Goal: Task Accomplishment & Management: Complete application form

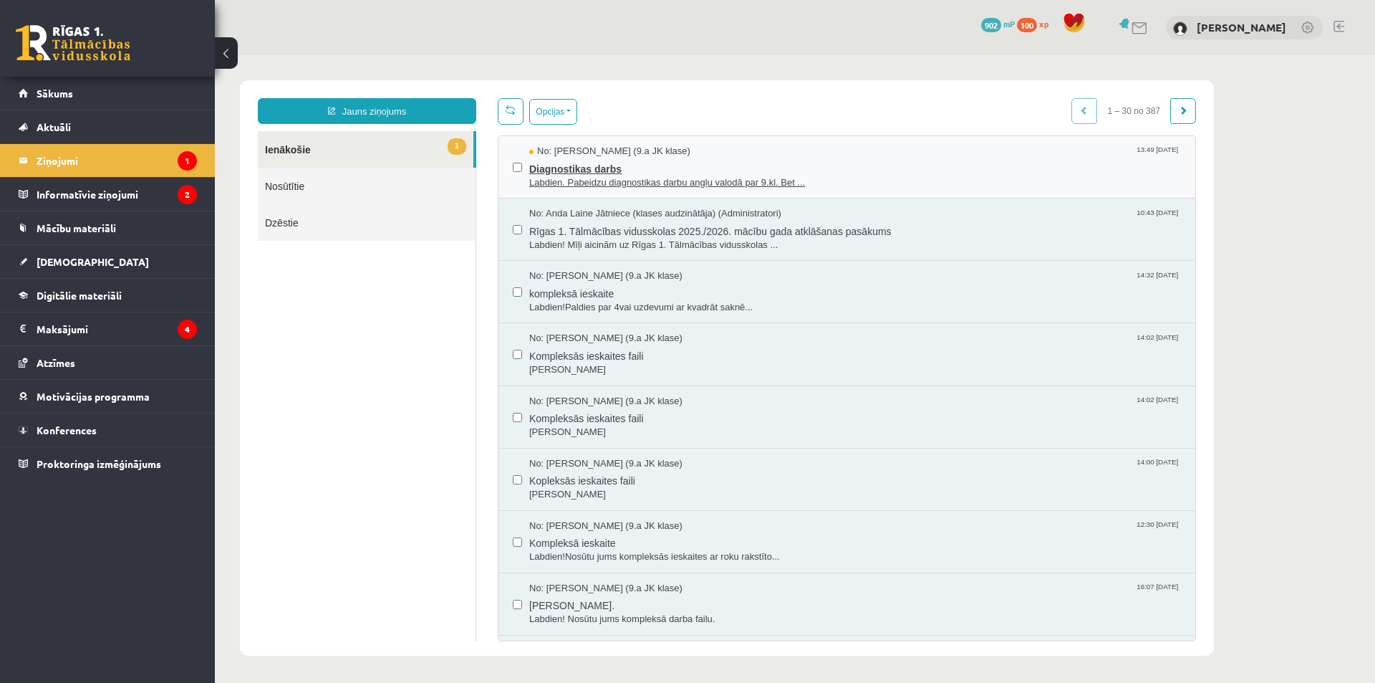
click at [713, 164] on span "Diagnostikas darbs" at bounding box center [855, 167] width 652 height 18
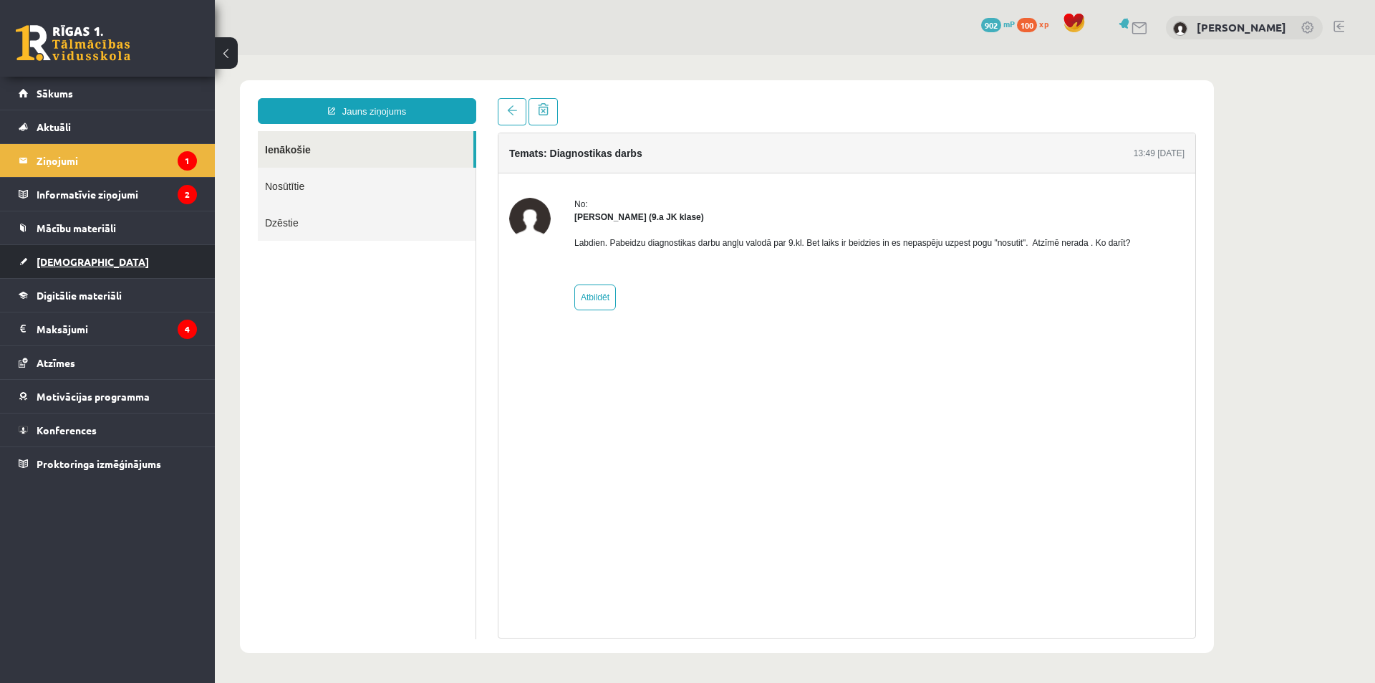
click at [114, 257] on link "[DEMOGRAPHIC_DATA]" at bounding box center [108, 261] width 178 height 33
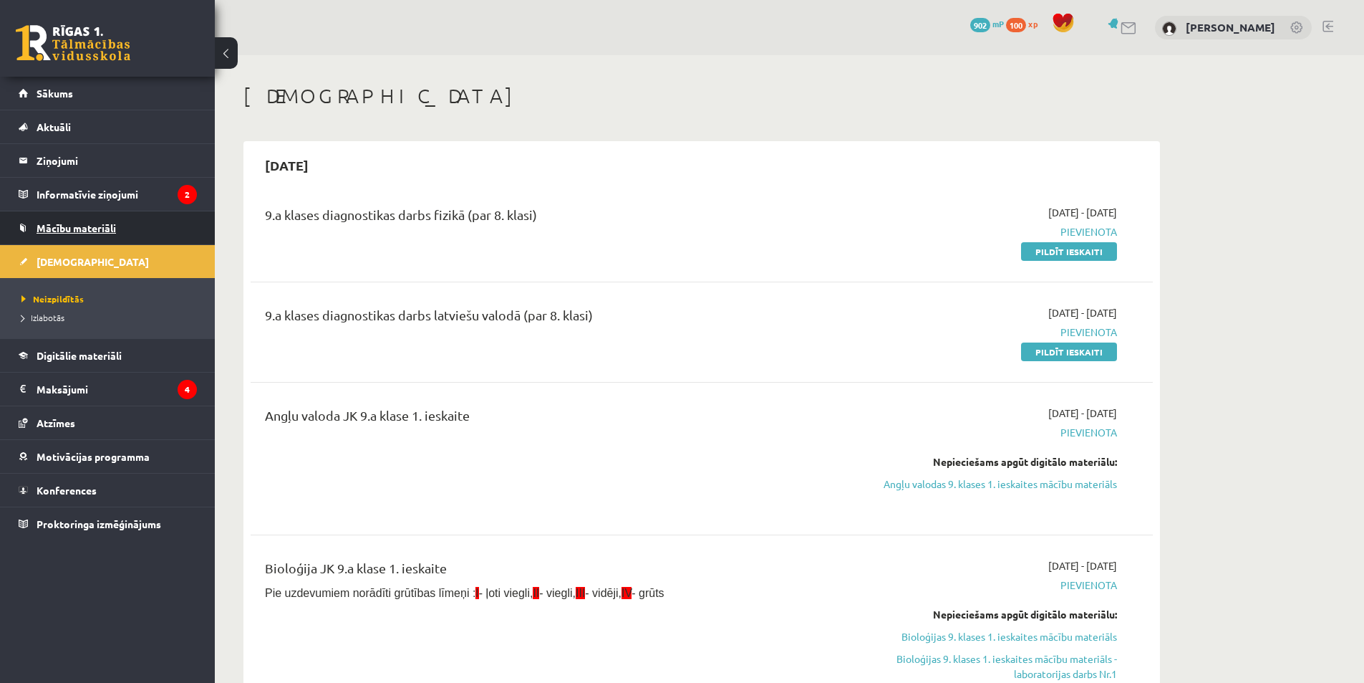
click at [133, 217] on link "Mācību materiāli" at bounding box center [108, 227] width 178 height 33
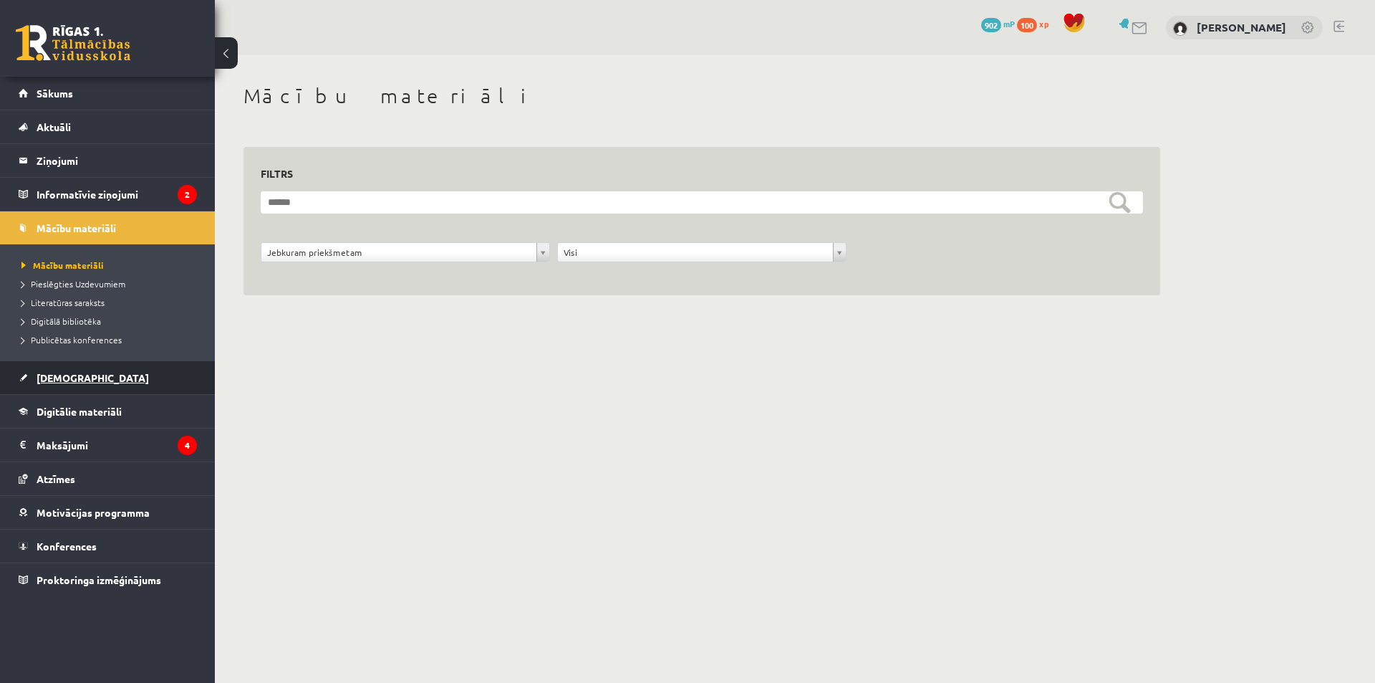
click at [87, 376] on link "[DEMOGRAPHIC_DATA]" at bounding box center [108, 377] width 178 height 33
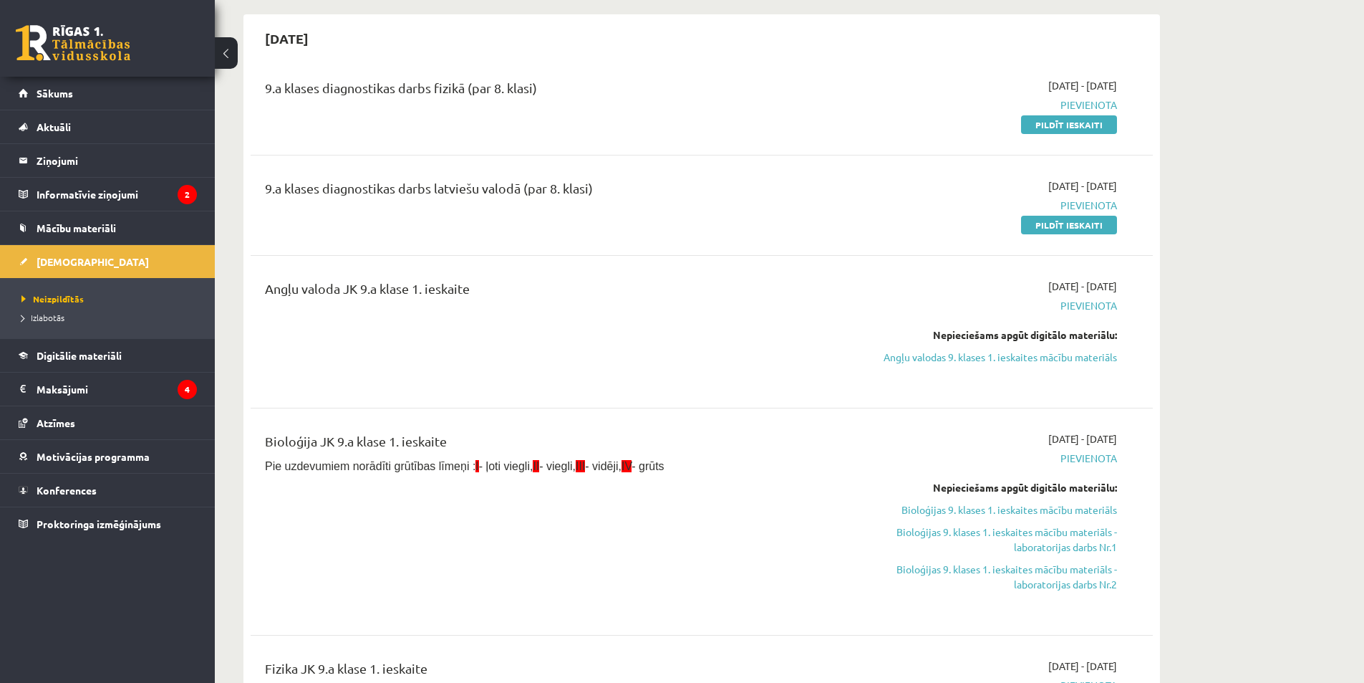
scroll to position [143, 0]
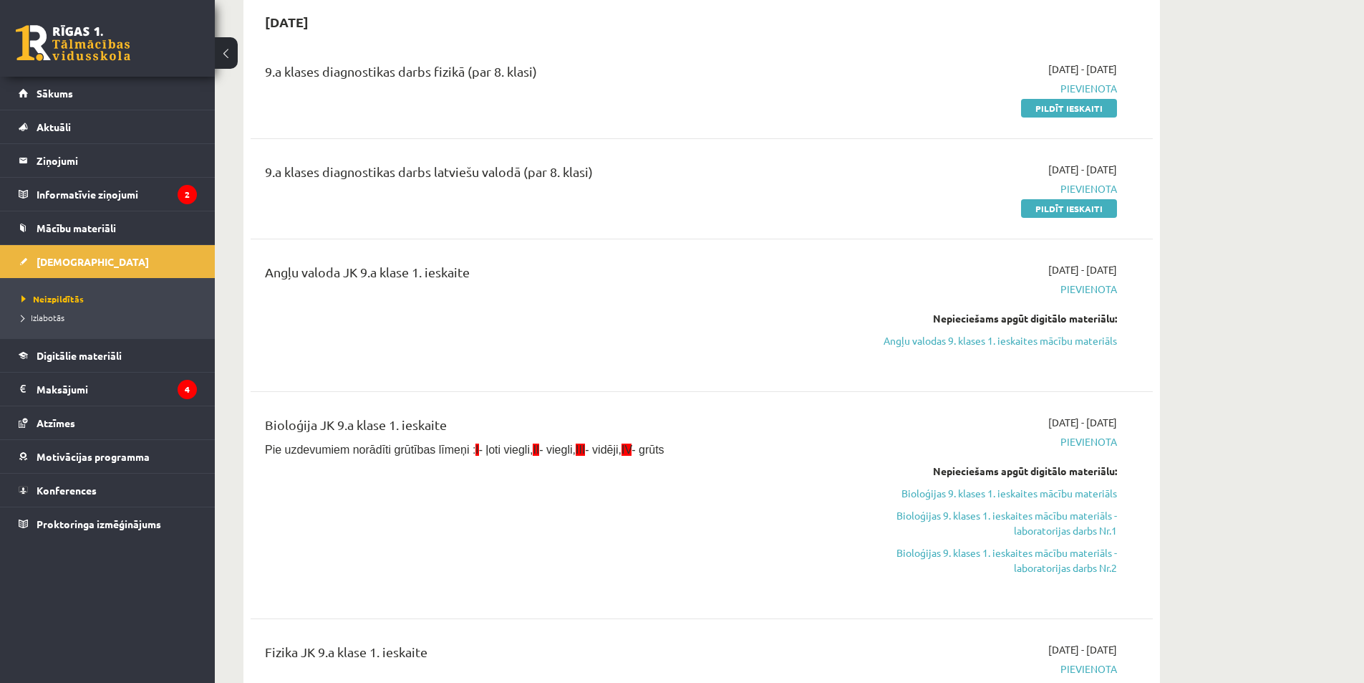
click at [1117, 205] on div "2025-09-01 - 2025-09-15 Pievienota Pildīt ieskaiti" at bounding box center [982, 189] width 291 height 54
click at [1105, 206] on link "Pildīt ieskaiti" at bounding box center [1069, 208] width 96 height 19
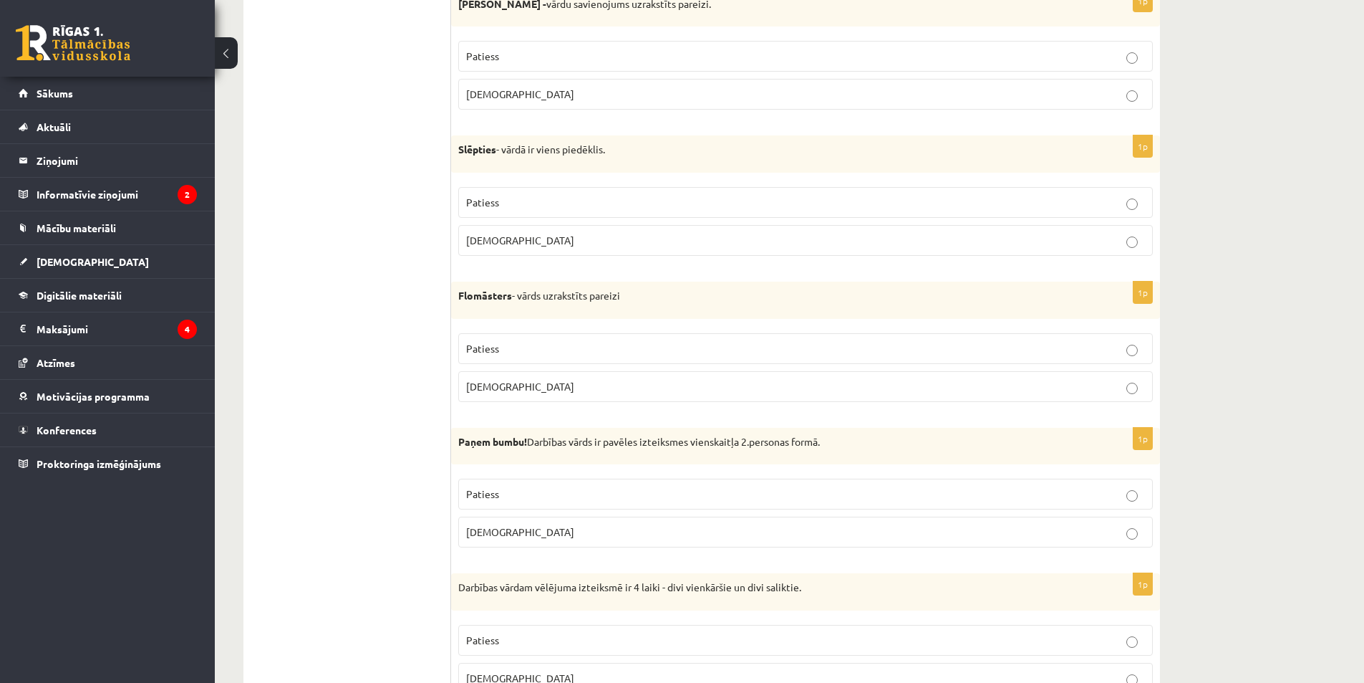
scroll to position [3581, 0]
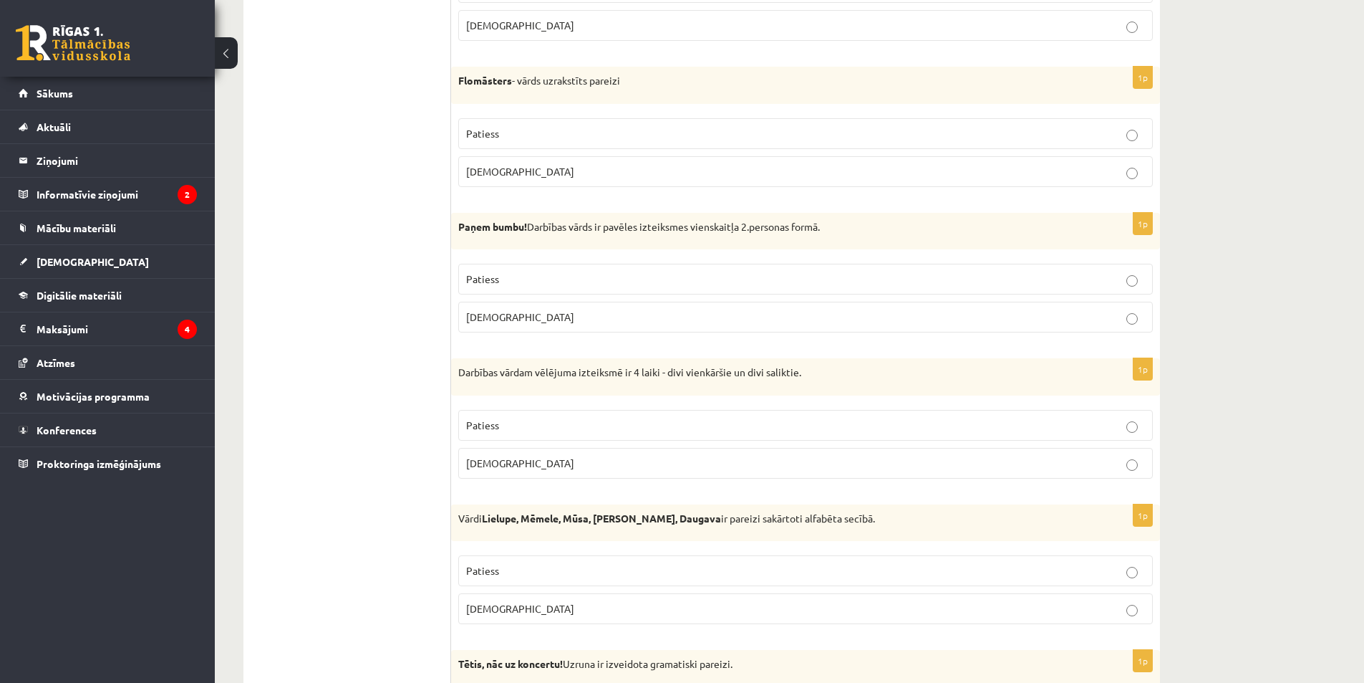
click at [558, 268] on label "Patiess" at bounding box center [805, 279] width 695 height 31
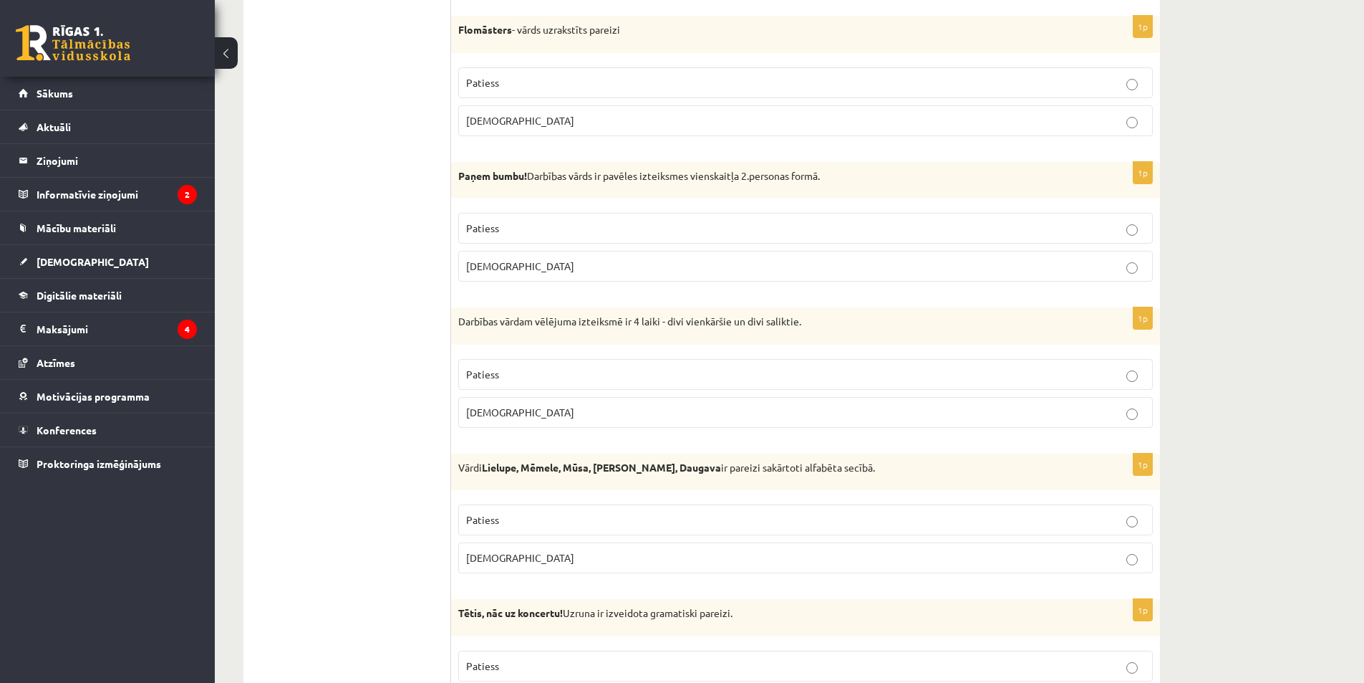
scroll to position [3724, 0]
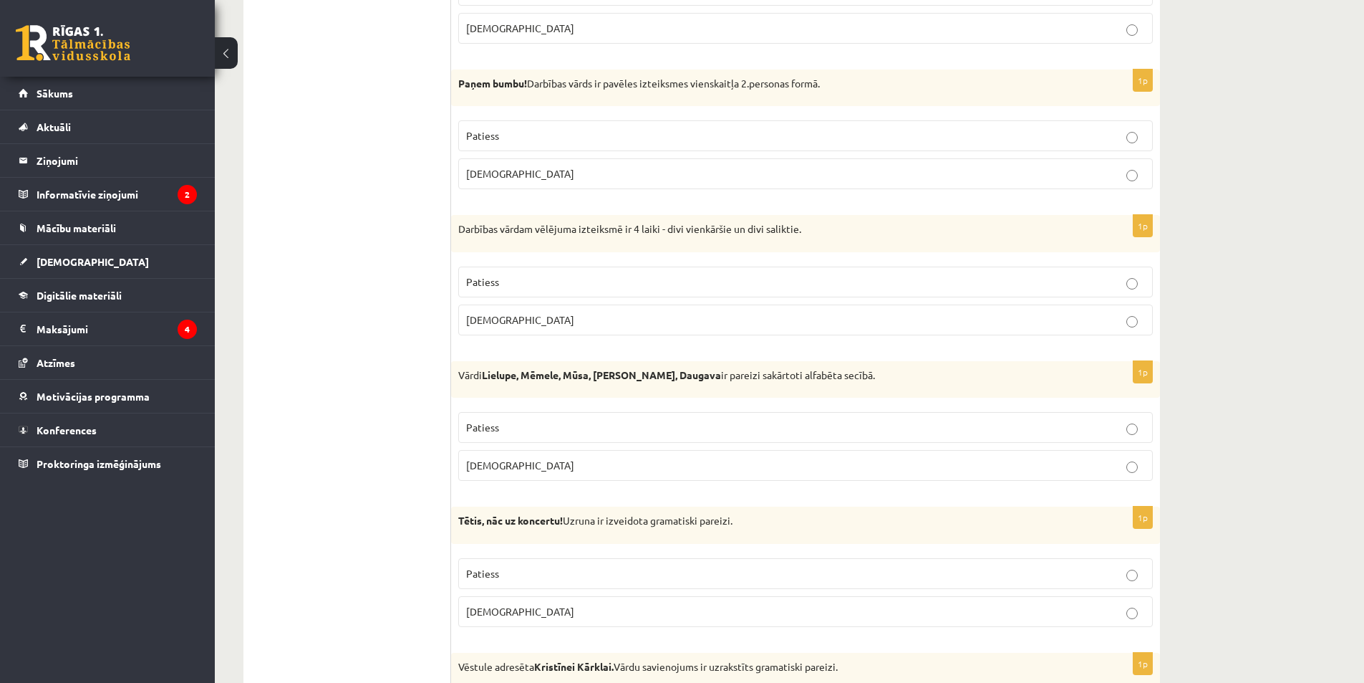
click at [505, 461] on p "[DEMOGRAPHIC_DATA]" at bounding box center [805, 465] width 679 height 15
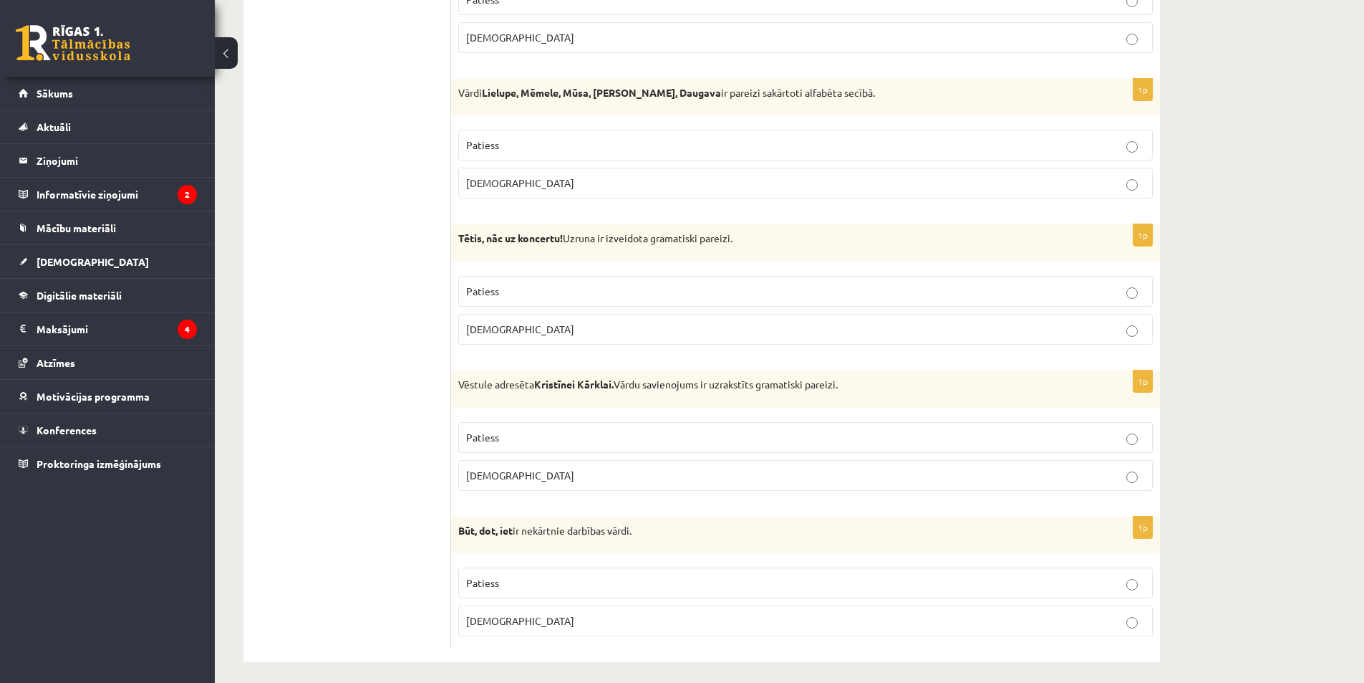
scroll to position [4011, 0]
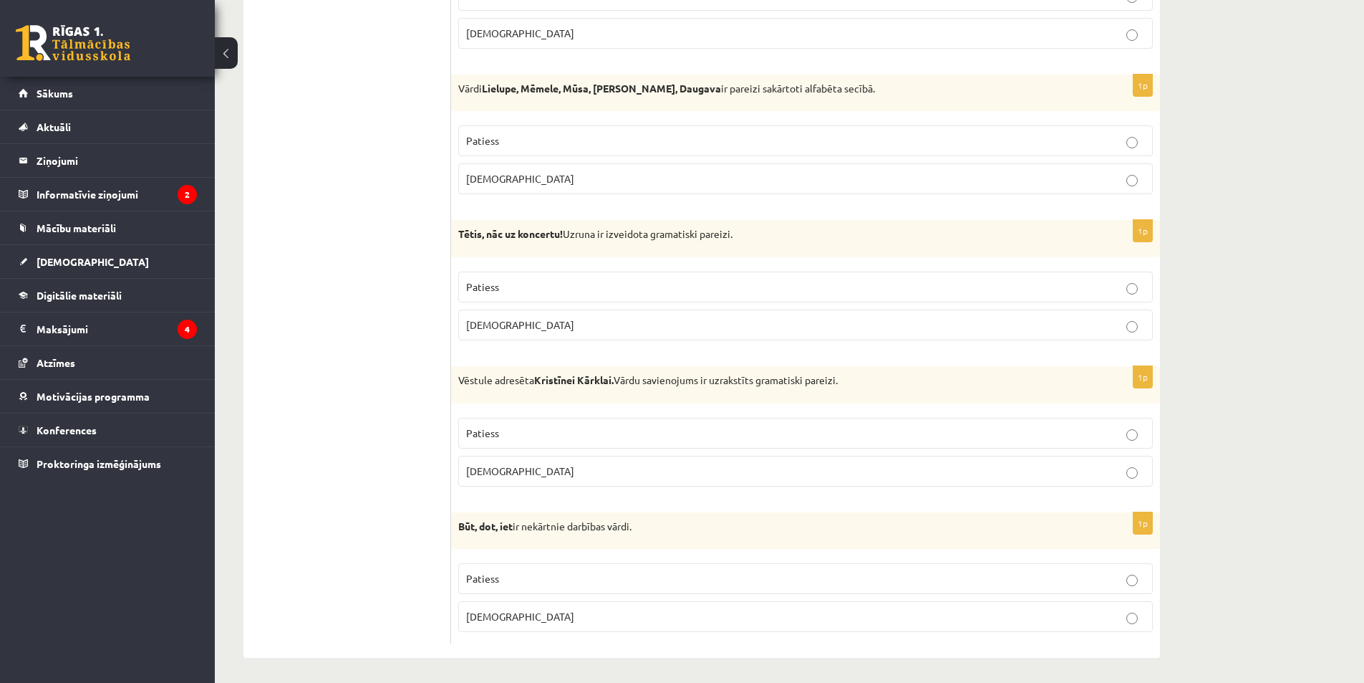
click at [501, 325] on p "[DEMOGRAPHIC_DATA]" at bounding box center [805, 324] width 679 height 15
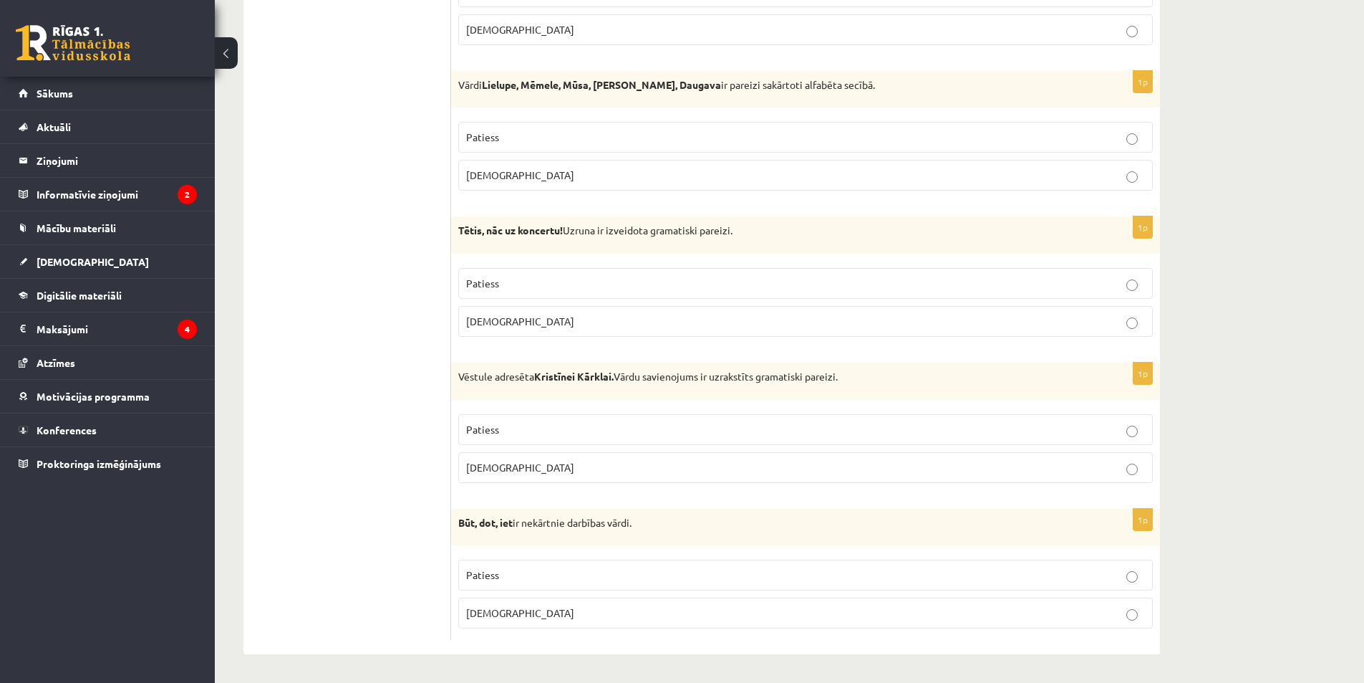
click at [553, 423] on p "Patiess" at bounding box center [805, 429] width 679 height 15
click at [516, 582] on p "Patiess" at bounding box center [805, 574] width 679 height 15
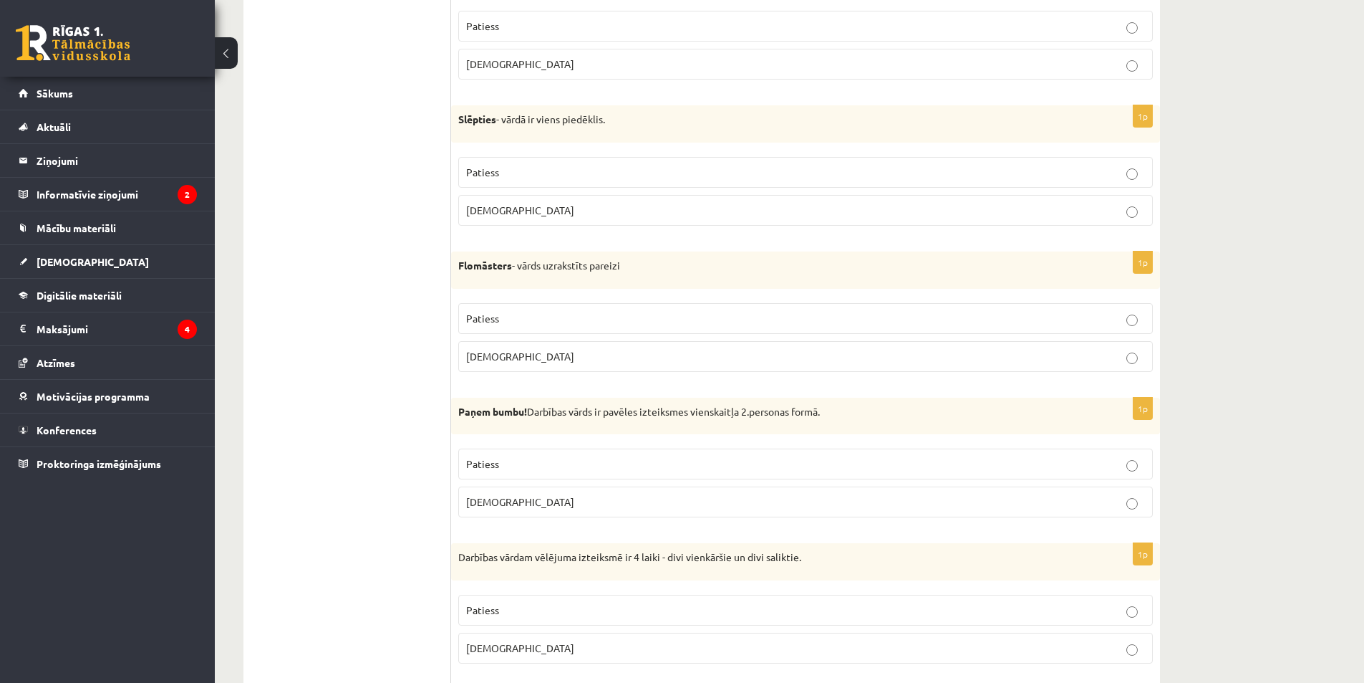
scroll to position [3370, 0]
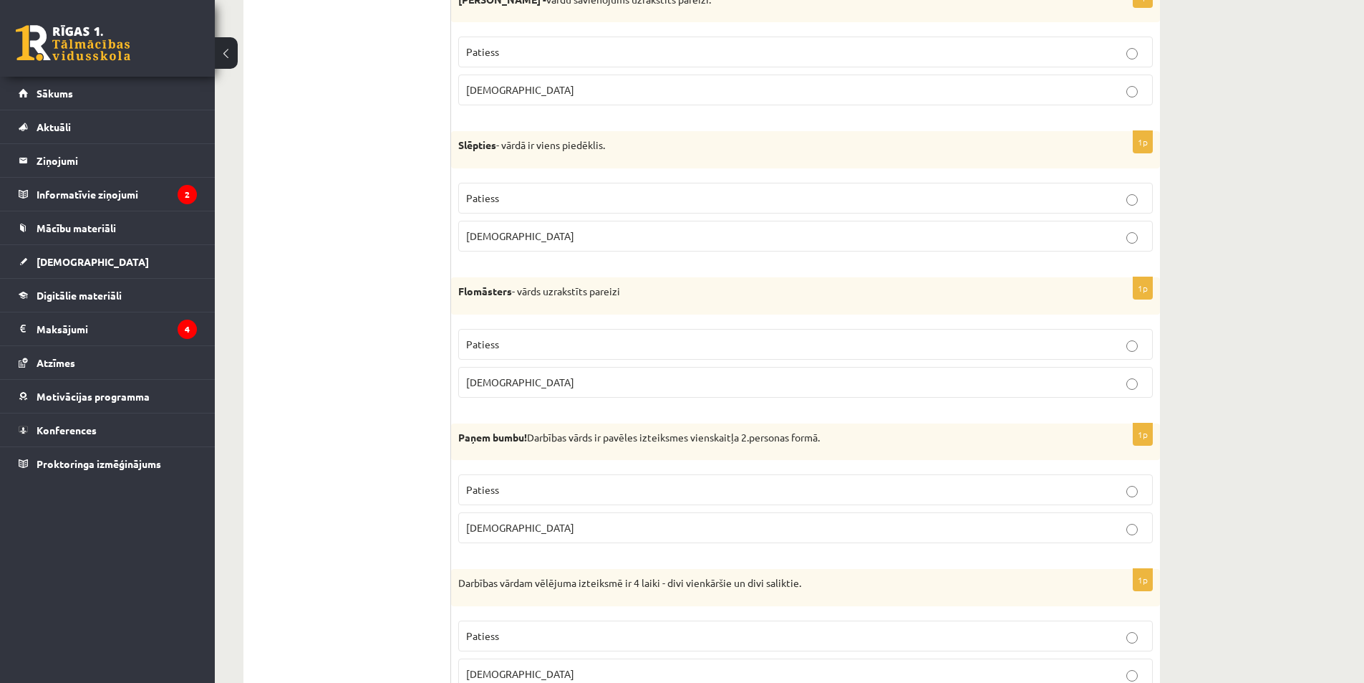
click at [642, 347] on p "Patiess" at bounding box center [805, 344] width 679 height 15
click at [487, 232] on span "Aplams" at bounding box center [520, 235] width 108 height 13
click at [579, 203] on p "Patiess" at bounding box center [805, 198] width 679 height 15
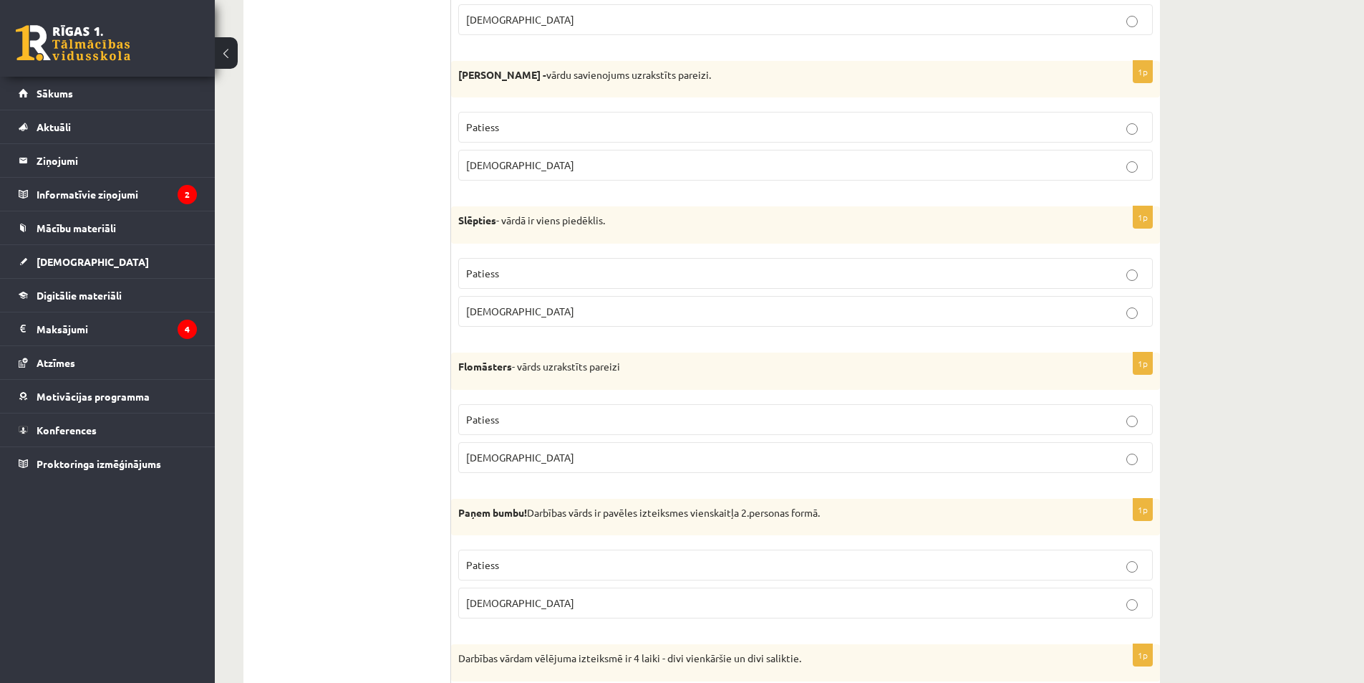
scroll to position [3156, 0]
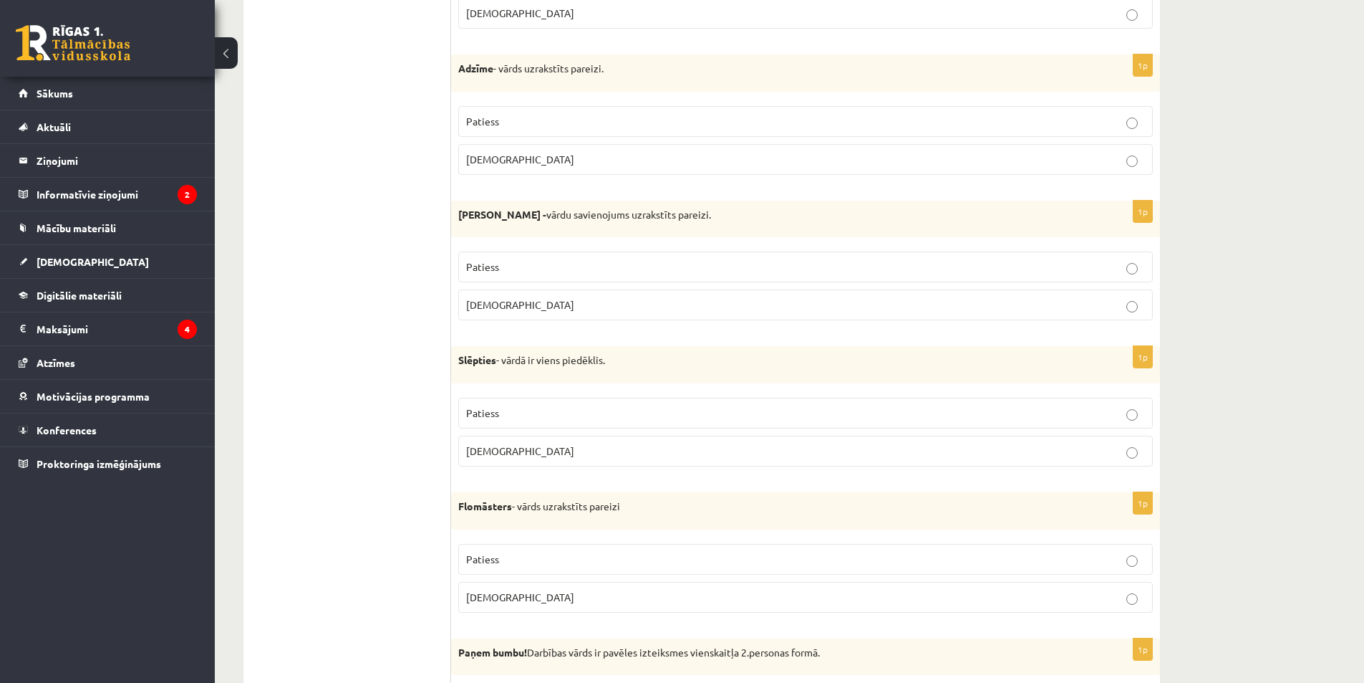
click at [498, 314] on label "Aplams" at bounding box center [805, 304] width 695 height 31
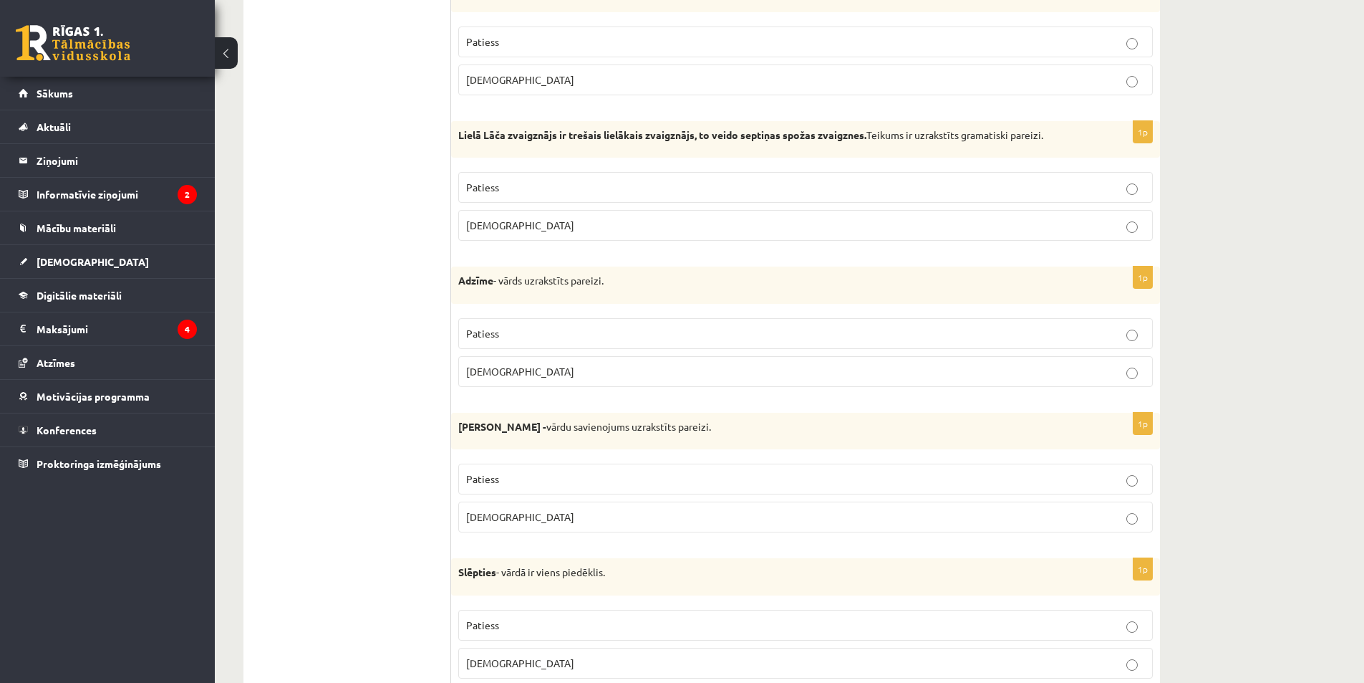
scroll to position [2941, 0]
click at [495, 377] on span "Aplams" at bounding box center [520, 373] width 108 height 13
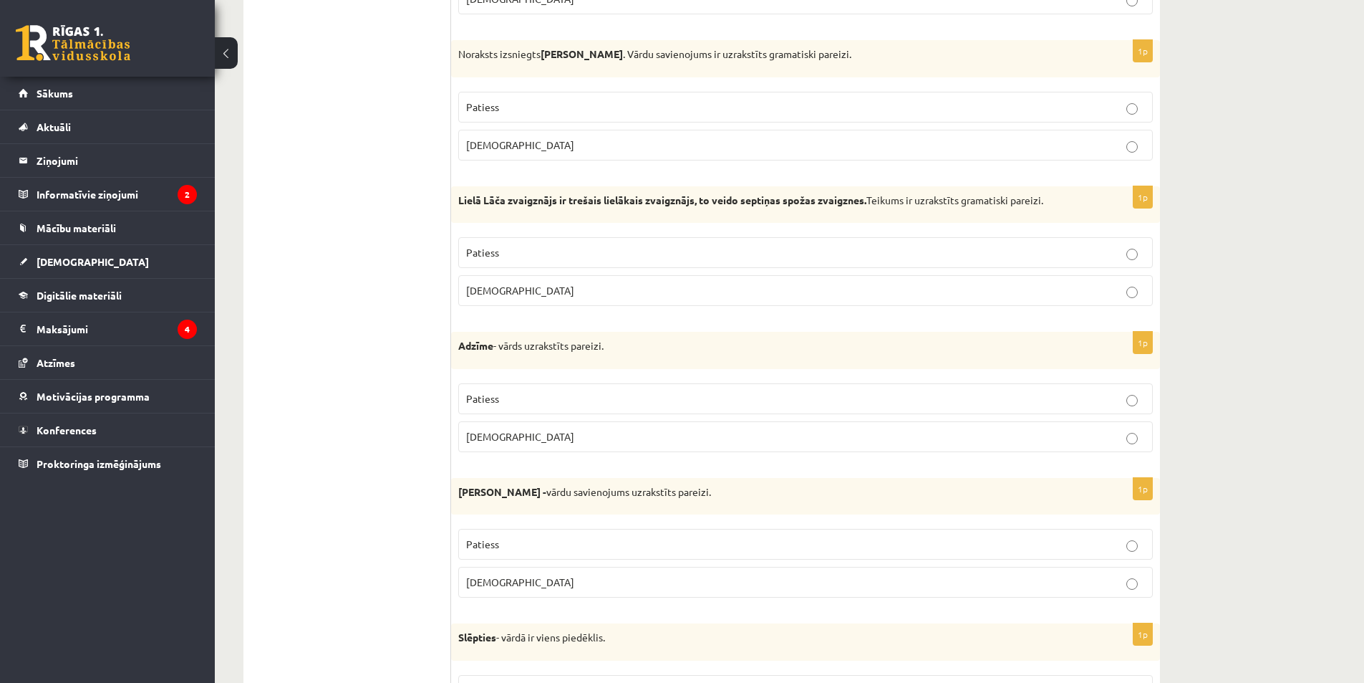
scroll to position [2797, 0]
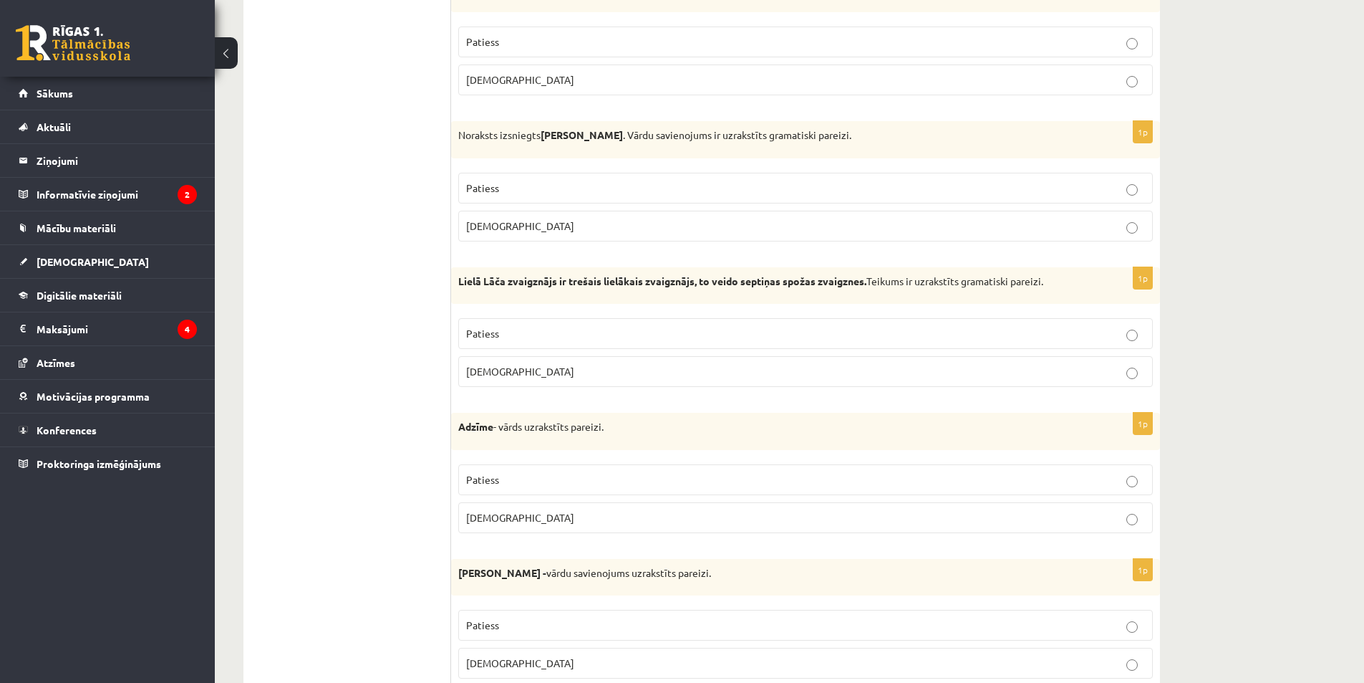
click at [520, 374] on p "Aplams" at bounding box center [805, 371] width 679 height 15
click at [537, 336] on p "Patiess" at bounding box center [805, 333] width 679 height 15
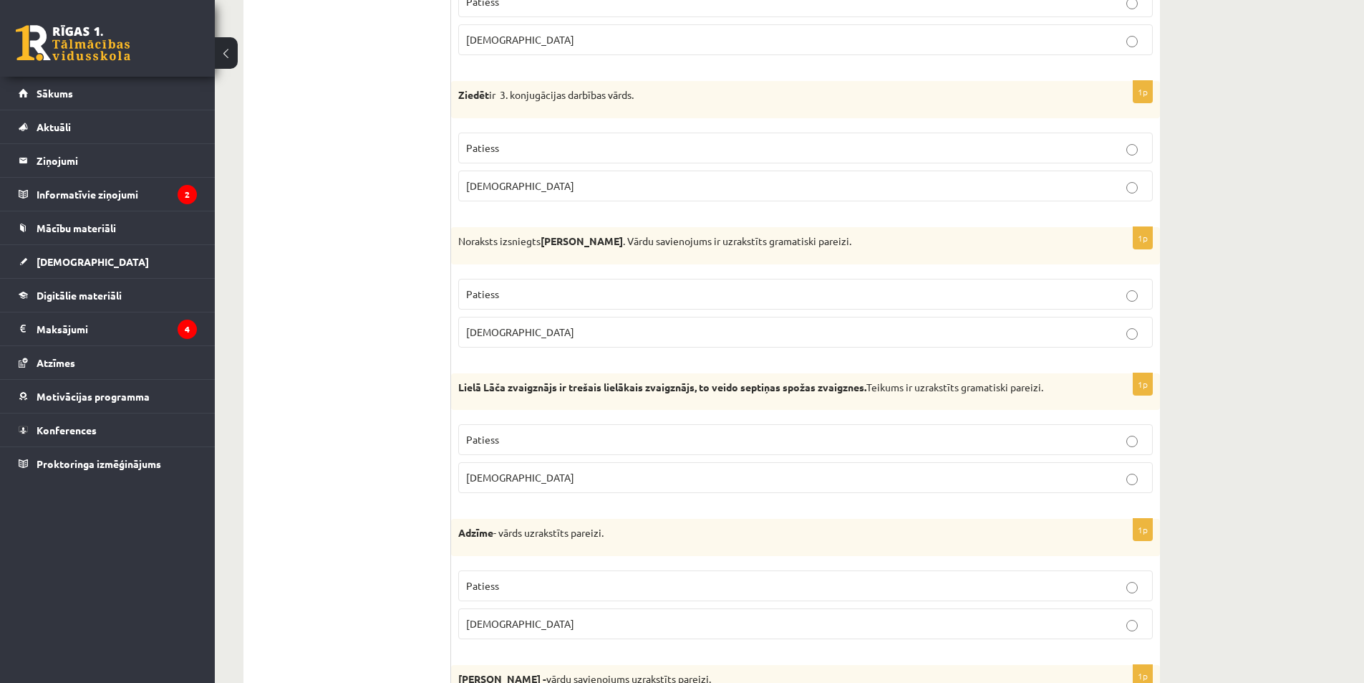
scroll to position [2654, 0]
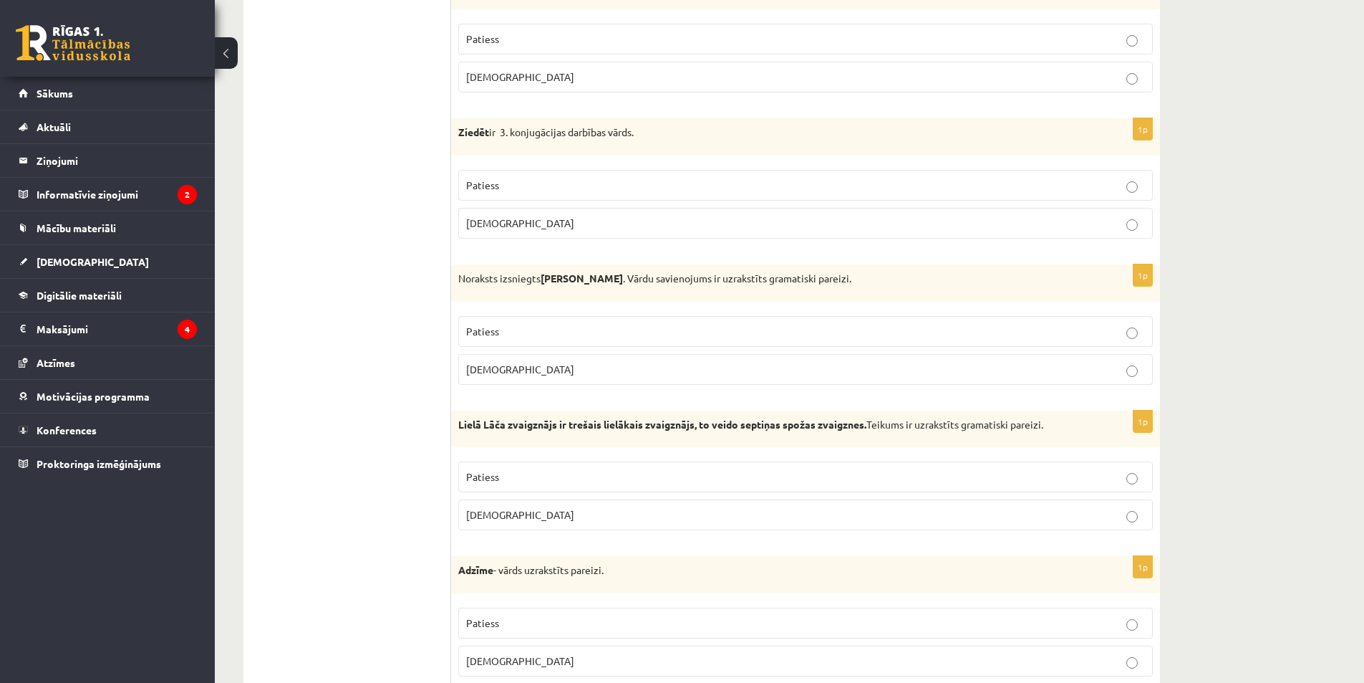
click at [506, 324] on p "Patiess" at bounding box center [805, 331] width 679 height 15
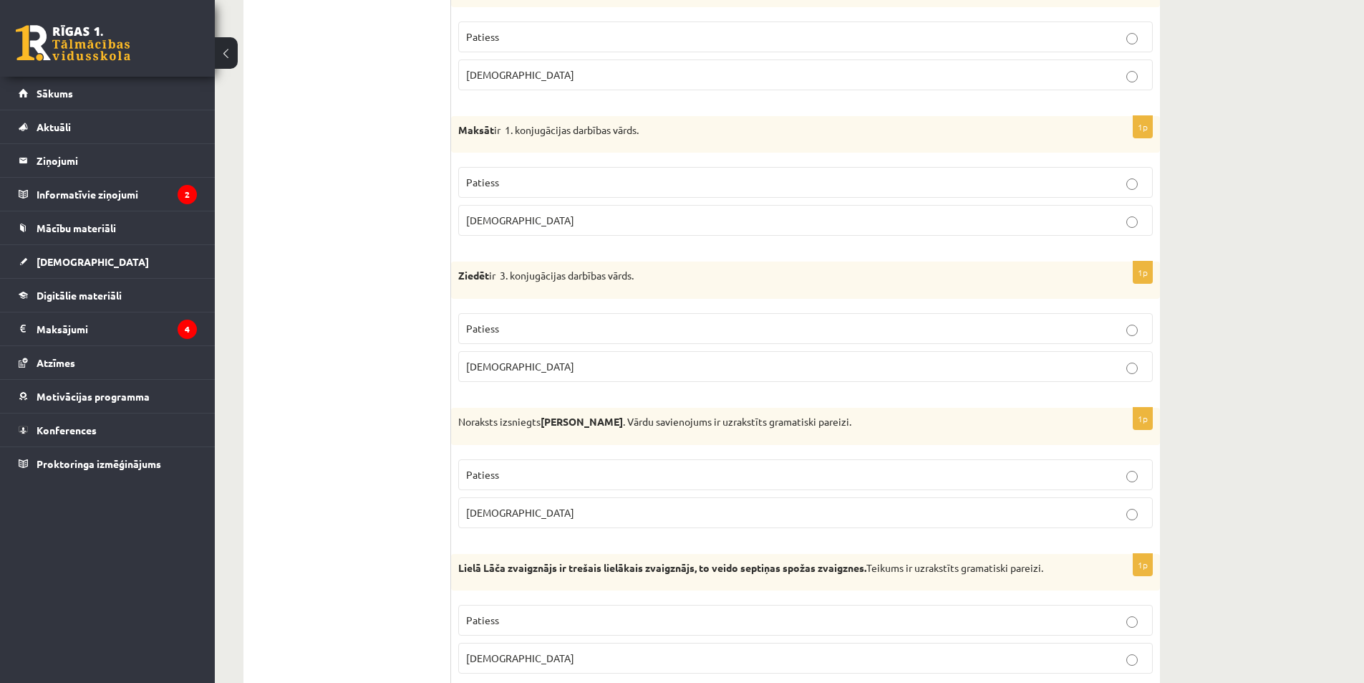
scroll to position [2439, 0]
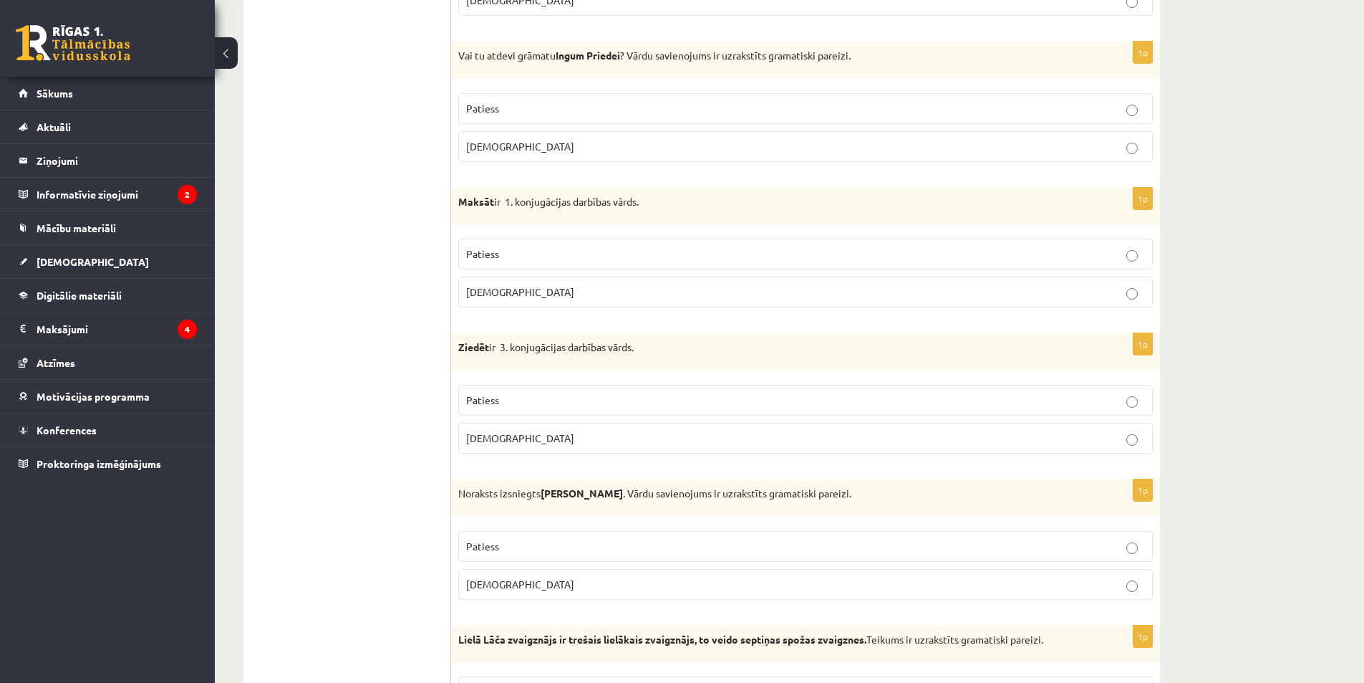
click at [498, 443] on span "Aplams" at bounding box center [520, 437] width 108 height 13
click at [514, 256] on p "Patiess" at bounding box center [805, 253] width 679 height 15
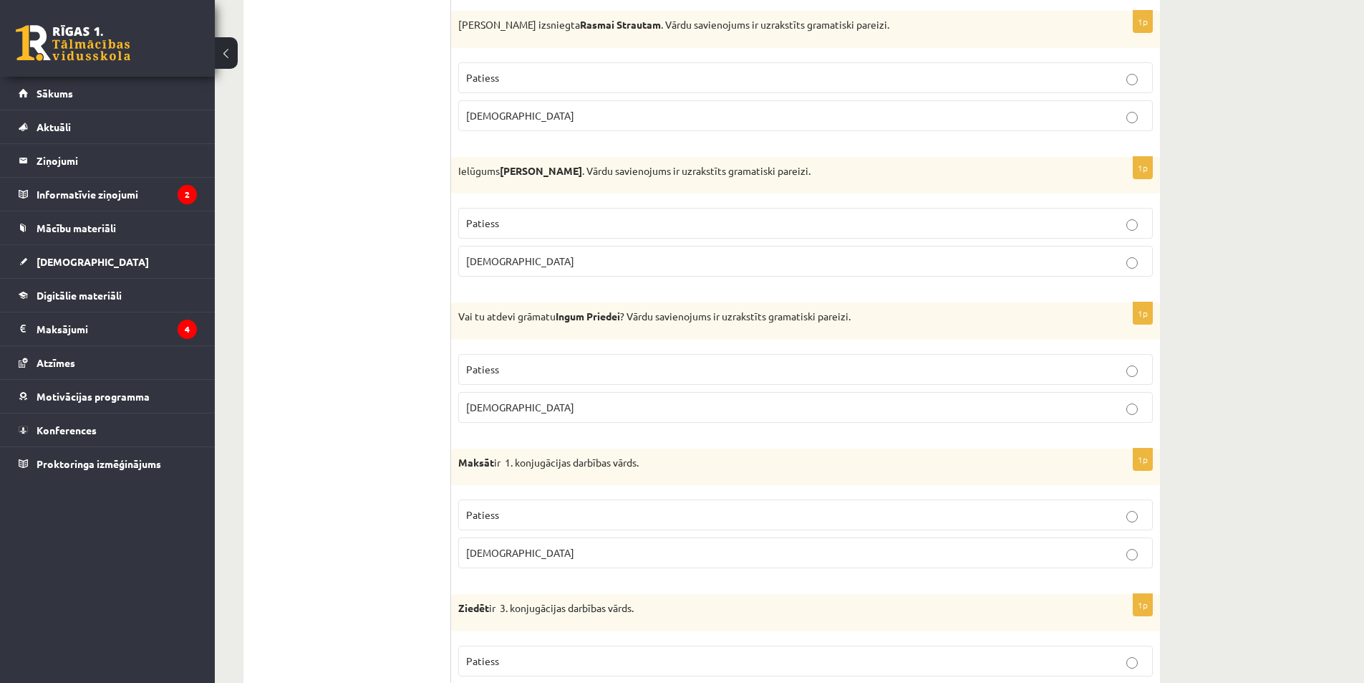
scroll to position [2153, 0]
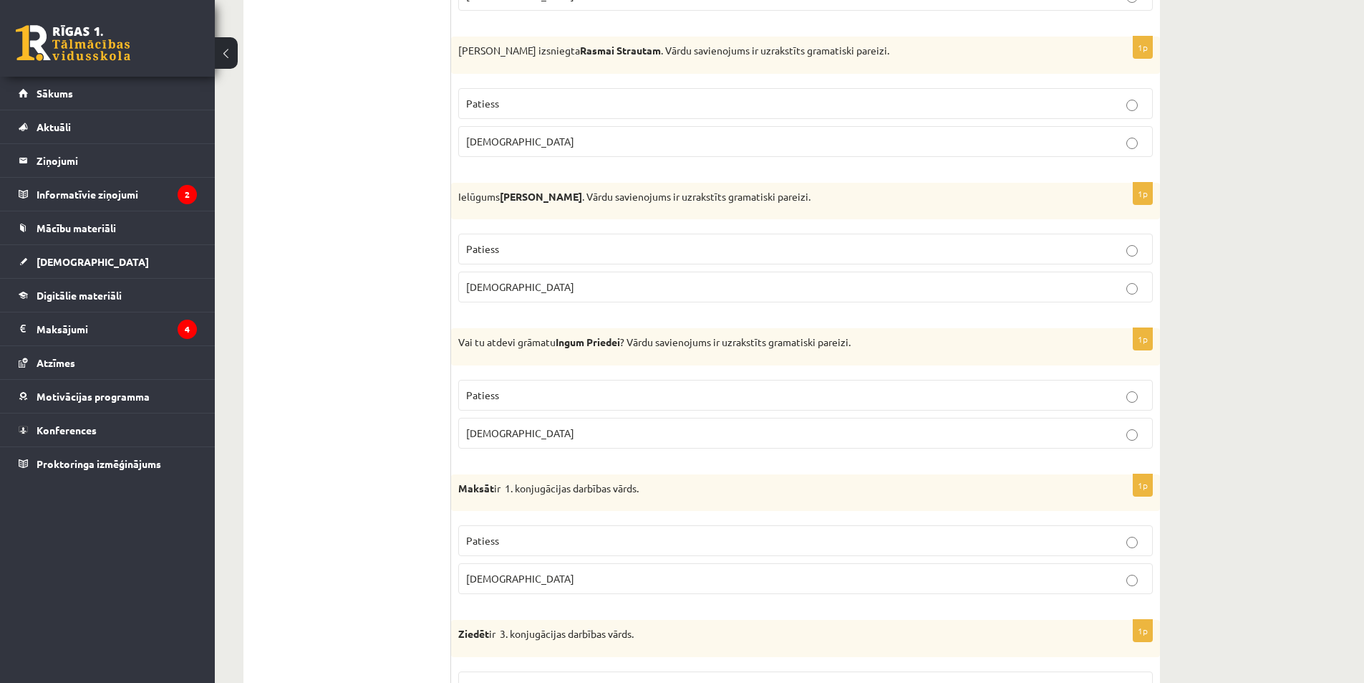
click at [526, 448] on label "Aplams" at bounding box center [805, 433] width 695 height 31
drag, startPoint x: 456, startPoint y: 339, endPoint x: 433, endPoint y: 342, distance: 23.7
click at [433, 342] on div "**********" at bounding box center [702, 302] width 917 height 4425
click at [355, 352] on ul "Tests Izvērtējums!" at bounding box center [354, 302] width 193 height 4397
drag, startPoint x: 458, startPoint y: 346, endPoint x: 859, endPoint y: 347, distance: 401.1
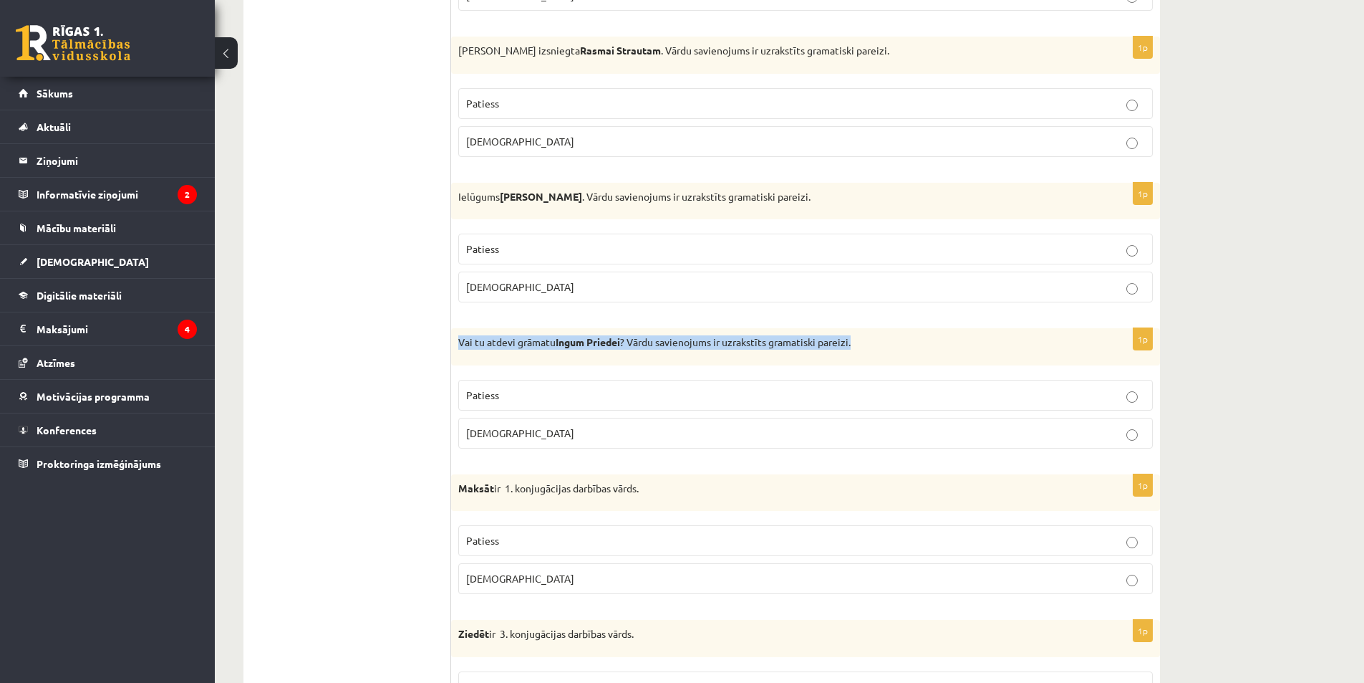
click at [859, 347] on div "Vai tu atdevi grāmatu Ingum Priedei ? Vārdu savienojums ir uzrakstīts gramatisk…" at bounding box center [805, 346] width 709 height 37
copy p "Vai tu atdevi grāmatu Ingum Priedei ? Vārdu savienojums ir uzrakstīts gramatisk…"
click at [526, 406] on label "Patiess" at bounding box center [805, 395] width 695 height 31
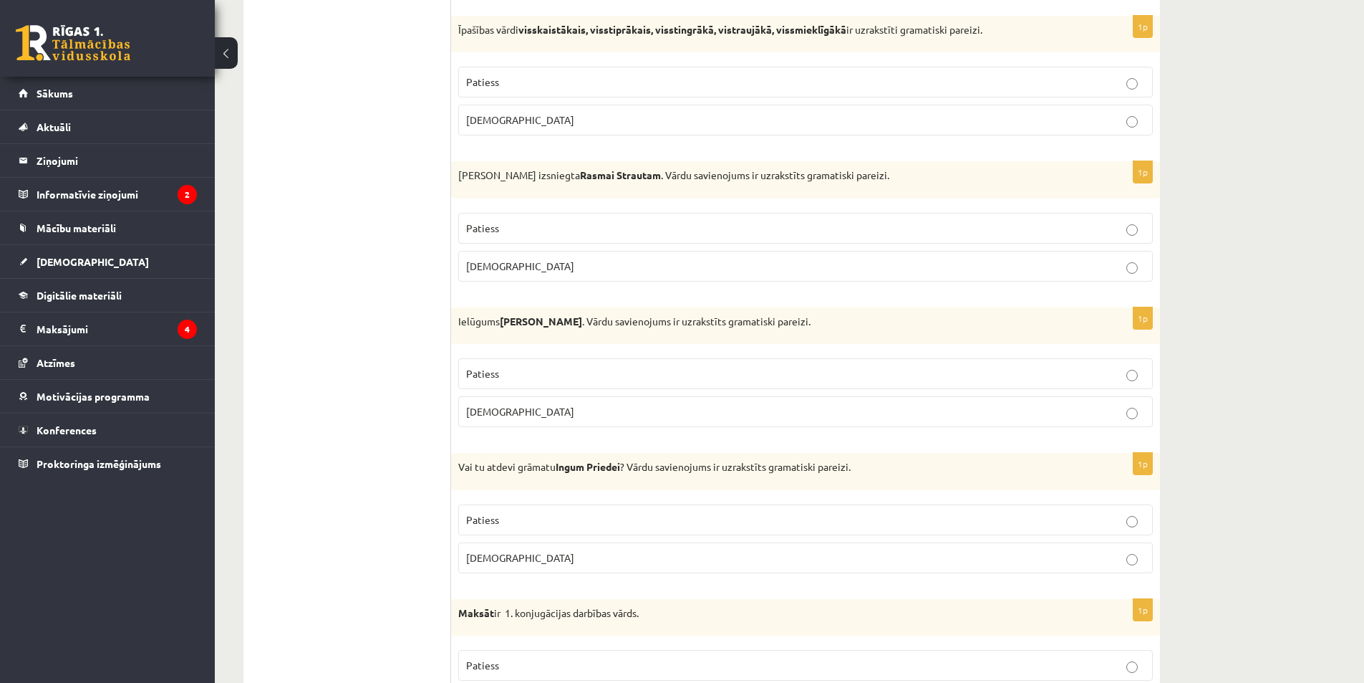
scroll to position [2010, 0]
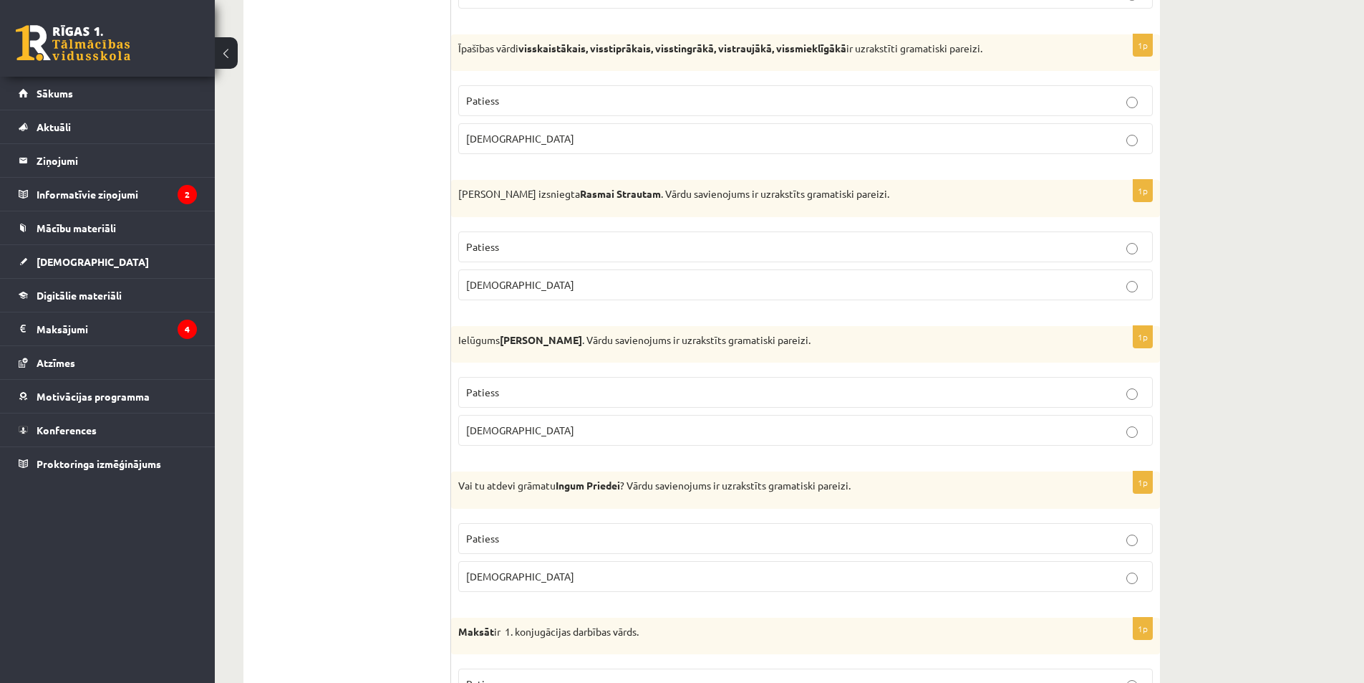
click at [503, 386] on p "Patiess" at bounding box center [805, 392] width 679 height 15
click at [499, 433] on p "Aplams" at bounding box center [805, 430] width 679 height 15
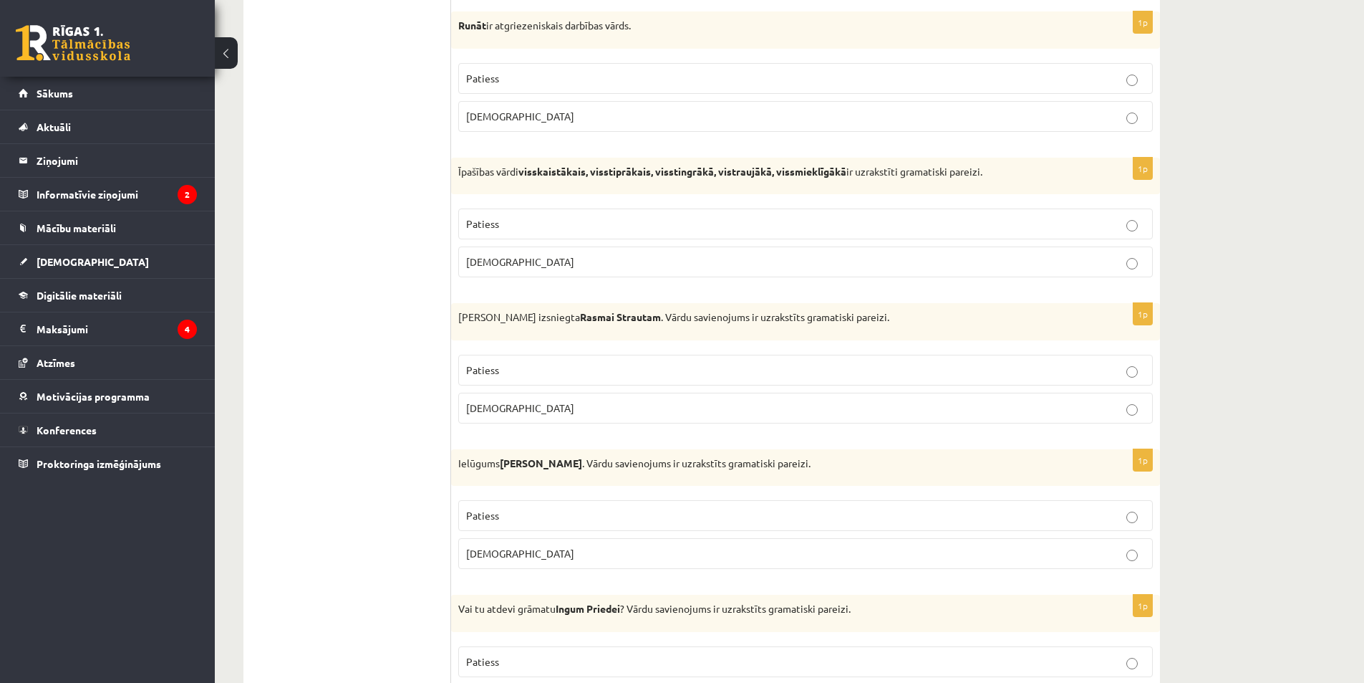
scroll to position [1866, 0]
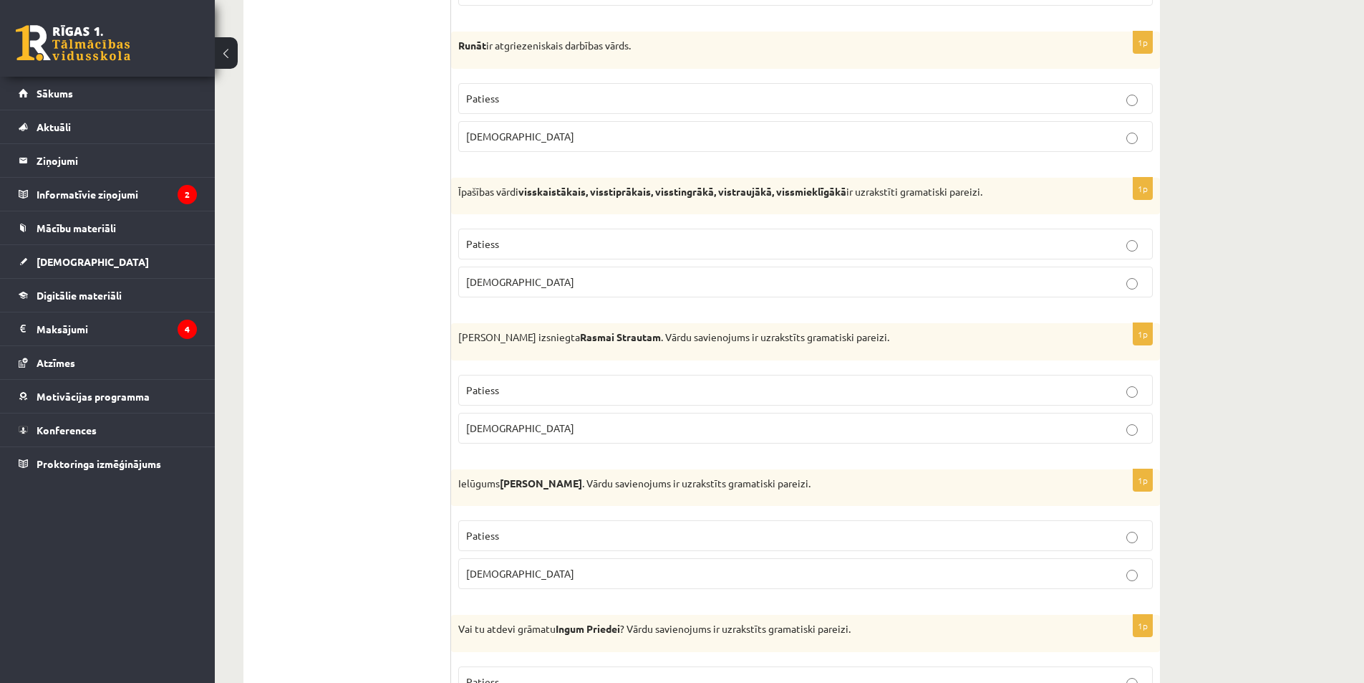
click at [509, 427] on p "Aplams" at bounding box center [805, 427] width 679 height 15
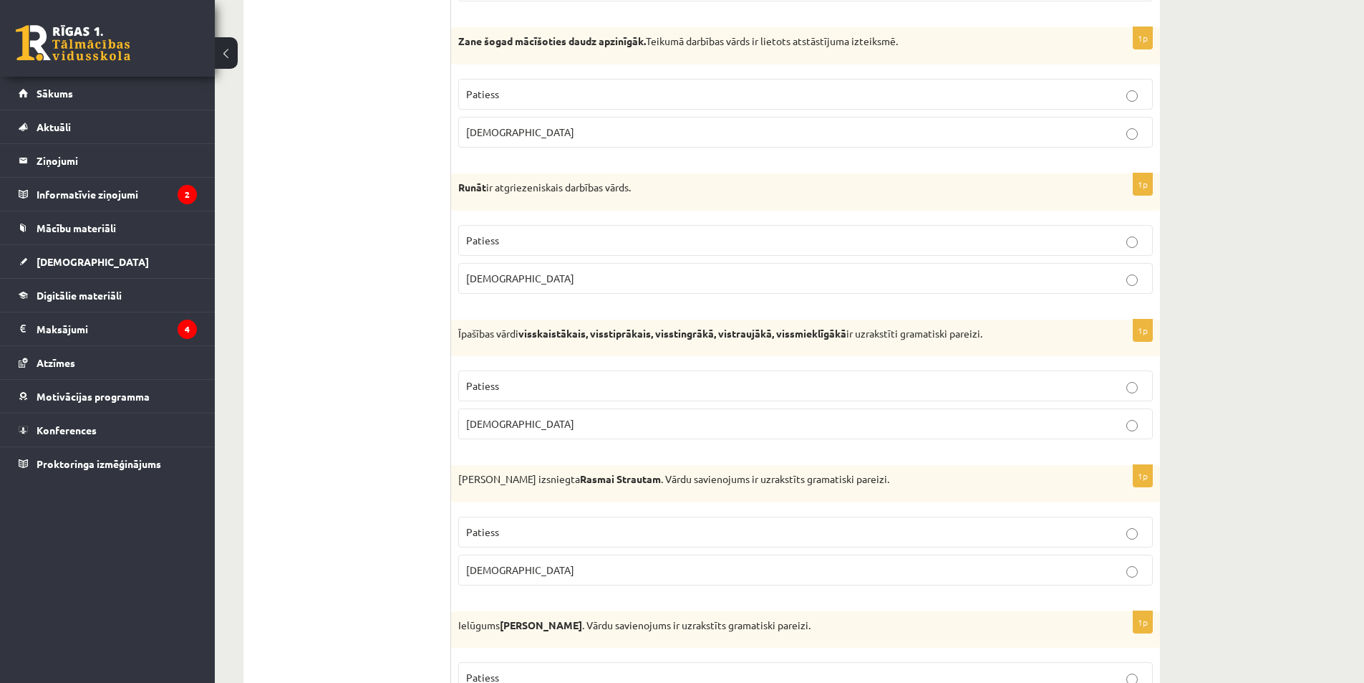
scroll to position [1723, 0]
click at [505, 390] on p "Patiess" at bounding box center [805, 387] width 679 height 15
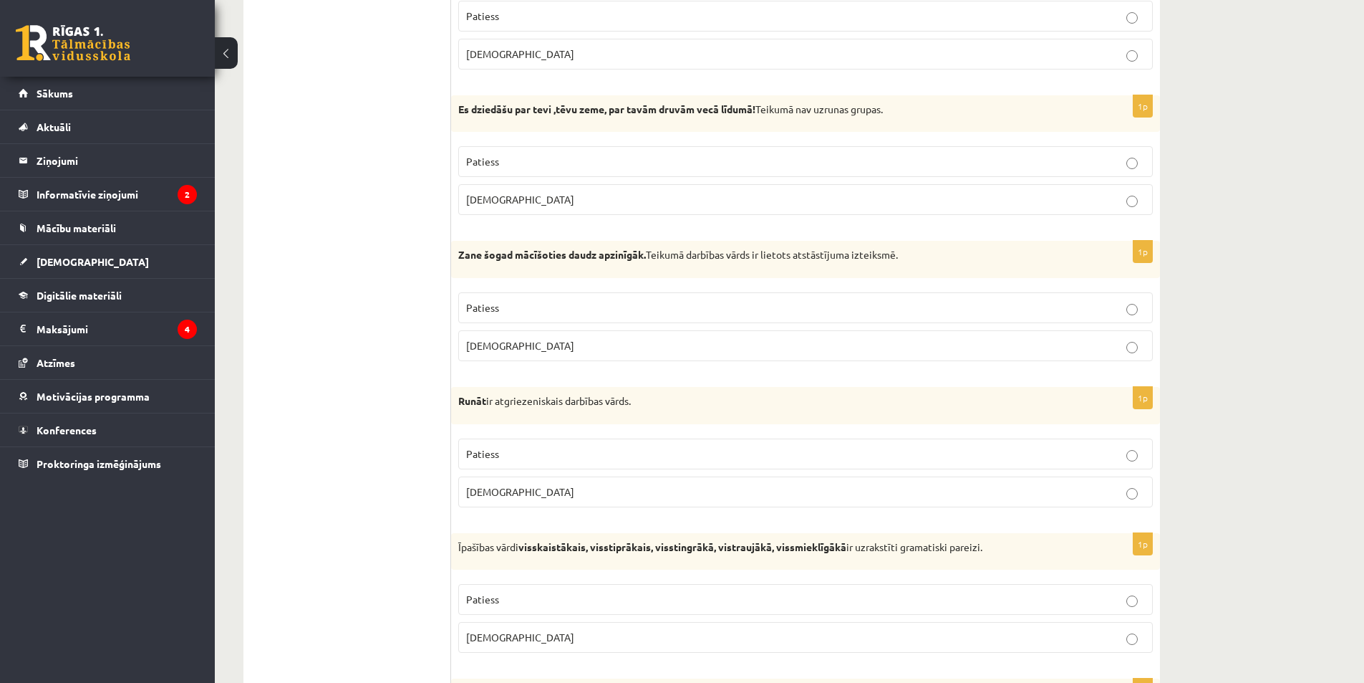
scroll to position [1508, 0]
click at [510, 494] on p "Aplams" at bounding box center [805, 494] width 679 height 15
drag, startPoint x: 461, startPoint y: 402, endPoint x: 654, endPoint y: 415, distance: 193.8
click at [654, 415] on div "Runāt ir atgriezeniskais darbības vārds." at bounding box center [805, 408] width 709 height 37
copy p "Runāt ir atgriezeniskais darbības vārds."
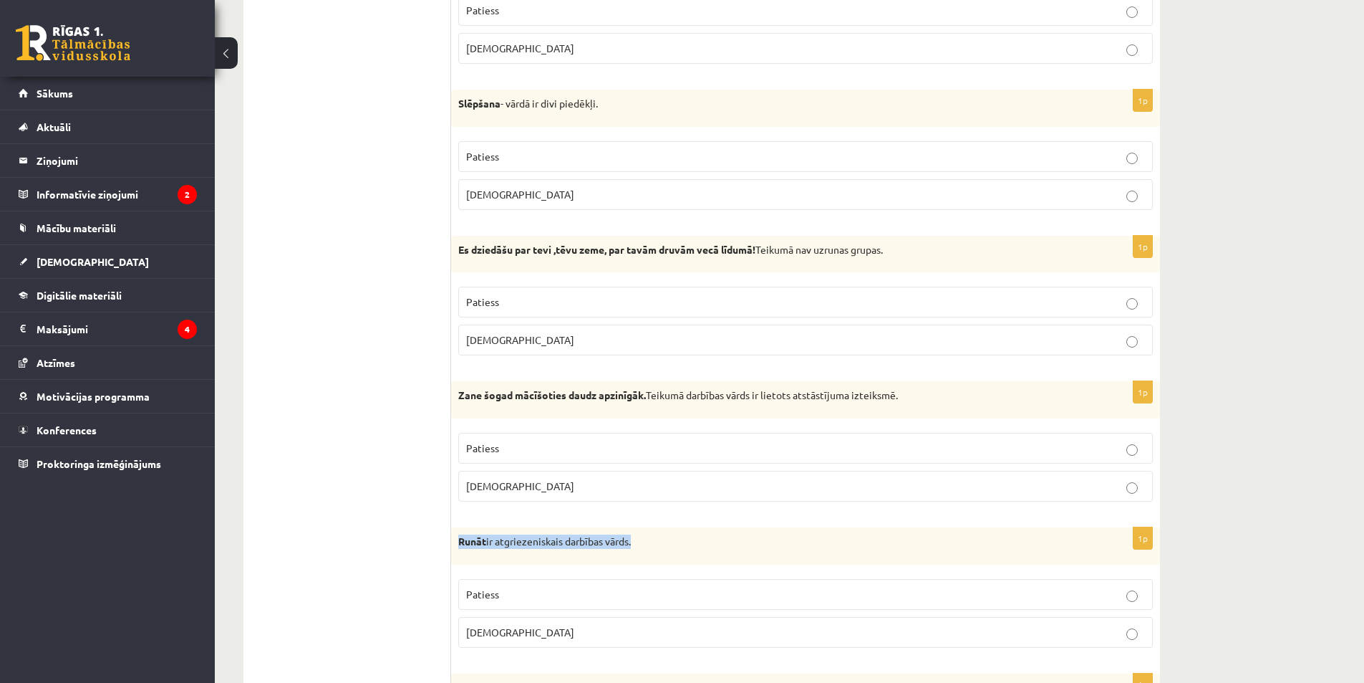
scroll to position [1365, 0]
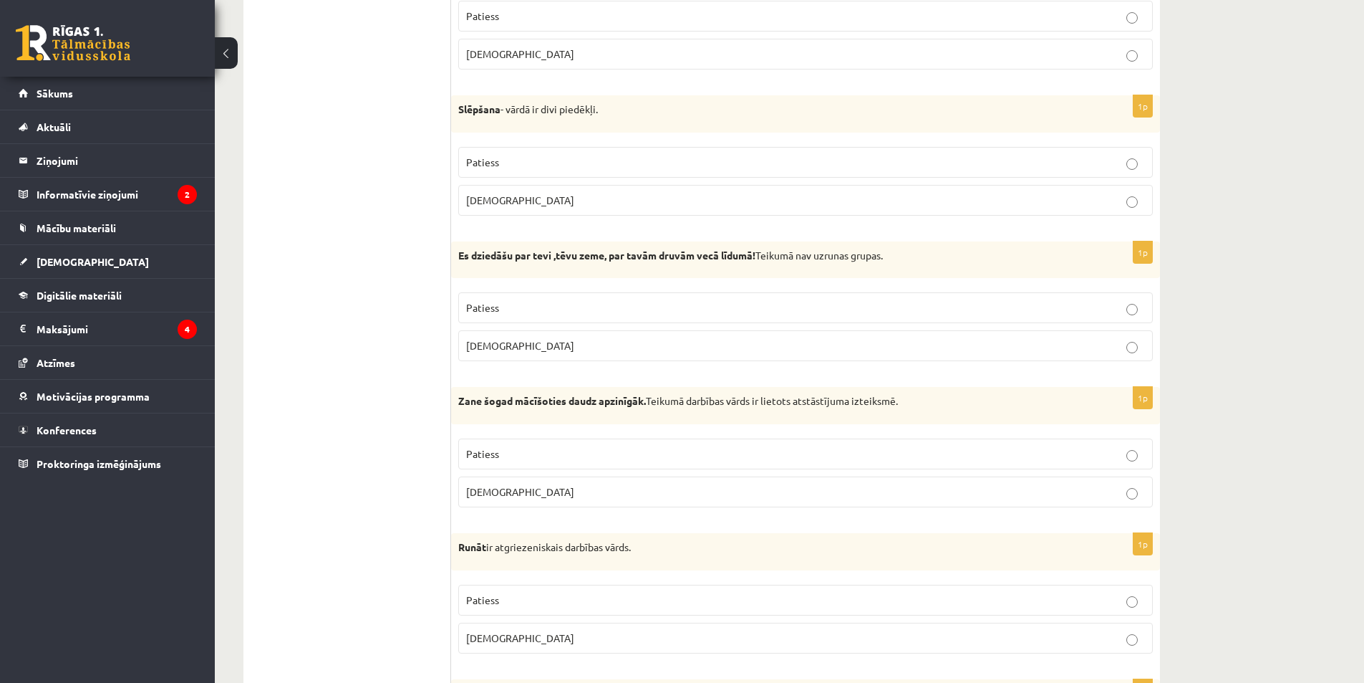
click at [508, 460] on p "Patiess" at bounding box center [805, 453] width 679 height 15
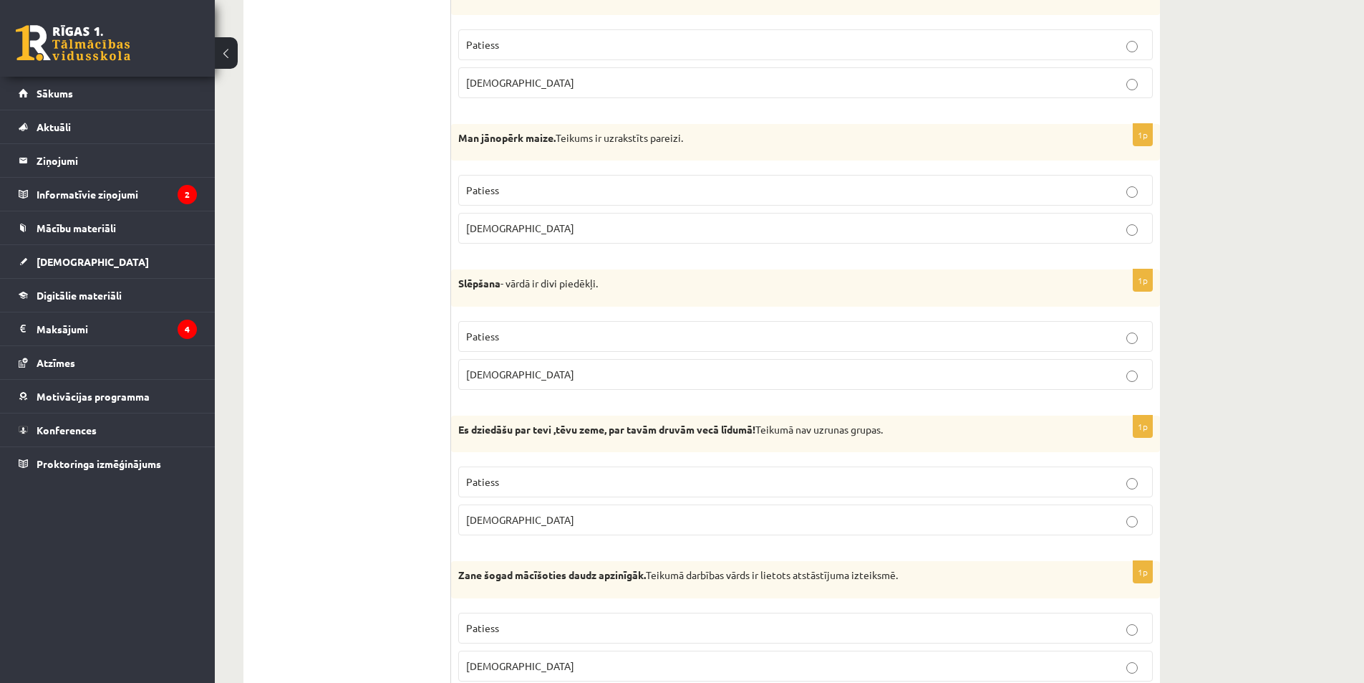
scroll to position [1150, 0]
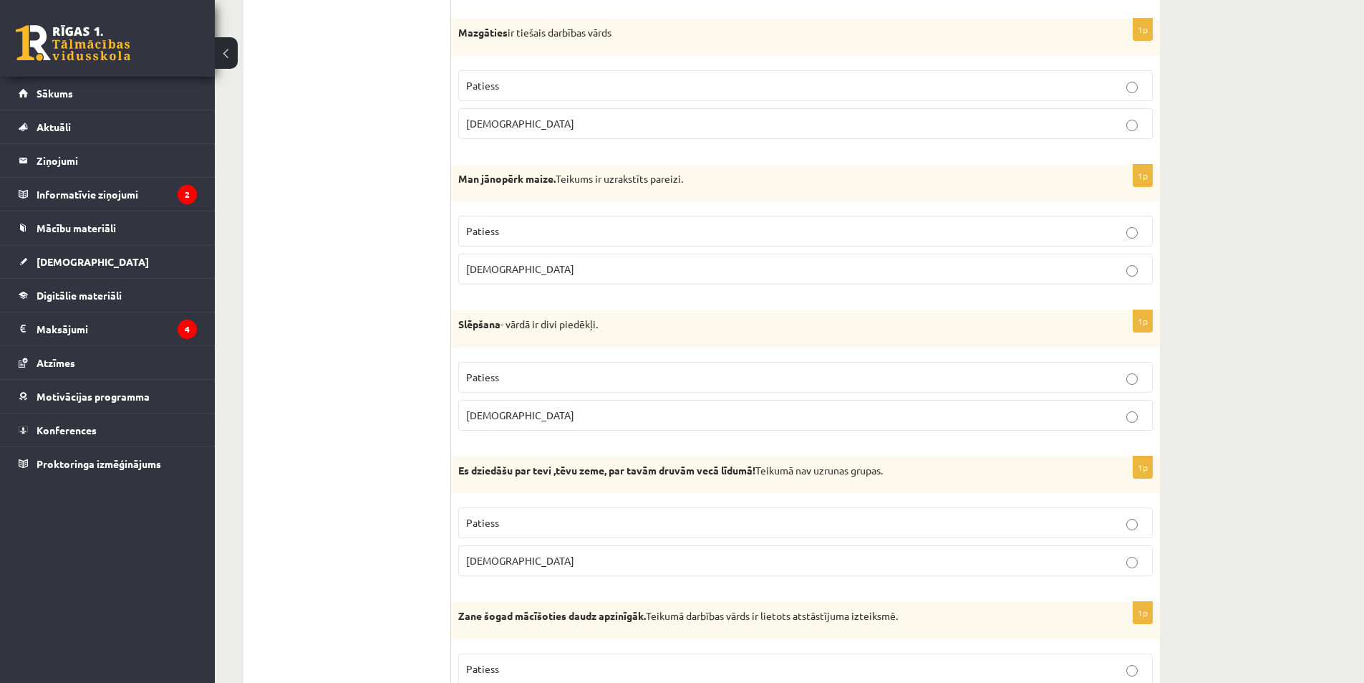
drag, startPoint x: 458, startPoint y: 472, endPoint x: 905, endPoint y: 477, distance: 446.9
click at [905, 477] on p "Es dziedāšu par tevi ,tēvu zeme, par tavām druvām vecā līdumā! Teikumā nav uzru…" at bounding box center [769, 470] width 623 height 14
copy p "Es dziedāšu par tevi ,tēvu zeme, par tavām druvām vecā līdumā! Teikumā nav uzru…"
click at [539, 568] on p "Aplams" at bounding box center [805, 560] width 679 height 15
click at [540, 530] on p "Patiess" at bounding box center [805, 522] width 679 height 15
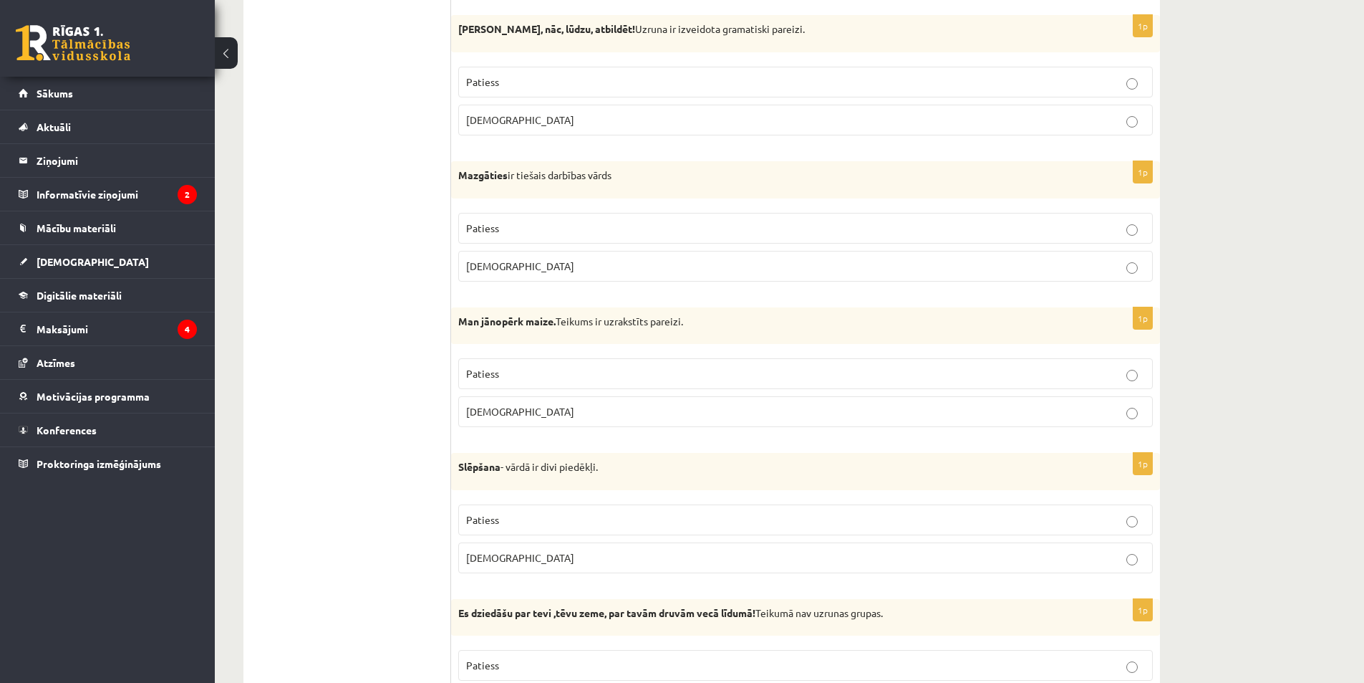
scroll to position [1007, 0]
drag, startPoint x: 458, startPoint y: 467, endPoint x: 646, endPoint y: 467, distance: 187.6
click at [646, 467] on p "Slēpšana - vārdā ir divi piedēkļi." at bounding box center [769, 468] width 623 height 14
copy p "Slēpšana - vārdā ir divi piedēkļi."
click at [539, 555] on p "Aplams" at bounding box center [805, 558] width 679 height 15
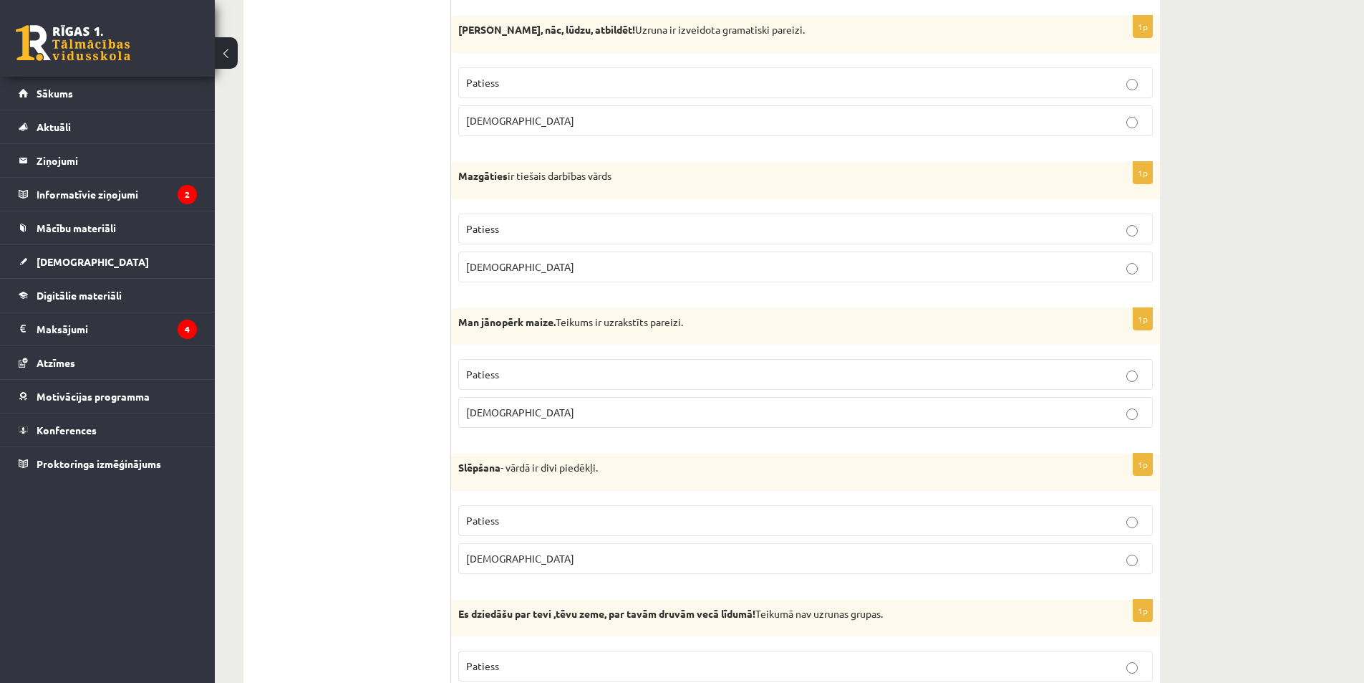
scroll to position [935, 0]
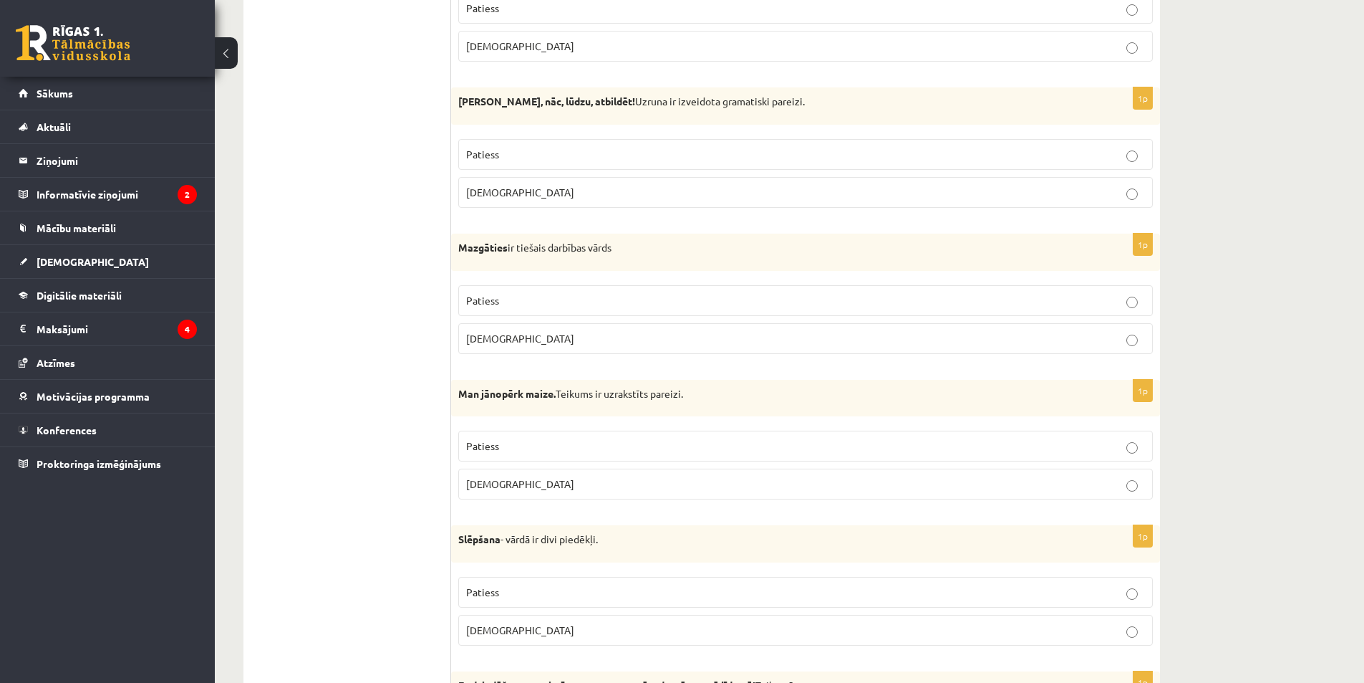
click at [528, 436] on label "Patiess" at bounding box center [805, 445] width 695 height 31
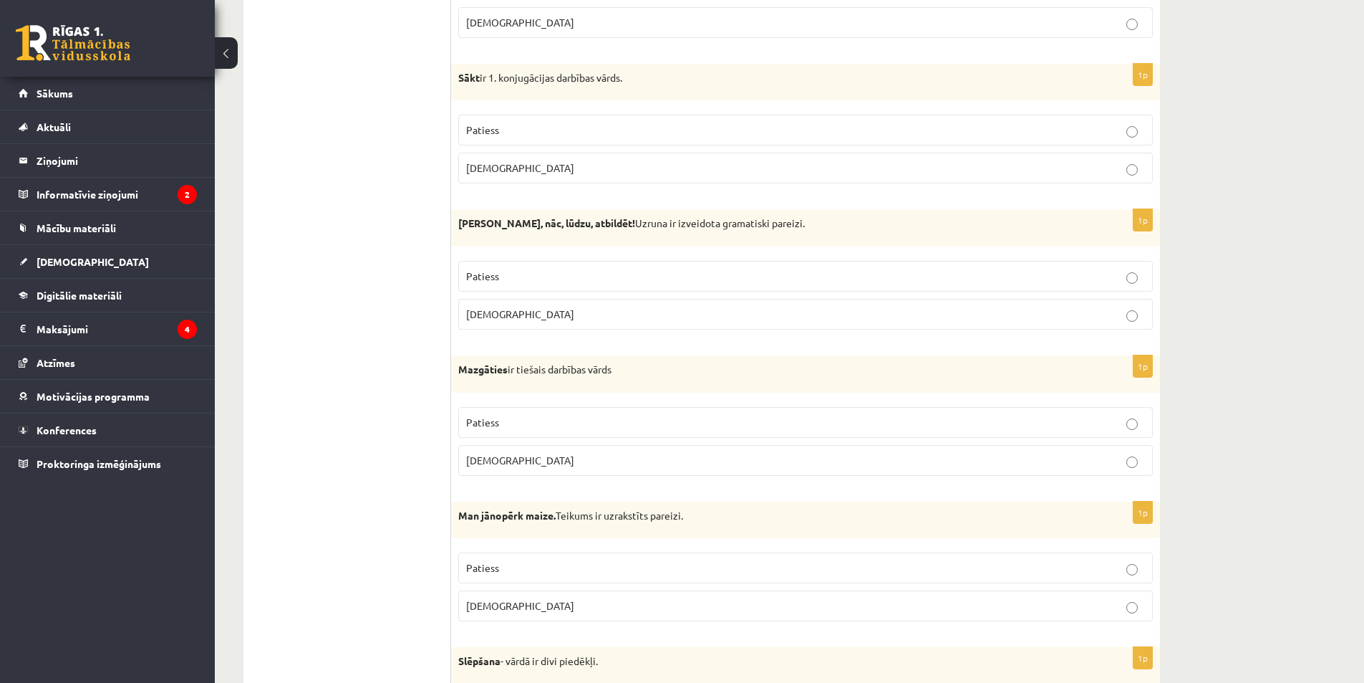
scroll to position [792, 0]
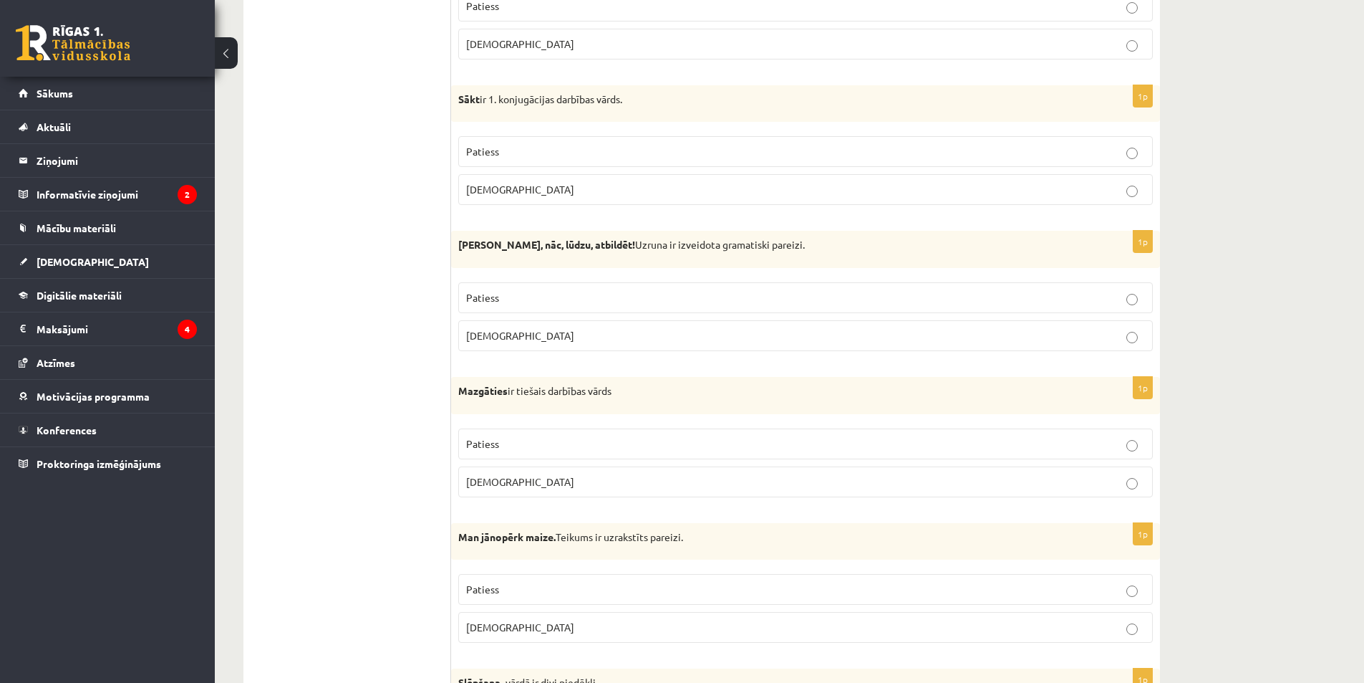
click at [514, 478] on p "Aplams" at bounding box center [805, 481] width 679 height 15
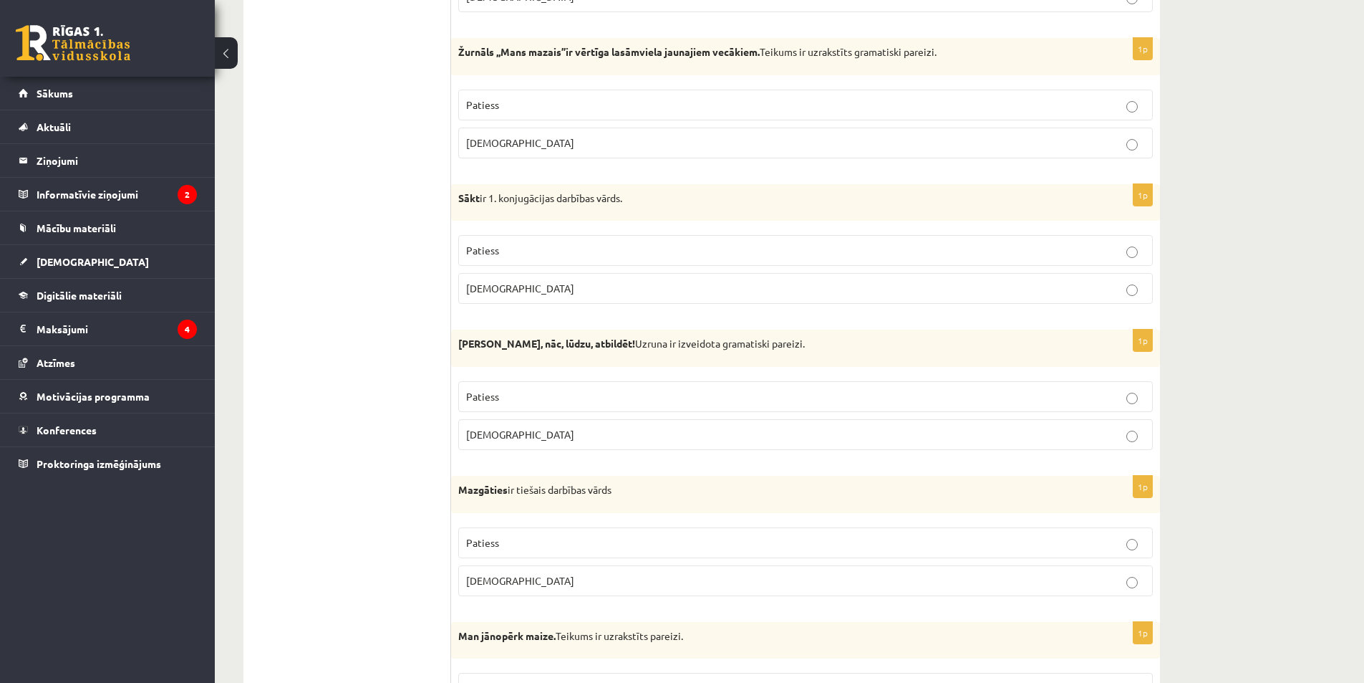
scroll to position [649, 0]
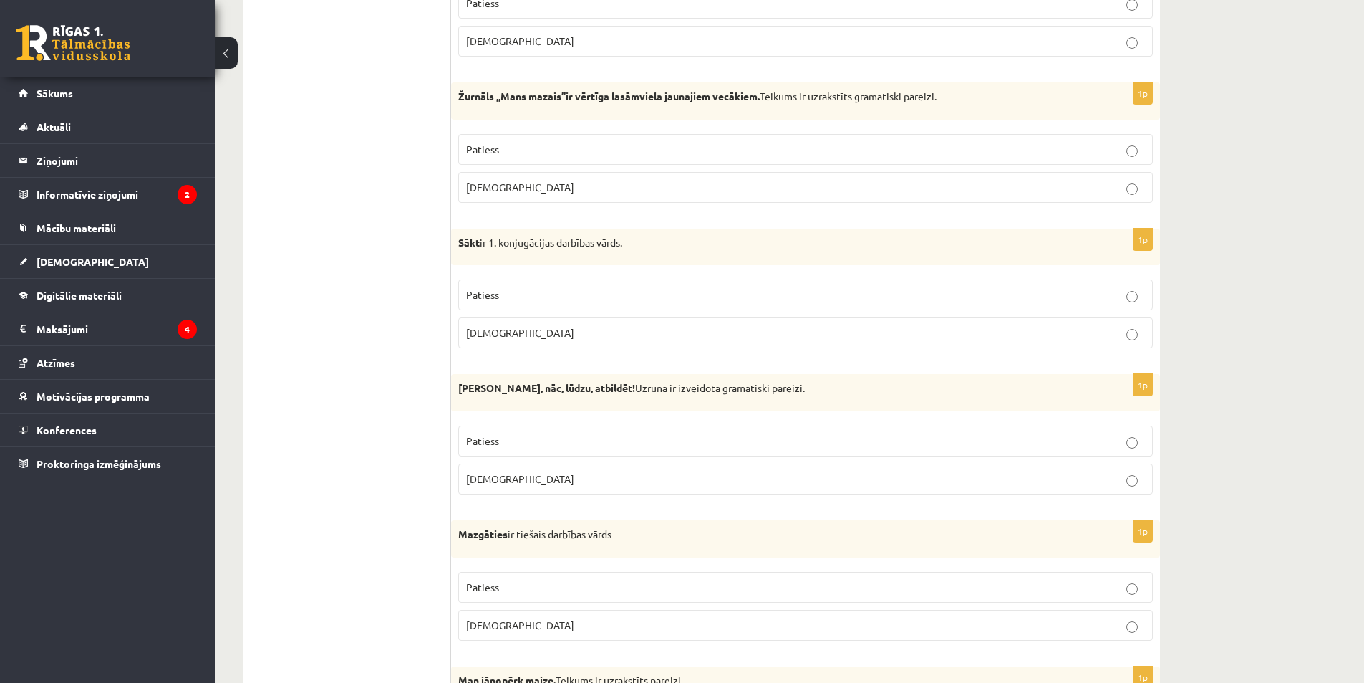
click at [503, 476] on p "Aplams" at bounding box center [805, 478] width 679 height 15
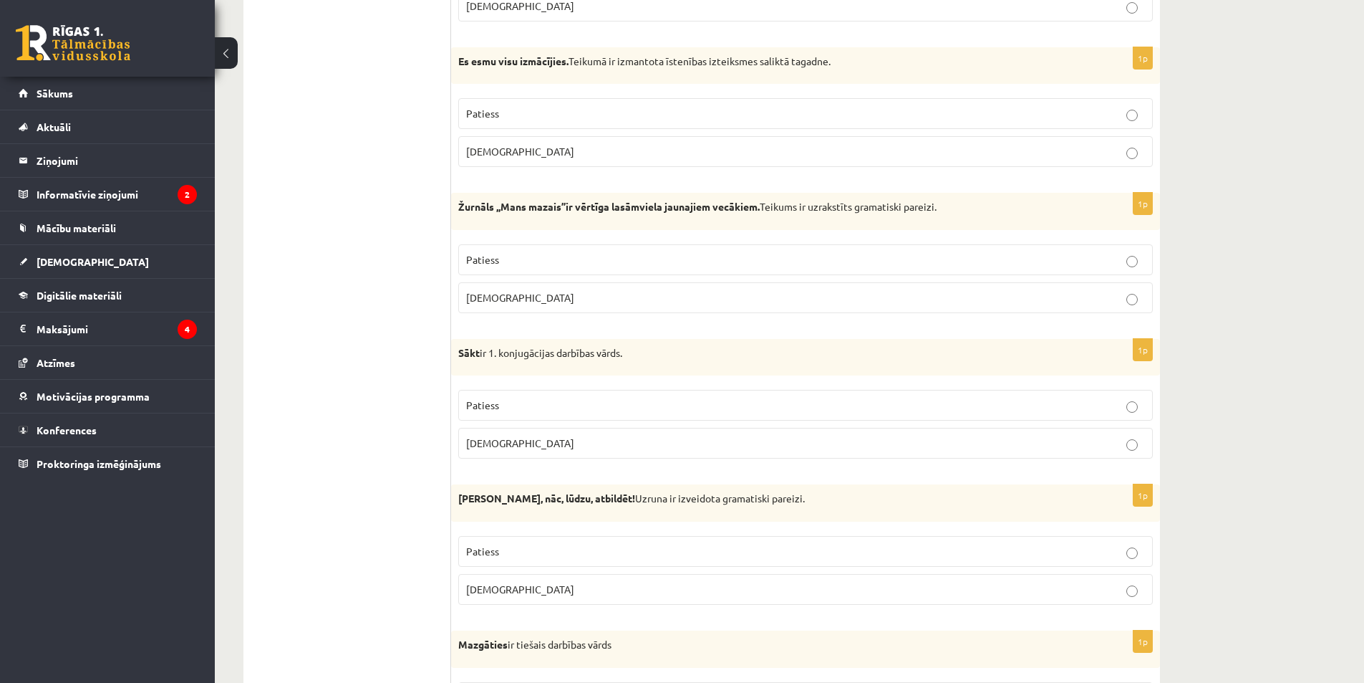
scroll to position [506, 0]
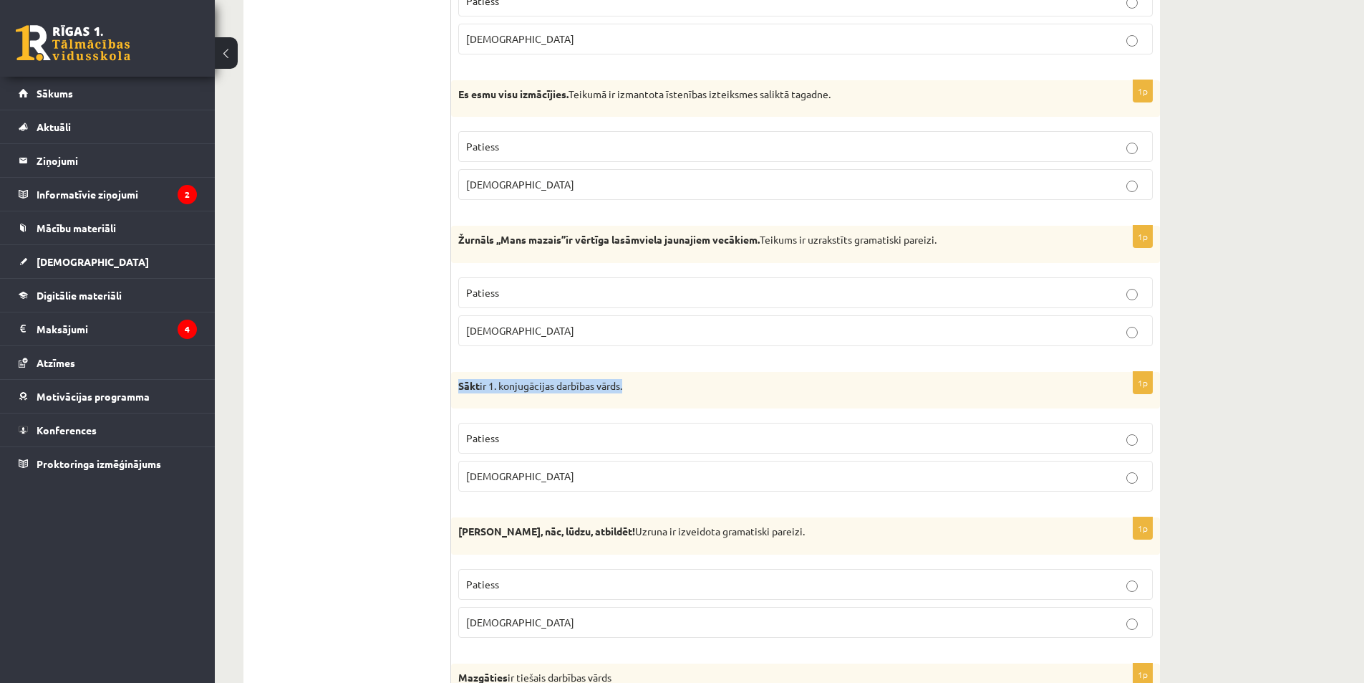
drag, startPoint x: 457, startPoint y: 384, endPoint x: 634, endPoint y: 391, distance: 177.0
click at [634, 391] on div "Sākt ir 1. konjugācijas darbības vārds." at bounding box center [805, 390] width 709 height 37
copy p "Sākt ir 1. konjugācijas darbības vārds."
click at [534, 433] on p "Patiess" at bounding box center [805, 437] width 679 height 15
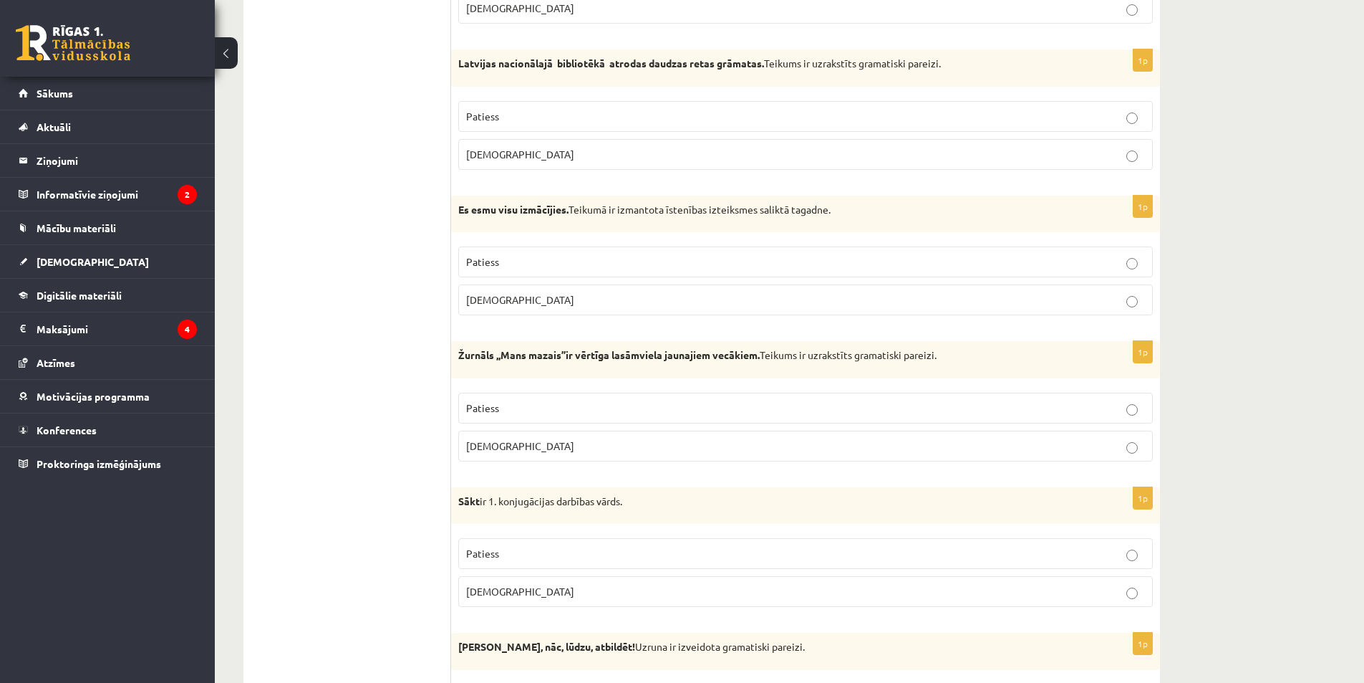
scroll to position [291, 0]
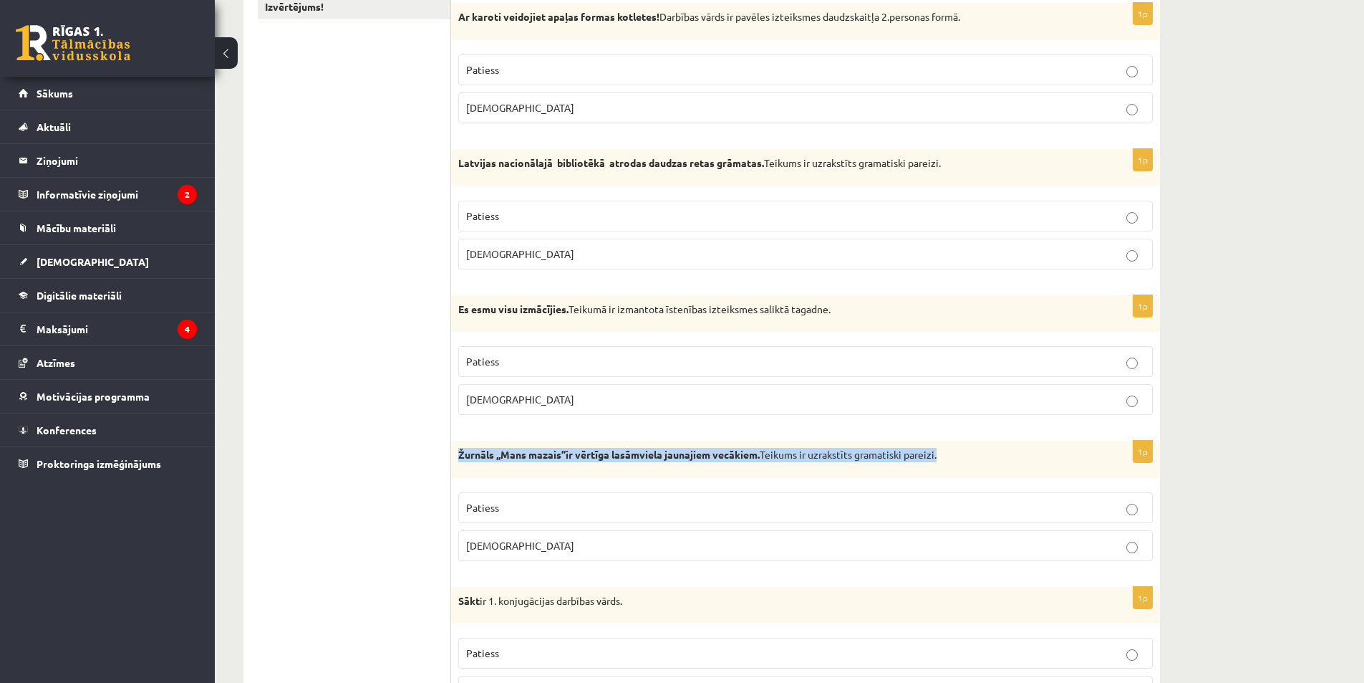
drag, startPoint x: 459, startPoint y: 455, endPoint x: 1011, endPoint y: 456, distance: 551.5
click at [1011, 456] on p "Žurnāls ,,Mans mazais’’ir vērtīga lasāmviela jaunajiem vecākiem. Teikums ir uzr…" at bounding box center [769, 455] width 623 height 14
copy p "Žurnāls ,,Mans mazais’’ir vērtīga lasāmviela jaunajiem vecākiem. Teikums ir uzr…"
click at [592, 508] on p "Patiess" at bounding box center [805, 507] width 679 height 15
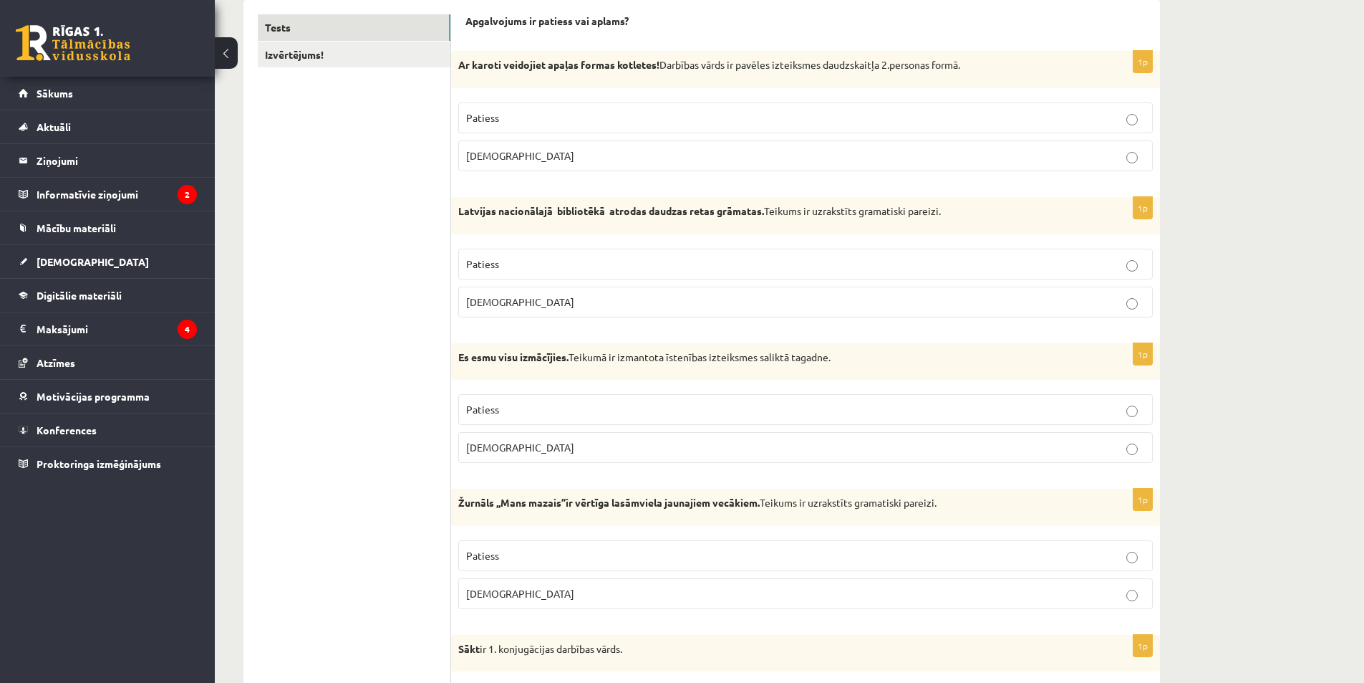
scroll to position [219, 0]
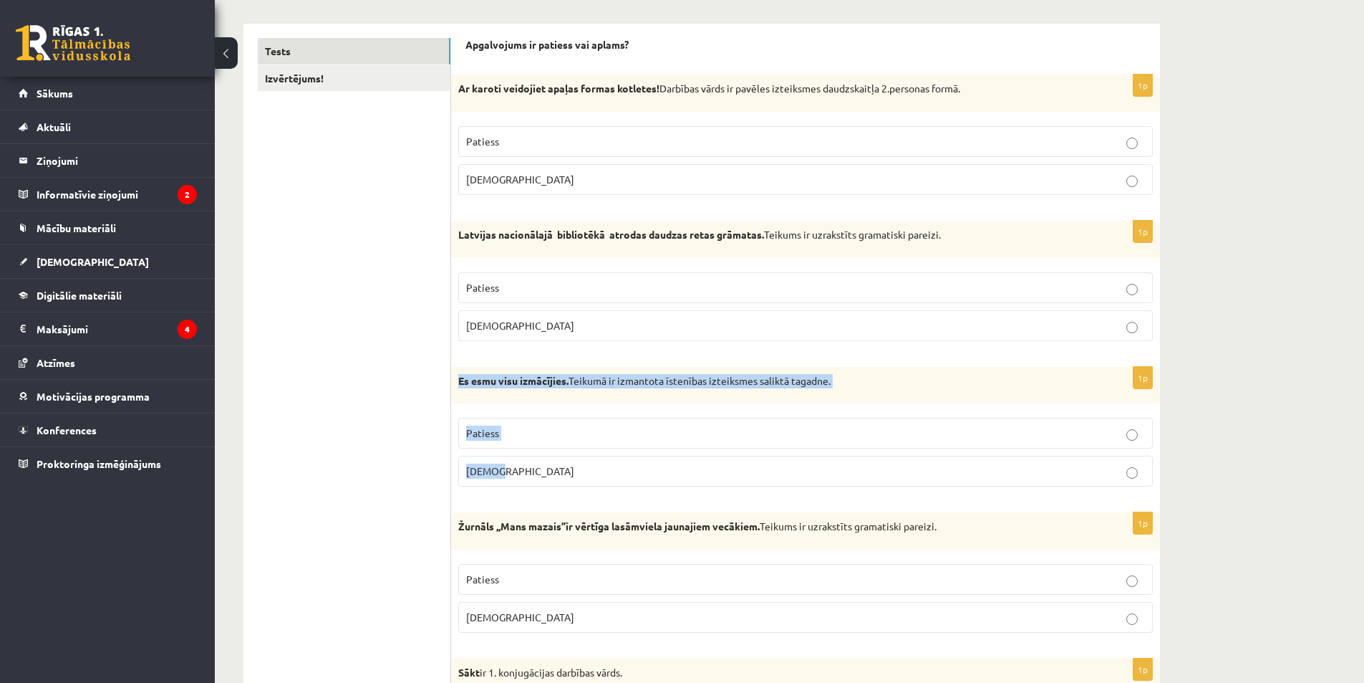
drag, startPoint x: 456, startPoint y: 381, endPoint x: 704, endPoint y: 469, distance: 263.0
click at [704, 469] on div "1p Es esmu visu izmācījies. Teikumā ir izmantota īstenības izteiksmes saliktā t…" at bounding box center [805, 433] width 709 height 132
copy div "Es esmu visu izmācījies. Teikumā ir izmantota īstenības izteiksmes saliktā taga…"
click at [549, 424] on label "Patiess" at bounding box center [805, 433] width 695 height 31
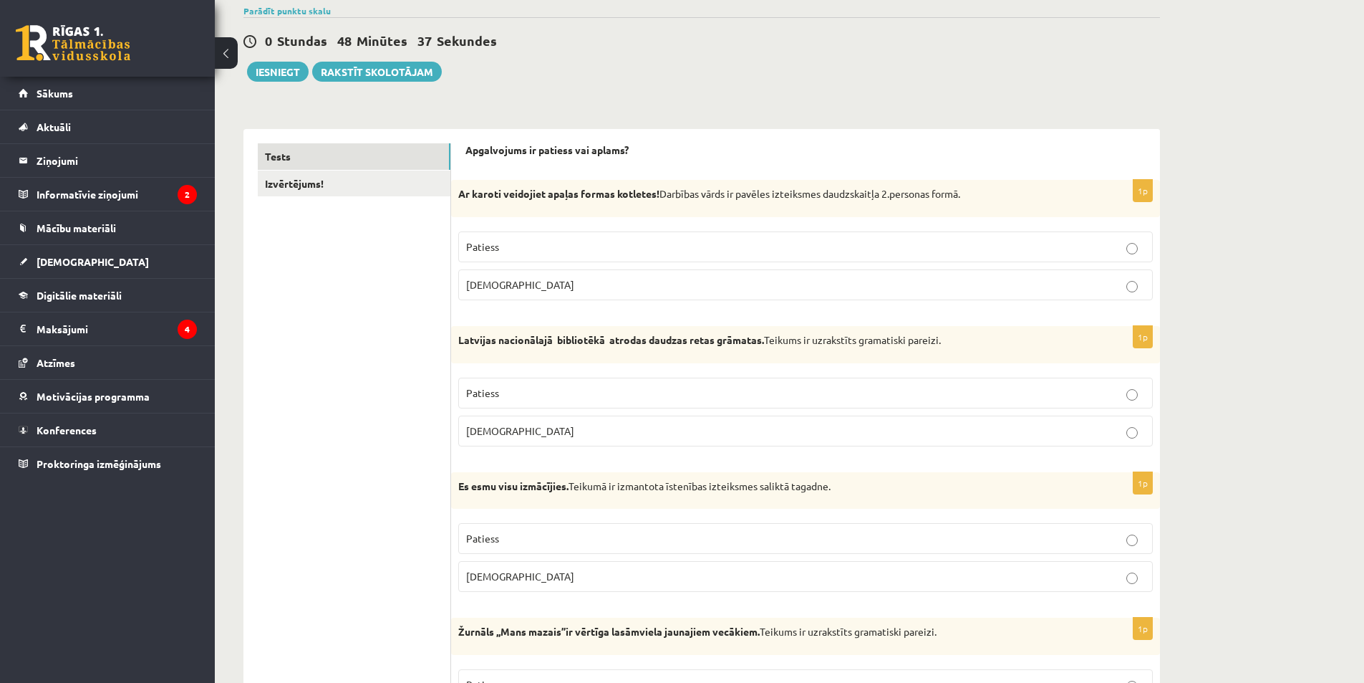
scroll to position [76, 0]
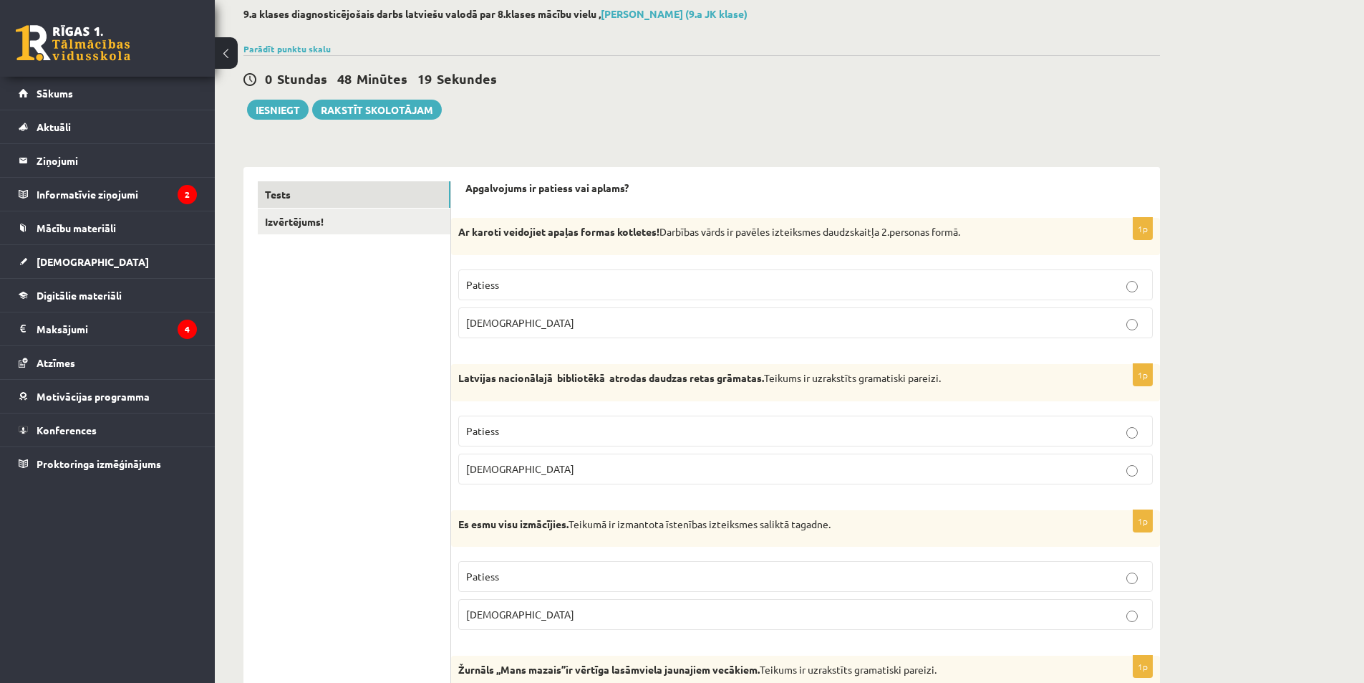
click at [511, 474] on p "Aplams" at bounding box center [805, 468] width 679 height 15
click at [517, 282] on p "Patiess" at bounding box center [805, 284] width 679 height 15
click at [485, 330] on p "Aplams" at bounding box center [805, 322] width 679 height 15
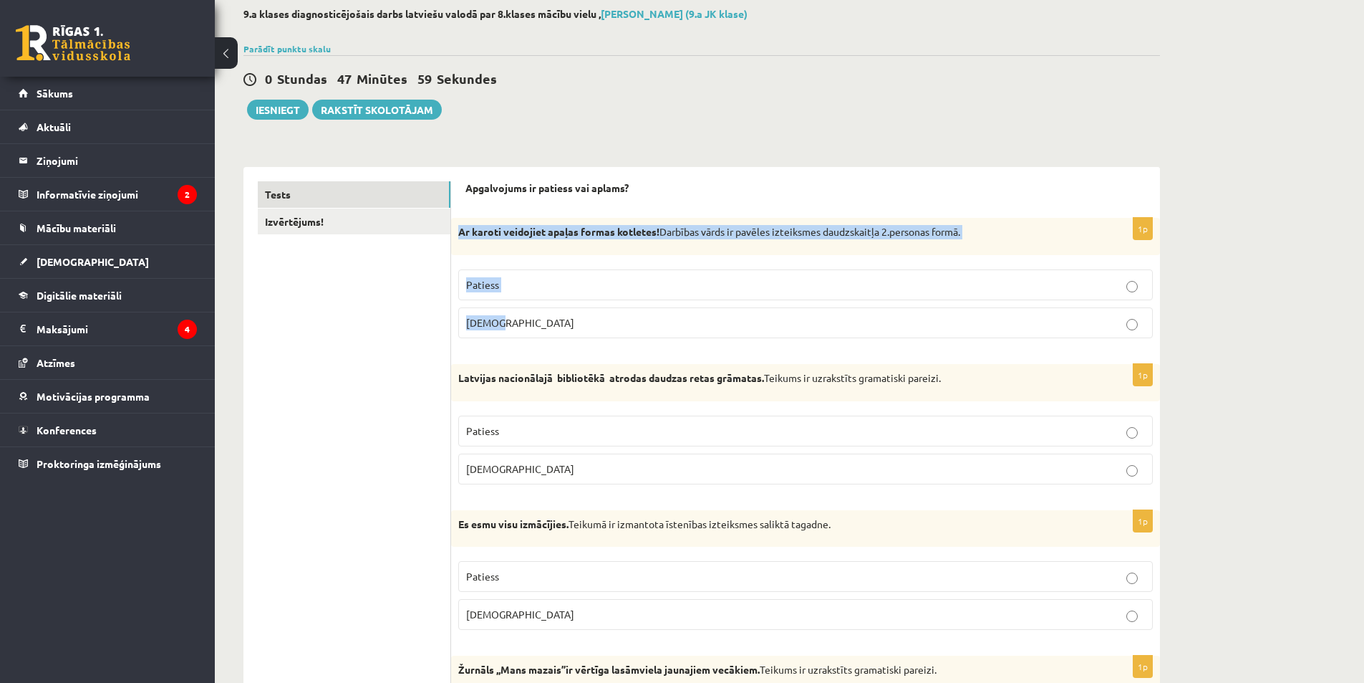
drag, startPoint x: 461, startPoint y: 231, endPoint x: 564, endPoint y: 318, distance: 135.7
click at [565, 321] on div "1p Ar karoti veidojiet apaļas formas kotletes! Darbības vārds ir pavēles izteik…" at bounding box center [805, 284] width 709 height 132
copy div "Ar karoti veidojiet apaļas formas kotletes! Darbības vārds ir pavēles izteiksme…"
click at [512, 267] on fieldset "Patiess Aplams" at bounding box center [805, 302] width 695 height 80
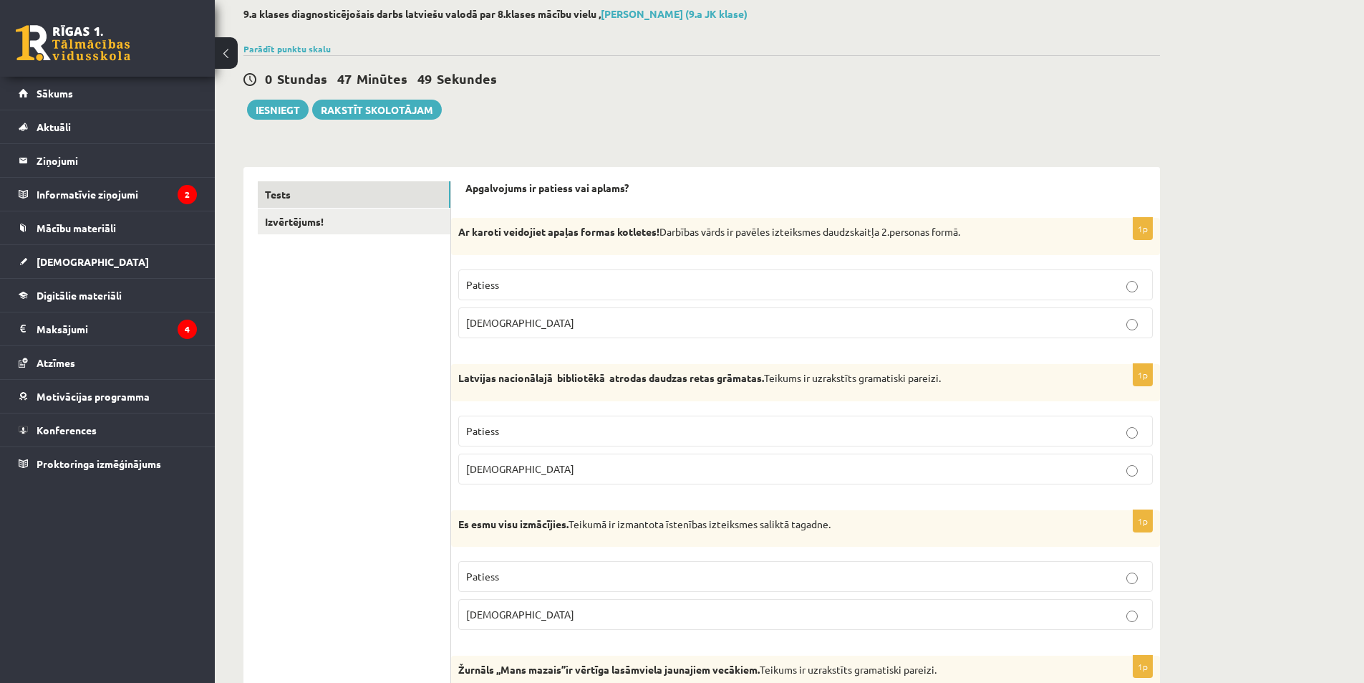
click at [486, 273] on label "Patiess" at bounding box center [805, 284] width 695 height 31
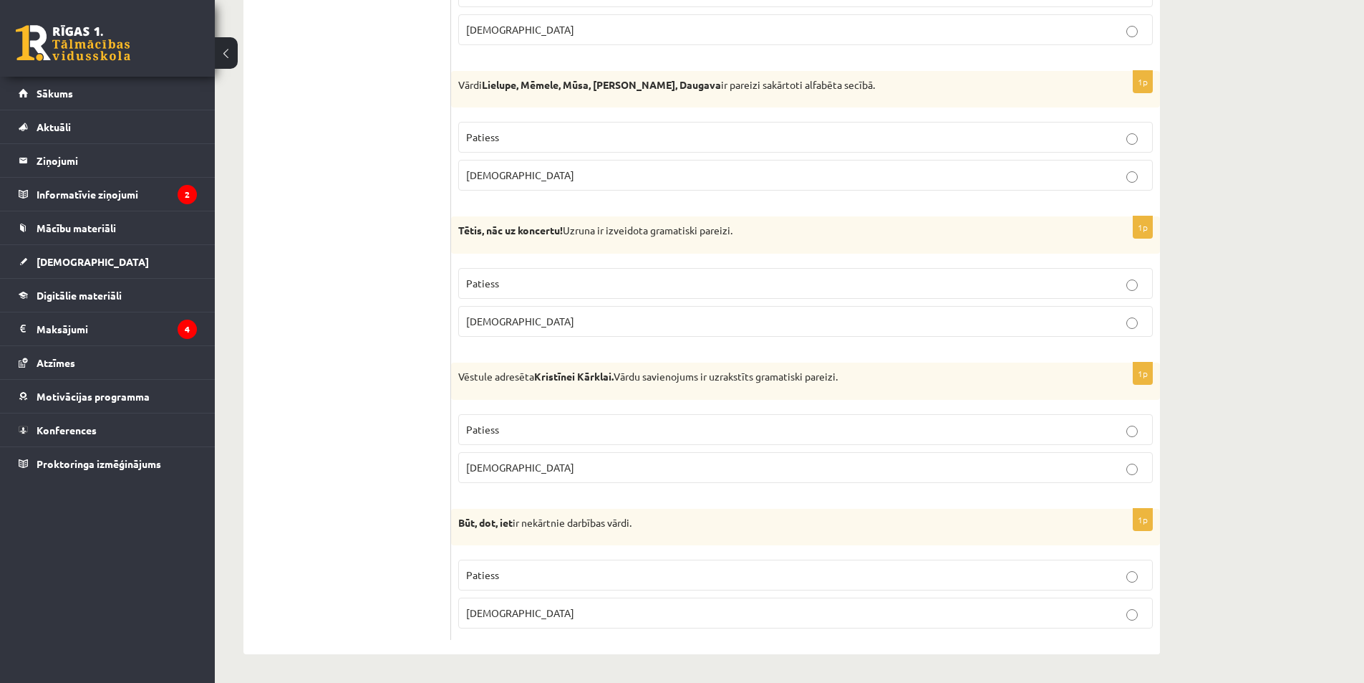
scroll to position [3800, 0]
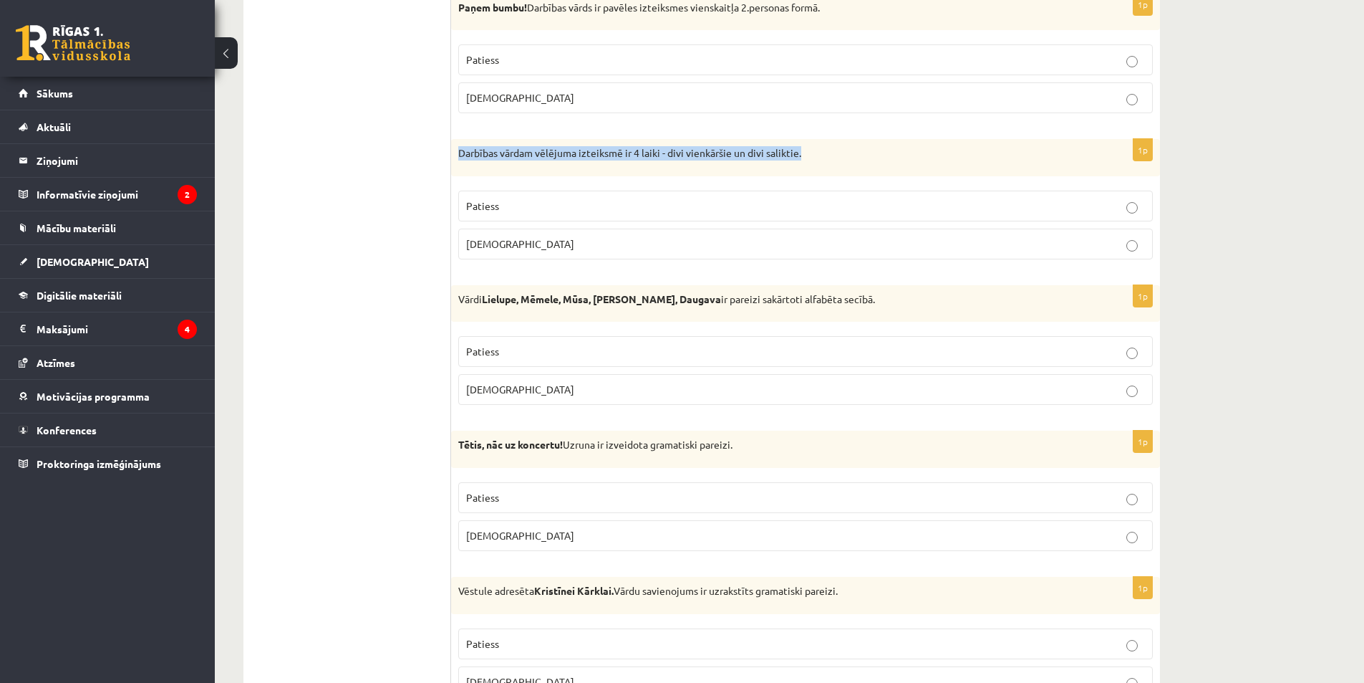
drag, startPoint x: 459, startPoint y: 153, endPoint x: 833, endPoint y: 155, distance: 373.9
click at [835, 155] on p "Darbības vārdam vēlējuma izteiksmē ir 4 laiki - divi vienkāršie un divi salikti…" at bounding box center [769, 153] width 623 height 14
copy p "Darbības vārdam vēlējuma izteiksmē ir 4 laiki - divi vienkāršie un divi salikti…"
click at [598, 184] on fieldset "Patiess Aplams" at bounding box center [805, 223] width 695 height 80
click at [523, 208] on p "Patiess" at bounding box center [805, 205] width 679 height 15
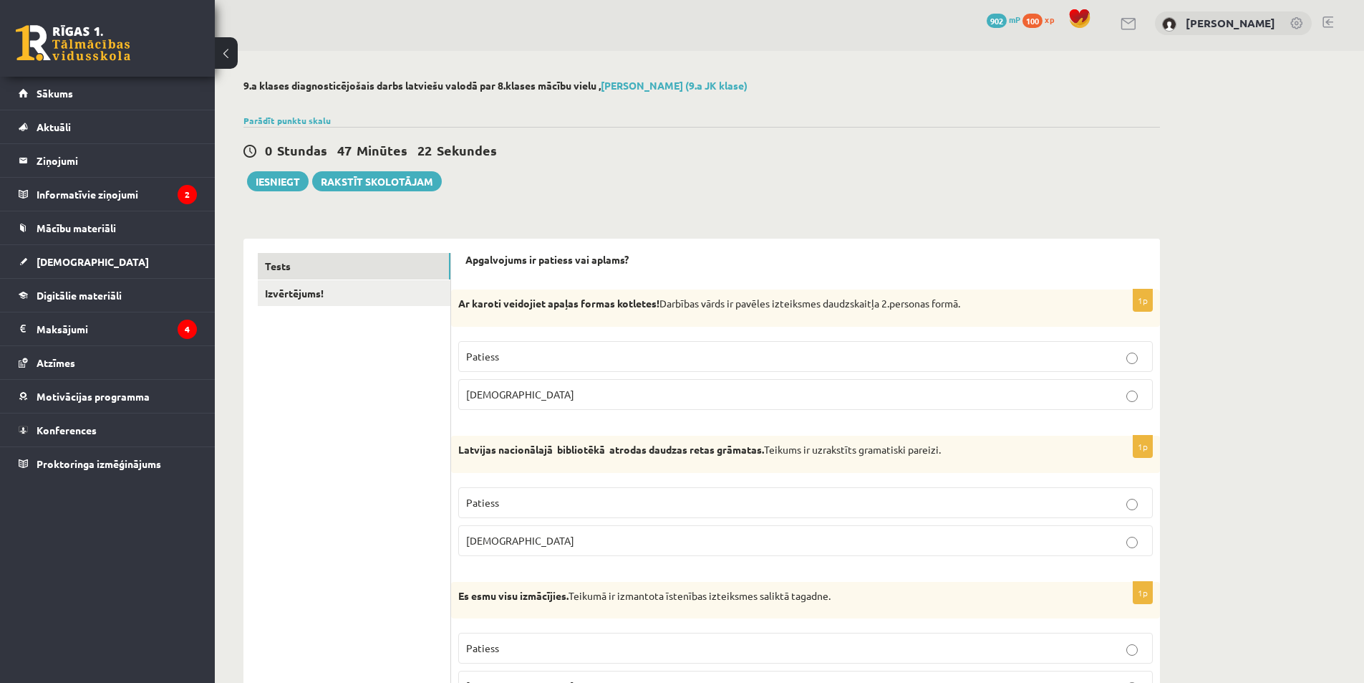
scroll to position [0, 0]
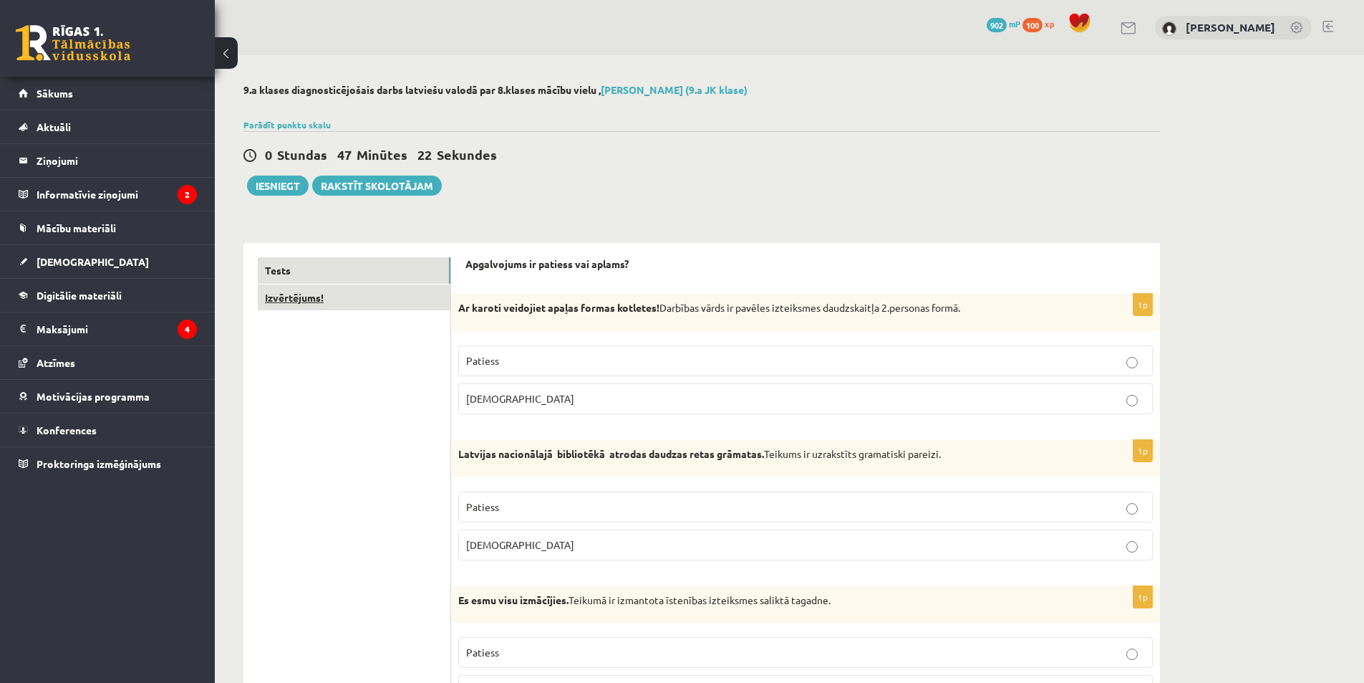
click at [307, 291] on link "Izvērtējums!" at bounding box center [354, 297] width 193 height 26
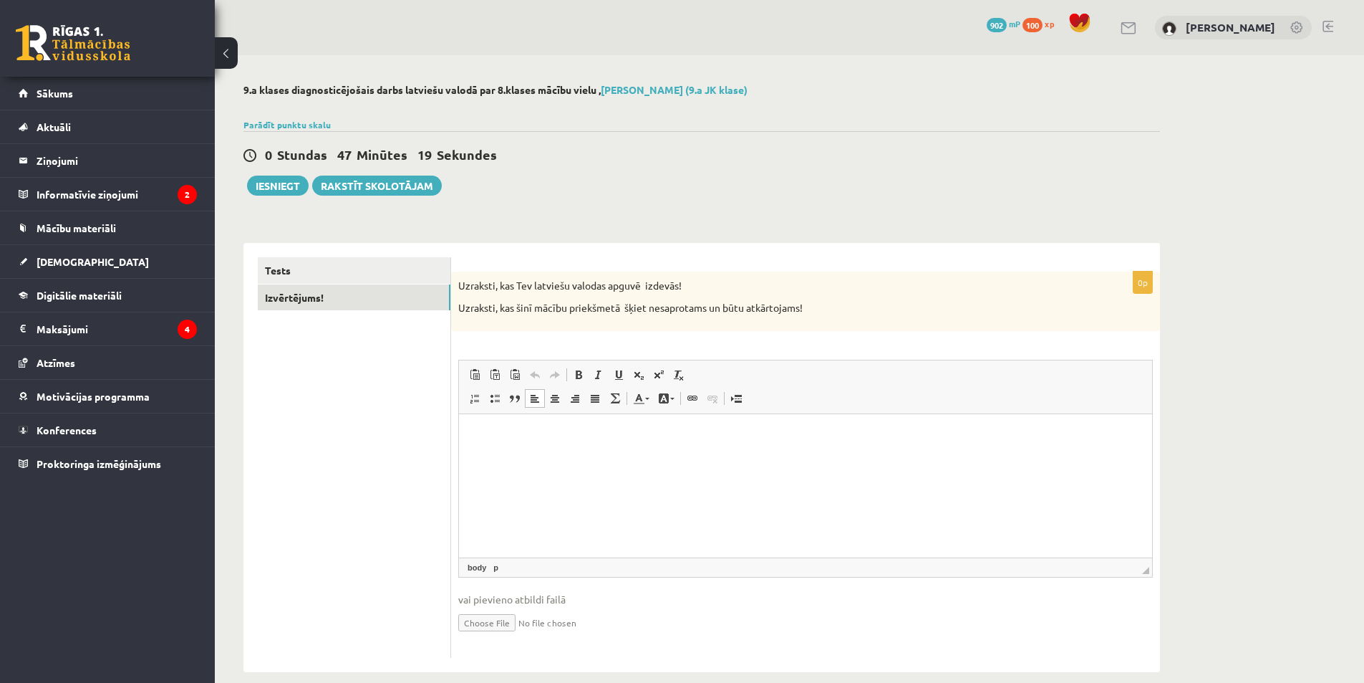
click at [521, 429] on p "Editor, wiswyg-editor-user-answer-47363783562800" at bounding box center [805, 435] width 665 height 15
click at [683, 435] on p "**********" at bounding box center [805, 435] width 665 height 15
click at [935, 434] on p "**********" at bounding box center [805, 435] width 665 height 15
drag, startPoint x: 932, startPoint y: 433, endPoint x: 902, endPoint y: 433, distance: 29.4
click at [904, 433] on p "**********" at bounding box center [805, 435] width 665 height 15
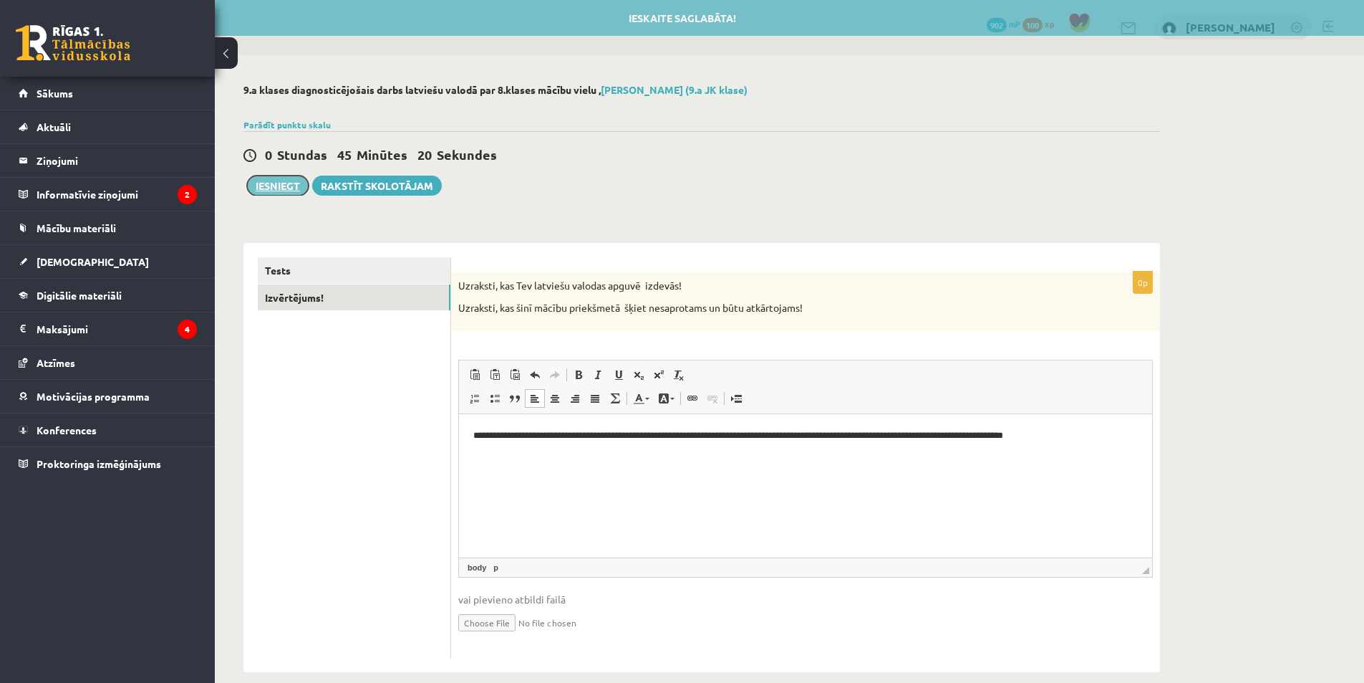
click at [279, 195] on button "Iesniegt" at bounding box center [278, 185] width 62 height 20
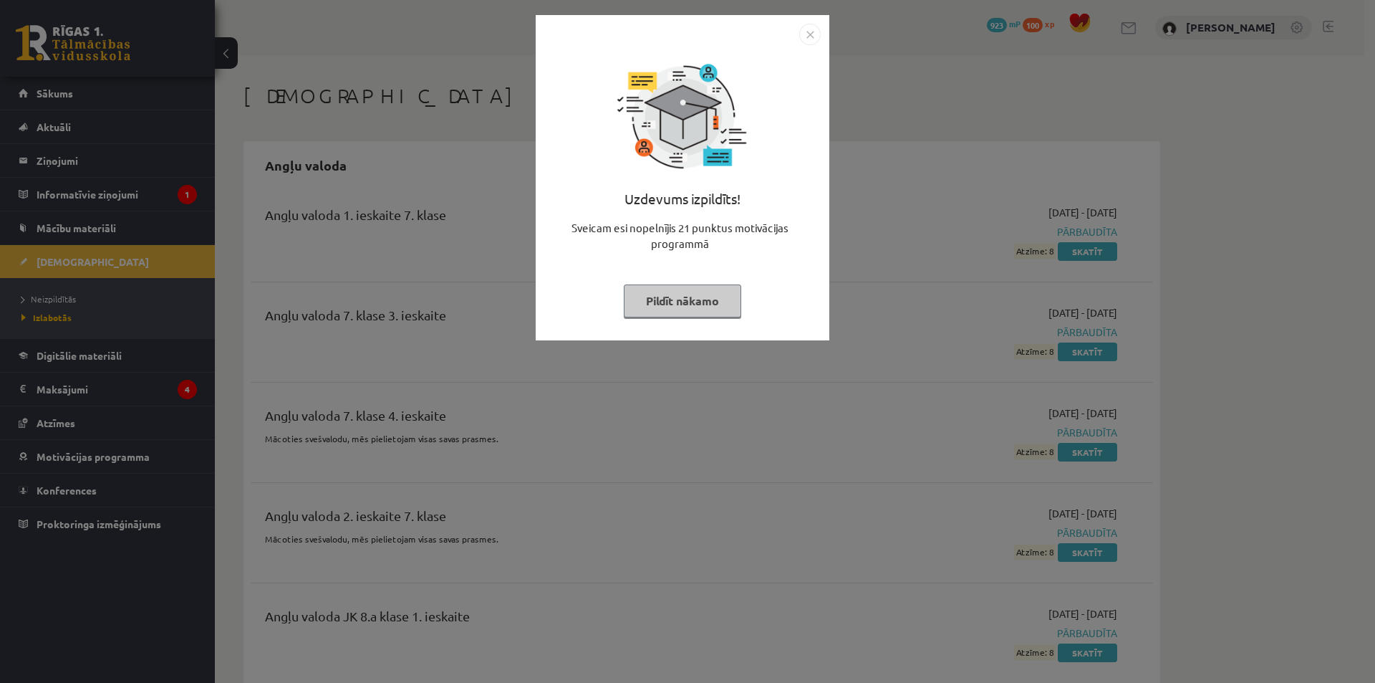
click at [643, 302] on button "Pildīt nākamo" at bounding box center [682, 300] width 117 height 33
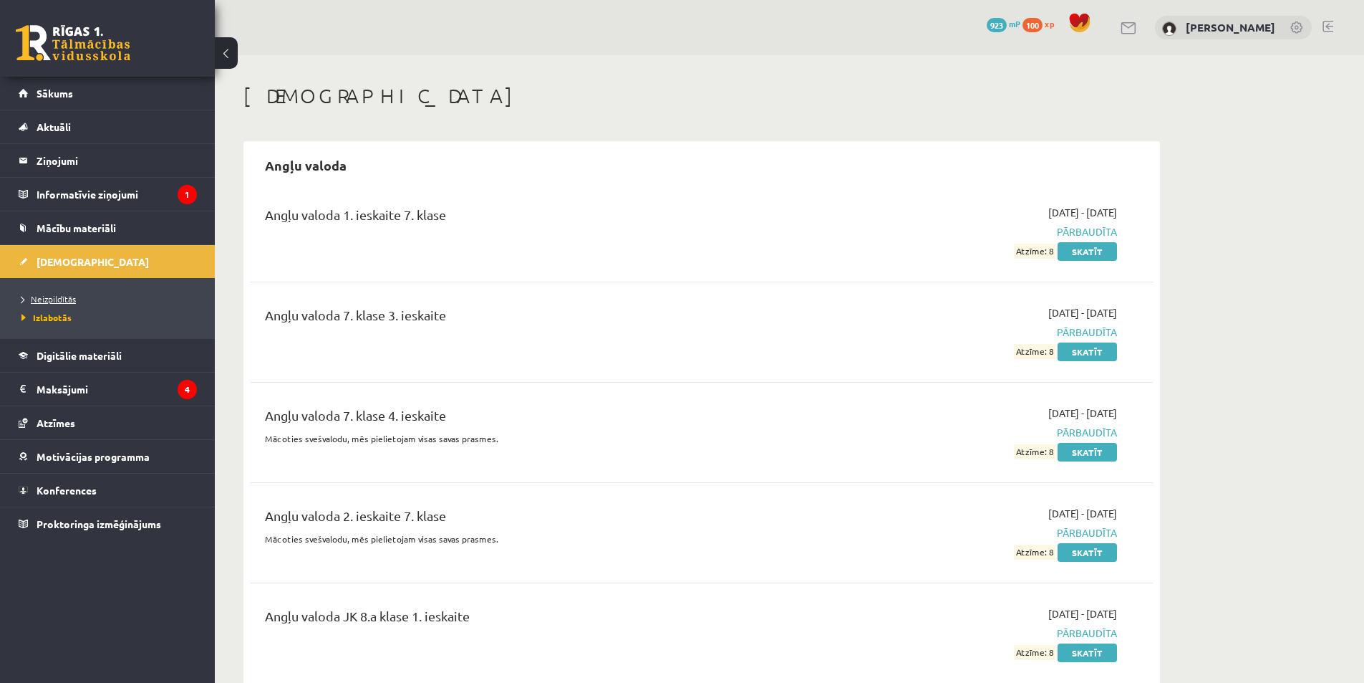
click at [79, 294] on link "Neizpildītās" at bounding box center [110, 298] width 179 height 13
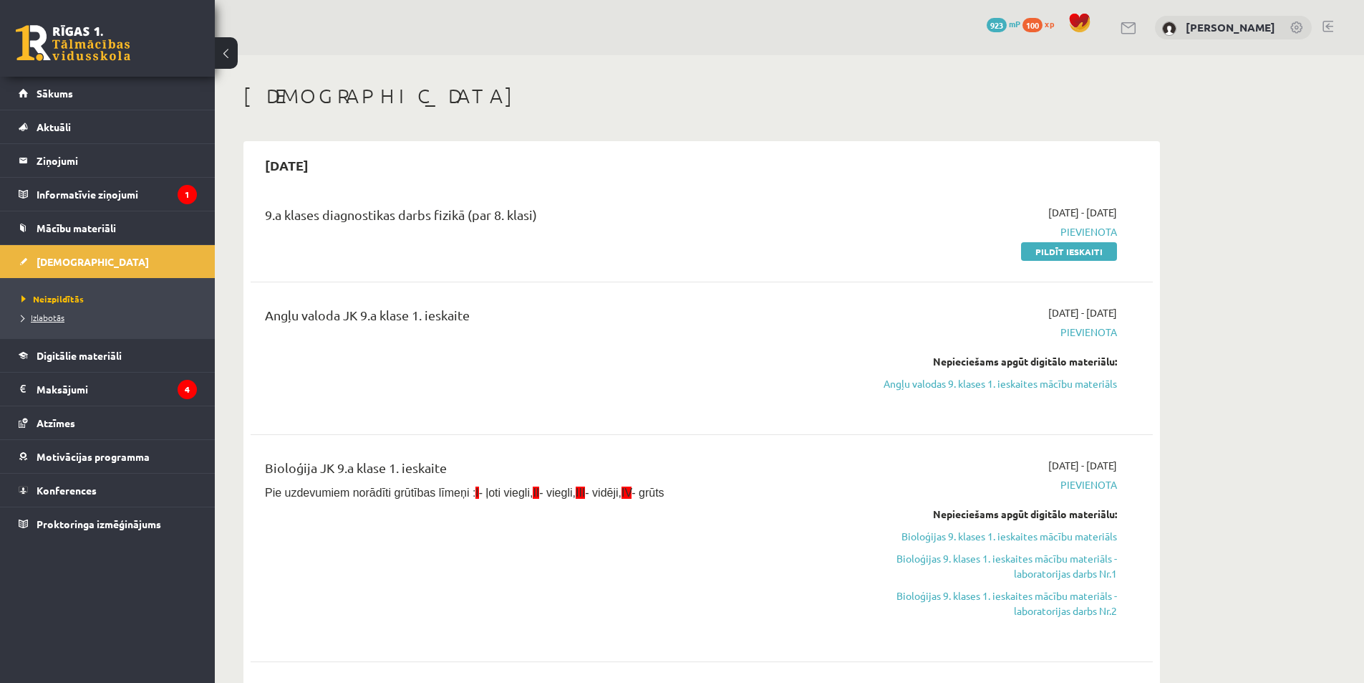
click at [41, 313] on span "Izlabotās" at bounding box center [42, 317] width 43 height 11
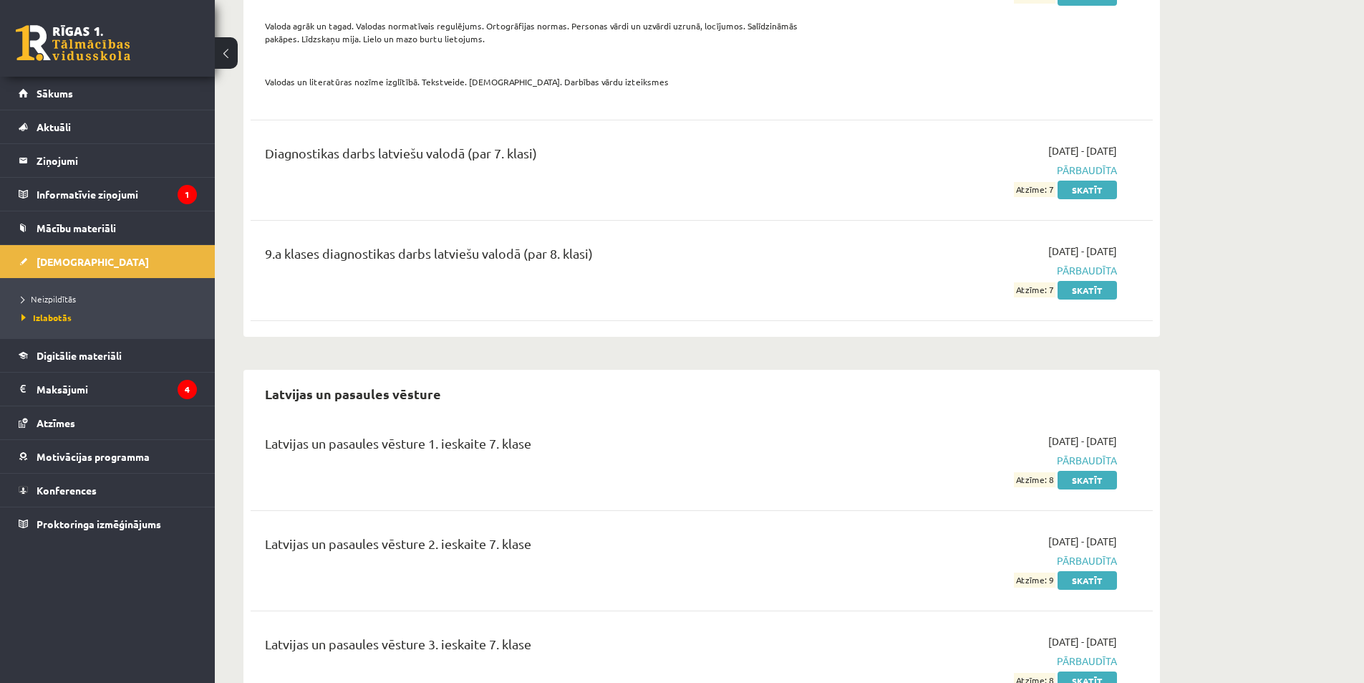
scroll to position [9525, 0]
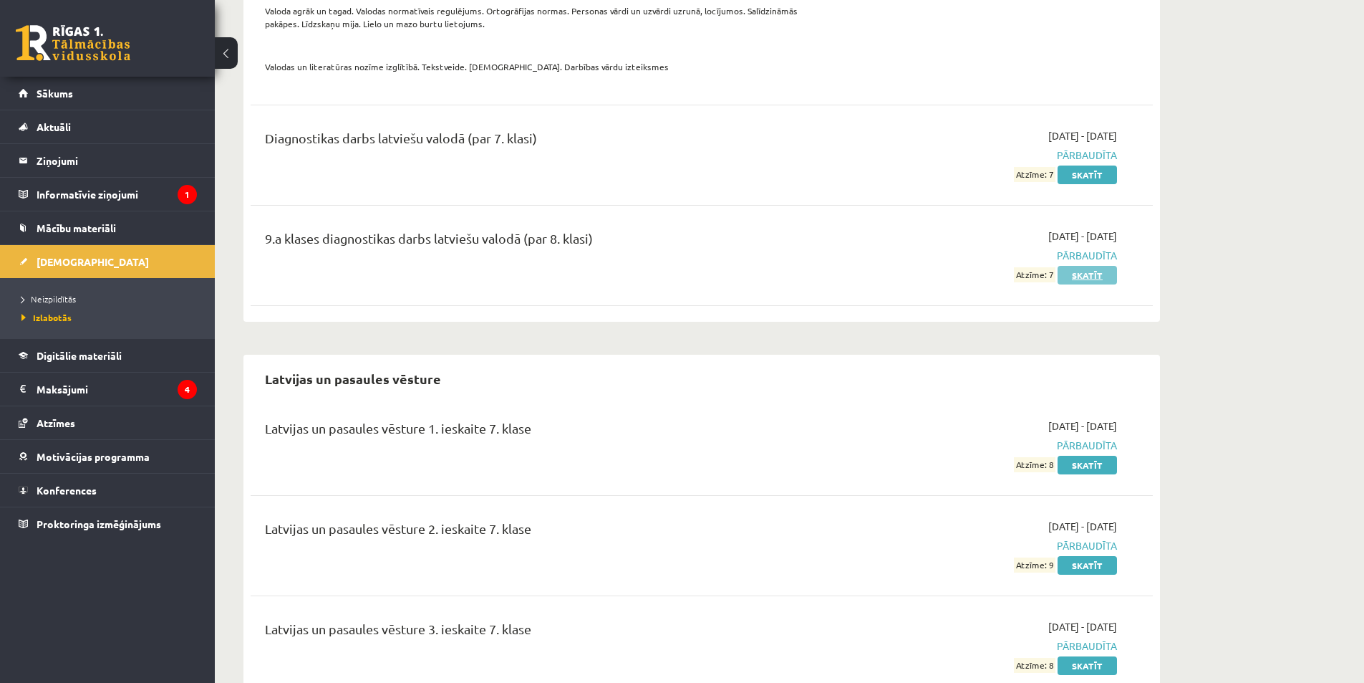
click at [1091, 266] on link "Skatīt" at bounding box center [1087, 275] width 59 height 19
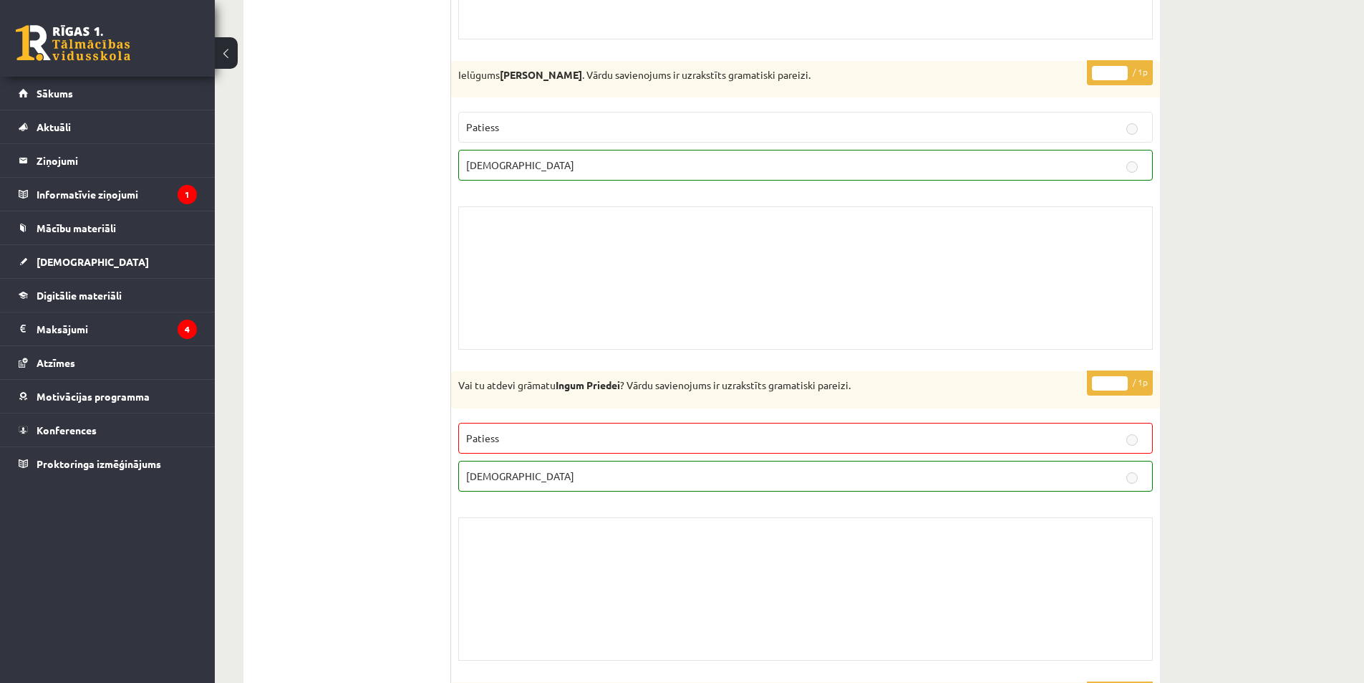
scroll to position [3757, 0]
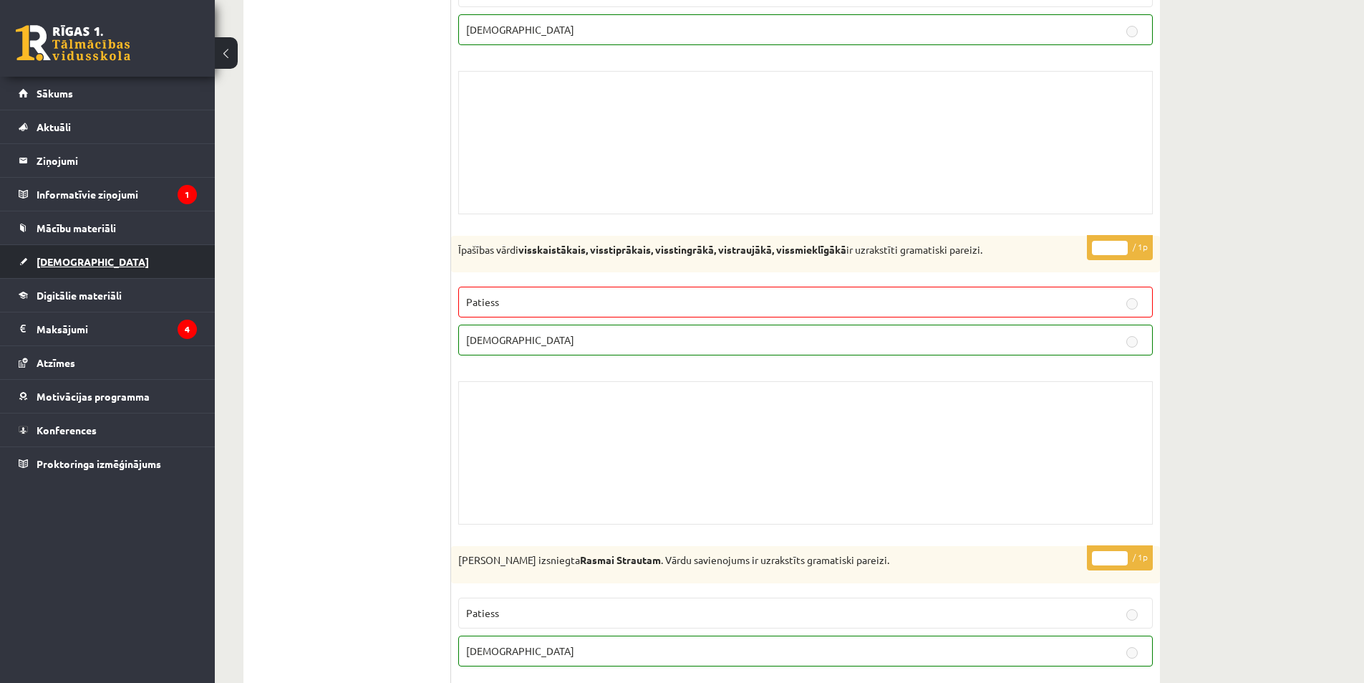
click at [69, 270] on link "[DEMOGRAPHIC_DATA]" at bounding box center [108, 261] width 178 height 33
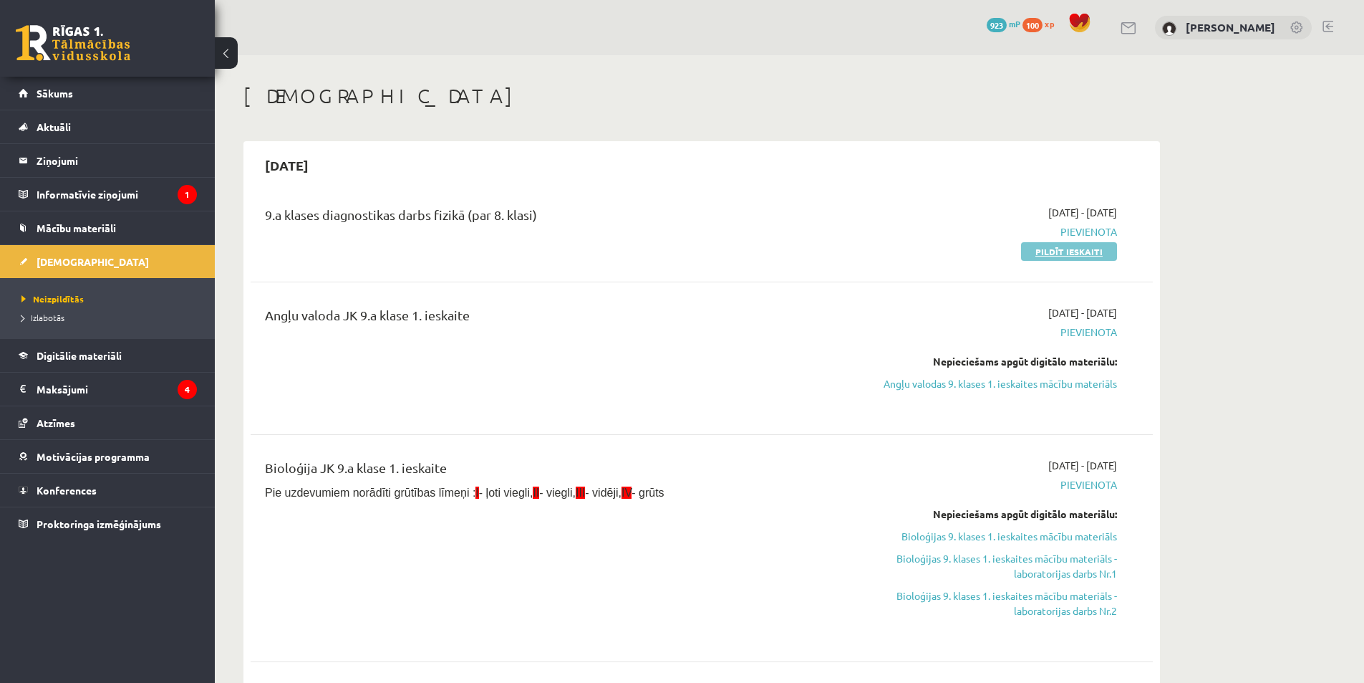
click at [1032, 248] on link "Pildīt ieskaiti" at bounding box center [1069, 251] width 96 height 19
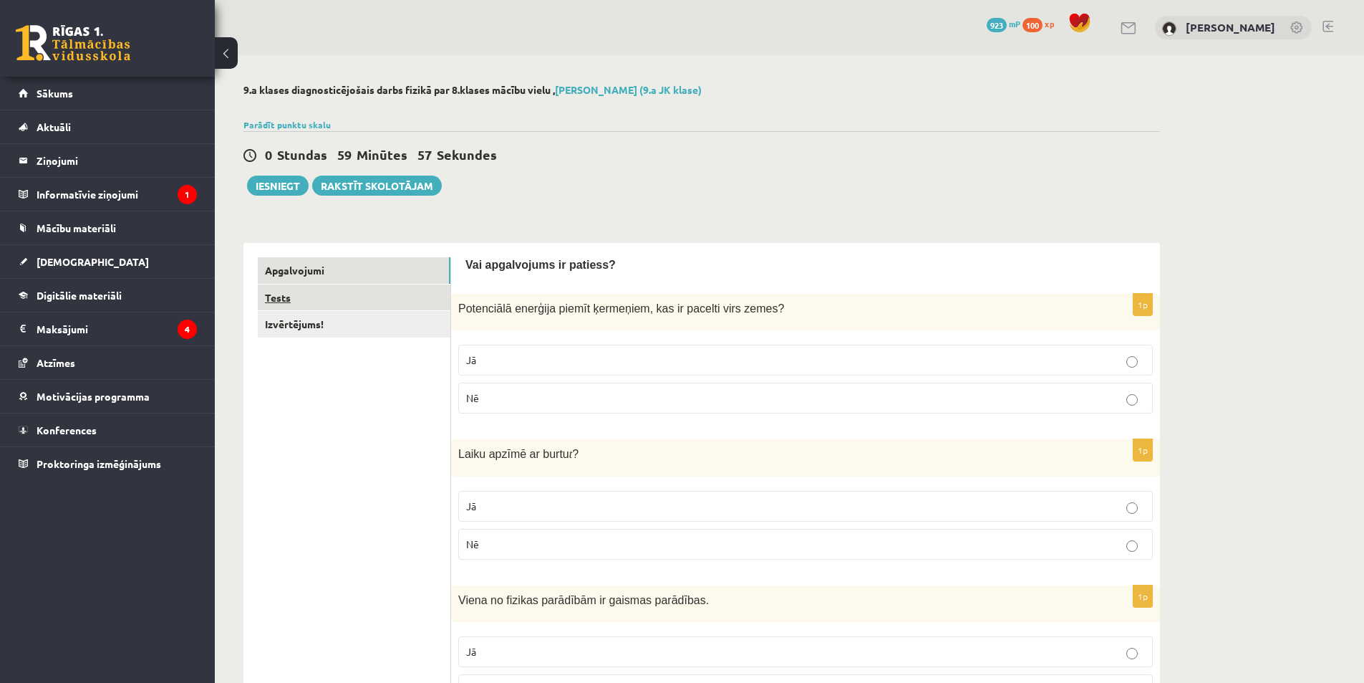
click at [296, 289] on link "Tests" at bounding box center [354, 297] width 193 height 26
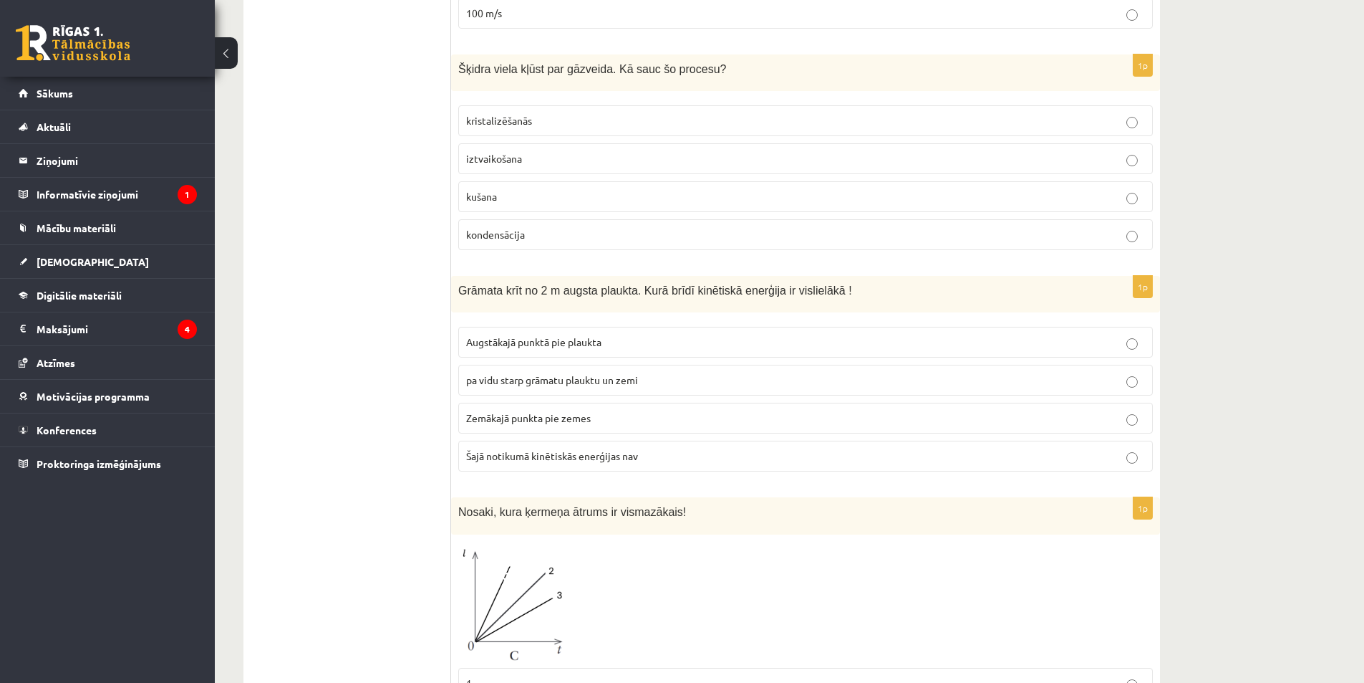
scroll to position [1741, 0]
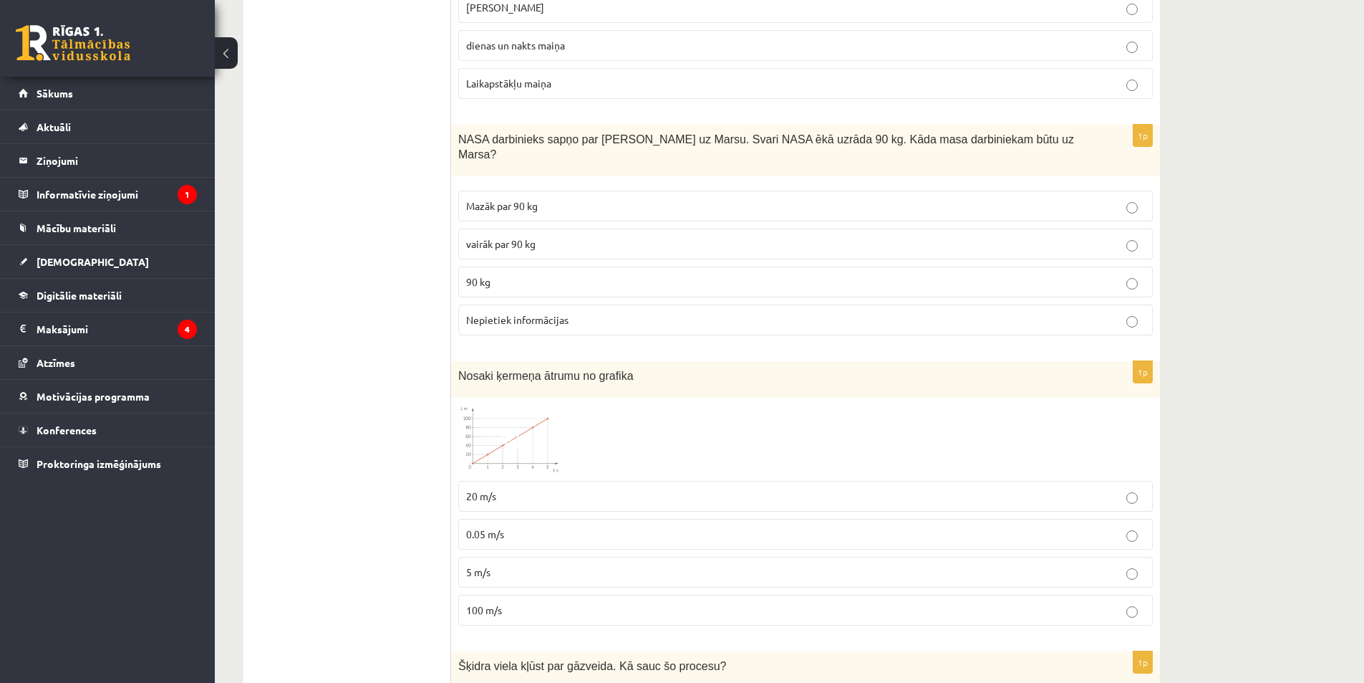
click at [1357, 188] on div "9.a klases diagnosticējošais darbs fizikā par 8.klases mācību vielu , [PERSON_N…" at bounding box center [789, 110] width 1149 height 3592
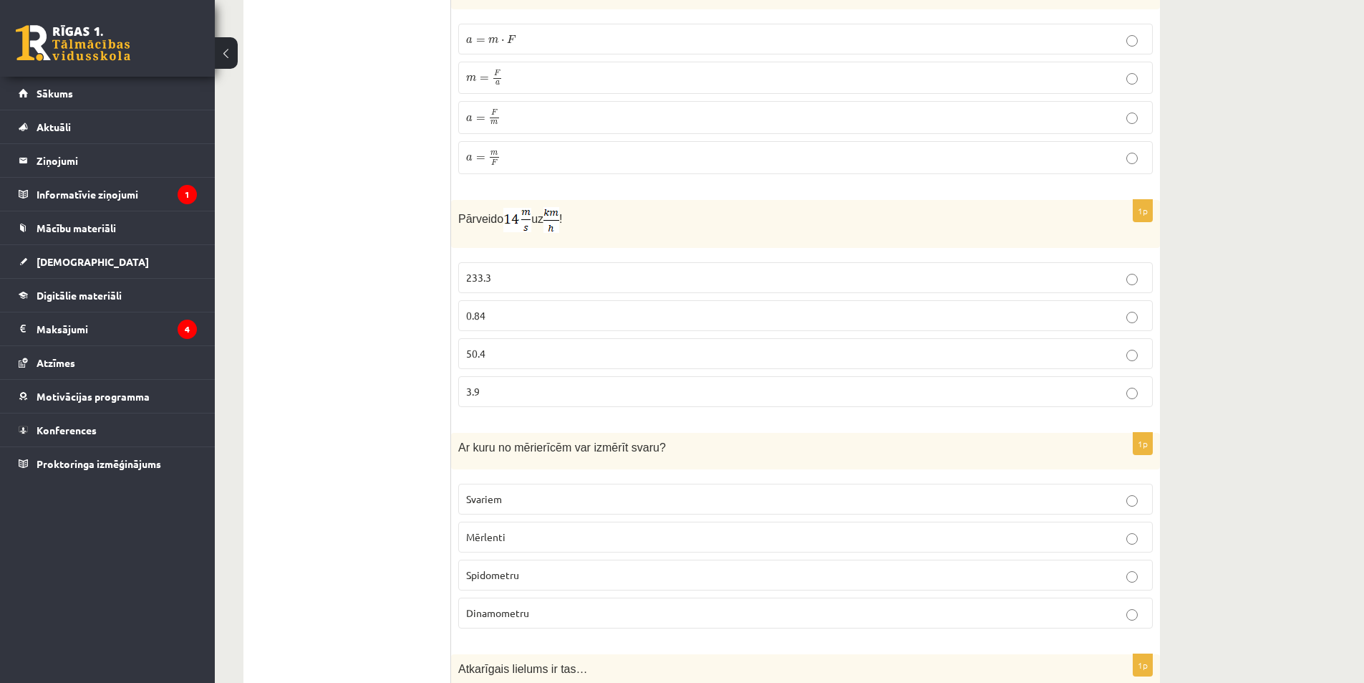
scroll to position [0, 0]
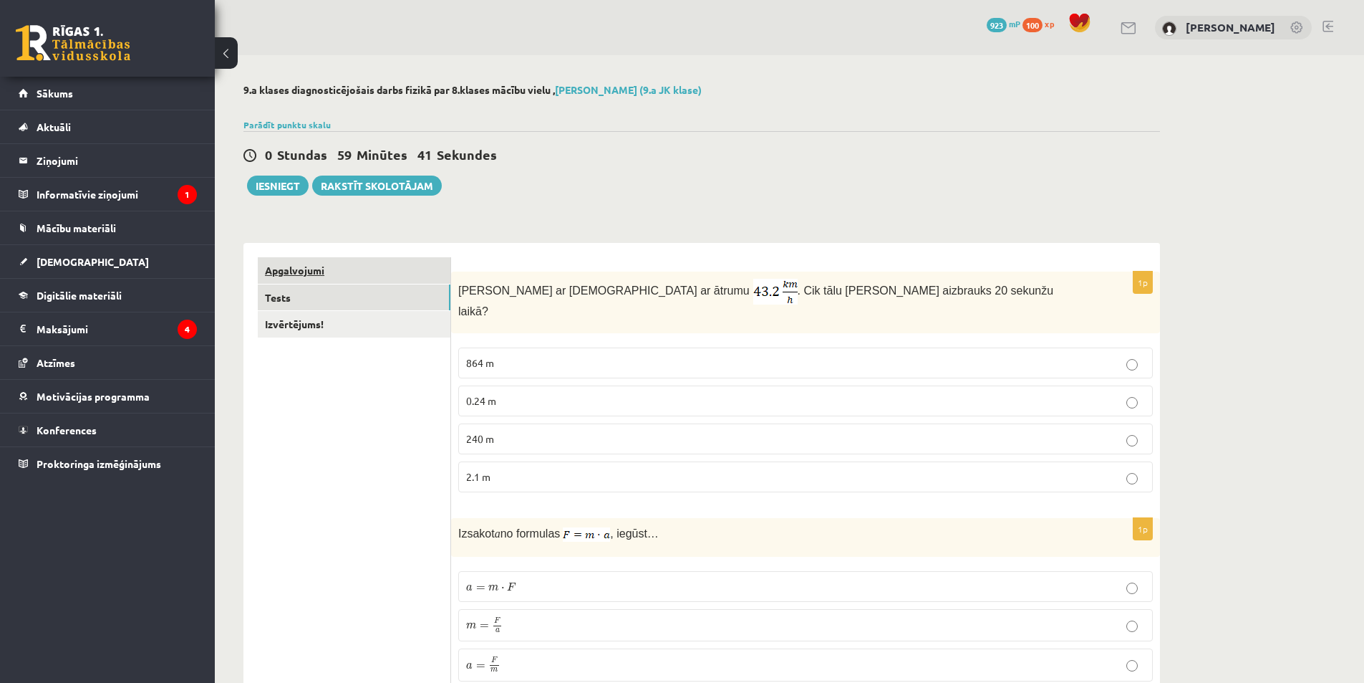
click at [306, 268] on link "Apgalvojumi" at bounding box center [354, 270] width 193 height 26
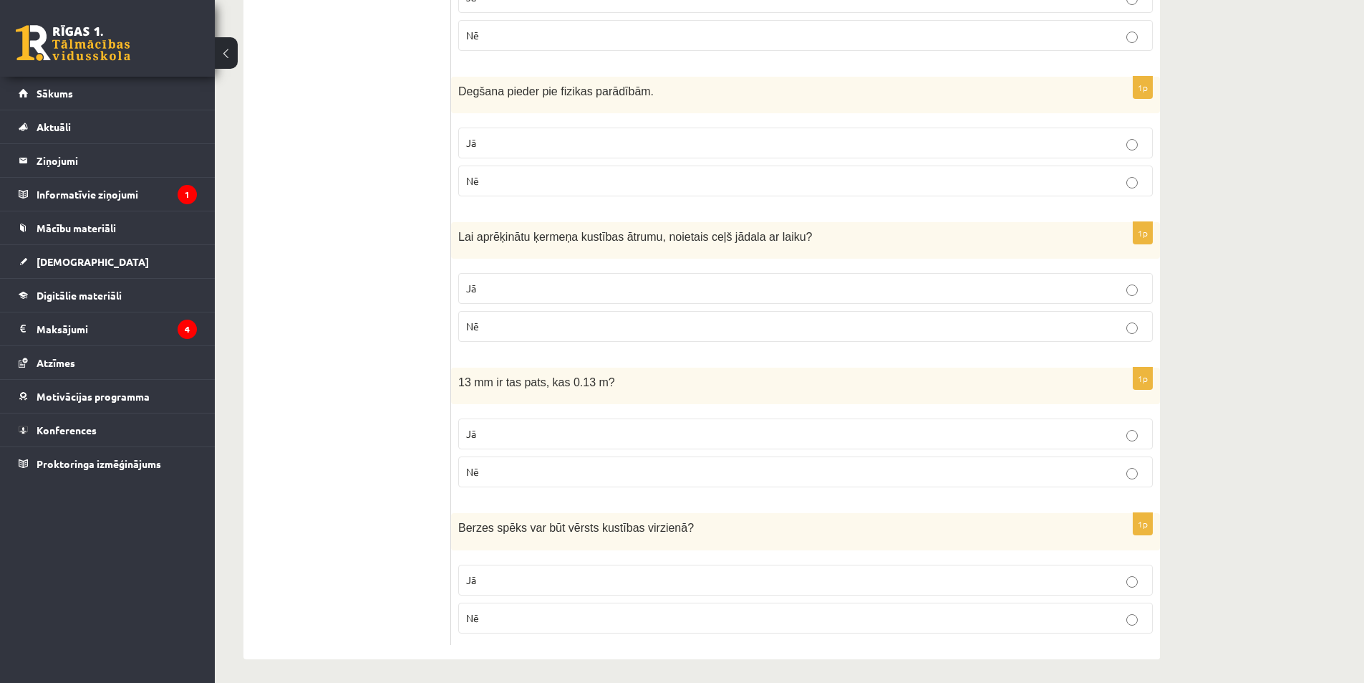
scroll to position [2261, 0]
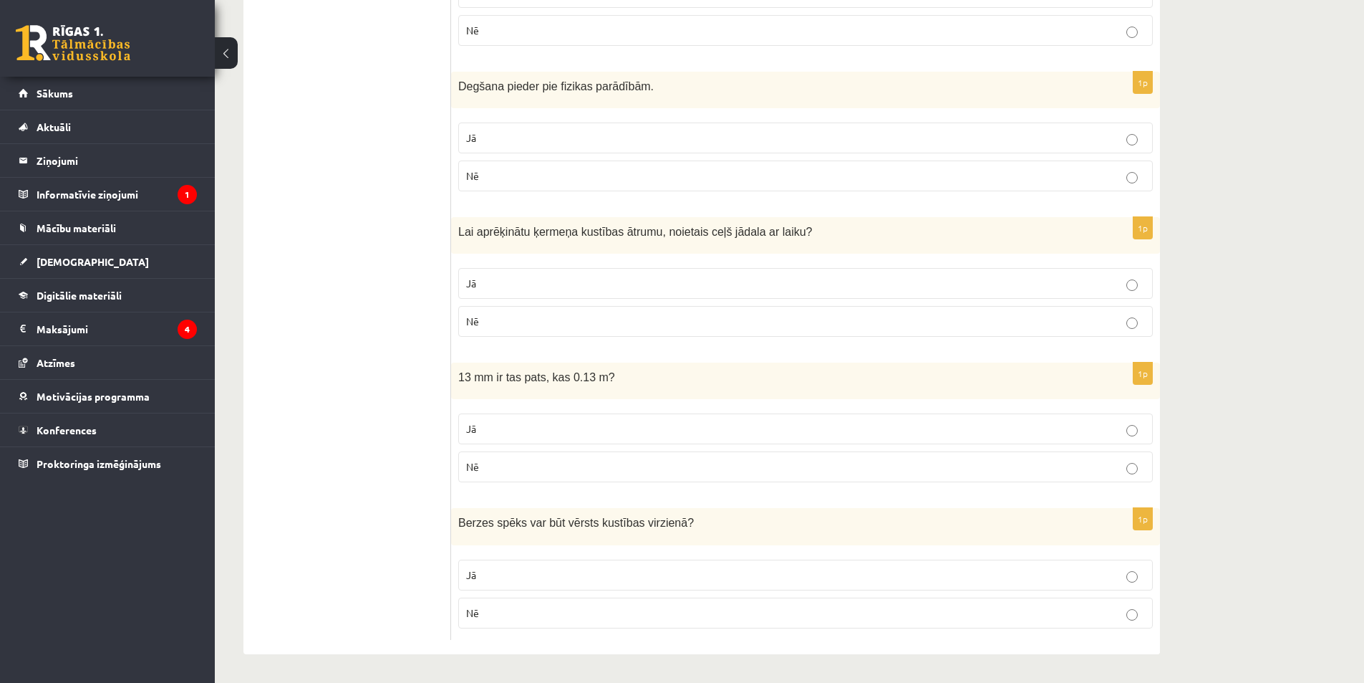
click at [518, 428] on p "Jā" at bounding box center [805, 428] width 679 height 15
drag, startPoint x: 478, startPoint y: 469, endPoint x: 471, endPoint y: 458, distance: 12.9
click at [477, 470] on span "Nē" at bounding box center [472, 466] width 13 height 13
drag, startPoint x: 457, startPoint y: 380, endPoint x: 579, endPoint y: 452, distance: 141.9
click at [579, 452] on div "1p 13 mm ir tas pats, kas 0.13 m? Jā Nē" at bounding box center [805, 427] width 709 height 131
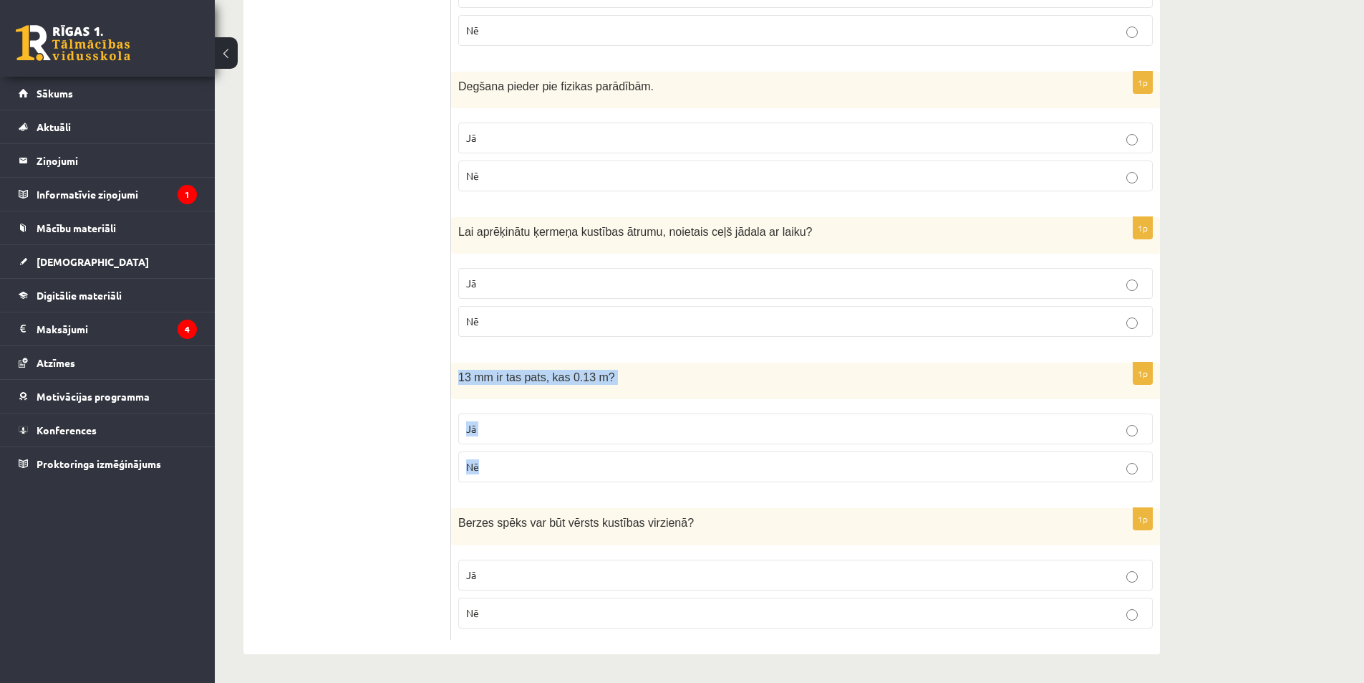
copy div "13 mm ir tas pats, kas 0.13 m? Jā Nē"
click at [490, 611] on p "Nē" at bounding box center [805, 612] width 679 height 15
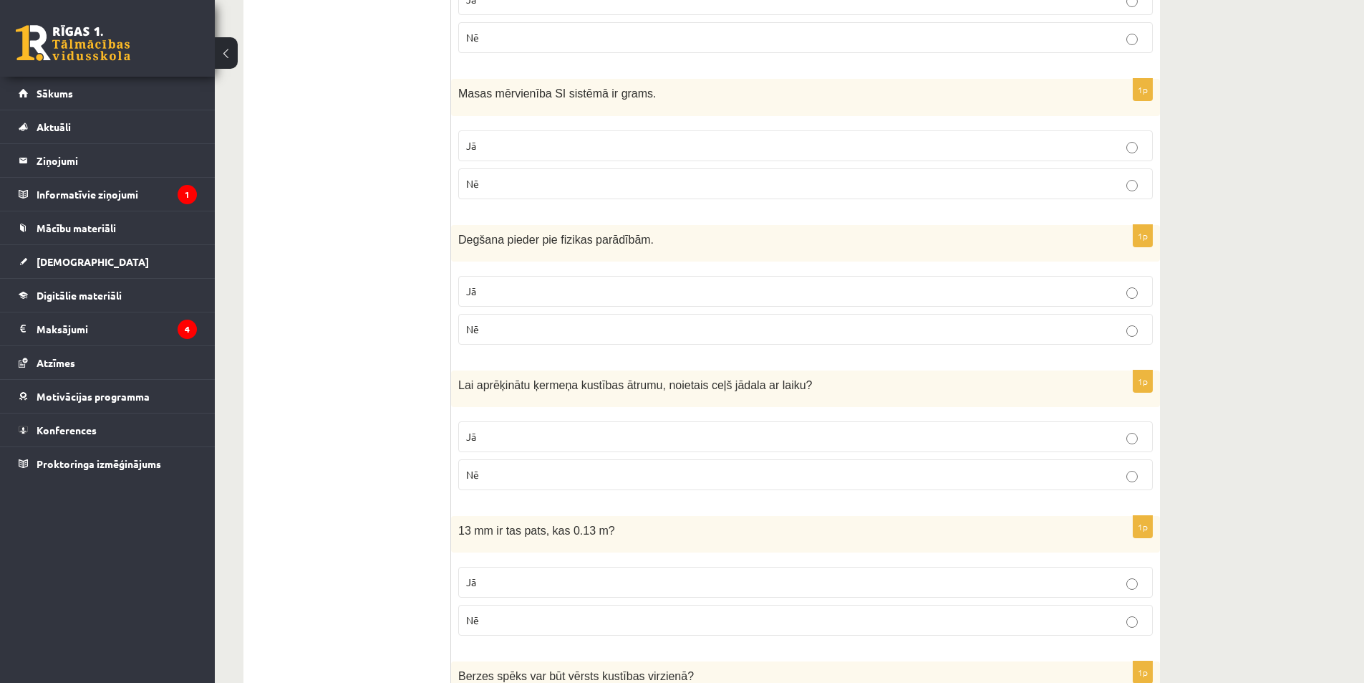
scroll to position [2189, 0]
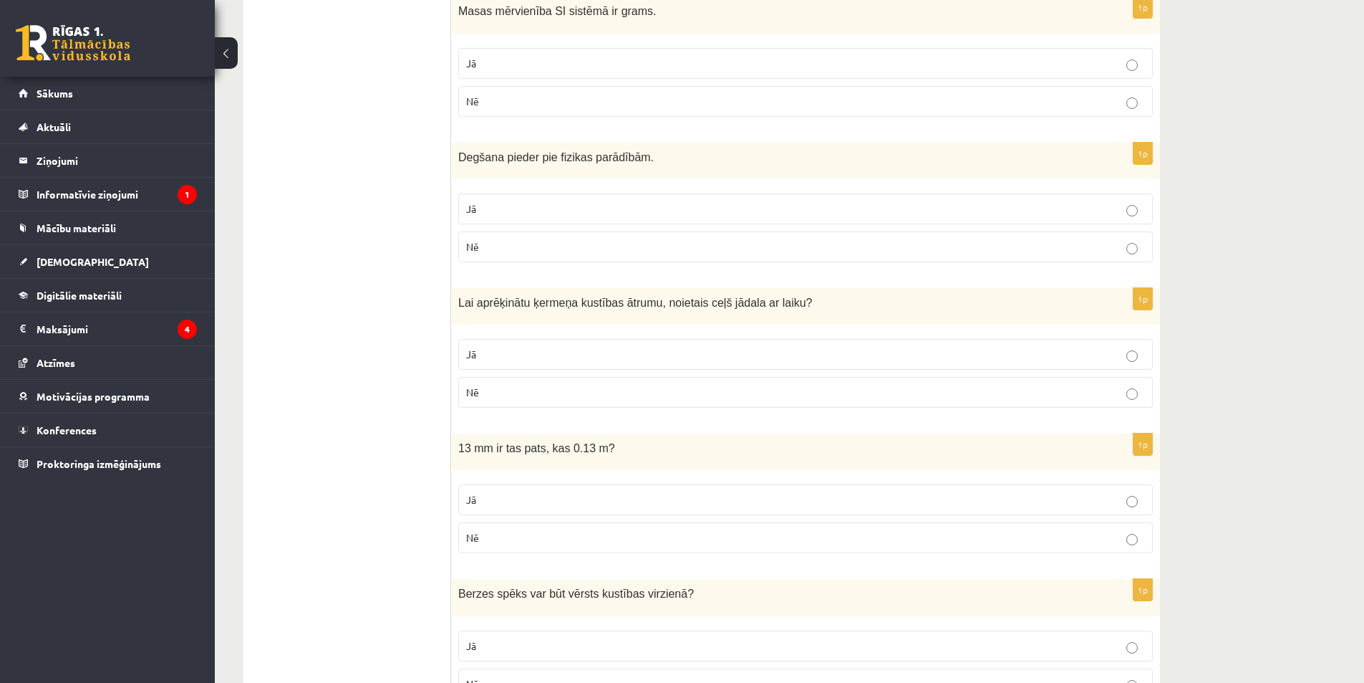
click at [561, 344] on label "Jā" at bounding box center [805, 354] width 695 height 31
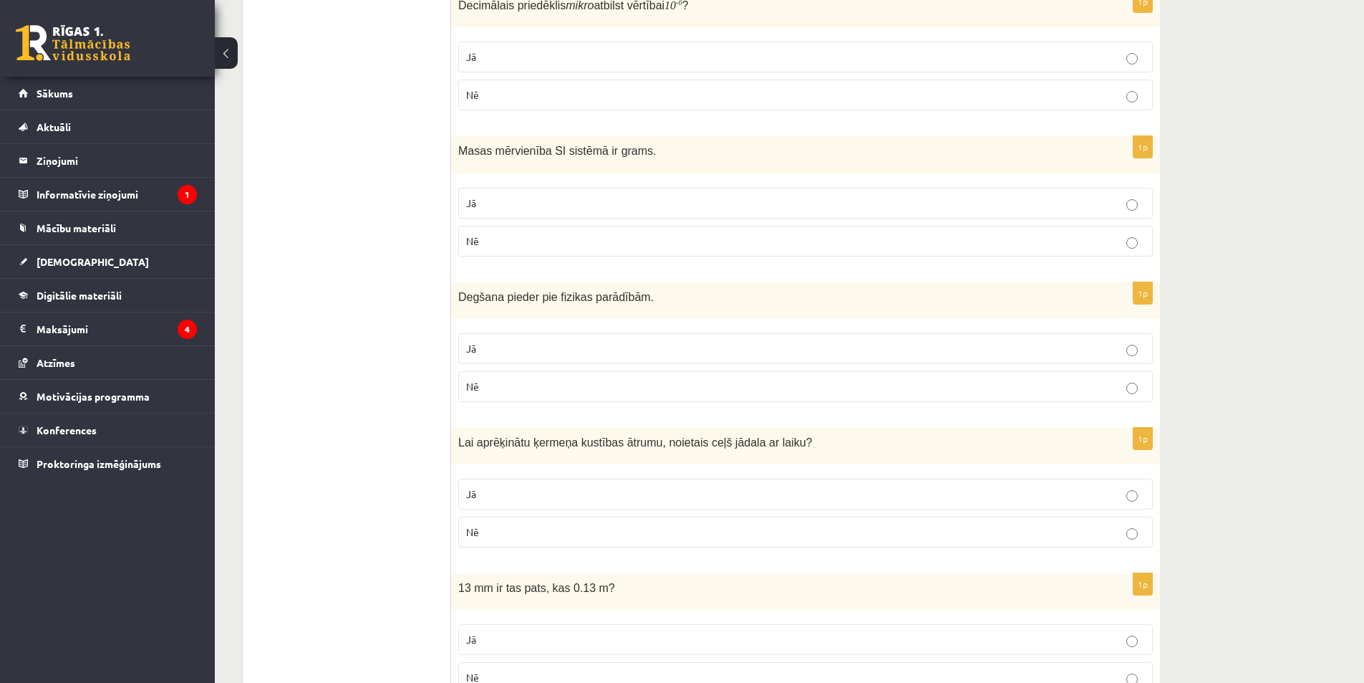
scroll to position [2046, 0]
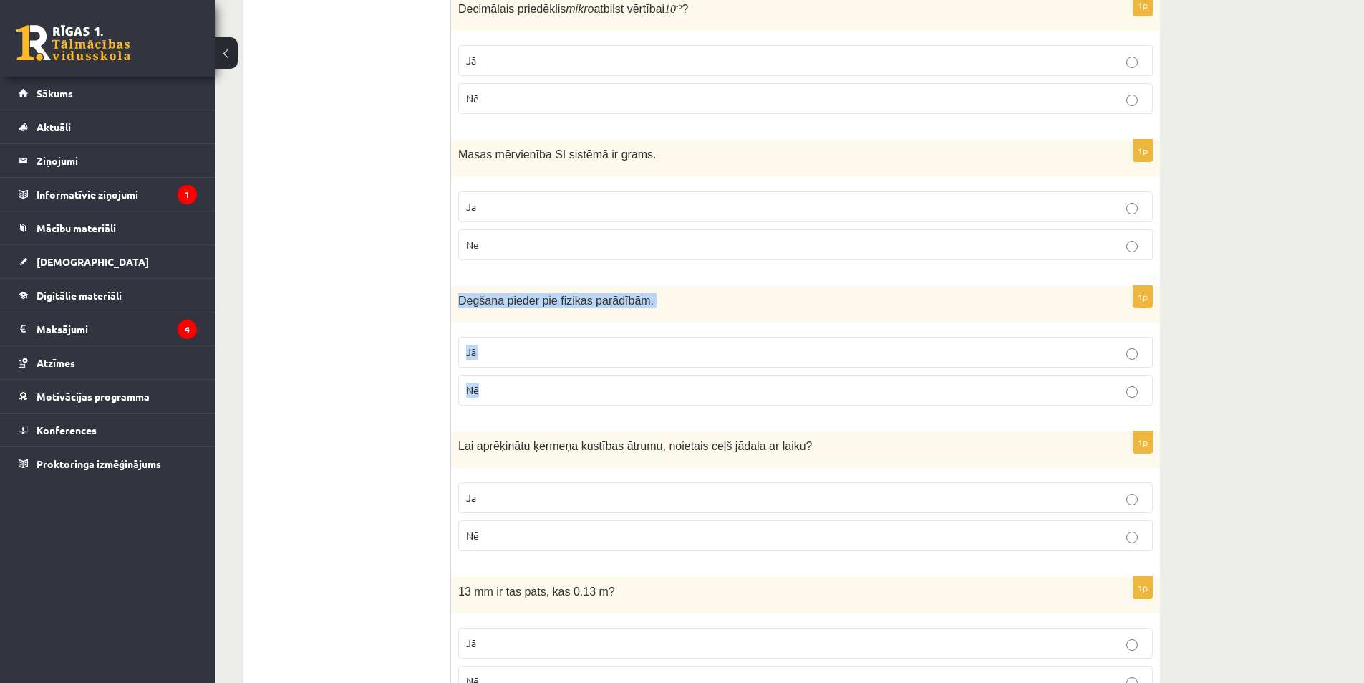
drag, startPoint x: 458, startPoint y: 297, endPoint x: 536, endPoint y: 394, distance: 124.4
click at [536, 394] on div "1p Degšana pieder pie fizikas parādībām. Jā Nē" at bounding box center [805, 351] width 709 height 131
copy div "Degšana pieder pie fizikas parādībām. Jā Nē"
click at [512, 397] on p "Nē" at bounding box center [805, 389] width 679 height 15
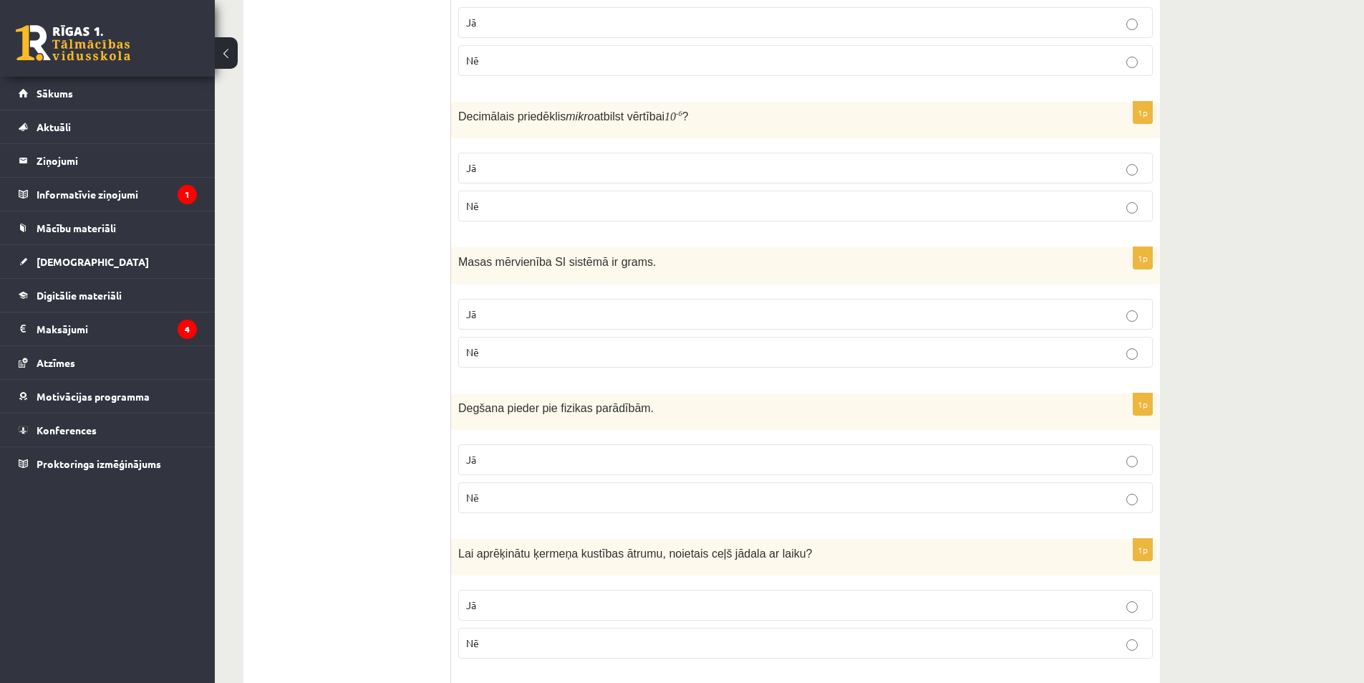
scroll to position [1903, 0]
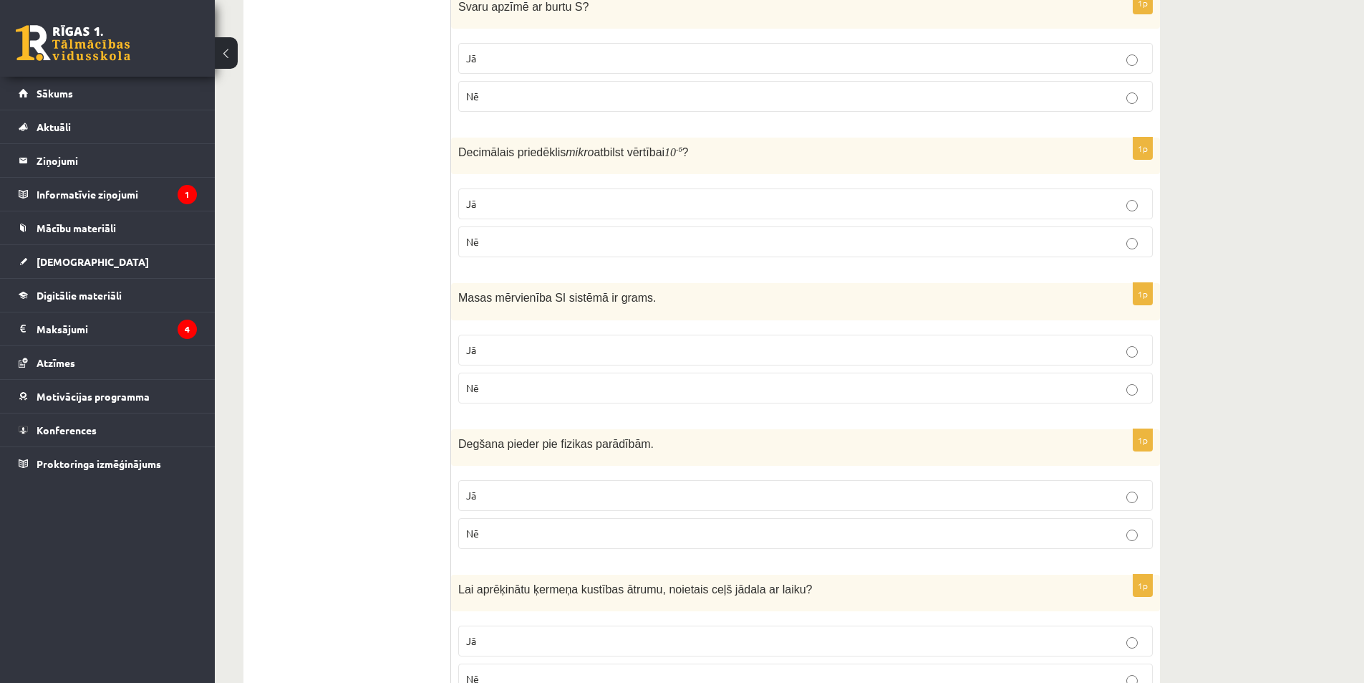
click at [563, 385] on p "Nē" at bounding box center [805, 387] width 679 height 15
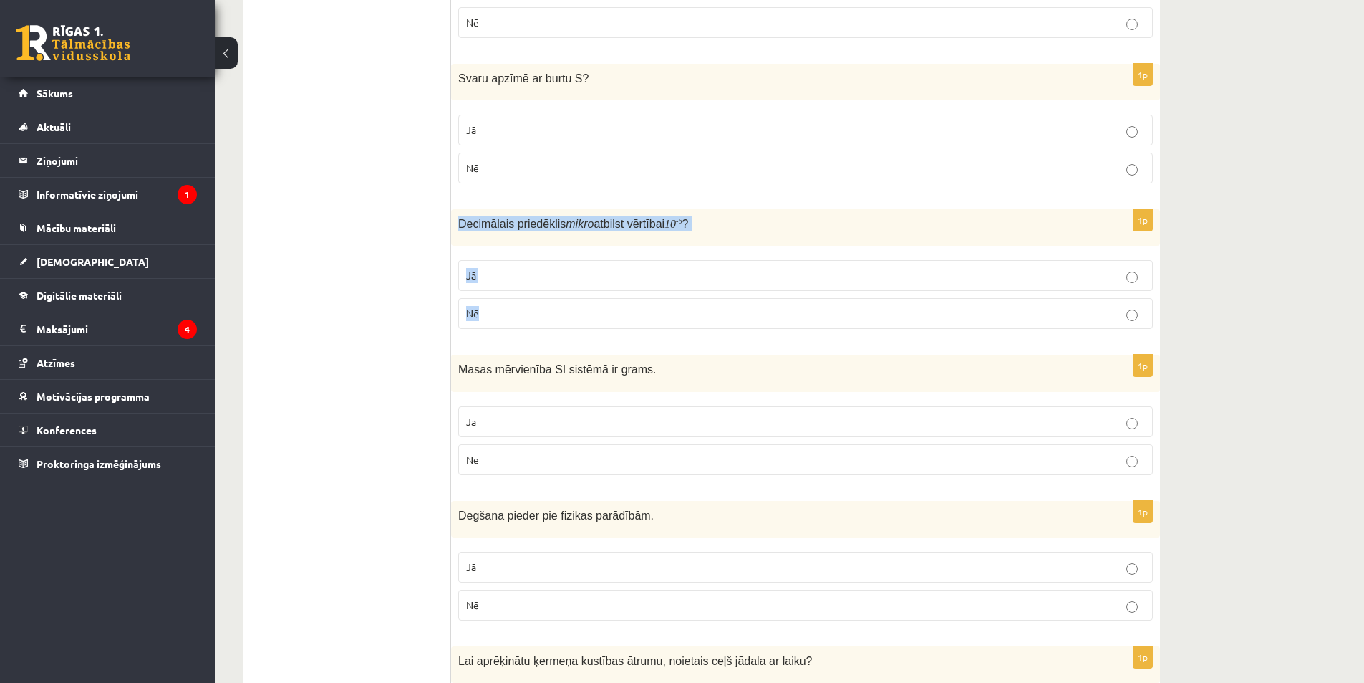
drag, startPoint x: 460, startPoint y: 225, endPoint x: 541, endPoint y: 275, distance: 95.2
click at [552, 315] on div "1p Decimālais priedēklis mikro atbilst vērtībai 10 - 6 ? Jā Nē" at bounding box center [805, 274] width 709 height 131
copy div "Decimālais priedēklis mikro atbilst vērtībai 10 - 6 ? Jā Nē"
click at [513, 283] on p "Jā" at bounding box center [805, 275] width 679 height 15
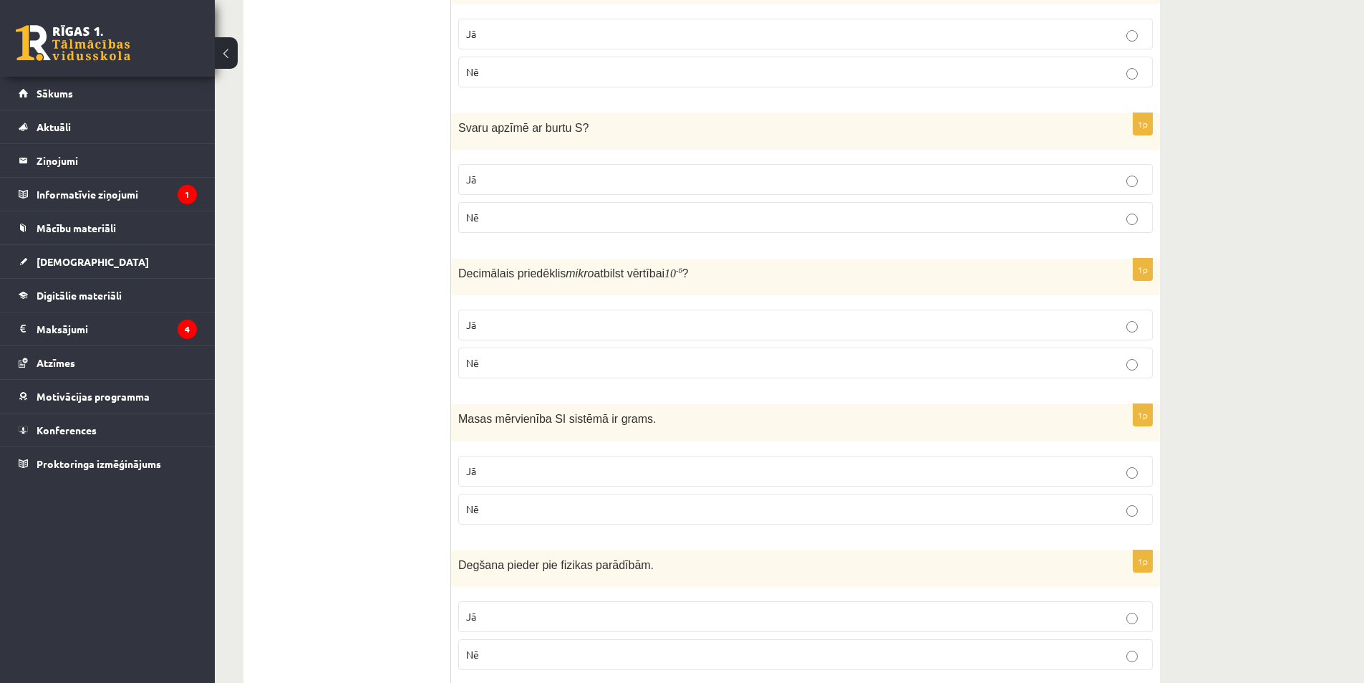
scroll to position [1688, 0]
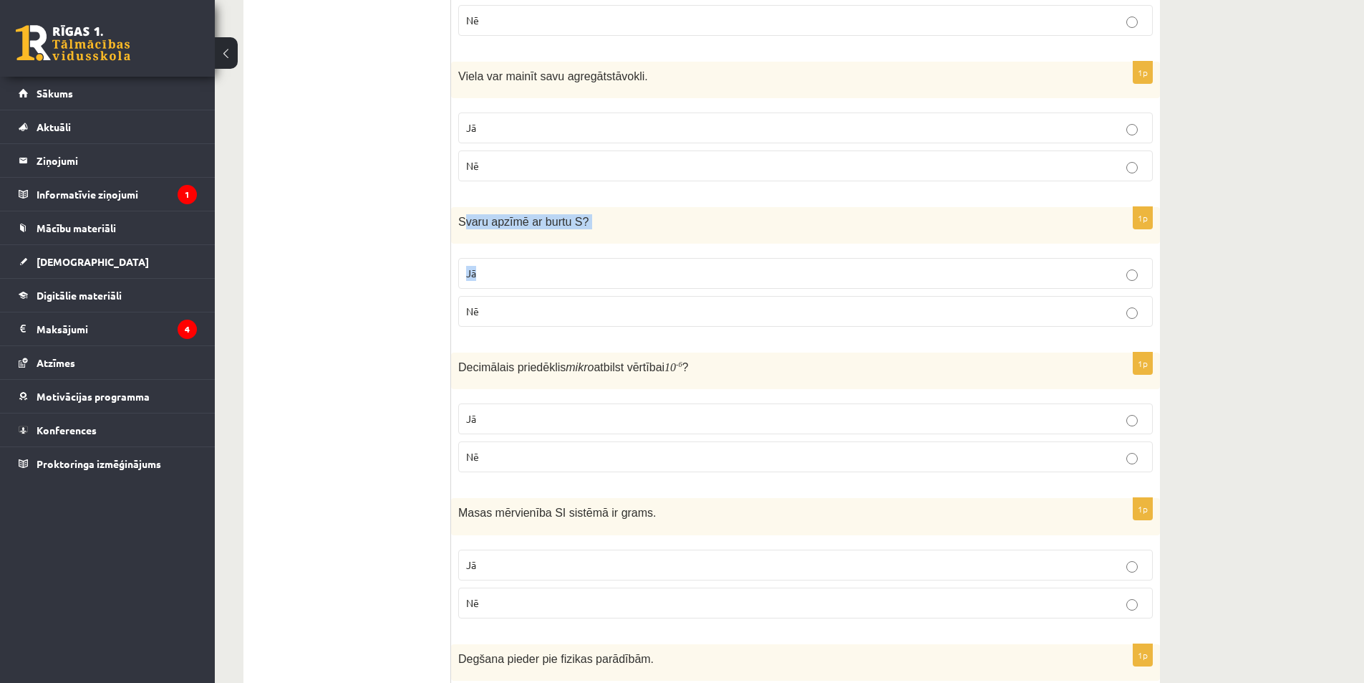
drag, startPoint x: 463, startPoint y: 224, endPoint x: 542, endPoint y: 267, distance: 90.4
click at [553, 266] on div "1p Svaru apzīmē ar burtu S ? Jā Nē" at bounding box center [805, 272] width 709 height 131
drag, startPoint x: 376, startPoint y: 223, endPoint x: 433, endPoint y: 224, distance: 57.3
drag, startPoint x: 457, startPoint y: 223, endPoint x: 496, endPoint y: 280, distance: 69.5
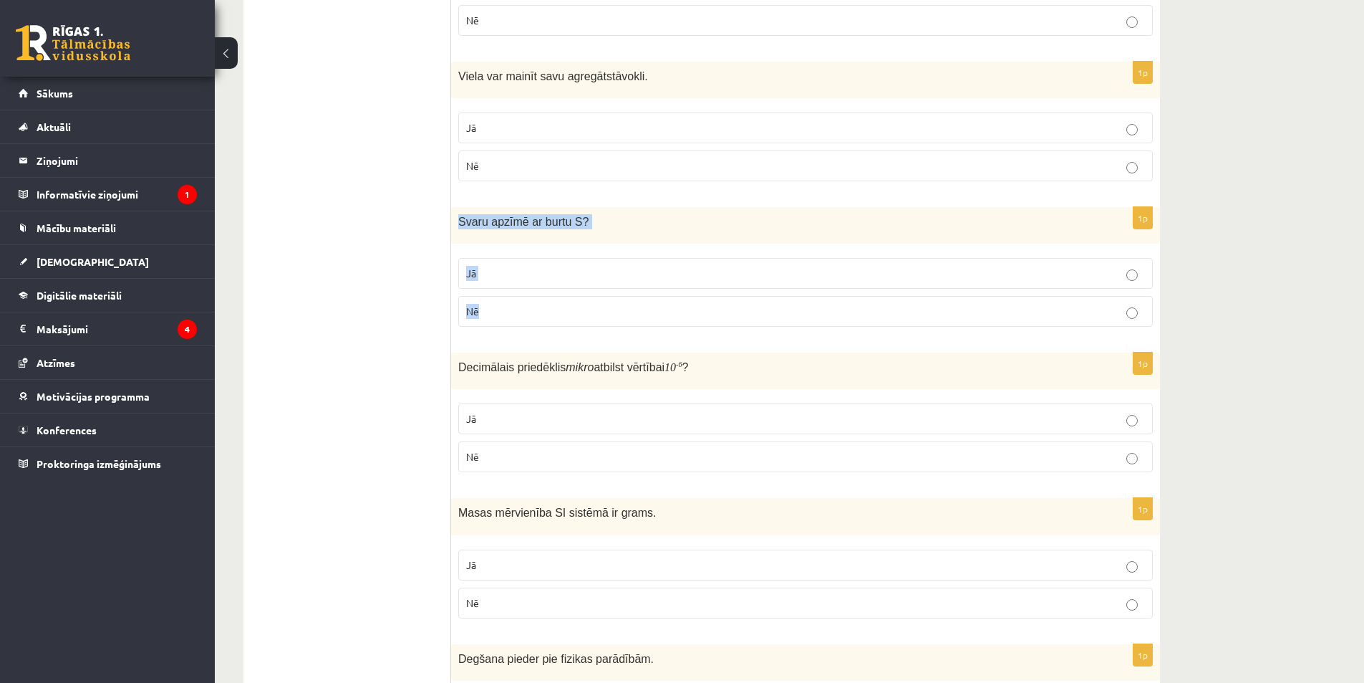
click at [491, 333] on div "1p Svaru apzīmē ar burtu S ? Jā Nē" at bounding box center [805, 272] width 709 height 131
copy div "Svaru apzīmē ar burtu S ? Jā Nē"
click at [520, 326] on label "Nē" at bounding box center [805, 311] width 695 height 31
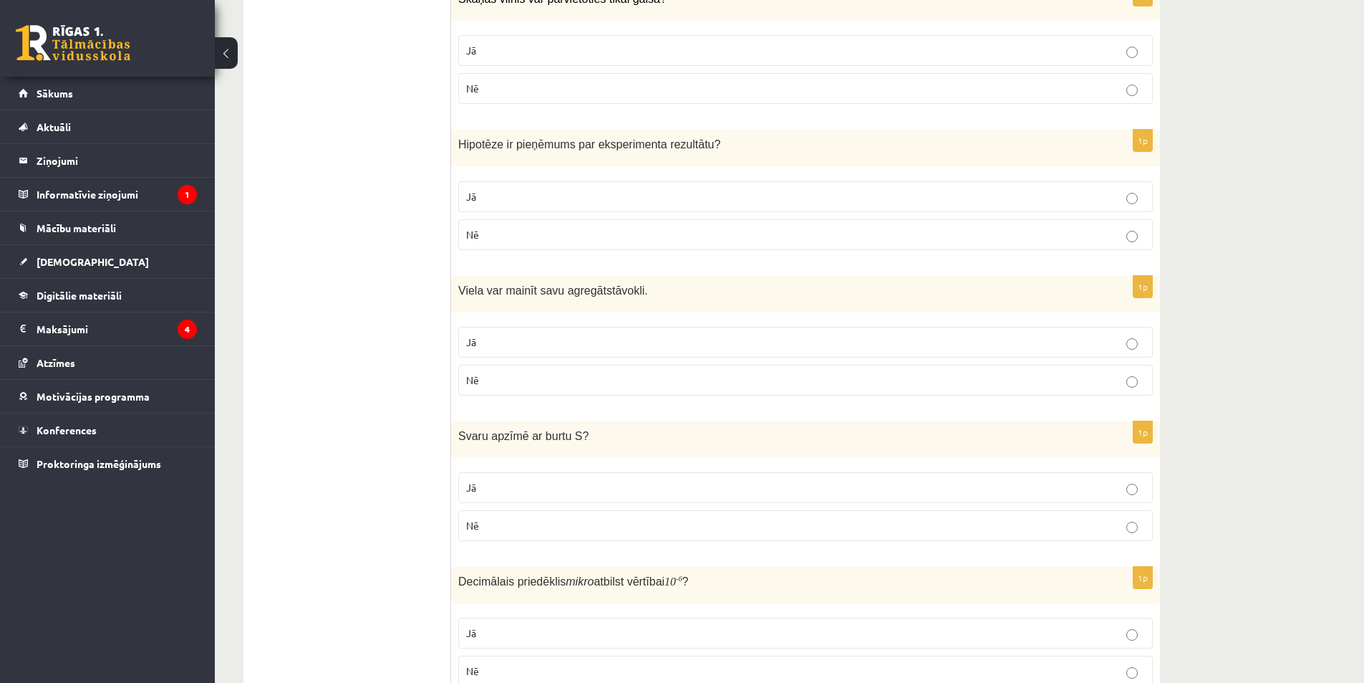
scroll to position [1473, 0]
click at [511, 333] on label "Jā" at bounding box center [805, 342] width 695 height 31
click at [511, 347] on p "Jā" at bounding box center [805, 340] width 679 height 15
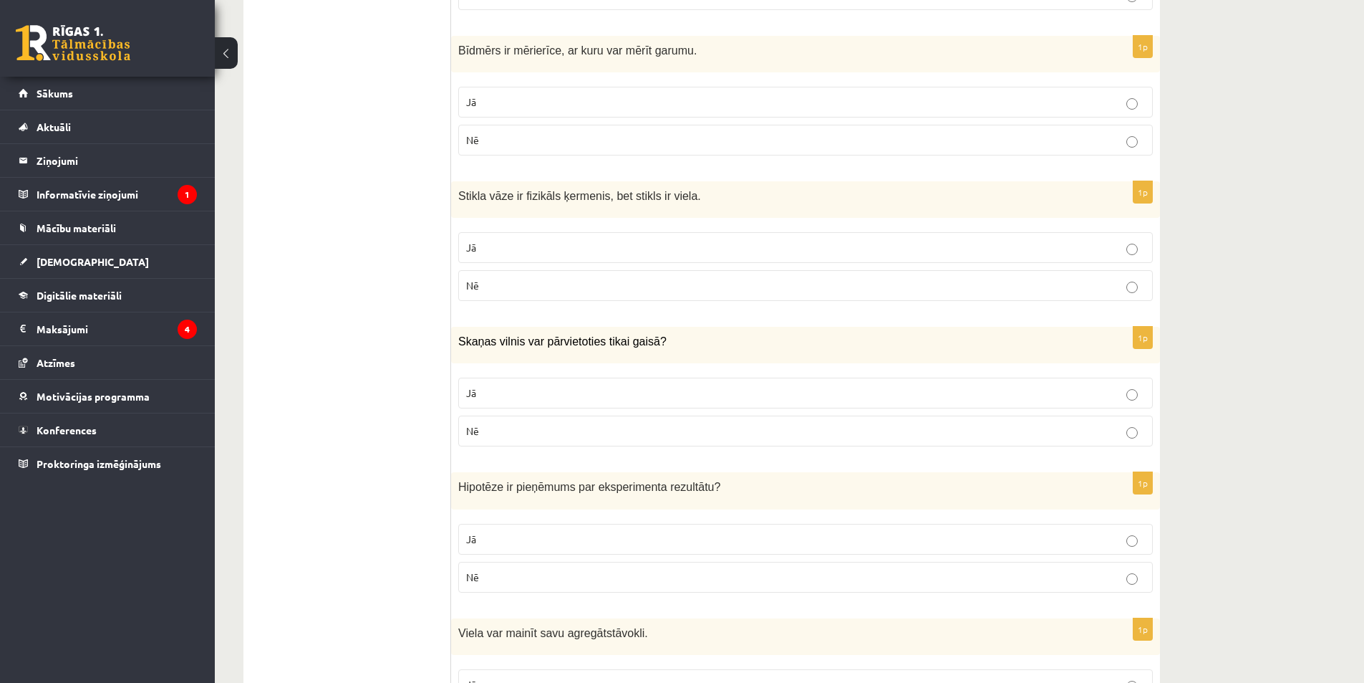
scroll to position [1115, 0]
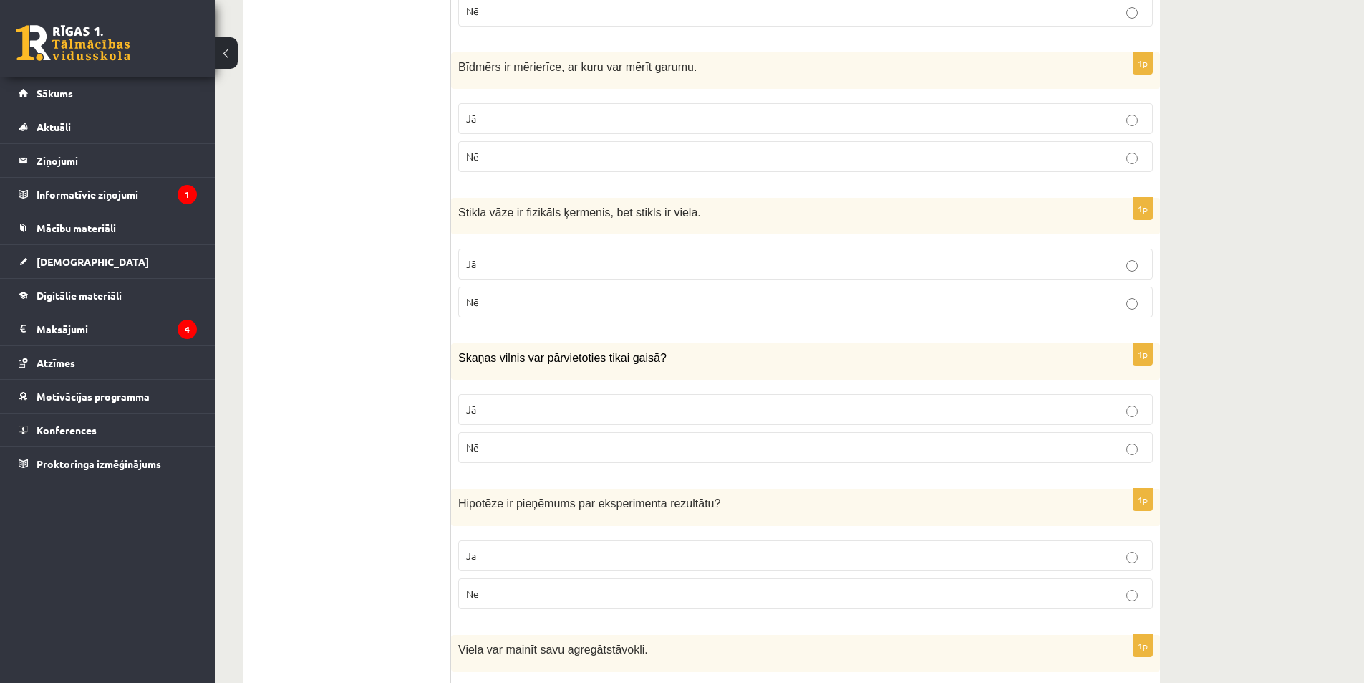
click at [488, 418] on label "Jā" at bounding box center [805, 409] width 695 height 31
click at [486, 458] on label "Nē" at bounding box center [805, 447] width 695 height 31
drag, startPoint x: 458, startPoint y: 357, endPoint x: 546, endPoint y: 472, distance: 145.5
click at [546, 472] on div "1p Skaņas vilnis var pārvietoties tikai gaisā? Jā Nē" at bounding box center [805, 408] width 709 height 131
copy div "Skaņas vilnis var pārvietoties tikai gaisā? Jā Nē"
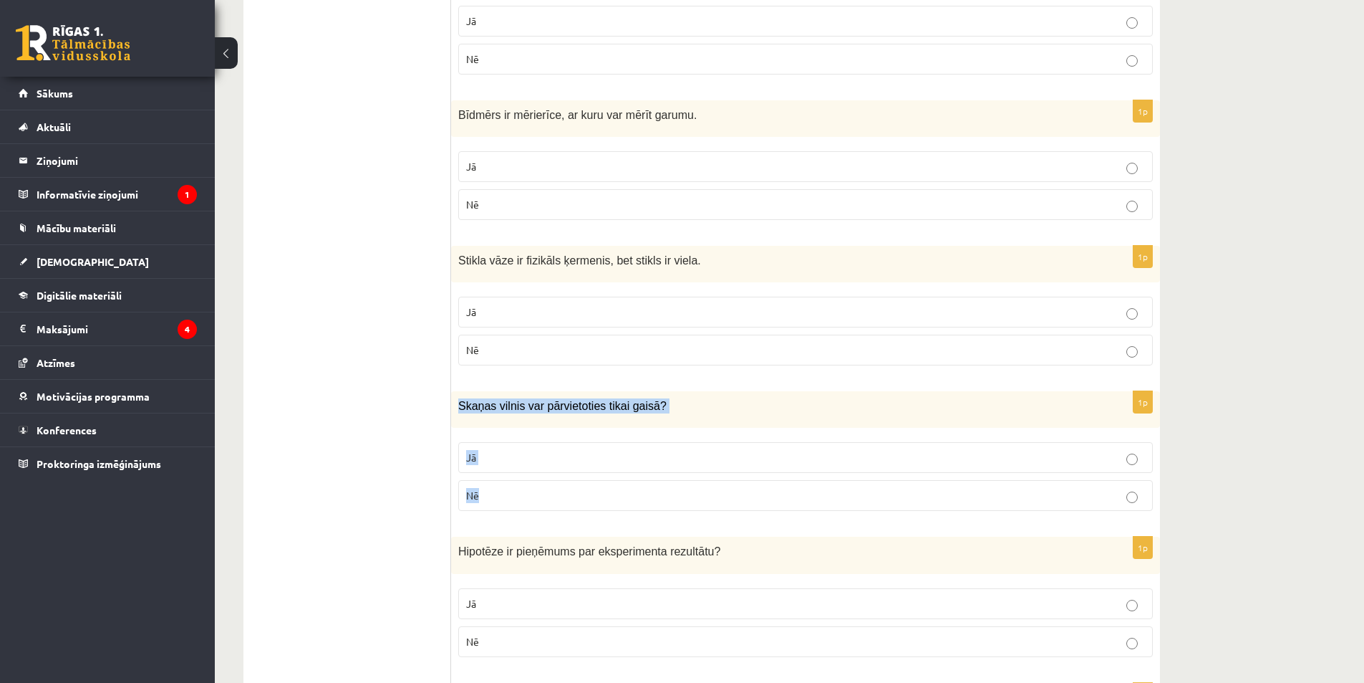
scroll to position [972, 0]
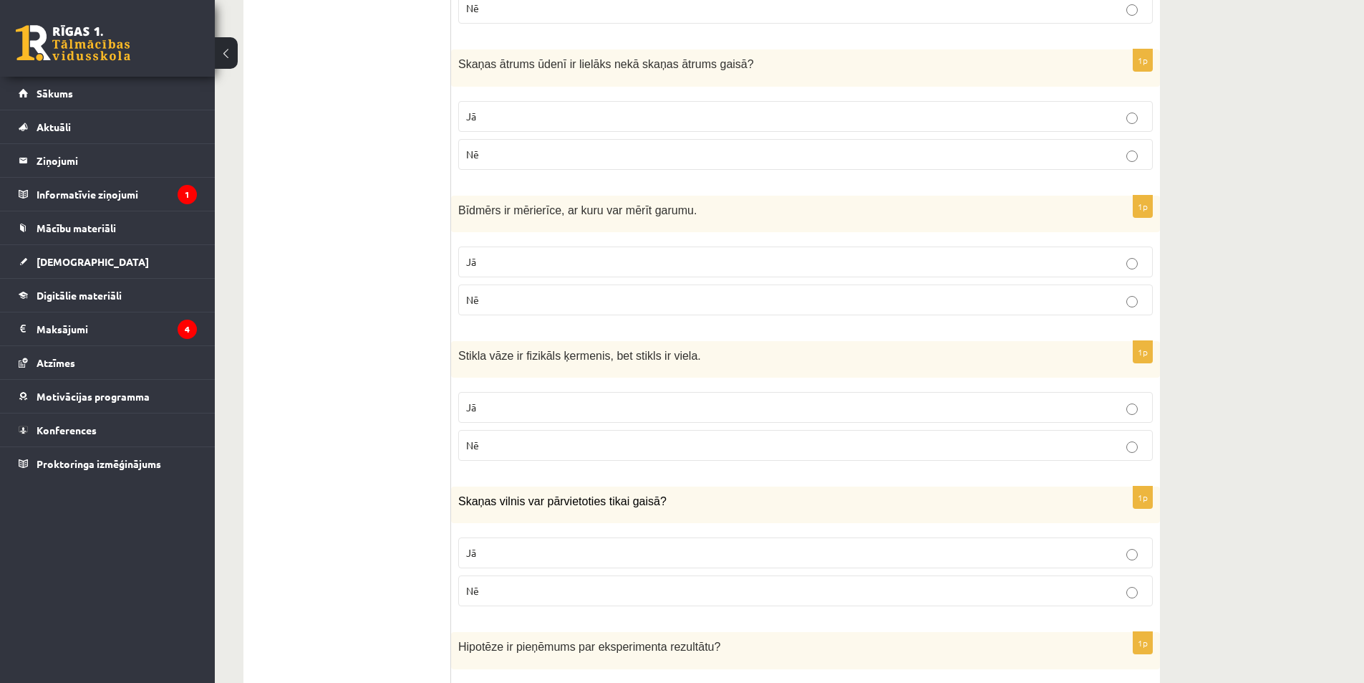
click at [545, 403] on p "Jā" at bounding box center [805, 407] width 679 height 15
drag, startPoint x: 457, startPoint y: 347, endPoint x: 503, endPoint y: 448, distance: 111.6
click at [503, 448] on div "1p Stikla vāze ir fizikāls ķermenis, bet stikls ir viela. Jā Nē" at bounding box center [805, 406] width 709 height 131
copy div "Stikla vāze ir fizikāls ķermenis, bet stikls ir viela. Jā Nē"
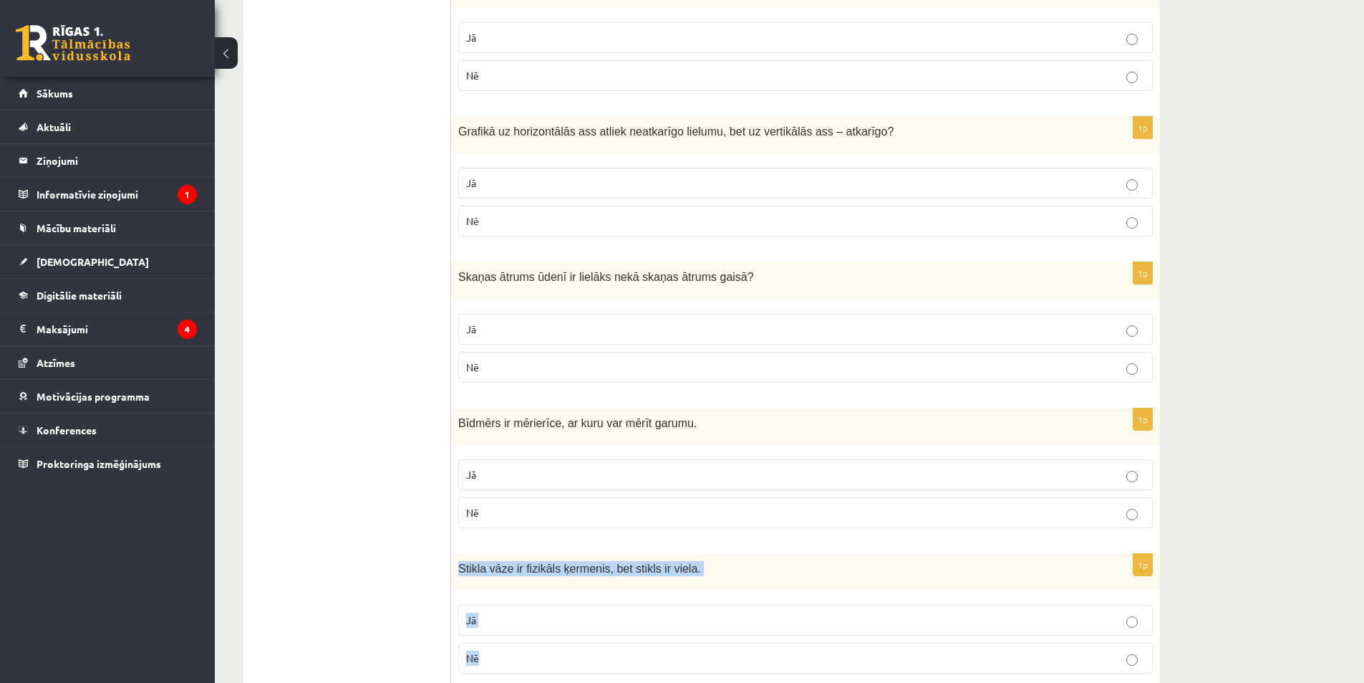
scroll to position [757, 0]
click at [547, 472] on p "Jā" at bounding box center [805, 476] width 679 height 15
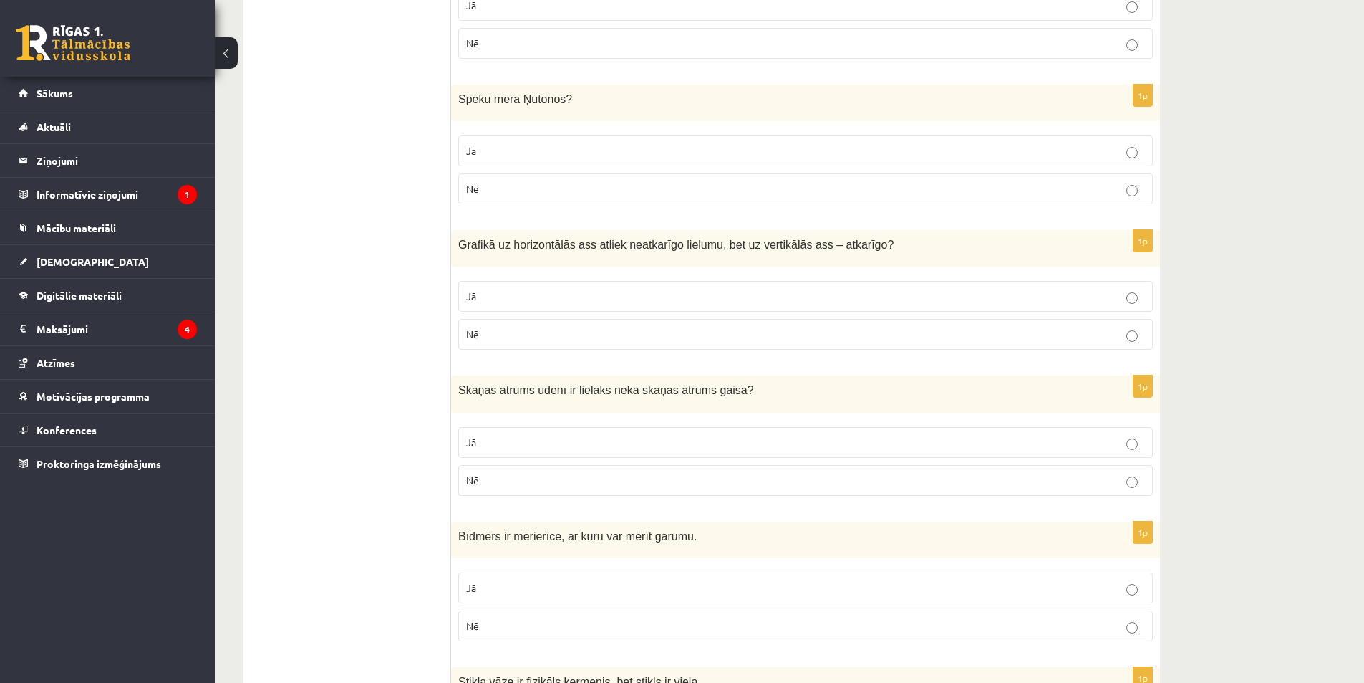
scroll to position [614, 0]
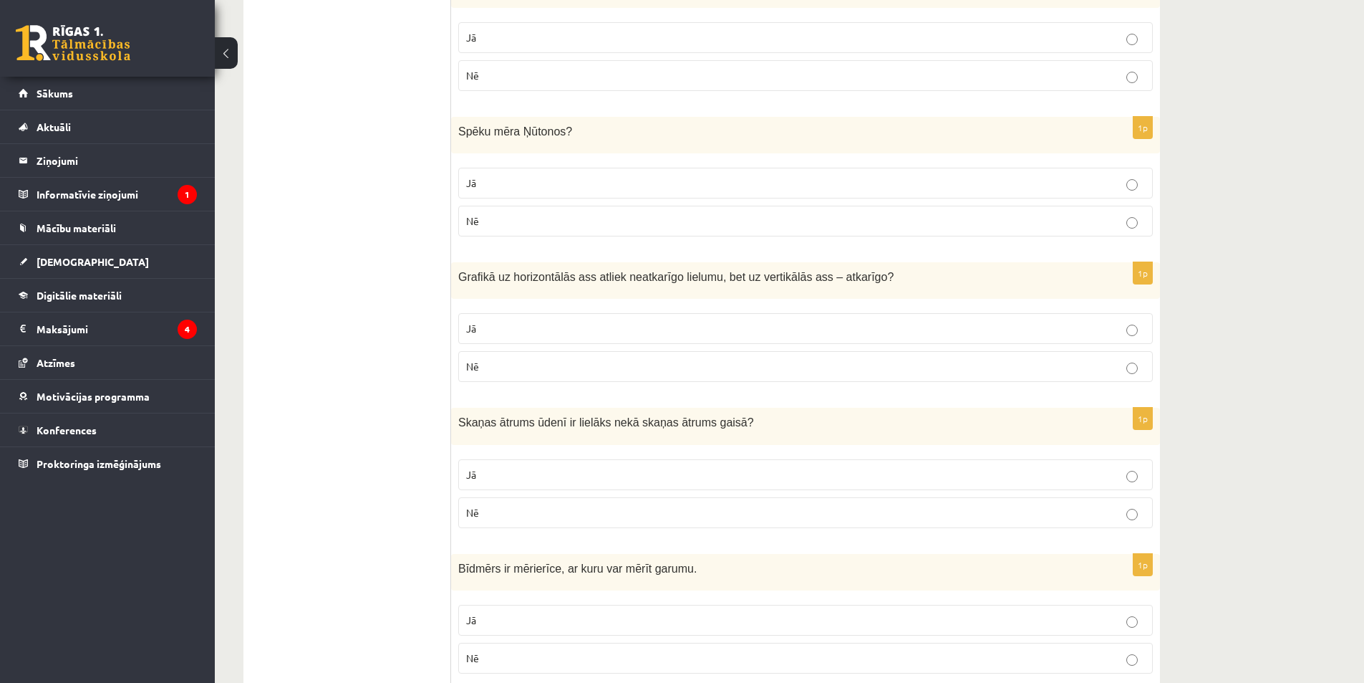
click at [481, 517] on p "Nē" at bounding box center [805, 512] width 679 height 15
drag, startPoint x: 467, startPoint y: 420, endPoint x: 632, endPoint y: 511, distance: 188.8
click at [632, 521] on div "1p Skaņas ātrums ūdenī ir lielāks nekā skaņas ātrums gaisā ? Jā Nē" at bounding box center [805, 473] width 709 height 131
copy div "kaņas ātrums ūdenī ir lielāks nekā skaņas ātrums gaisā ? Jā Nē"
click at [582, 481] on p "Jā" at bounding box center [805, 474] width 679 height 15
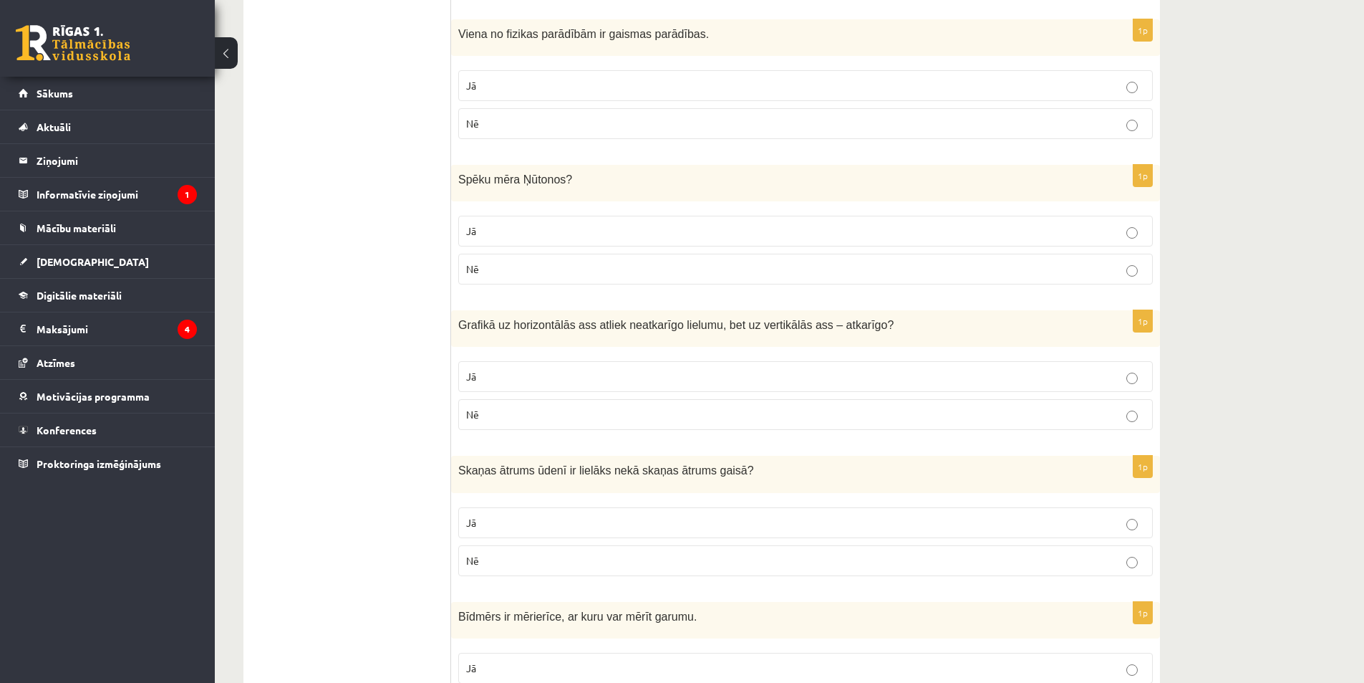
scroll to position [542, 0]
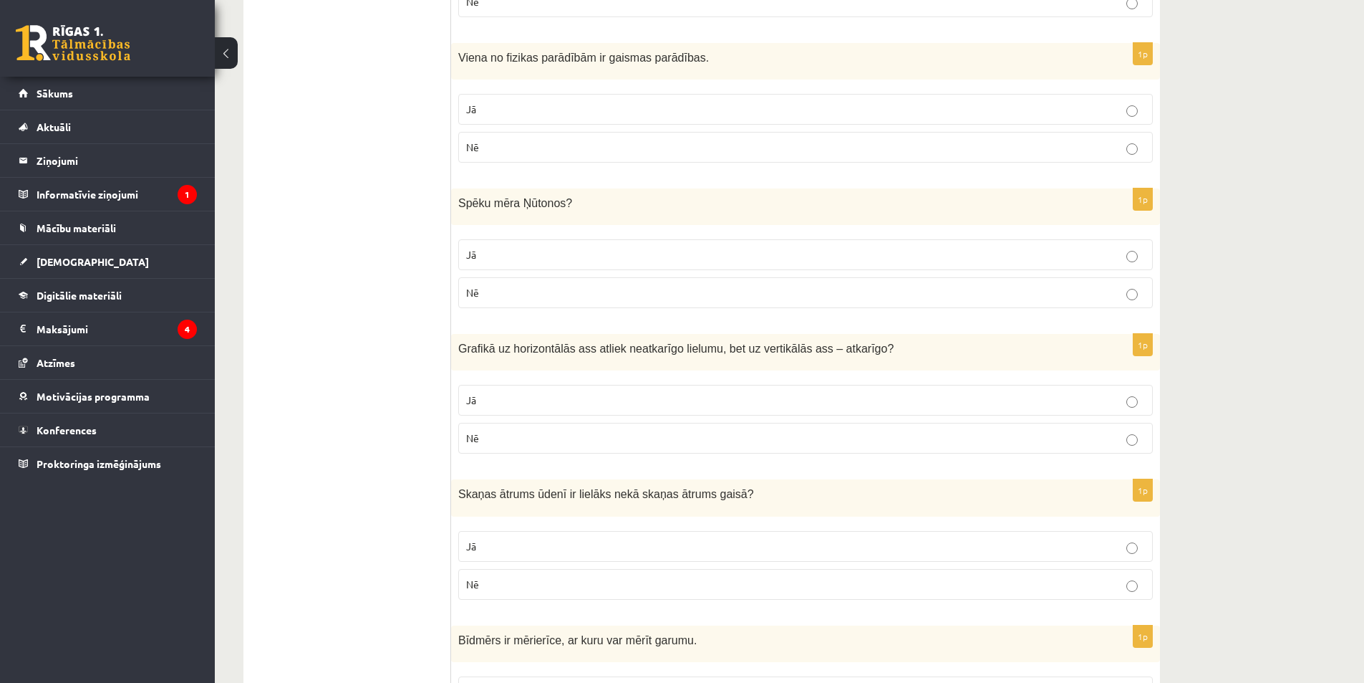
click at [477, 246] on label "Jā" at bounding box center [805, 254] width 695 height 31
click at [493, 447] on label "Nē" at bounding box center [805, 438] width 695 height 31
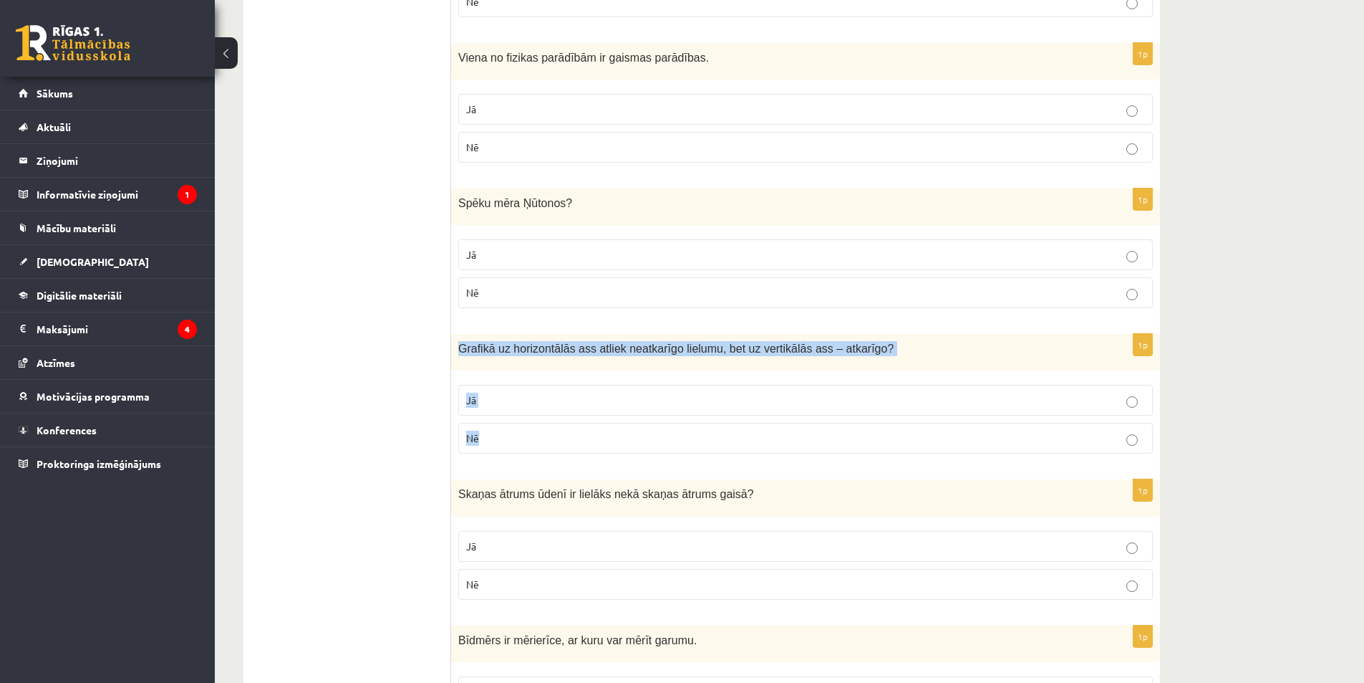
drag, startPoint x: 456, startPoint y: 345, endPoint x: 533, endPoint y: 438, distance: 120.5
click at [533, 438] on div "1p Grafikā uz horizontālās ass atliek neatkarīgo lielumu, bet uz vertikālās ass…" at bounding box center [805, 399] width 709 height 131
copy div "Grafikā uz horizontālās ass atliek neatkarīgo lielumu, bet uz vertikālās ass – …"
click at [581, 395] on p "Jā" at bounding box center [805, 399] width 679 height 15
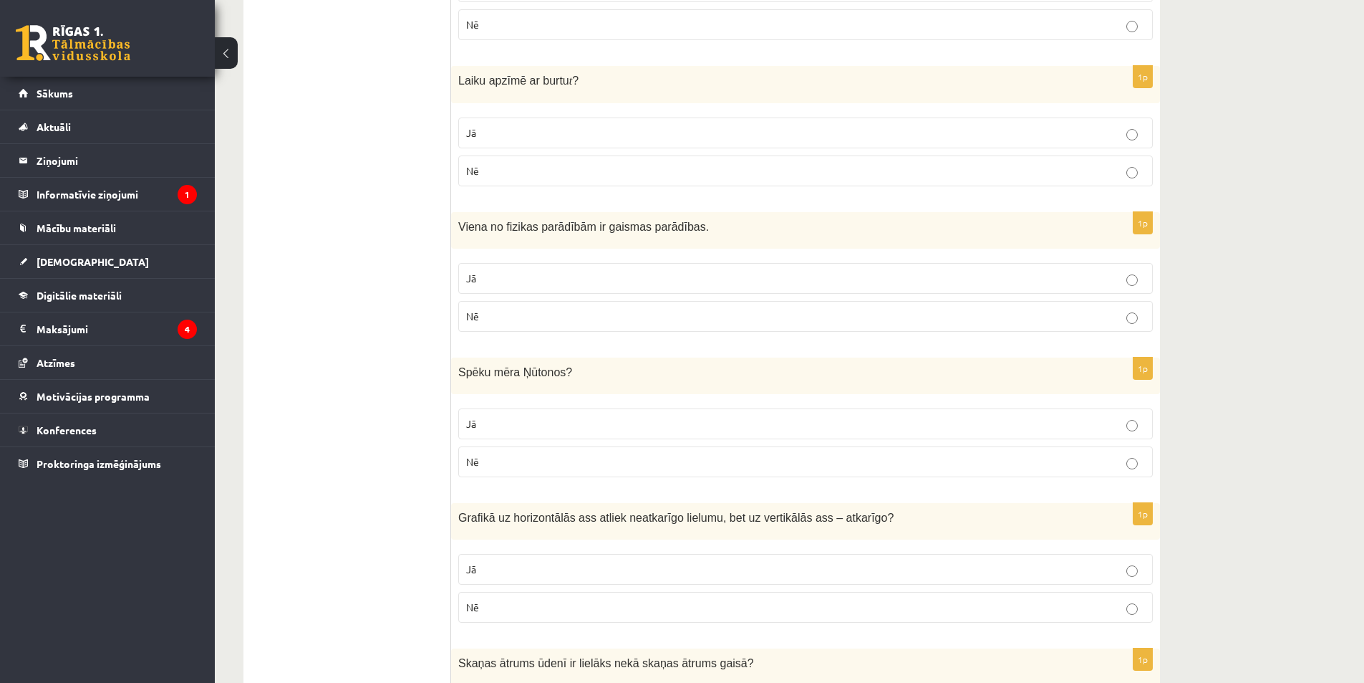
scroll to position [327, 0]
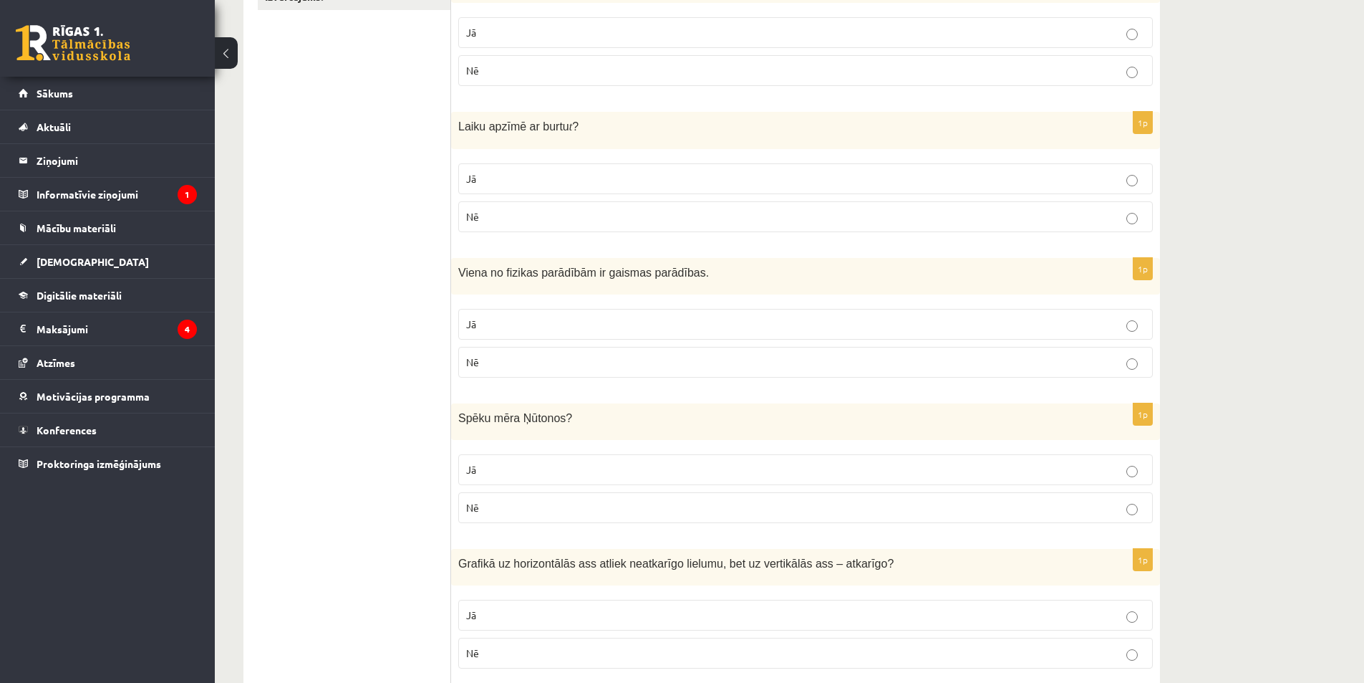
click at [523, 329] on p "Jā" at bounding box center [805, 324] width 679 height 15
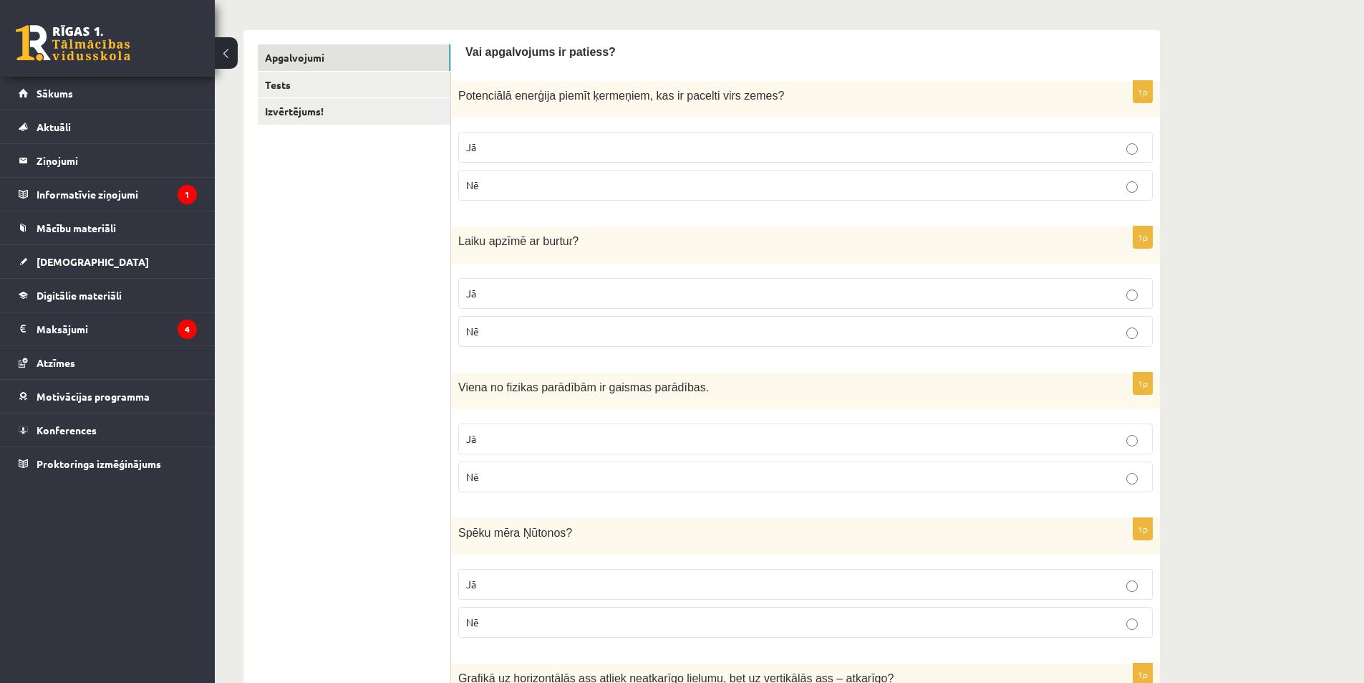
scroll to position [184, 0]
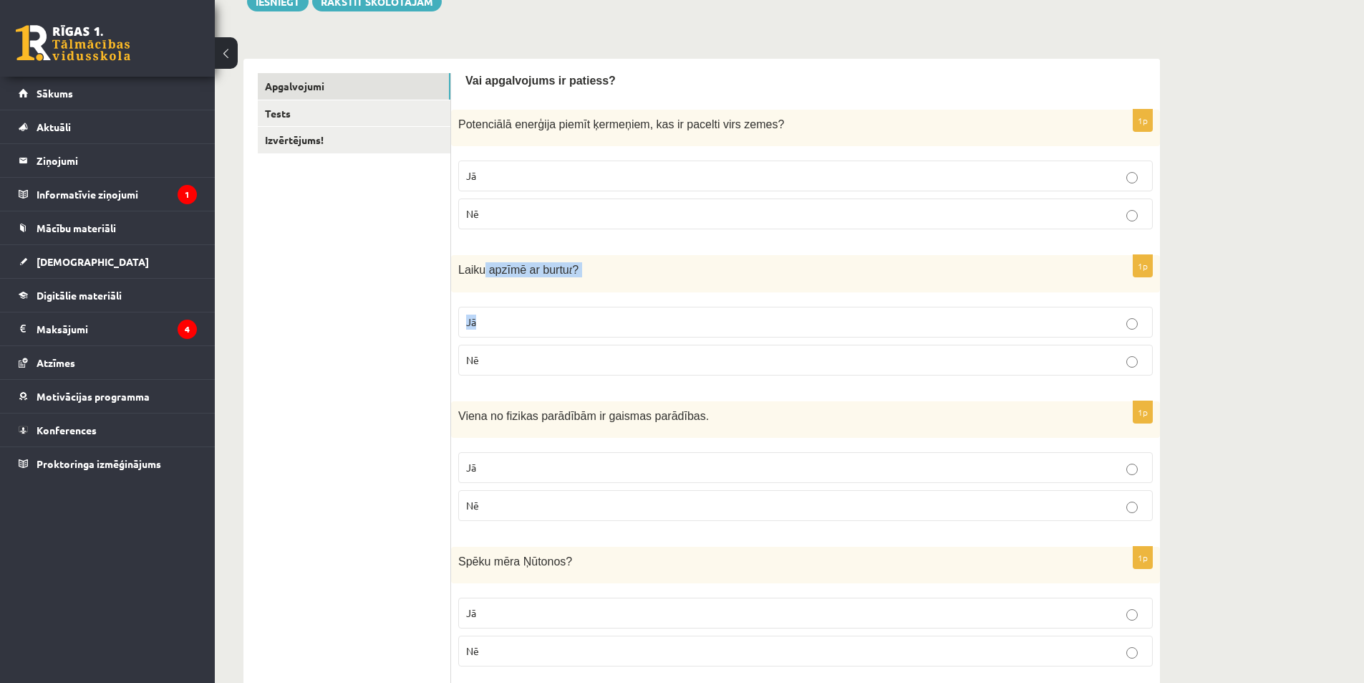
drag, startPoint x: 492, startPoint y: 271, endPoint x: 486, endPoint y: 323, distance: 52.6
click at [506, 318] on div "1p Laiku apzīmē ar burtu t ? Jā Nē" at bounding box center [805, 320] width 709 height 131
drag, startPoint x: 457, startPoint y: 271, endPoint x: 492, endPoint y: 370, distance: 104.9
click at [492, 370] on div "1p Laiku apzīmē ar burtu t ? Jā Nē" at bounding box center [805, 320] width 709 height 131
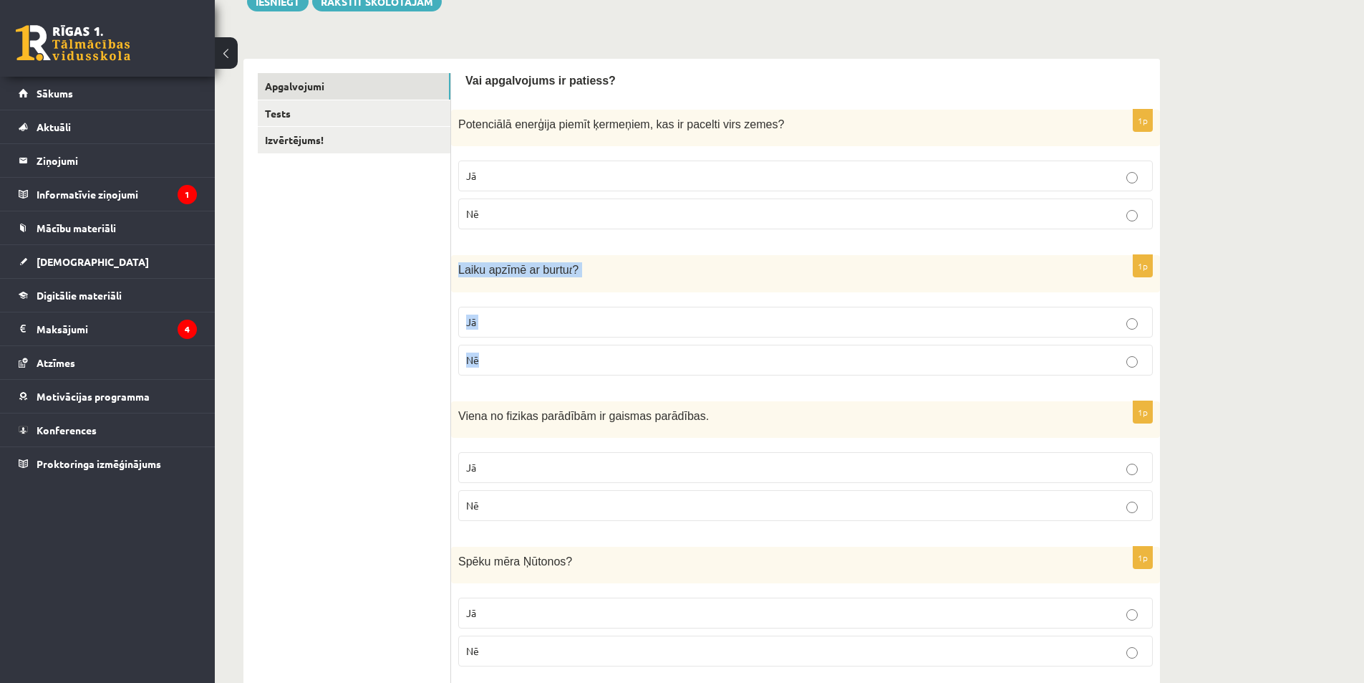
copy div "Laiku apzīmē ar burtu t ? Jā Nē"
click at [594, 309] on label "Jā" at bounding box center [805, 322] width 695 height 31
click at [504, 175] on p "Jā" at bounding box center [805, 175] width 679 height 15
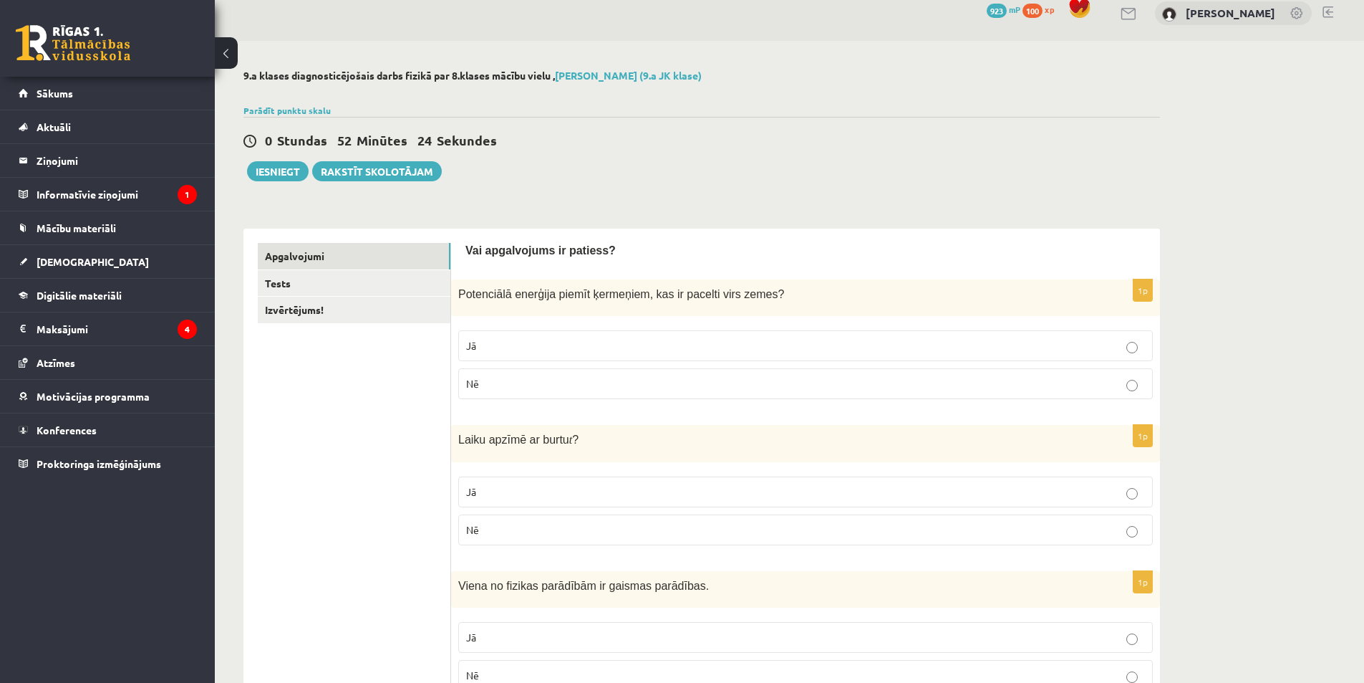
scroll to position [0, 0]
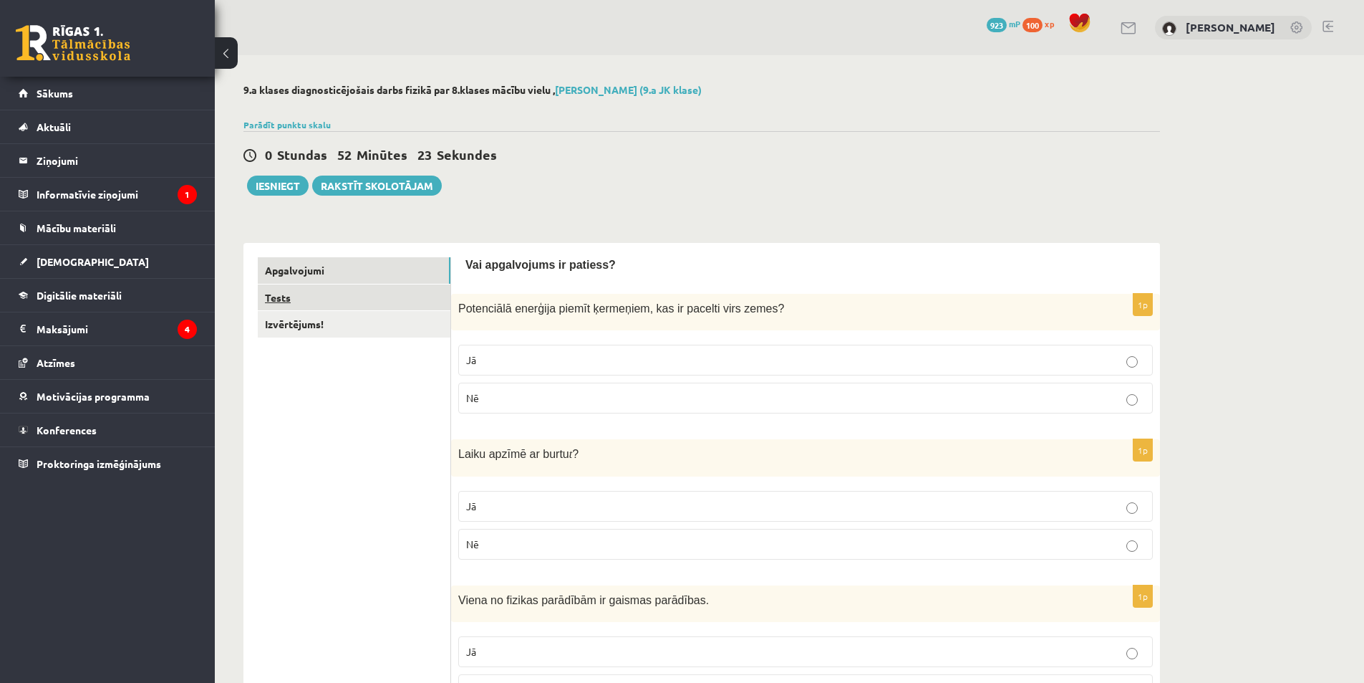
click at [316, 302] on link "Tests" at bounding box center [354, 297] width 193 height 26
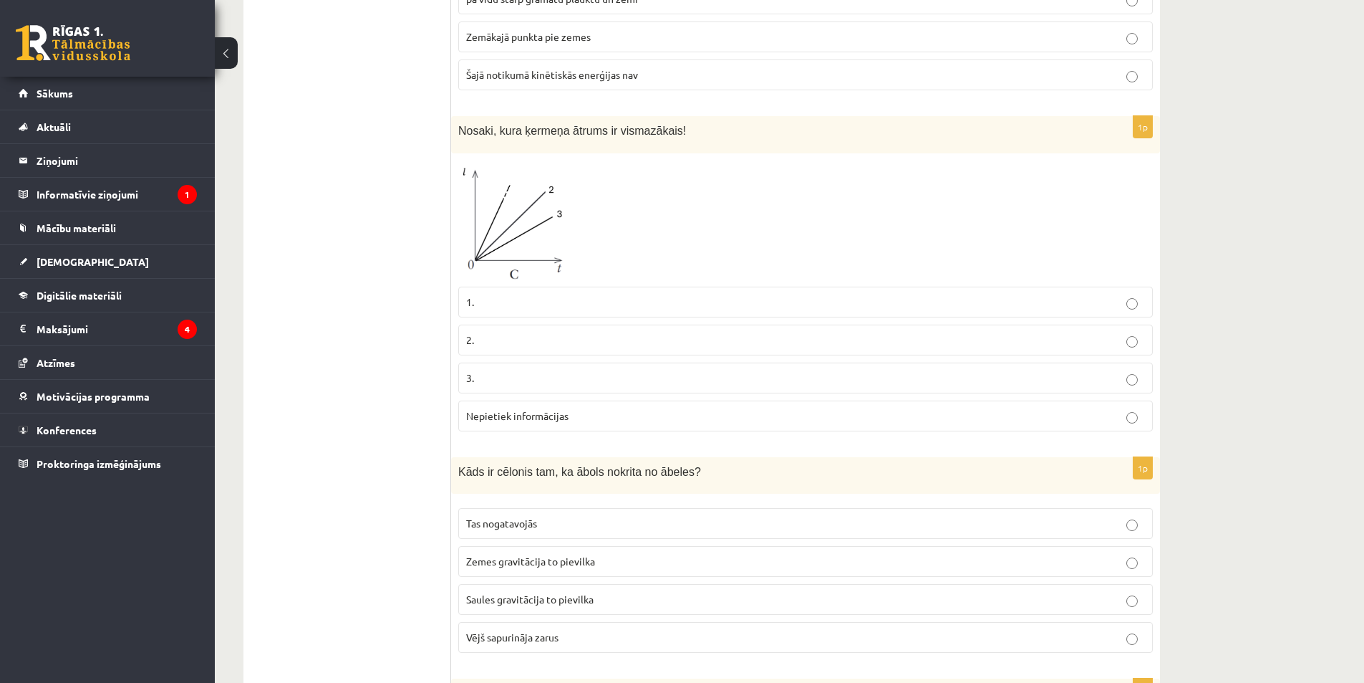
scroll to position [2722, 0]
click at [539, 203] on img at bounding box center [511, 217] width 107 height 119
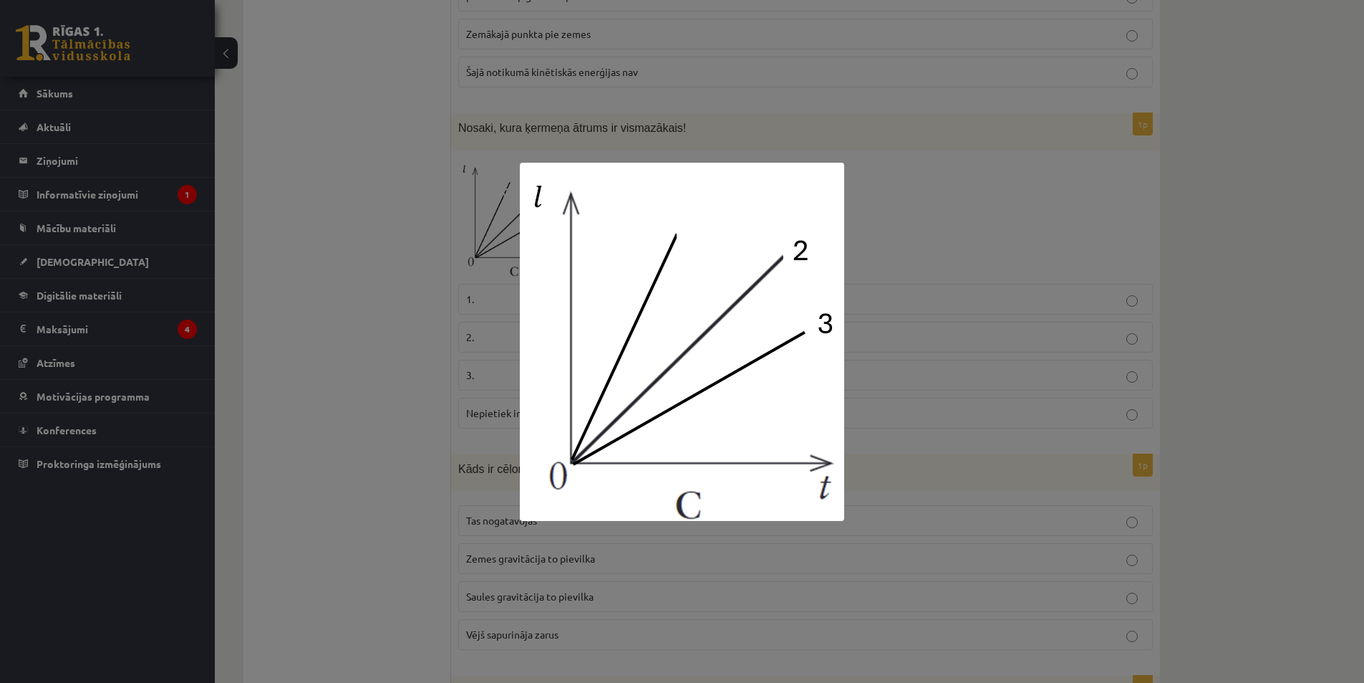
drag, startPoint x: 246, startPoint y: 140, endPoint x: 307, endPoint y: 127, distance: 62.8
click at [254, 138] on div at bounding box center [682, 341] width 1364 height 683
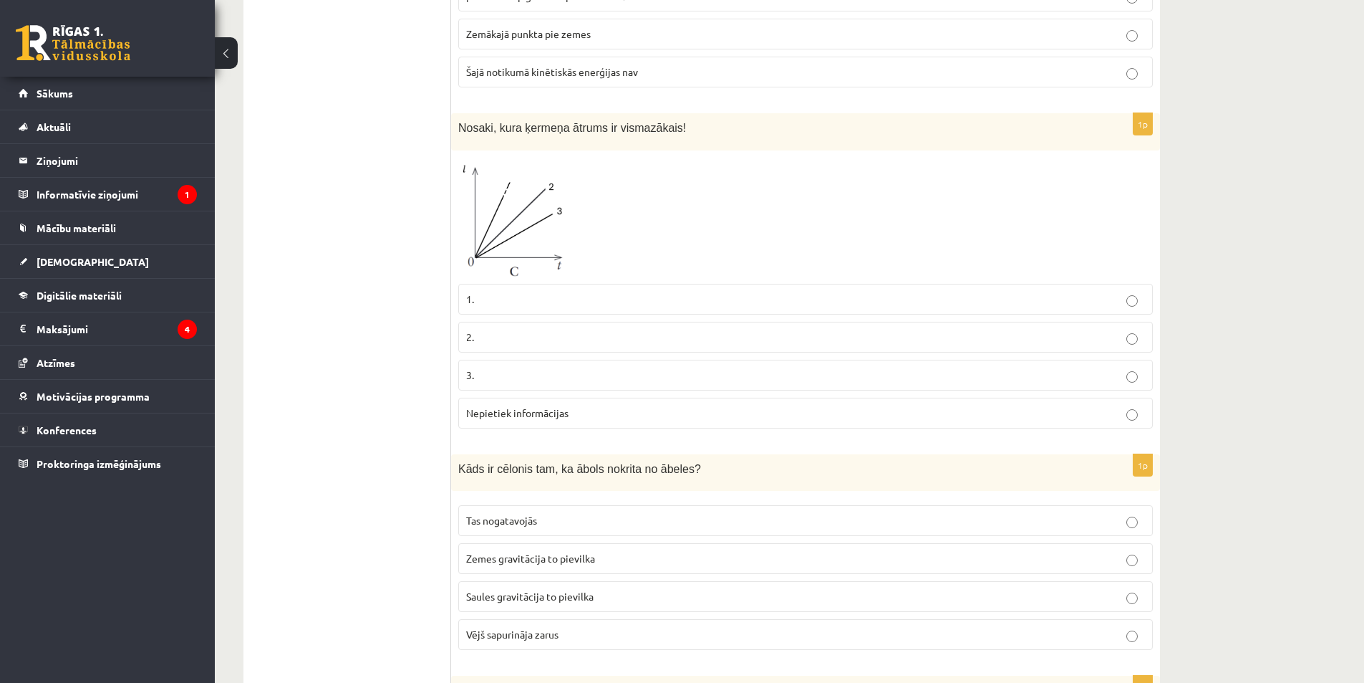
click at [499, 158] on img at bounding box center [511, 217] width 107 height 119
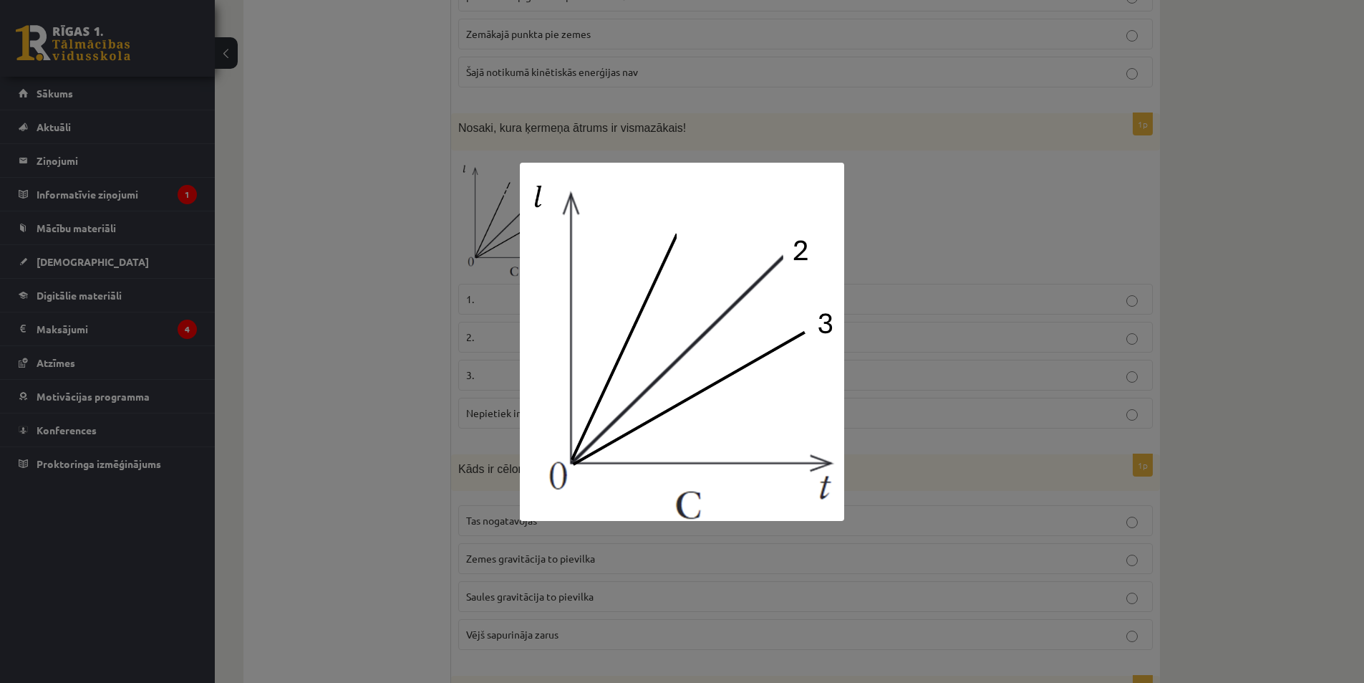
click at [869, 120] on div at bounding box center [682, 341] width 1364 height 683
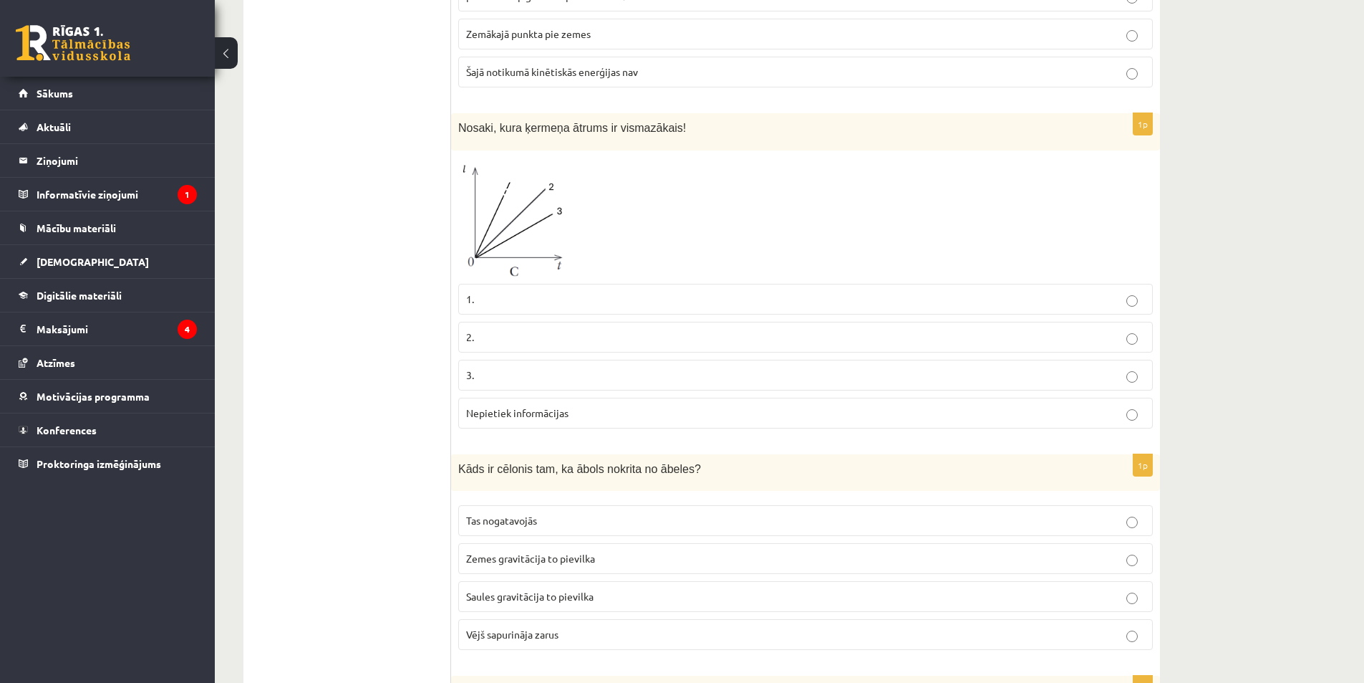
click at [582, 329] on p "2." at bounding box center [805, 336] width 679 height 15
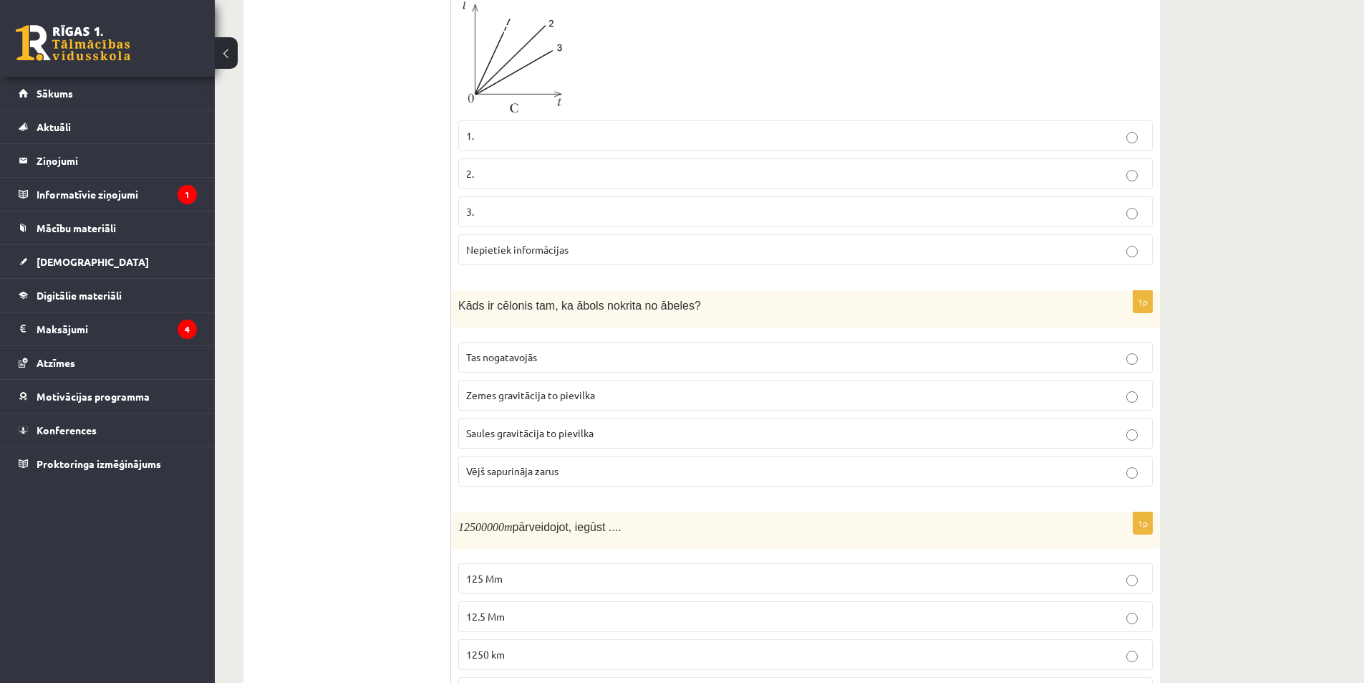
scroll to position [2791, 0]
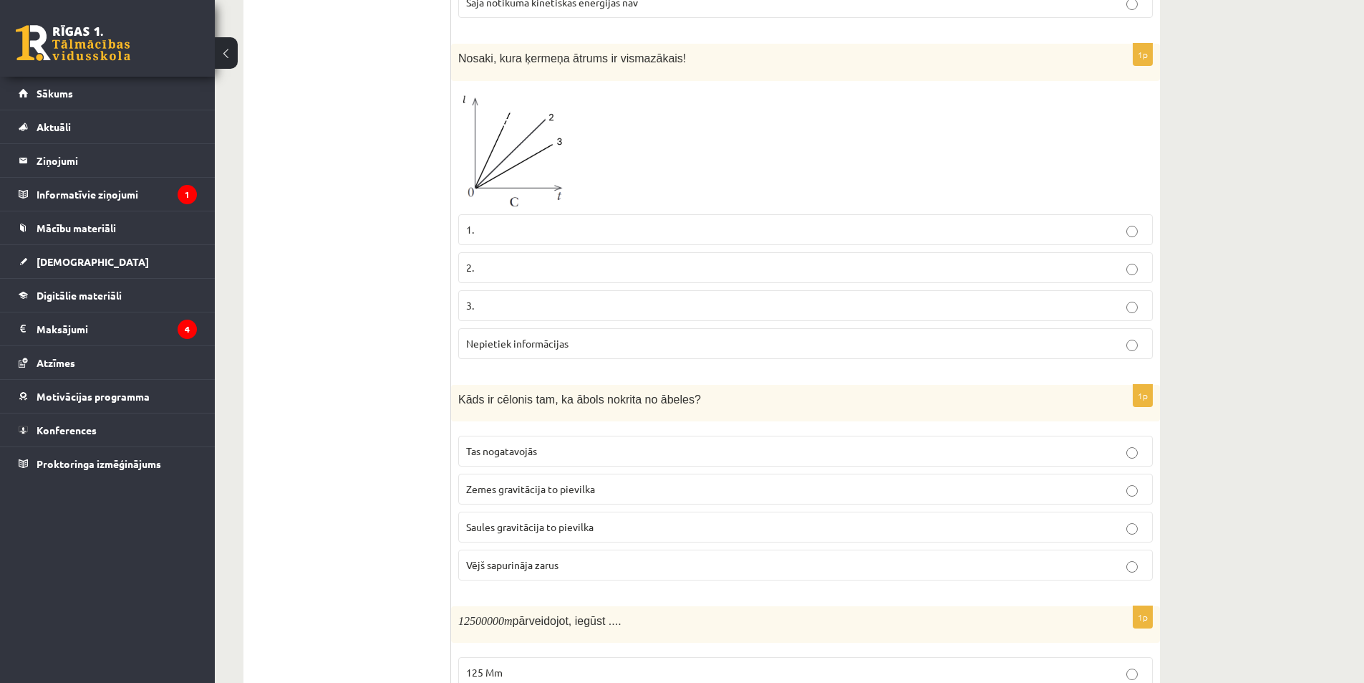
click at [524, 117] on img at bounding box center [511, 147] width 107 height 119
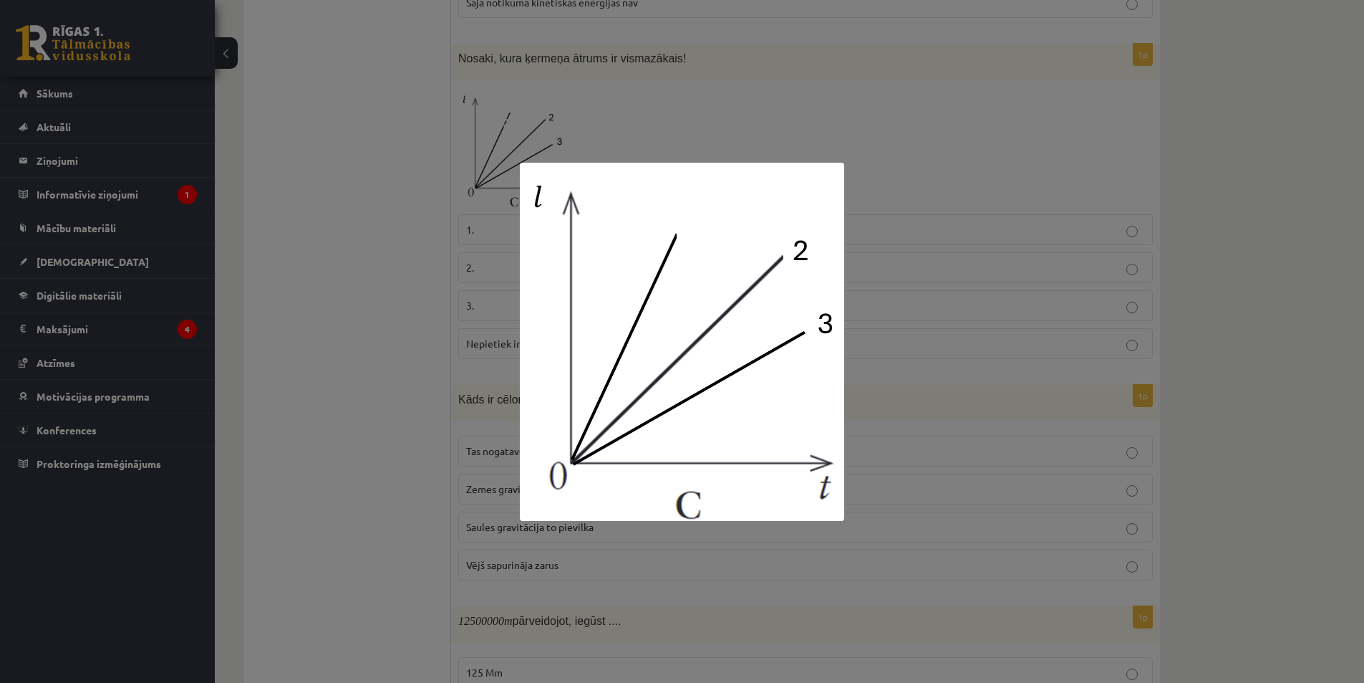
drag, startPoint x: 464, startPoint y: 115, endPoint x: 450, endPoint y: 64, distance: 52.6
click at [463, 110] on div at bounding box center [682, 341] width 1364 height 683
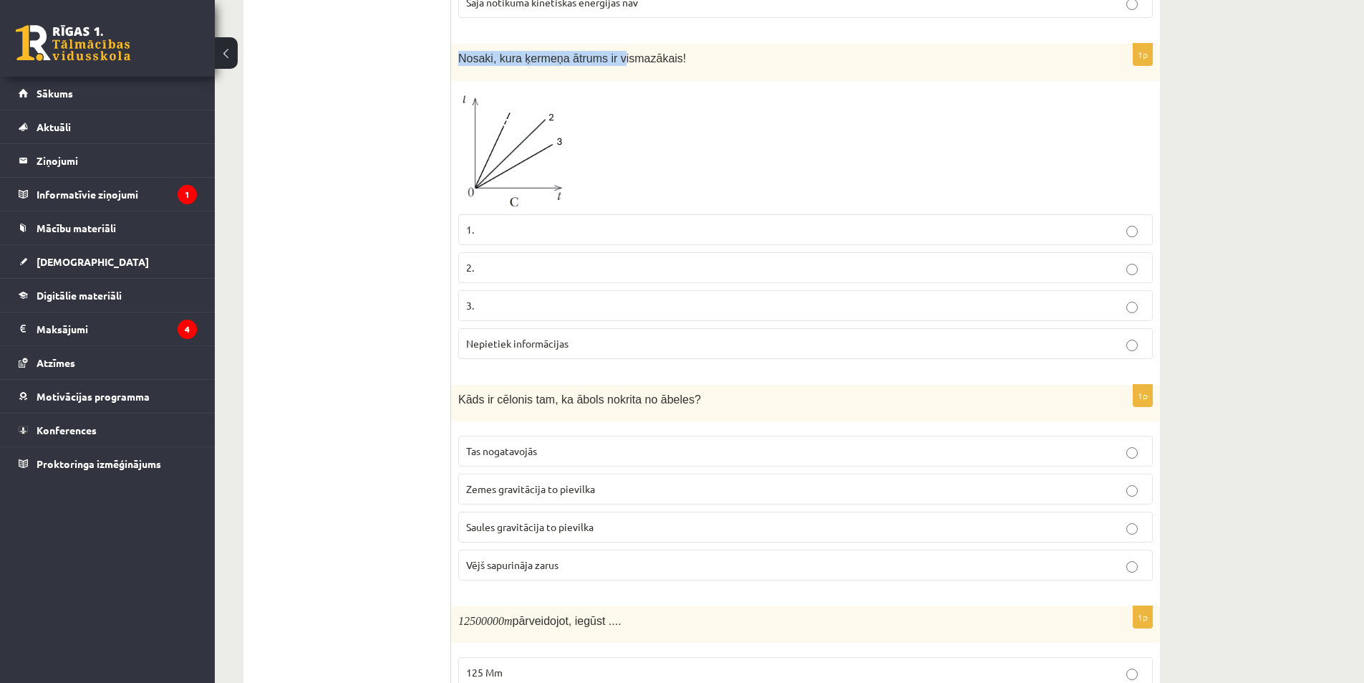
drag, startPoint x: 459, startPoint y: 27, endPoint x: 609, endPoint y: 27, distance: 150.4
click at [609, 52] on span "Nosaki, kura ķermeņa ātrums ir vismazākais!" at bounding box center [572, 58] width 228 height 12
click at [679, 54] on div "1p Nosaki, kura ķermeņa ātrums ir vismazākais! 1. 2. 3. Nepietiek informācijas" at bounding box center [805, 207] width 709 height 326
drag, startPoint x: 673, startPoint y: 20, endPoint x: 428, endPoint y: 24, distance: 244.2
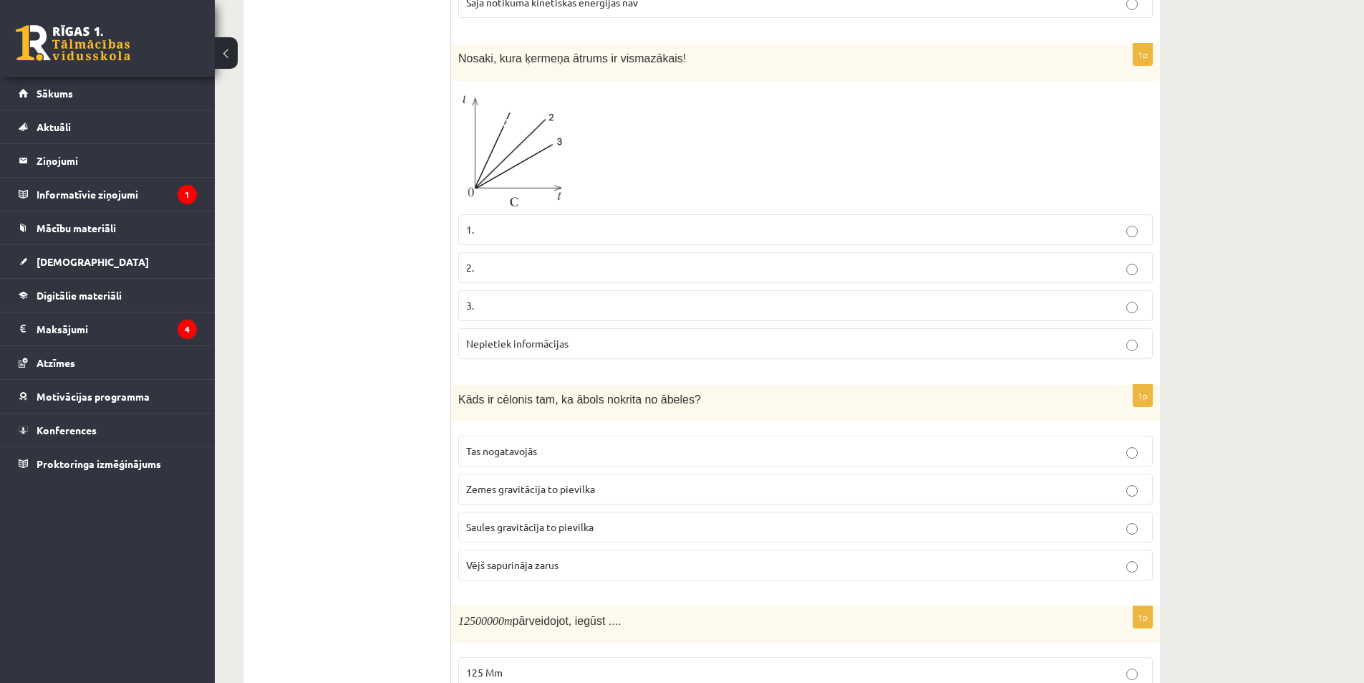
copy div "Izvērtējums! 1p Anna brauc ar skrituļslidām ar ātrumu . Cik tālu Anna aizbrauks…"
click at [498, 298] on p "3." at bounding box center [805, 305] width 679 height 15
click at [502, 131] on img at bounding box center [511, 147] width 107 height 119
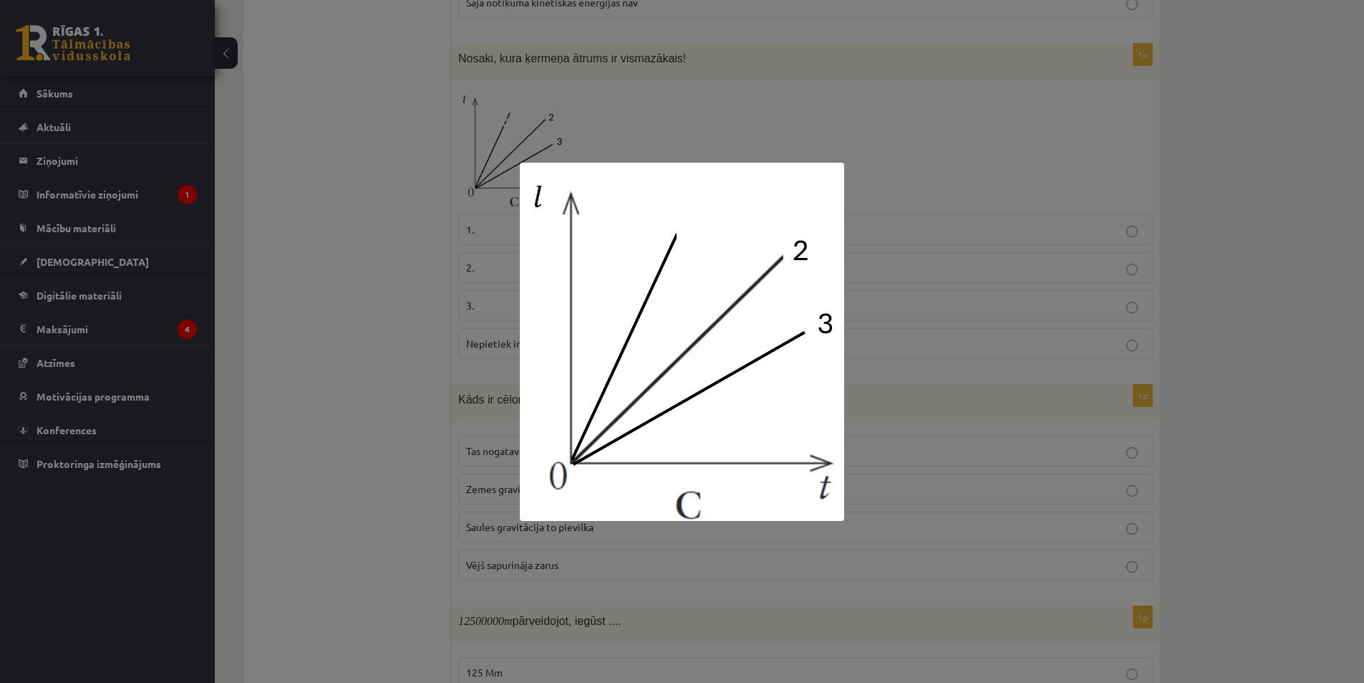
click at [382, 378] on div at bounding box center [682, 341] width 1364 height 683
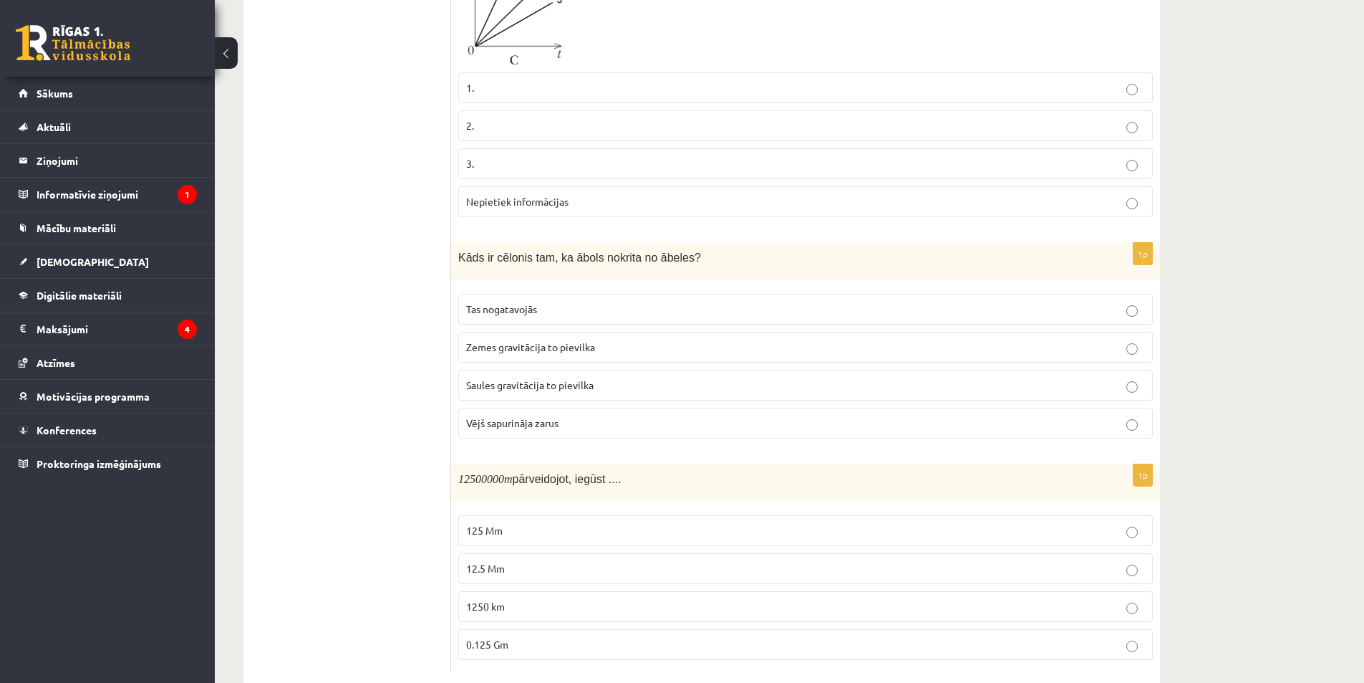
scroll to position [2934, 0]
click at [476, 406] on label "Vējš sapurināja zarus" at bounding box center [805, 421] width 695 height 31
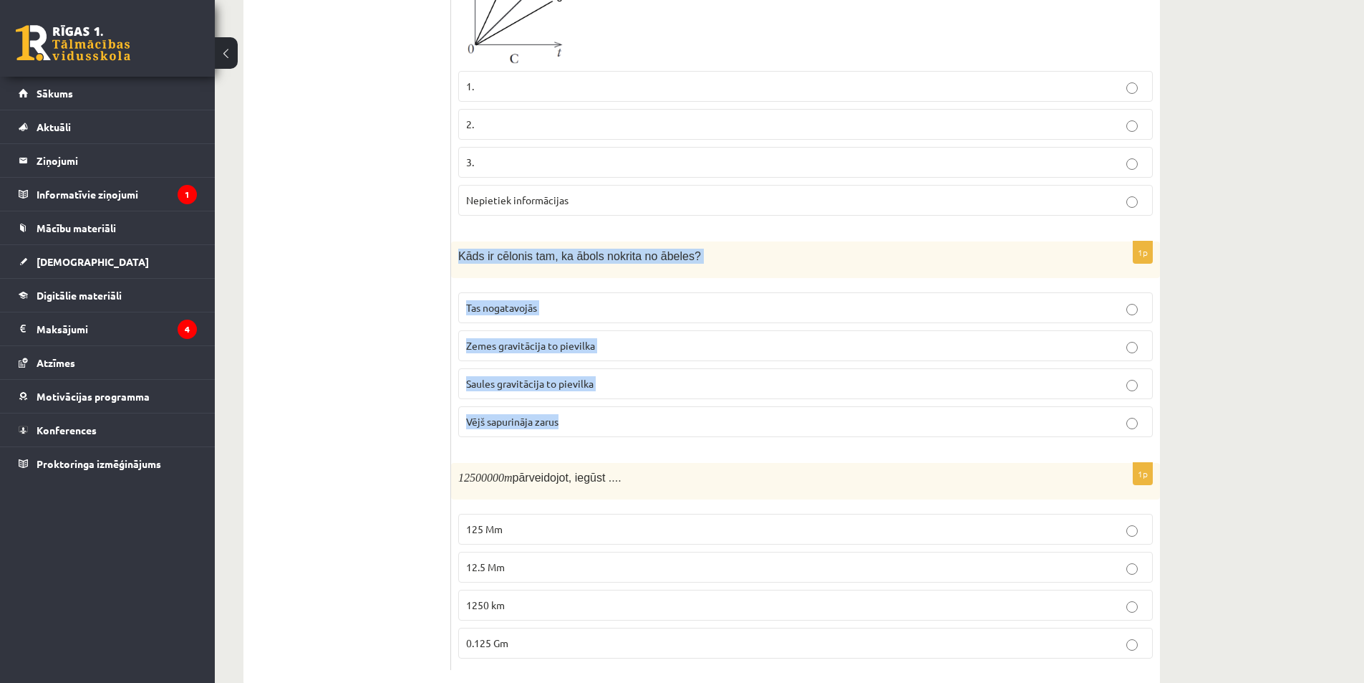
drag, startPoint x: 458, startPoint y: 221, endPoint x: 594, endPoint y: 384, distance: 211.6
click at [594, 384] on div "1p Kāds ir cēlonis tam, ka ābols nokrita no ābeles? Tas nogatavojās Zemes gravi…" at bounding box center [805, 344] width 709 height 207
click at [549, 377] on span "Saules gravitācija to pievilka" at bounding box center [529, 383] width 127 height 13
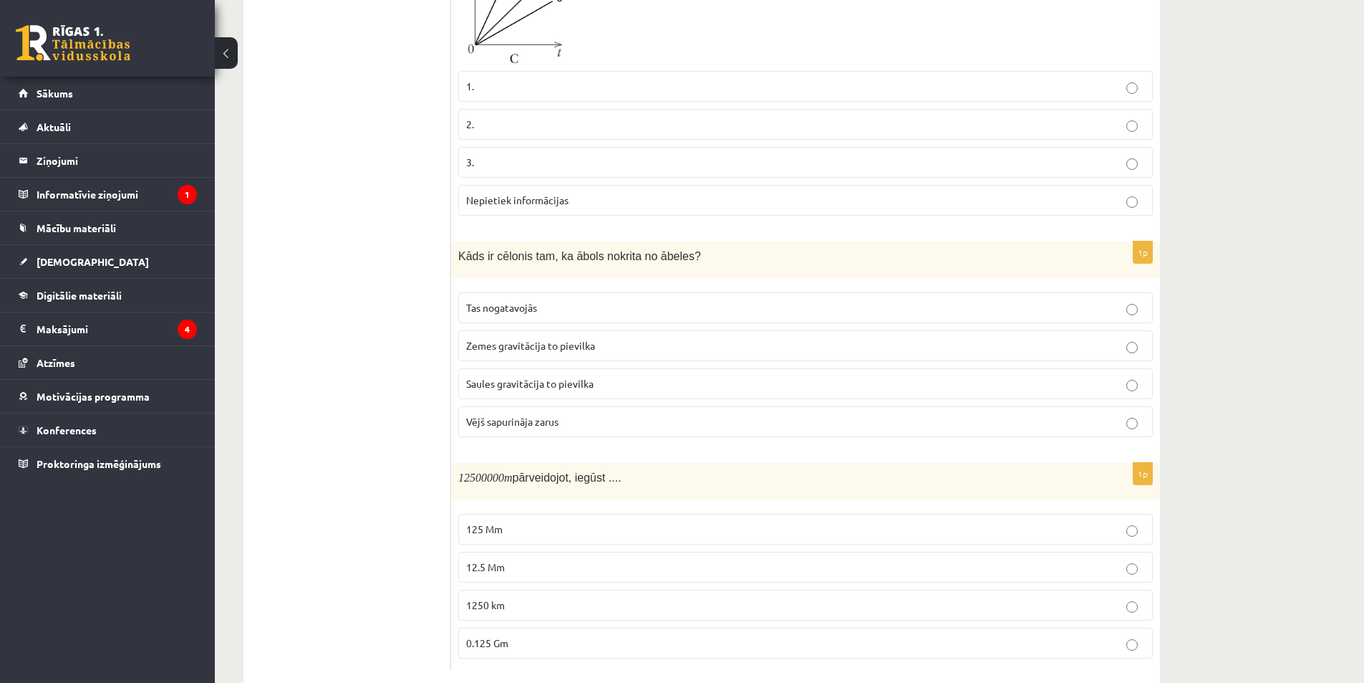
click at [488, 598] on span "1250 km" at bounding box center [485, 604] width 39 height 13
drag, startPoint x: 456, startPoint y: 450, endPoint x: 549, endPoint y: 533, distance: 125.3
click at [576, 616] on div "1p 12500000 m pārveidojot, iegūst .... 125 Mm 12.5 Mm 1250 km 0.125 Gm" at bounding box center [805, 566] width 709 height 207
click at [506, 559] on p "12.5 Mm" at bounding box center [805, 566] width 679 height 15
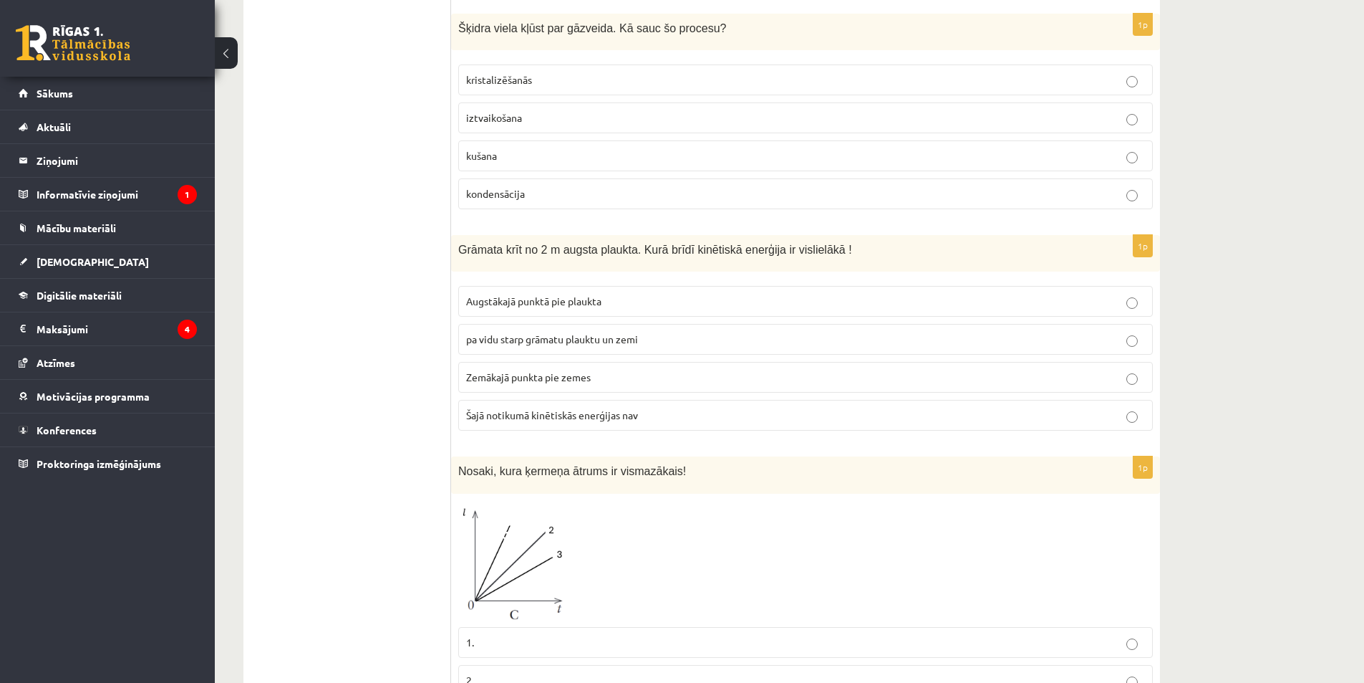
scroll to position [2361, 0]
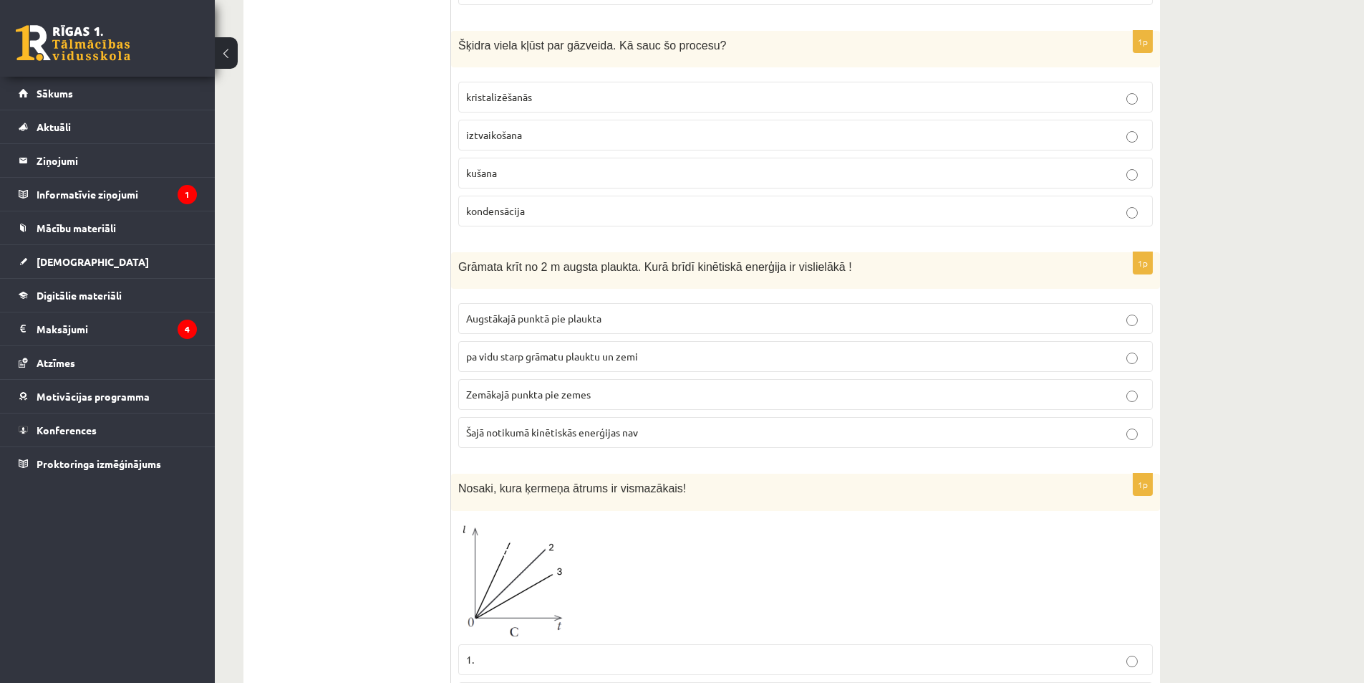
click at [516, 312] on span "Augstākajā punktā pie plaukta" at bounding box center [533, 318] width 135 height 13
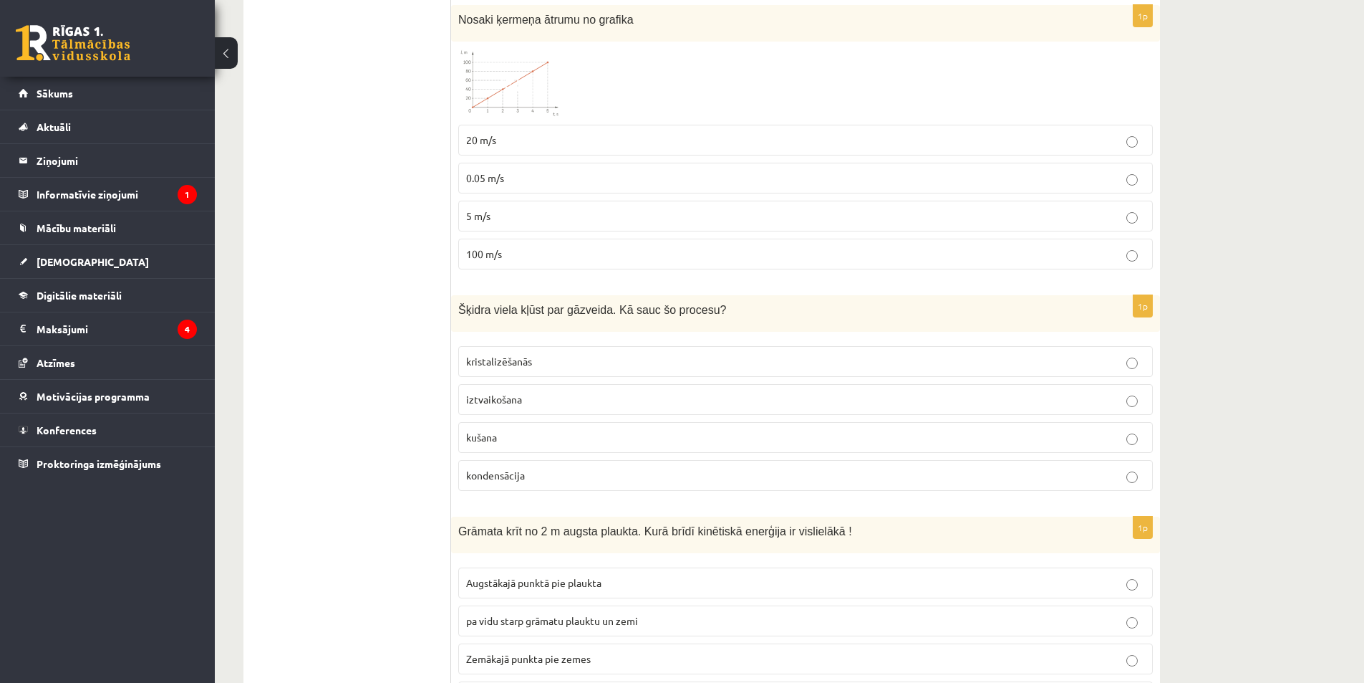
scroll to position [2075, 0]
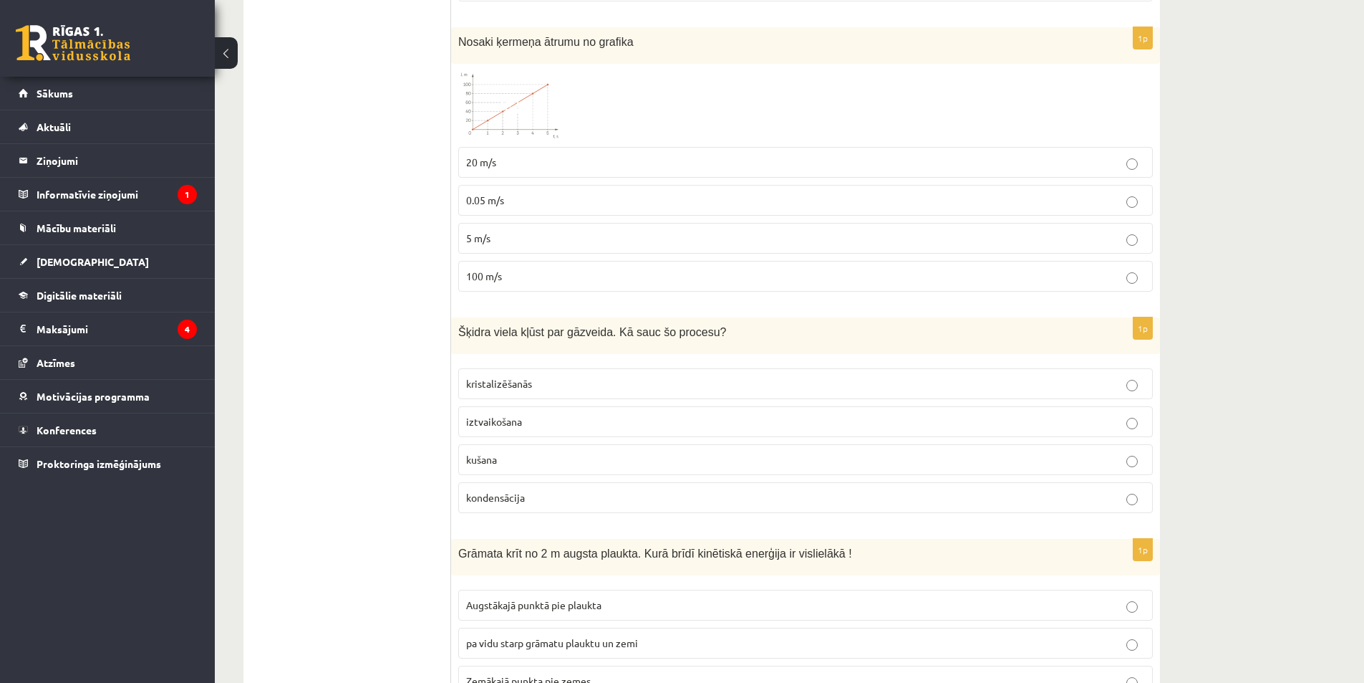
click at [521, 415] on span "iztvaikošana" at bounding box center [494, 421] width 56 height 13
click at [497, 491] on span "kondensācija" at bounding box center [495, 497] width 59 height 13
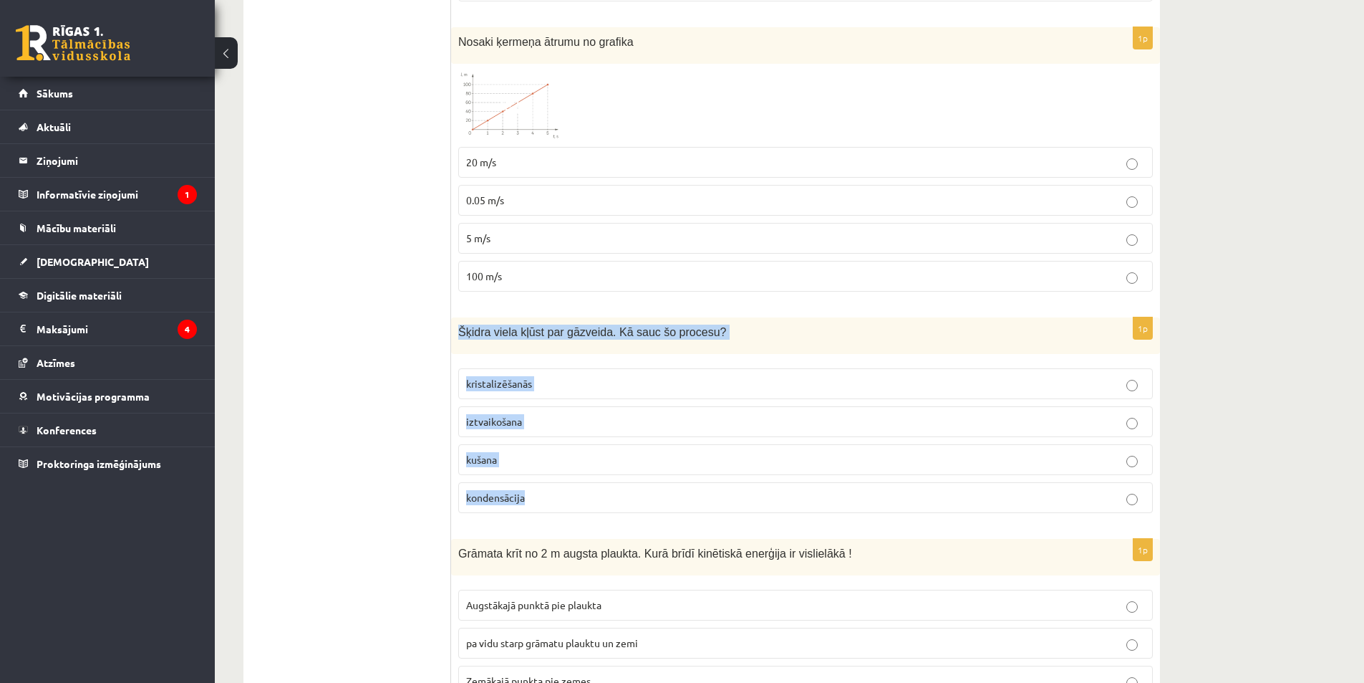
drag, startPoint x: 461, startPoint y: 304, endPoint x: 611, endPoint y: 468, distance: 222.5
click at [611, 468] on div "1p Šķidra viela kļūst par gāzveida. Kā sauc šo procesu? kristalizēšanās iztvaik…" at bounding box center [805, 420] width 709 height 207
drag, startPoint x: 594, startPoint y: 304, endPoint x: 577, endPoint y: 330, distance: 31.0
click at [577, 329] on div "1p Šķidra viela kļūst par gāzveida. Kā sauc šo procesu? kristalizēšanās iztvaik…" at bounding box center [805, 420] width 709 height 207
click at [540, 414] on p "iztvaikošana" at bounding box center [805, 421] width 679 height 15
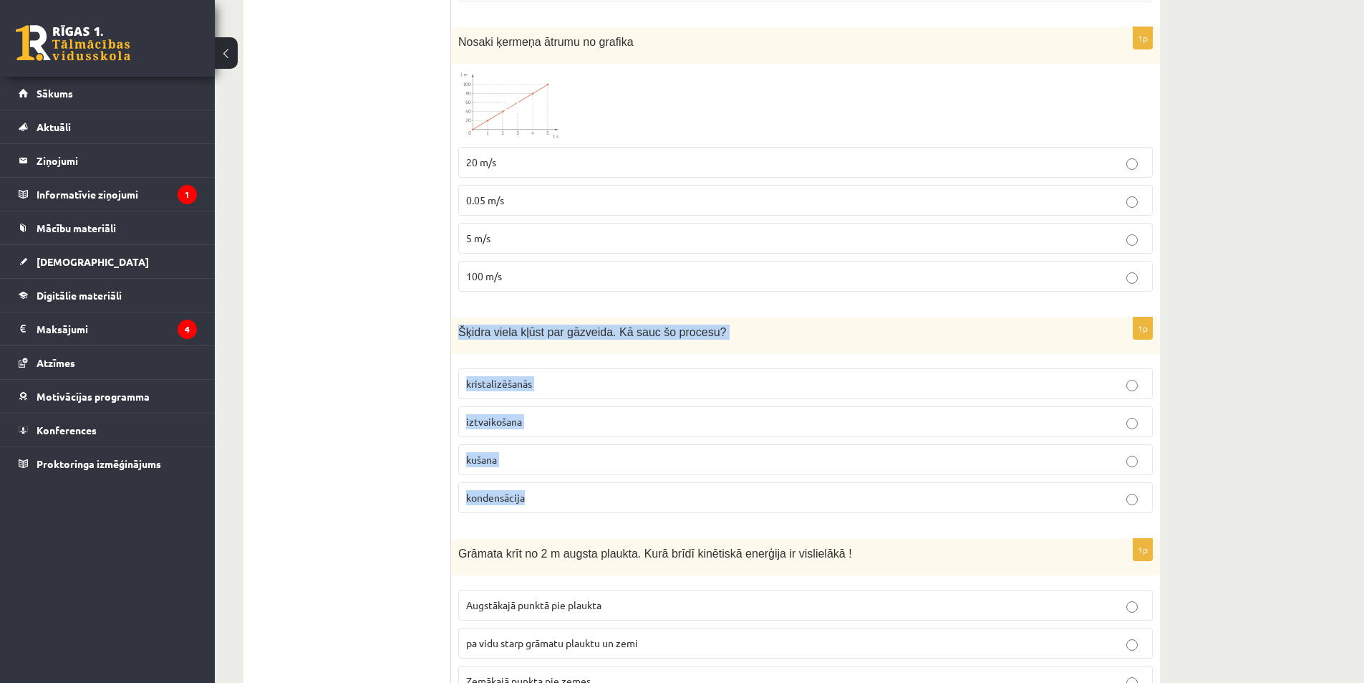
drag, startPoint x: 455, startPoint y: 301, endPoint x: 543, endPoint y: 479, distance: 198.9
click at [543, 479] on div "1p Šķidra viela kļūst par gāzveida. Kā sauc šo procesu? kristalizēšanās iztvaik…" at bounding box center [805, 420] width 709 height 207
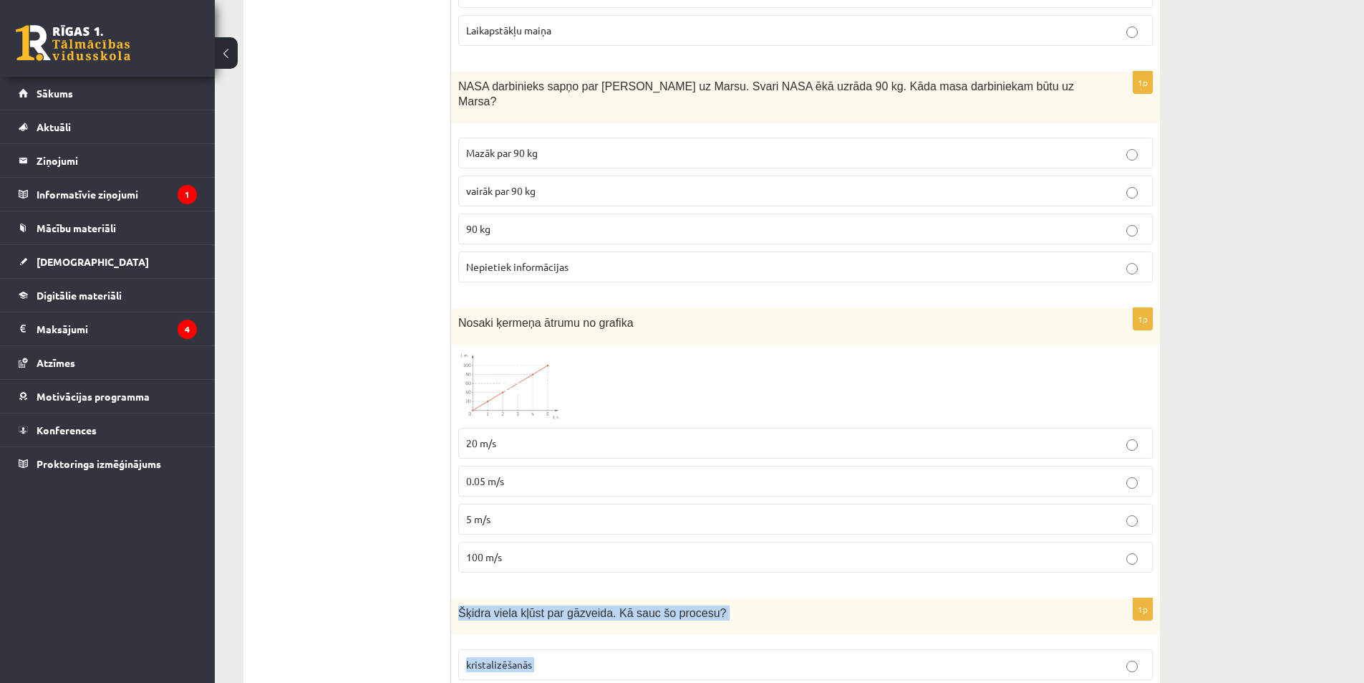
scroll to position [1788, 0]
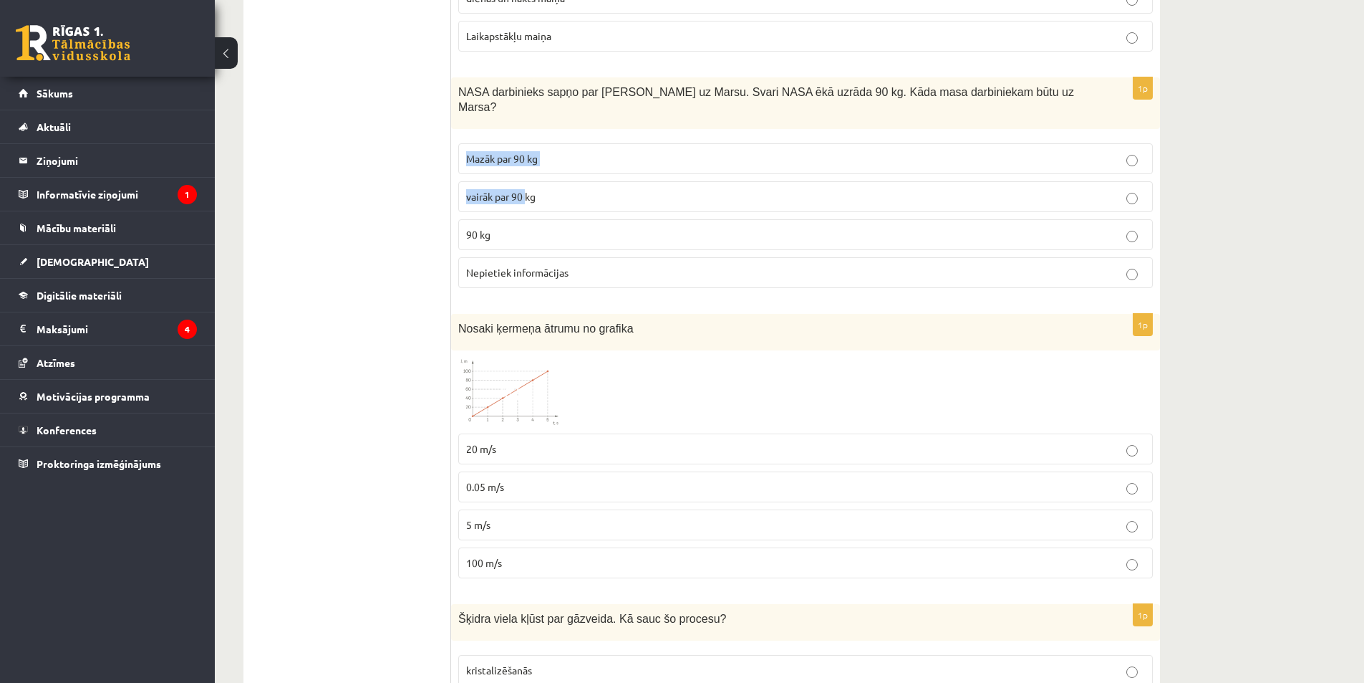
drag, startPoint x: 466, startPoint y: 127, endPoint x: 528, endPoint y: 146, distance: 65.0
click at [528, 146] on fieldset "Mazāk par 90 kg vairāk par 90 kg 90 kg Nepietiek informācijas" at bounding box center [805, 214] width 695 height 156
drag, startPoint x: 424, startPoint y: 151, endPoint x: 450, endPoint y: 112, distance: 47.5
click at [425, 149] on ul "Apgalvojumi Tests Izvērtējums!" at bounding box center [354, 142] width 193 height 3347
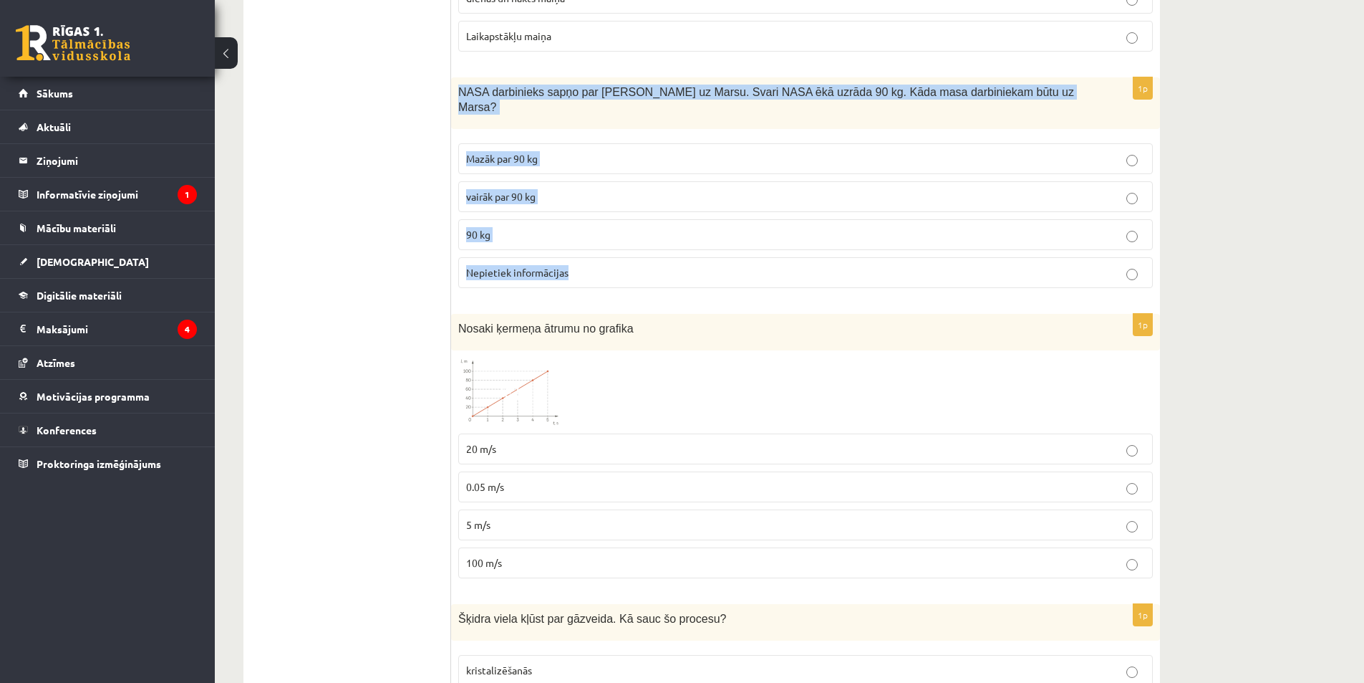
drag, startPoint x: 459, startPoint y: 74, endPoint x: 583, endPoint y: 248, distance: 213.1
click at [583, 252] on div "1p NASA darbinieks sapņo par ceļošanu uz Marsu. Svari NASA ēkā uzrāda 90 kg. Kā…" at bounding box center [805, 188] width 709 height 222
click at [478, 228] on span "90 kg" at bounding box center [478, 234] width 24 height 13
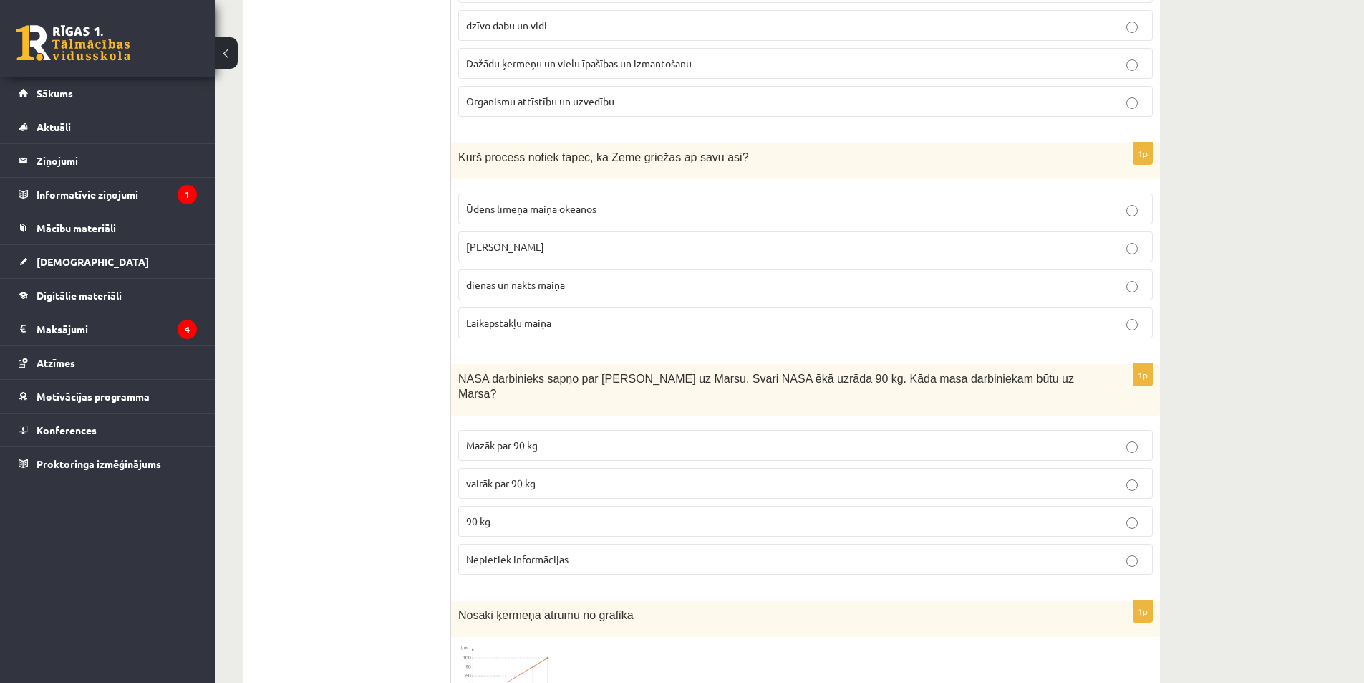
scroll to position [1430, 0]
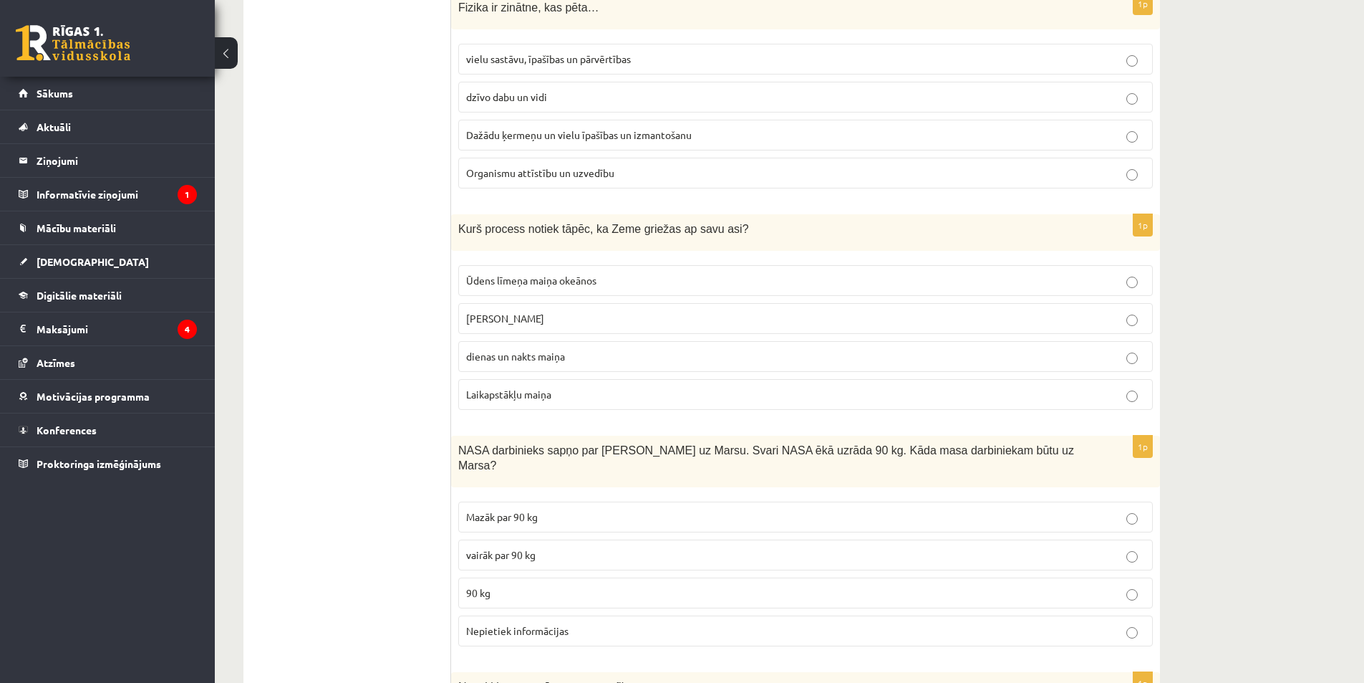
click at [488, 311] on p "[PERSON_NAME]" at bounding box center [805, 318] width 679 height 15
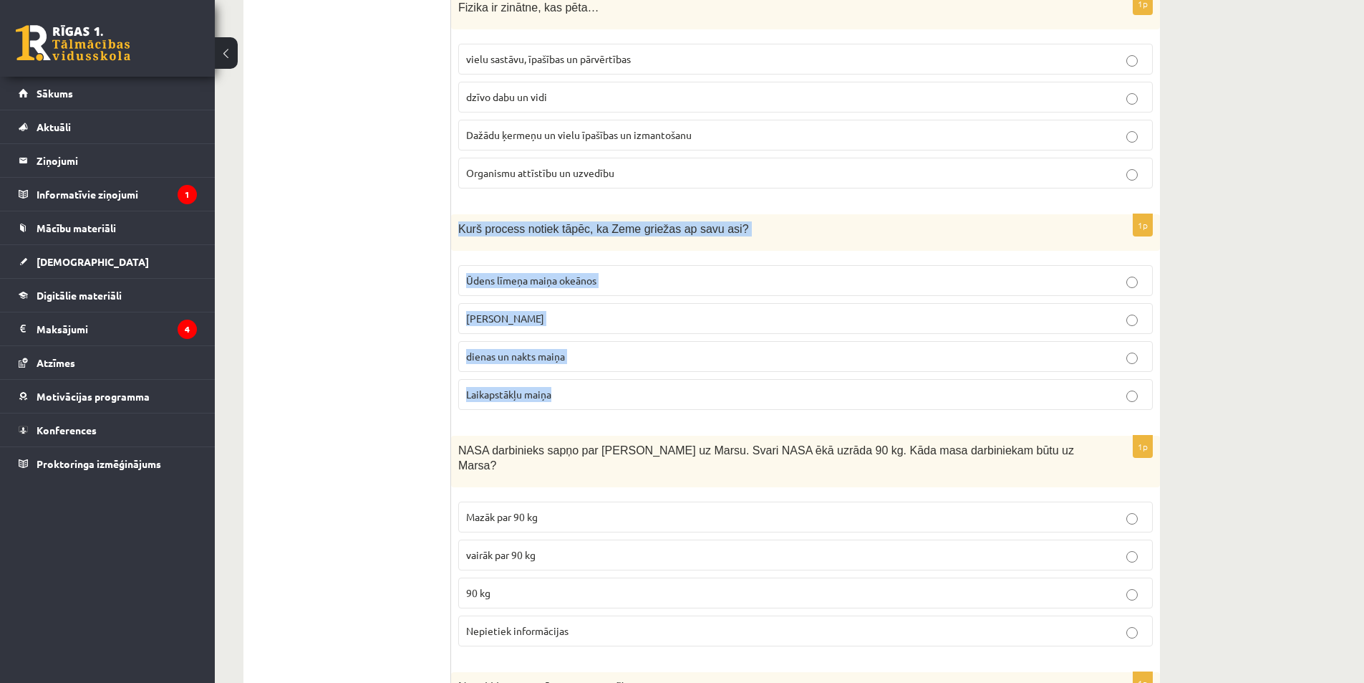
drag, startPoint x: 460, startPoint y: 213, endPoint x: 584, endPoint y: 395, distance: 220.1
click at [584, 395] on div "1p Kurš process notiek tāpēc, ka Zeme griežas ap savu asi? Ūdens līmeņa maiņa o…" at bounding box center [805, 317] width 709 height 207
click at [561, 352] on label "dienas un nakts maiņa" at bounding box center [805, 356] width 695 height 31
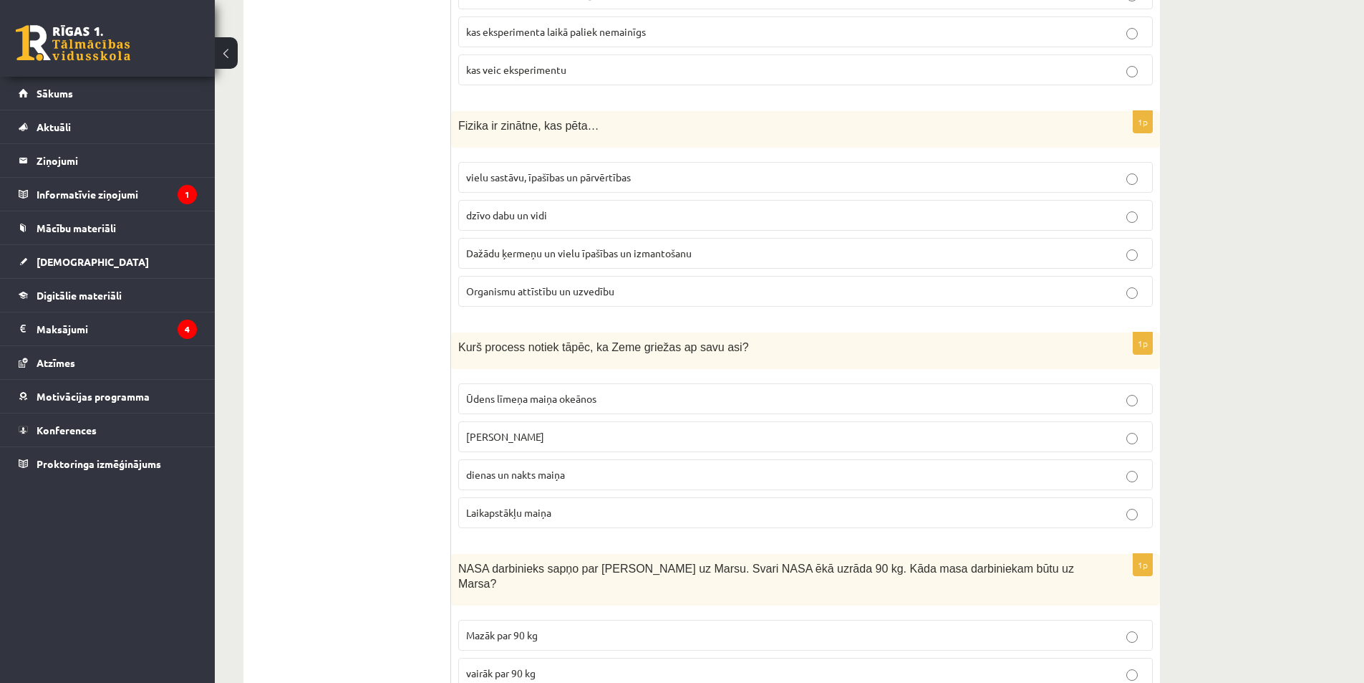
scroll to position [1287, 0]
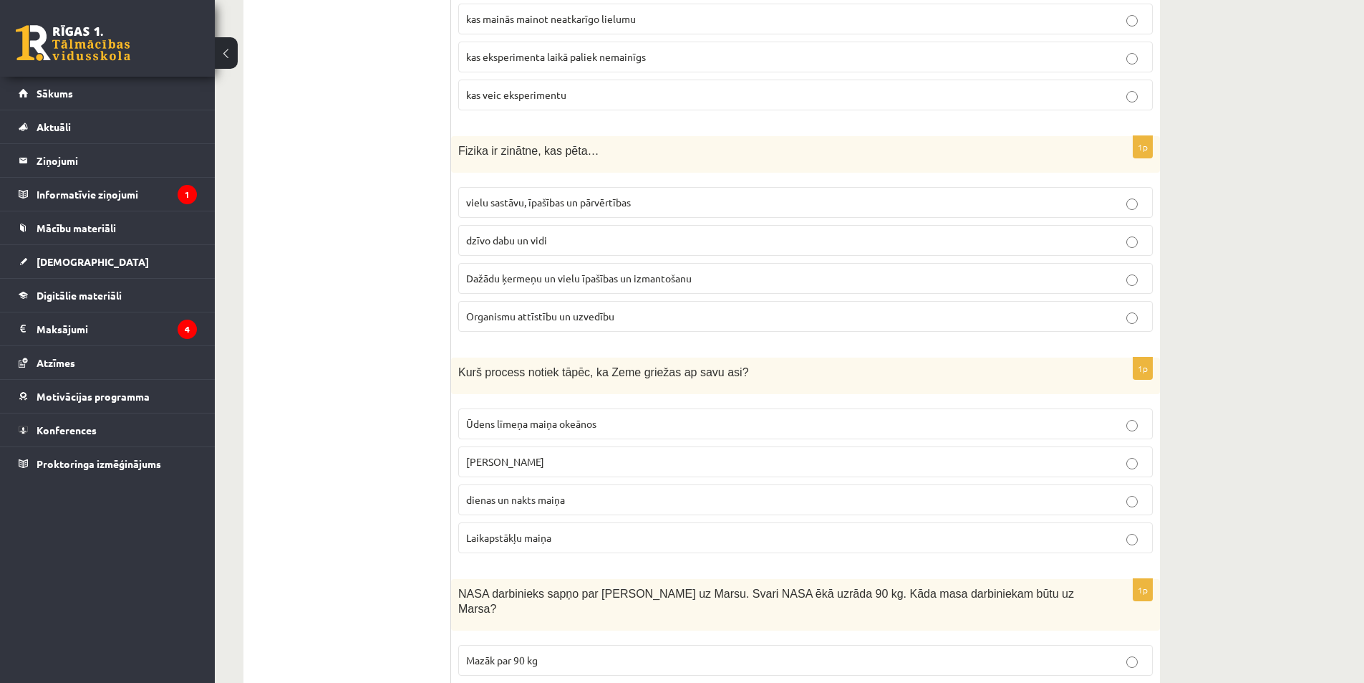
click at [621, 271] on span "Dažādu ķermeņu un vielu īpašības un izmantošanu" at bounding box center [579, 277] width 226 height 13
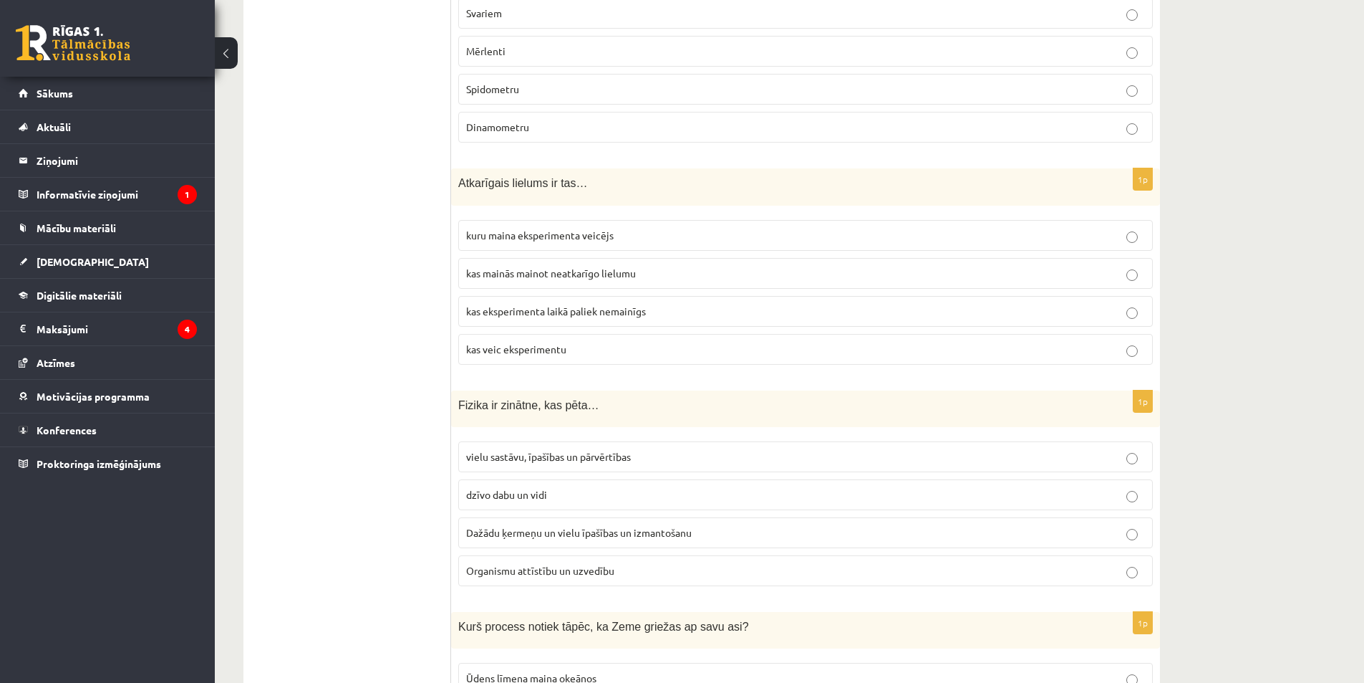
scroll to position [1001, 0]
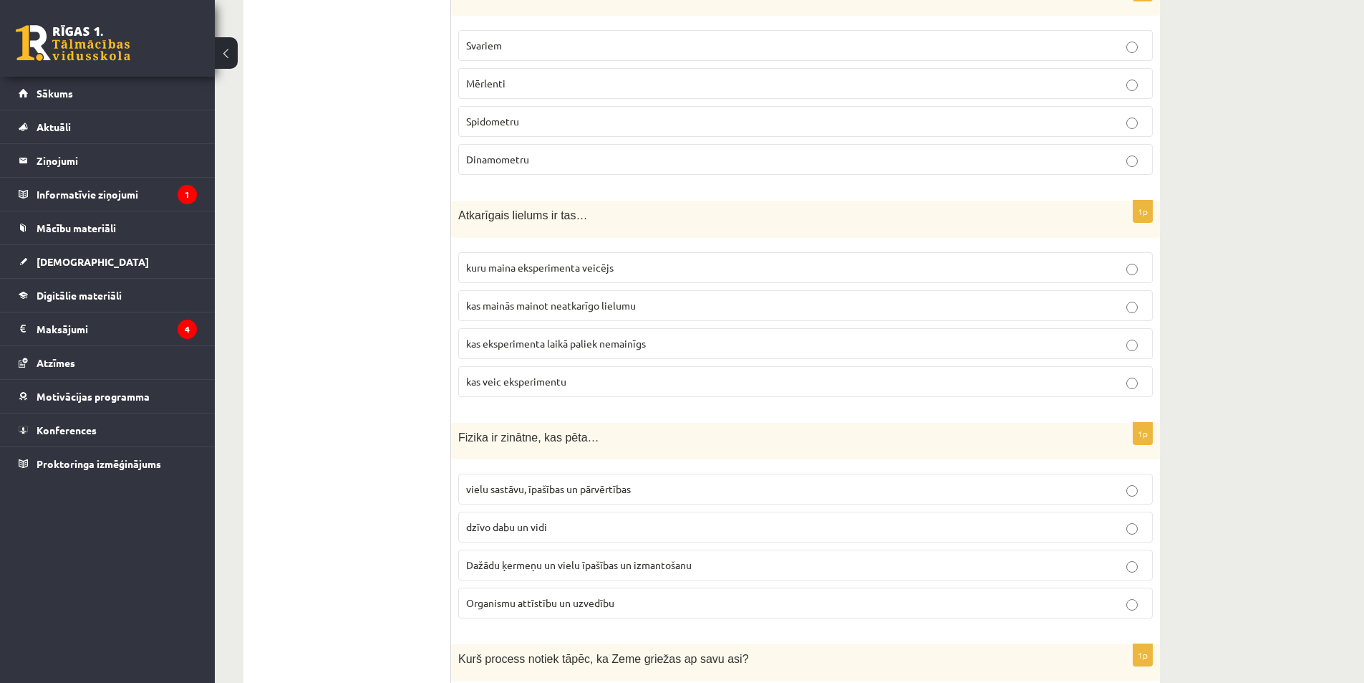
click at [478, 336] on p "kas eksperimenta laikā paliek nemainīgs" at bounding box center [805, 343] width 679 height 15
drag, startPoint x: 463, startPoint y: 198, endPoint x: 564, endPoint y: 259, distance: 117.9
click at [564, 259] on div "1p Atkarīgais lielums ir tas… kuru maina eksperimenta veicējs kas mainās mainot…" at bounding box center [805, 304] width 709 height 207
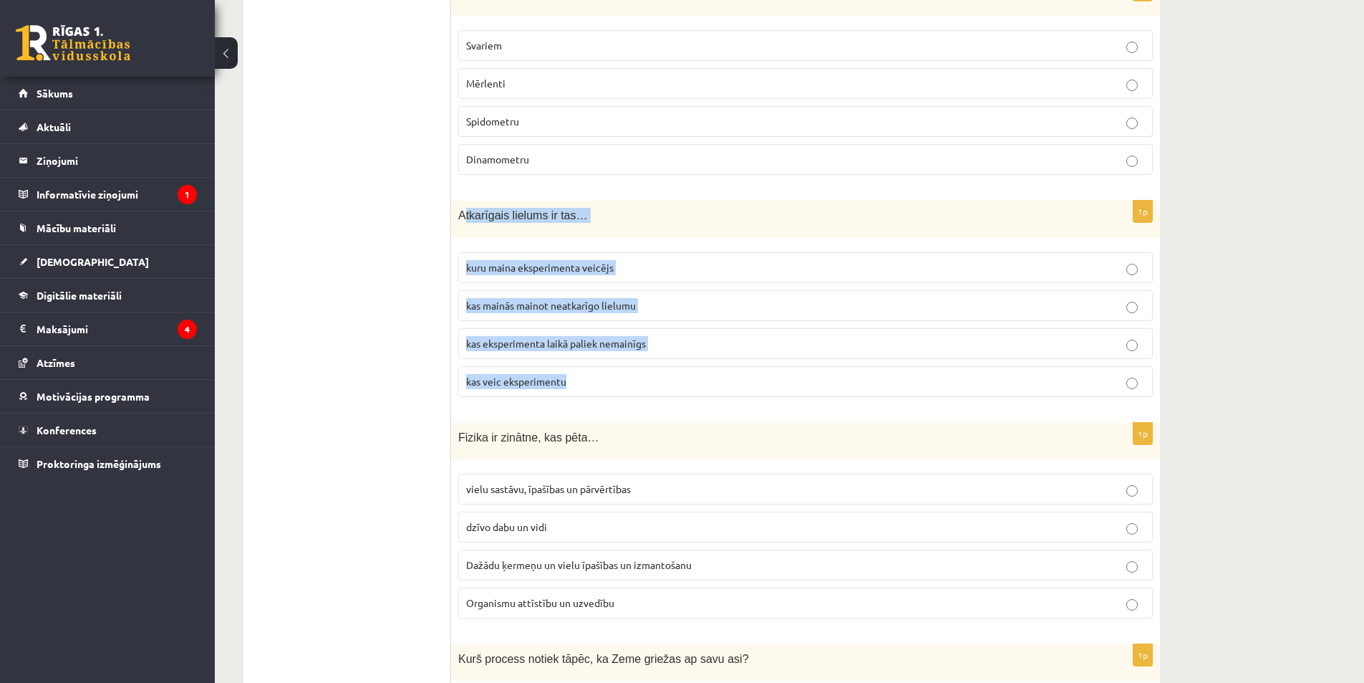
drag, startPoint x: 462, startPoint y: 200, endPoint x: 579, endPoint y: 370, distance: 206.0
click at [579, 370] on div "1p Atkarīgais lielums ir tas… kuru maina eksperimenta veicējs kas mainās mainot…" at bounding box center [805, 304] width 709 height 207
click at [599, 299] on span "kas mainās mainot neatkarīgo lielumu" at bounding box center [551, 305] width 170 height 13
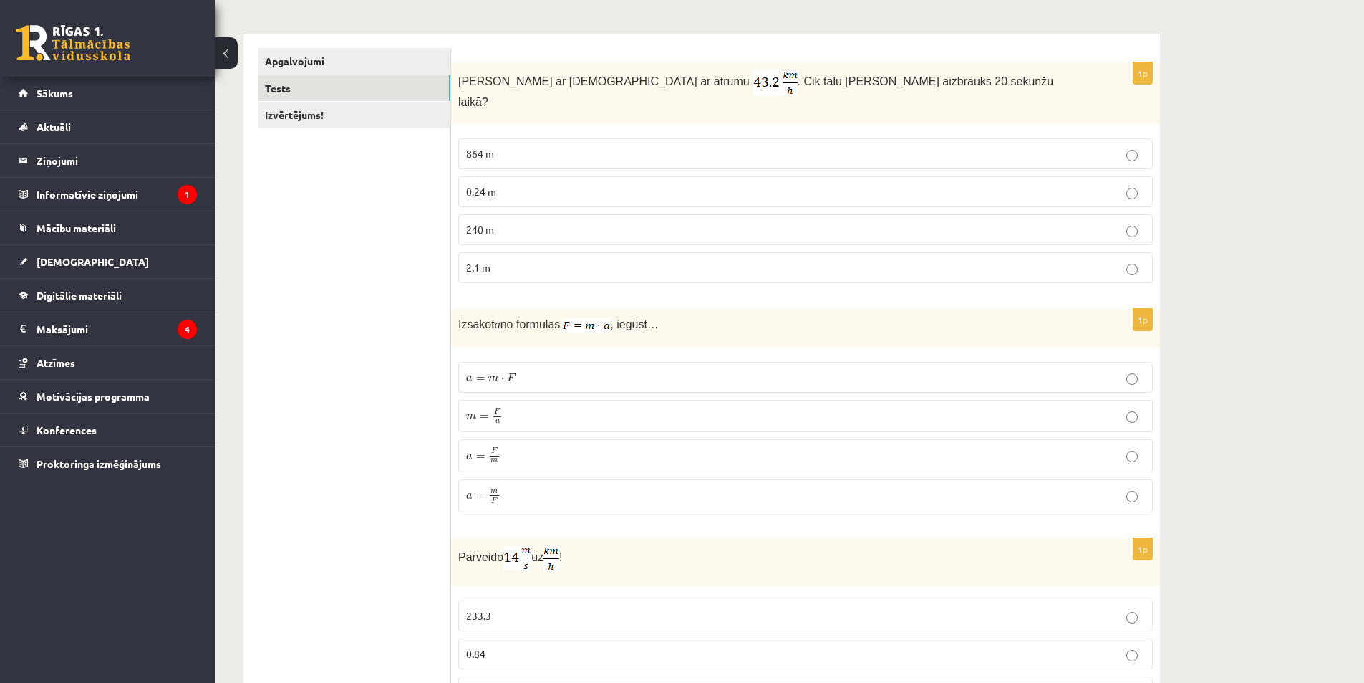
scroll to position [213, 0]
click at [513, 483] on p "a = m F a = m F" at bounding box center [805, 491] width 679 height 17
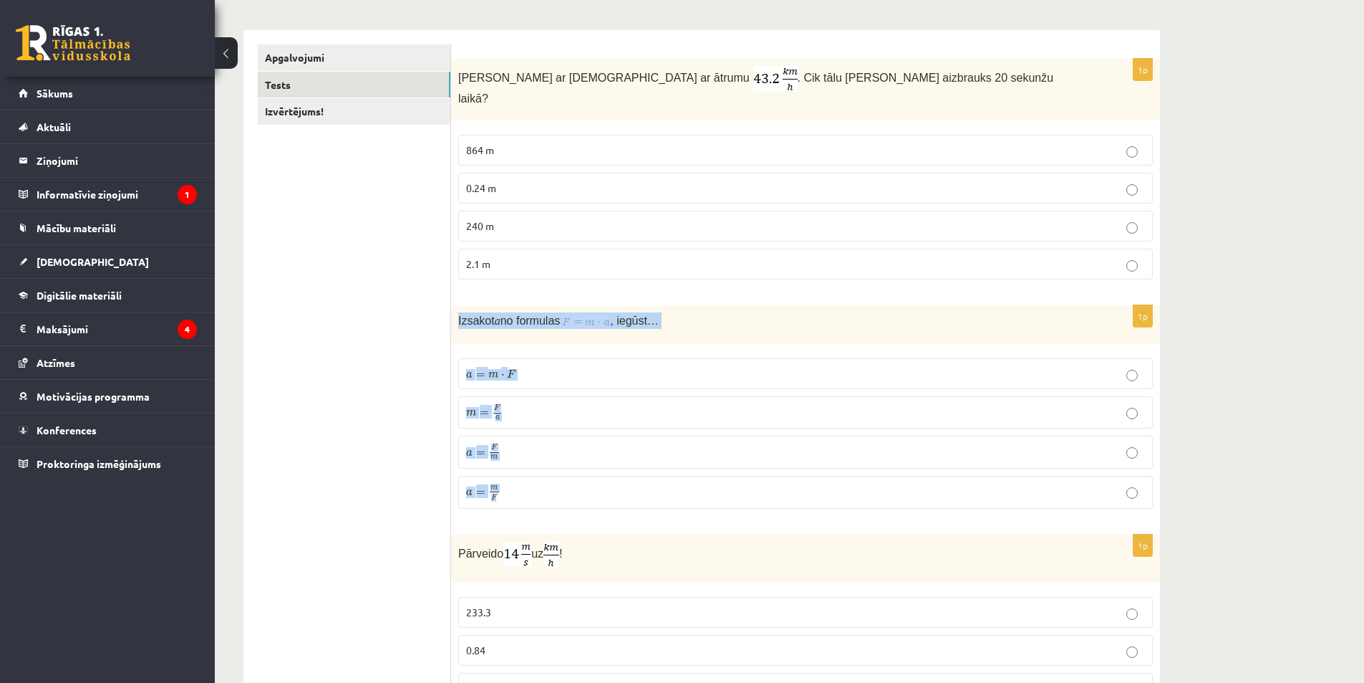
drag, startPoint x: 455, startPoint y: 305, endPoint x: 521, endPoint y: 498, distance: 203.6
click at [521, 498] on div "1p Izsakot a no formulas , iegūst… a = m ⋅ F a = m ⋅ F m = F a m = F a a = F m …" at bounding box center [805, 412] width 709 height 215
click at [546, 443] on p "a = F m a = F m" at bounding box center [805, 451] width 679 height 17
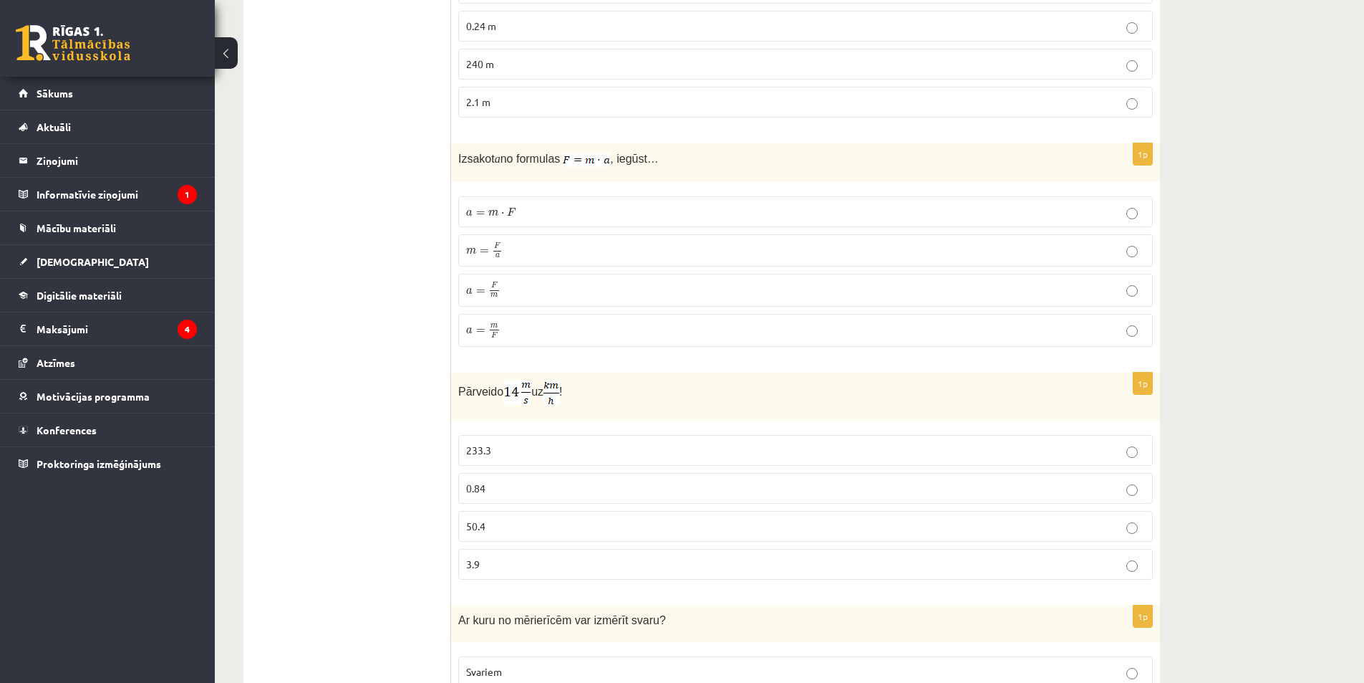
scroll to position [428, 0]
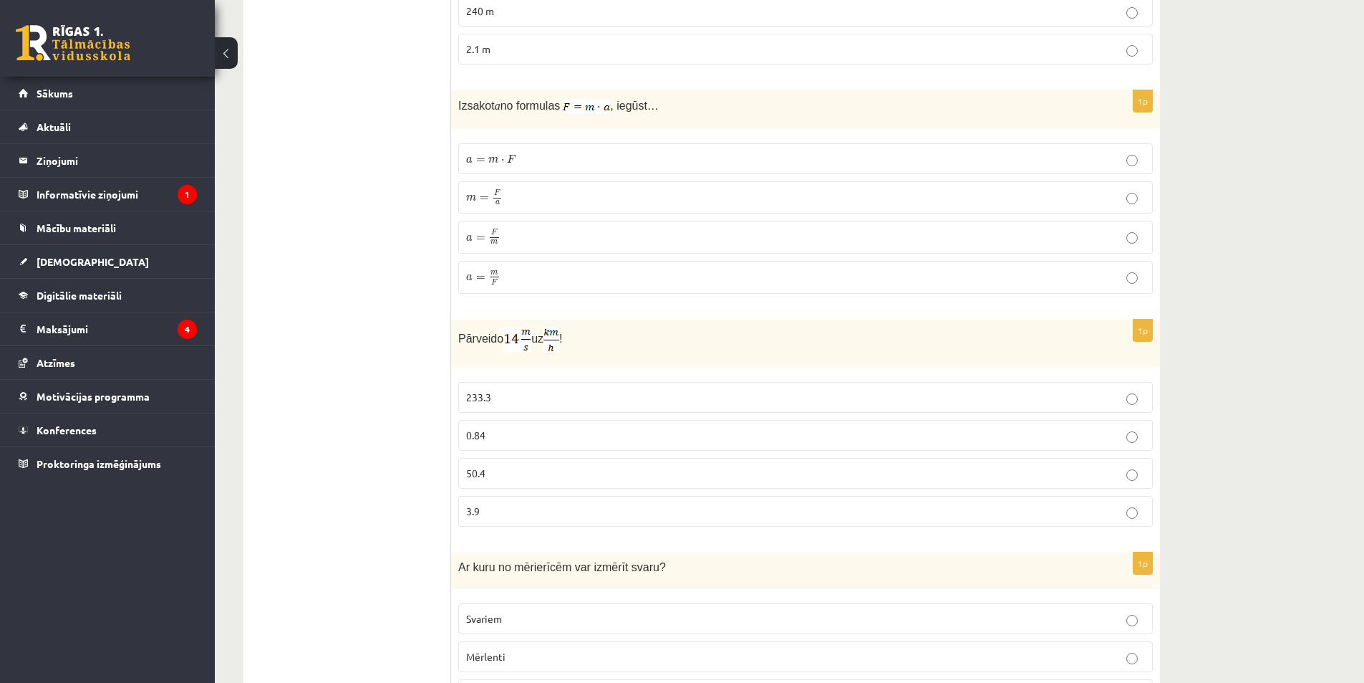
click at [518, 382] on label "233.3" at bounding box center [805, 397] width 695 height 31
drag, startPoint x: 453, startPoint y: 321, endPoint x: 488, endPoint y: 512, distance: 194.4
click at [488, 512] on div "1p Pārveido uz ! 233.3 0.84 50.4 3.9" at bounding box center [805, 428] width 709 height 218
click at [477, 466] on span "50.4" at bounding box center [475, 472] width 19 height 13
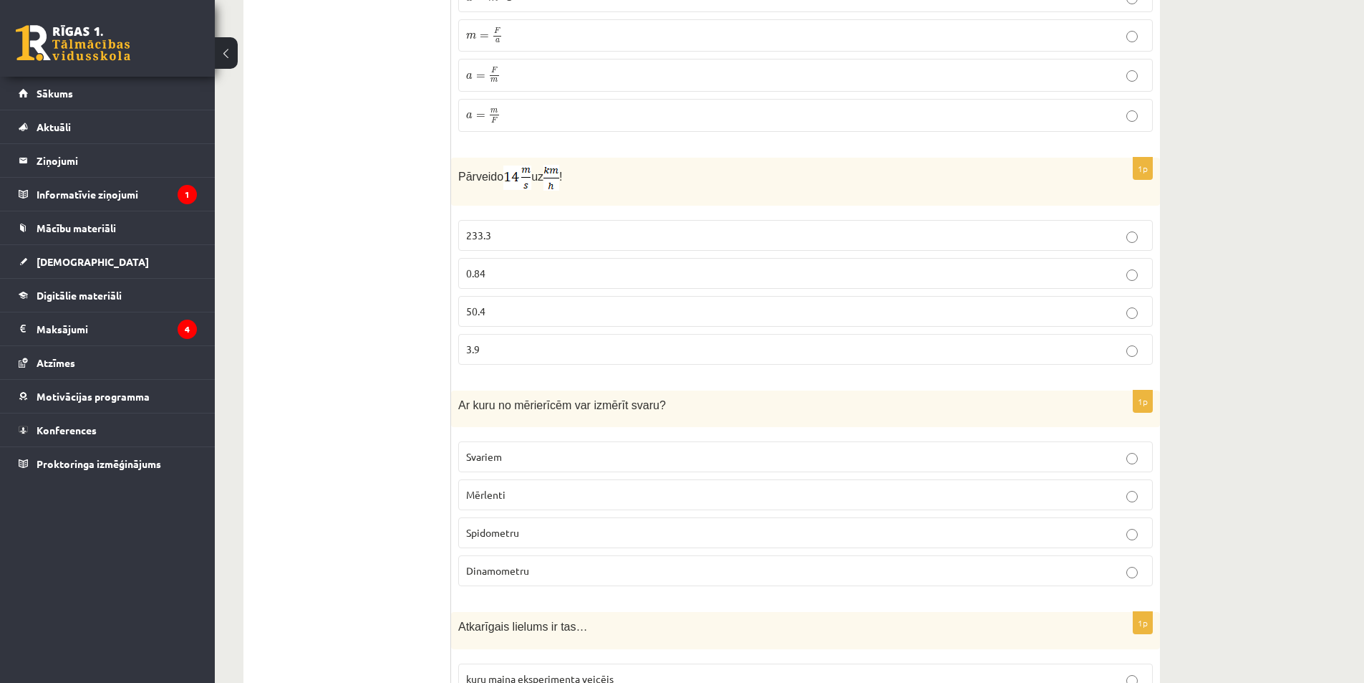
scroll to position [716, 0]
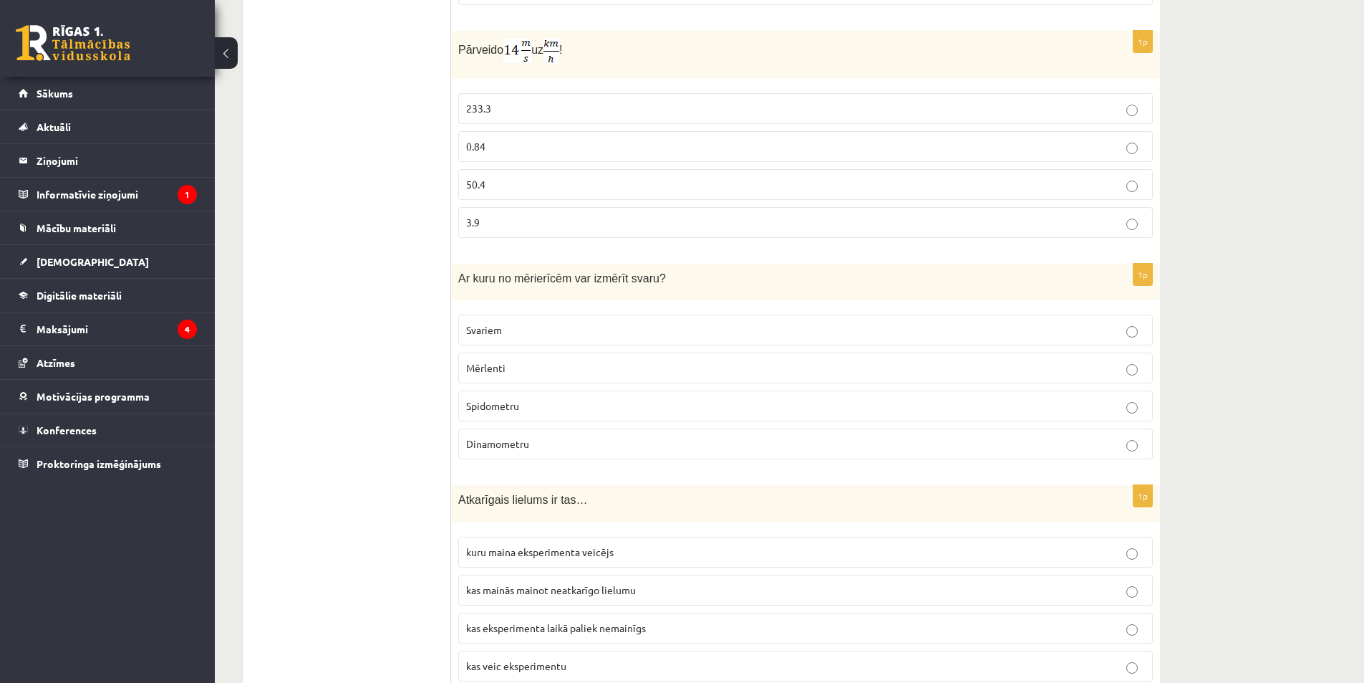
click at [508, 322] on p "Svariem" at bounding box center [805, 329] width 679 height 15
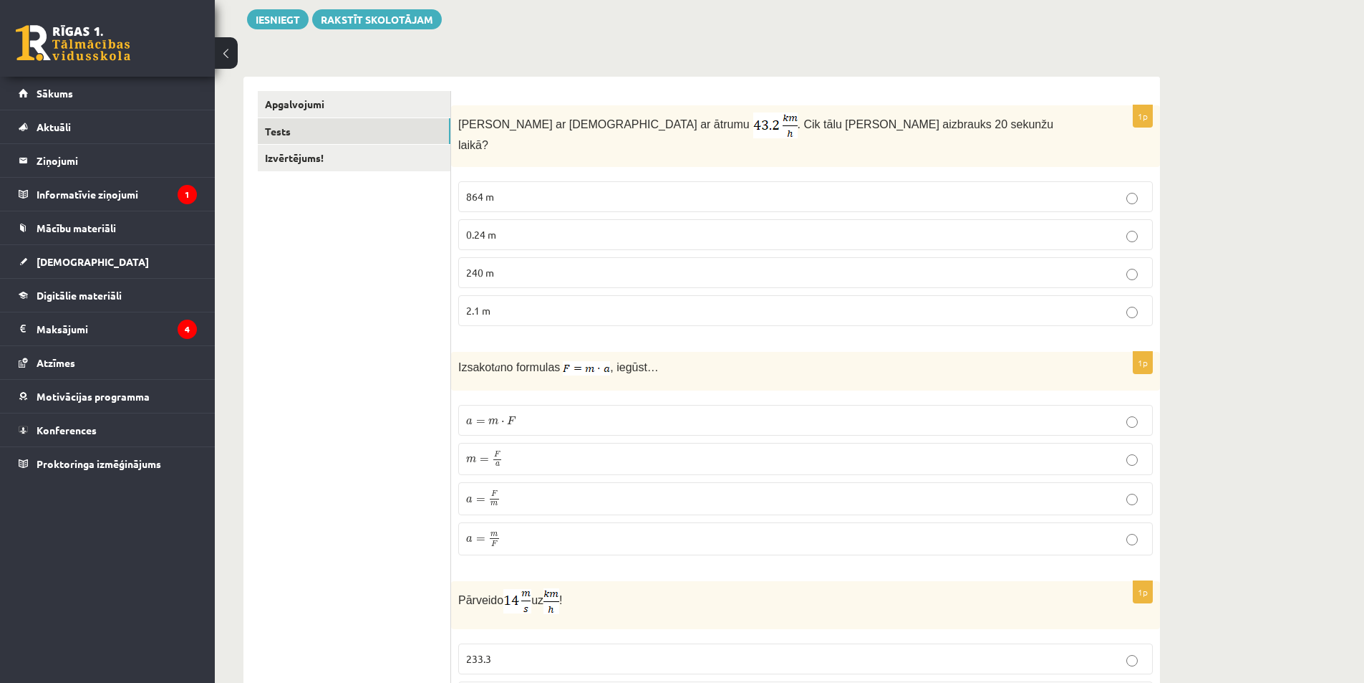
scroll to position [143, 0]
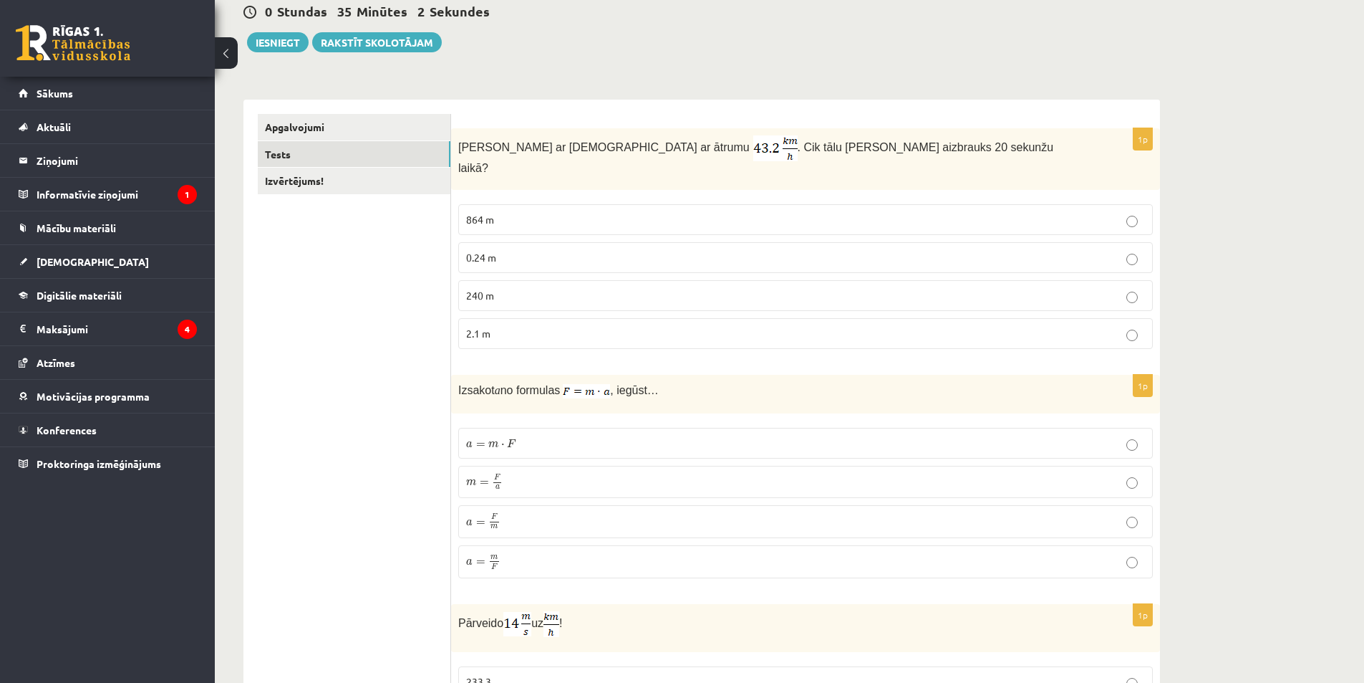
click at [521, 250] on p "0.24 m" at bounding box center [805, 257] width 679 height 15
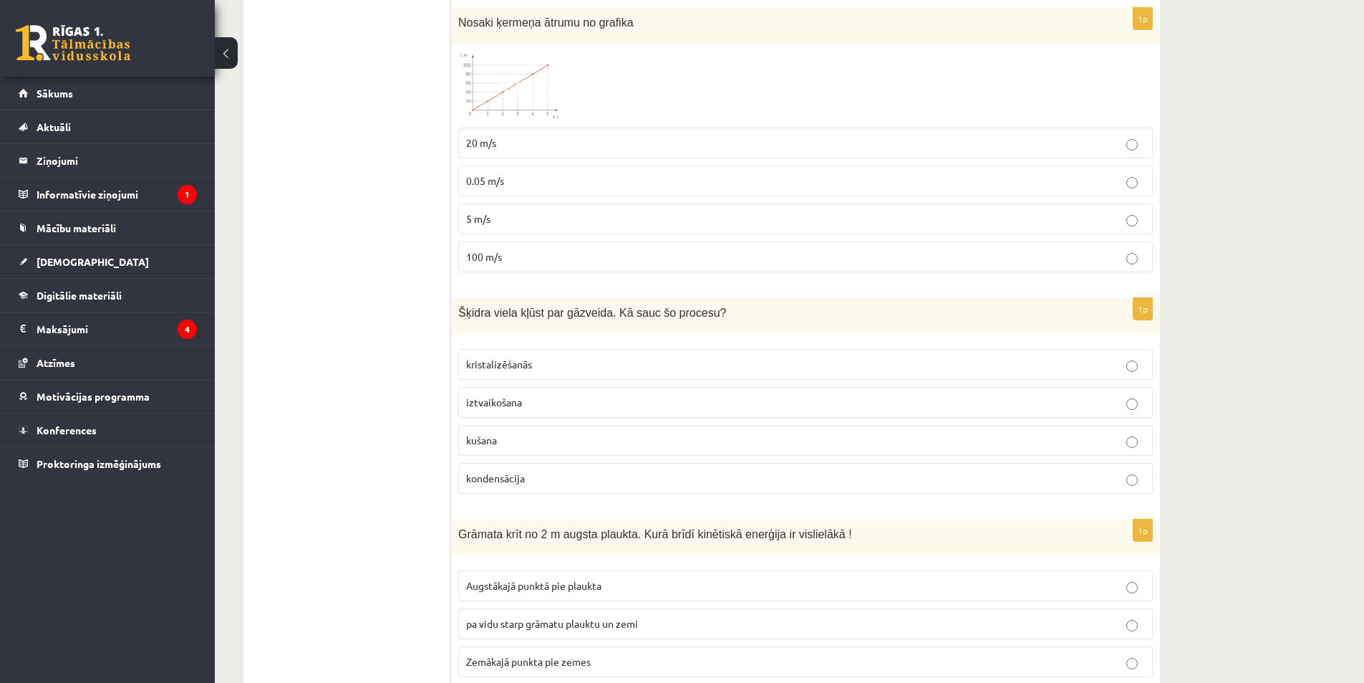
scroll to position [1934, 0]
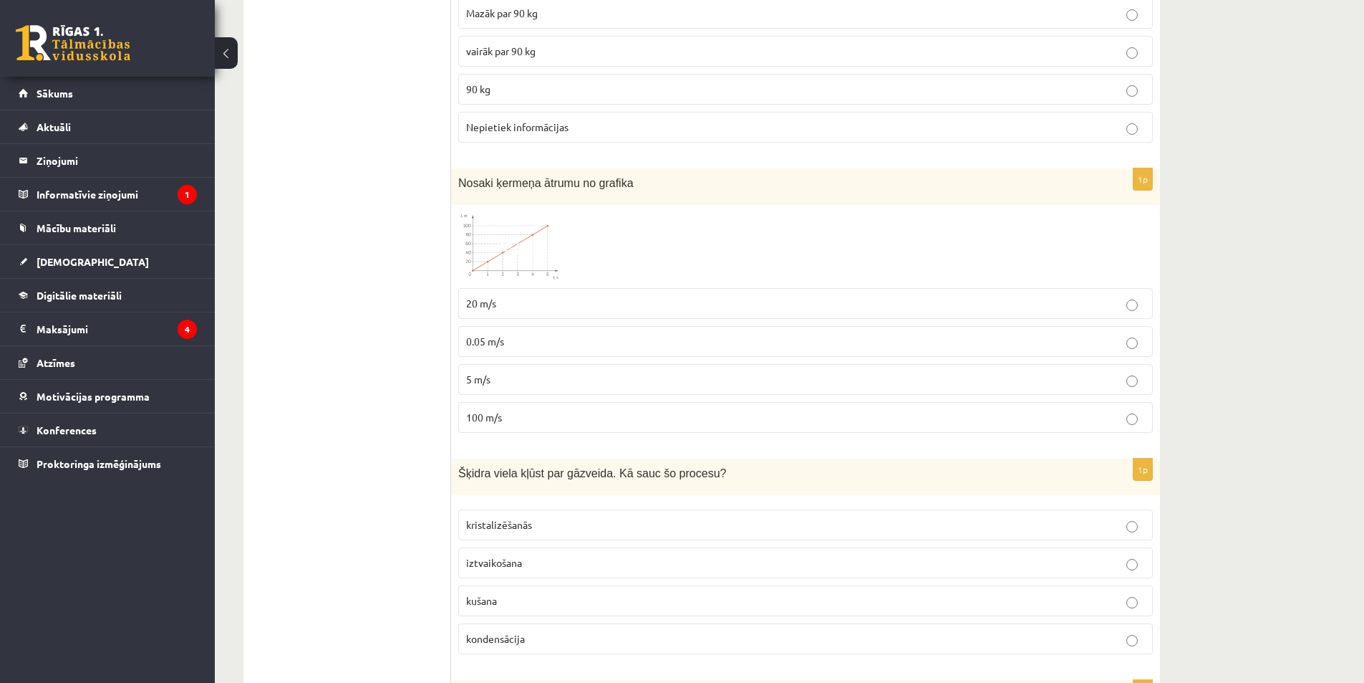
click at [544, 228] on img at bounding box center [511, 246] width 107 height 69
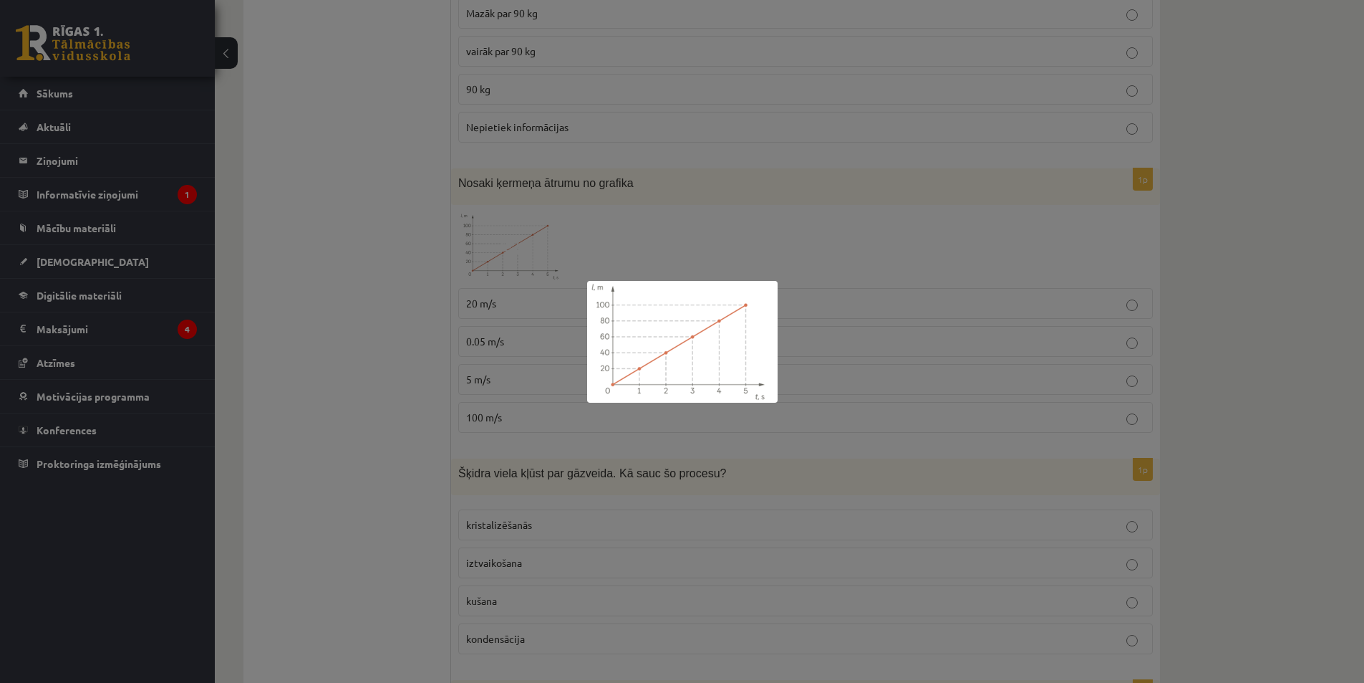
click at [403, 318] on div at bounding box center [682, 341] width 1364 height 683
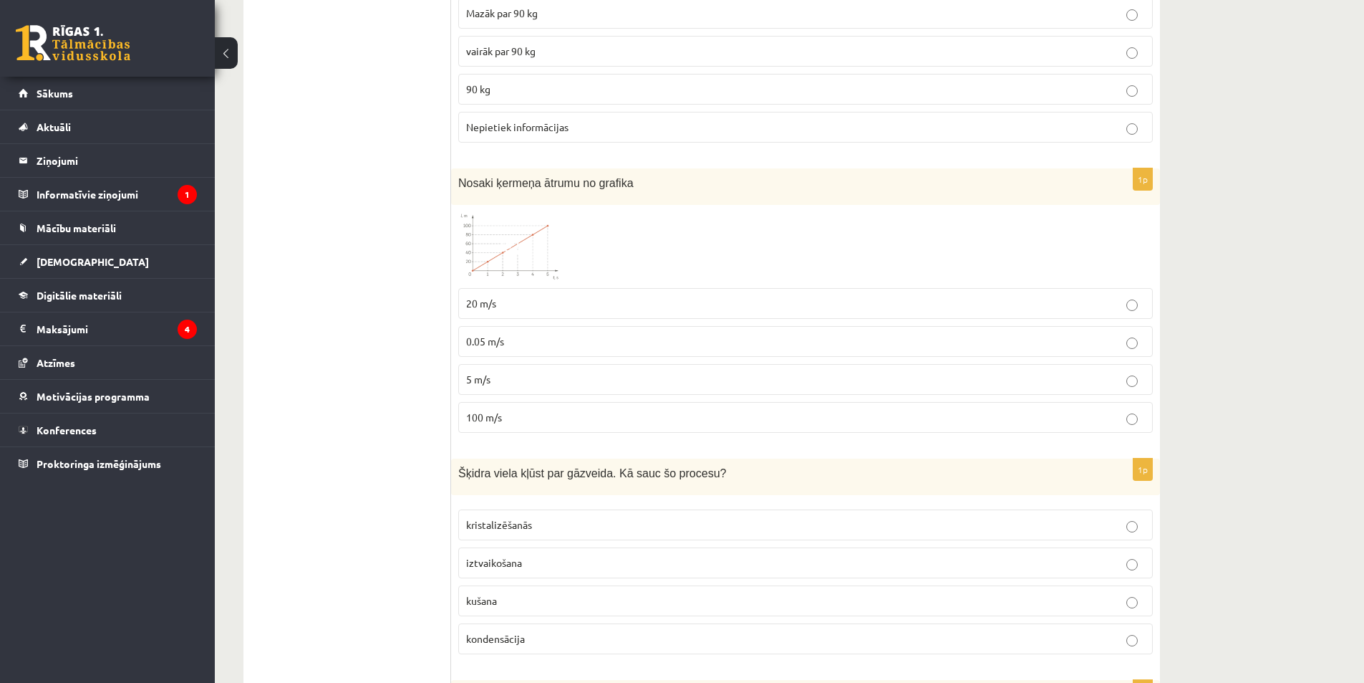
click at [483, 296] on p "20 m/s" at bounding box center [805, 303] width 679 height 15
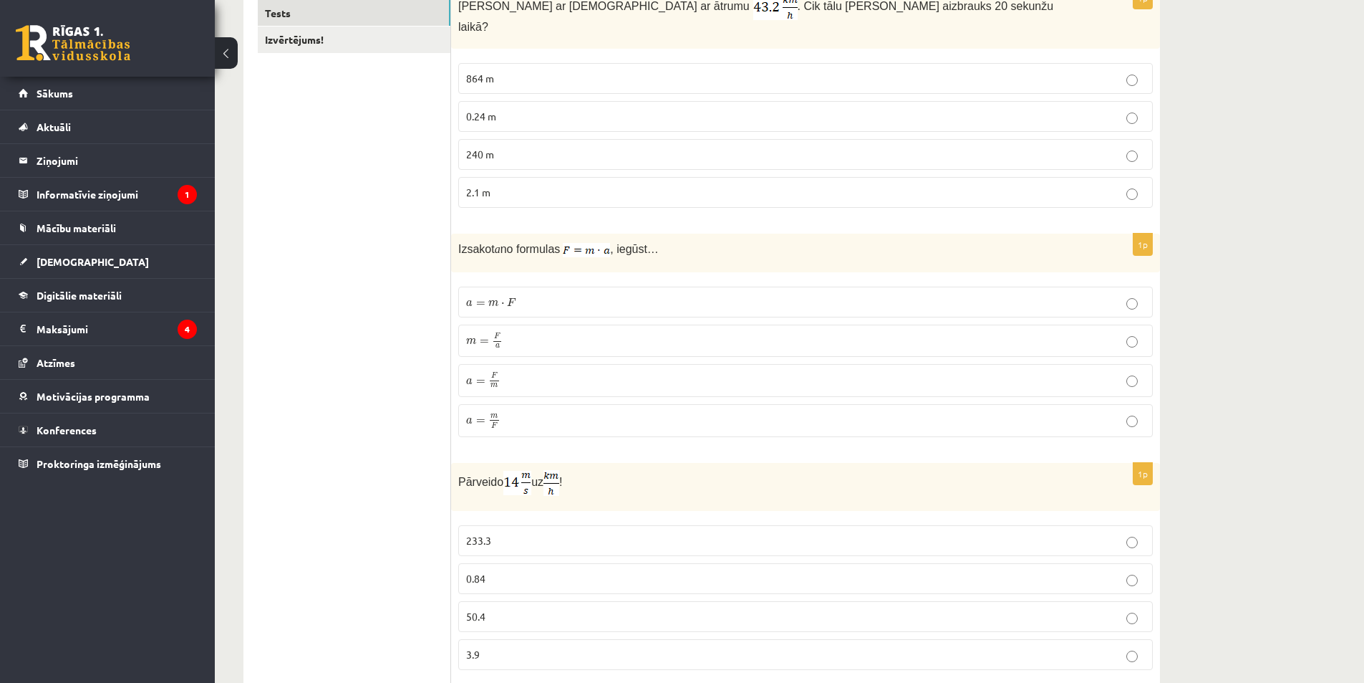
scroll to position [69, 0]
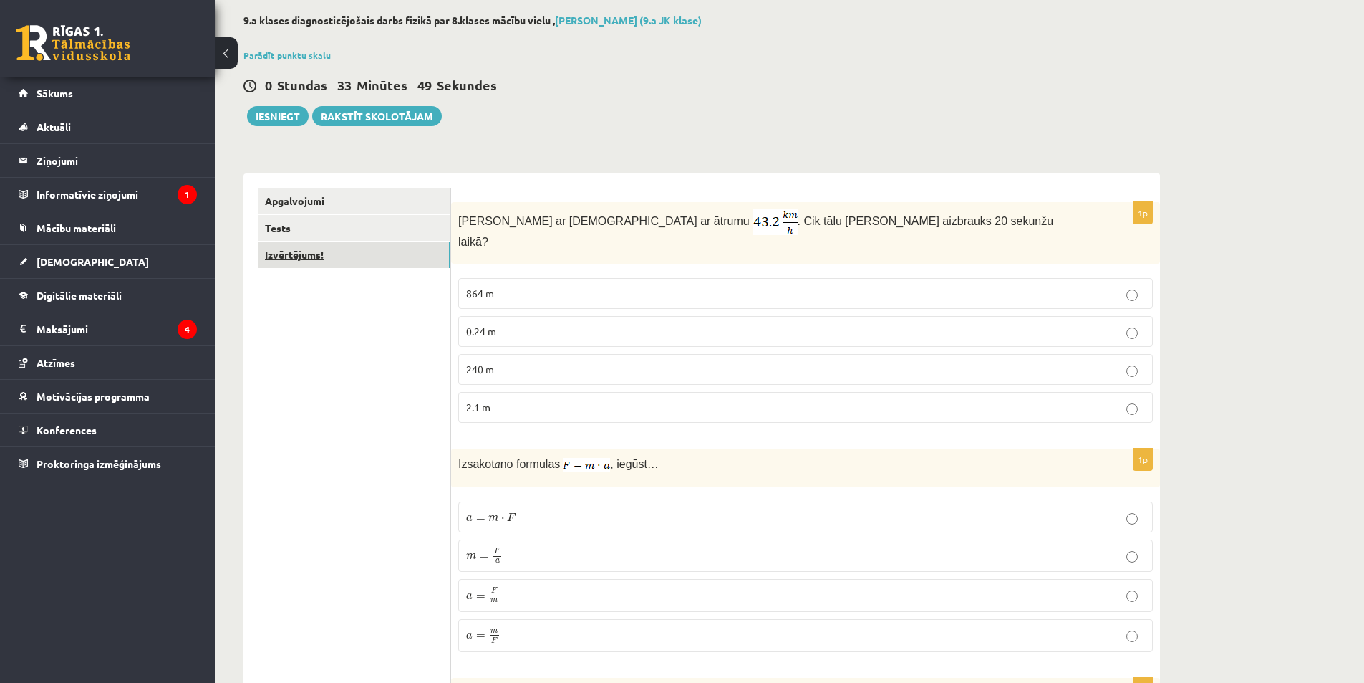
click at [281, 242] on link "Izvērtējums!" at bounding box center [354, 254] width 193 height 26
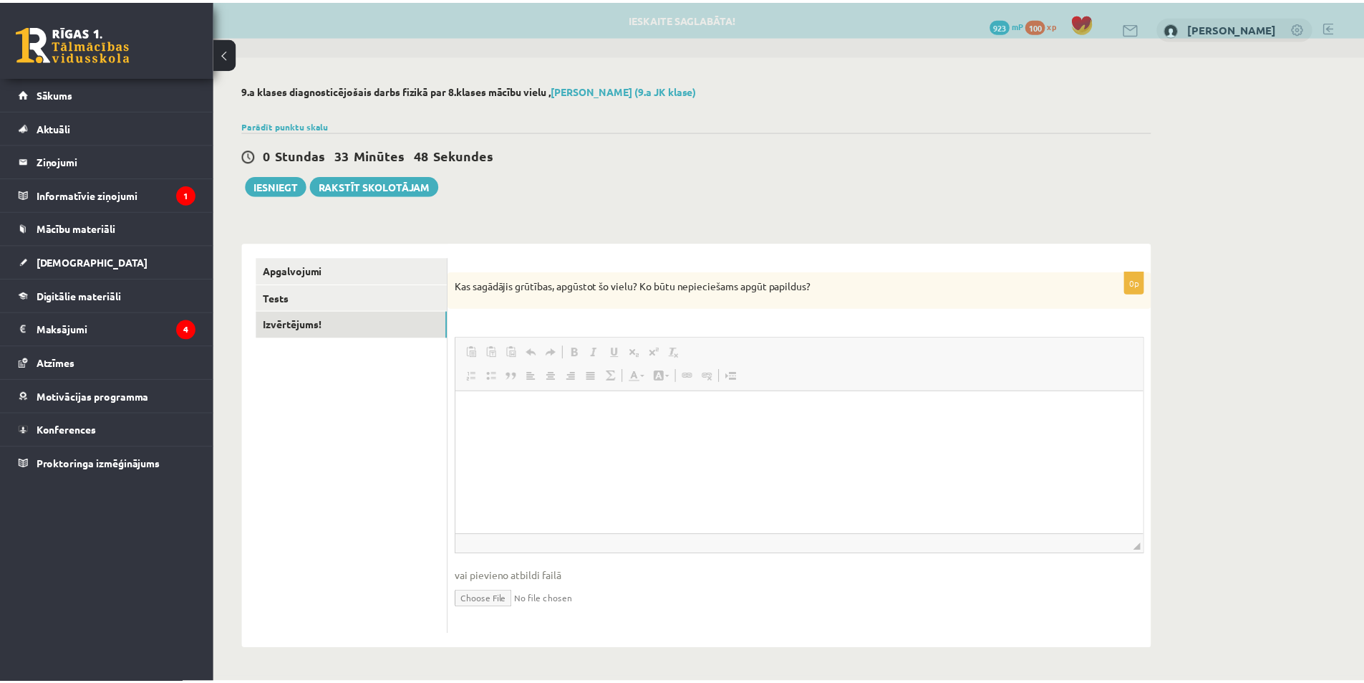
scroll to position [0, 0]
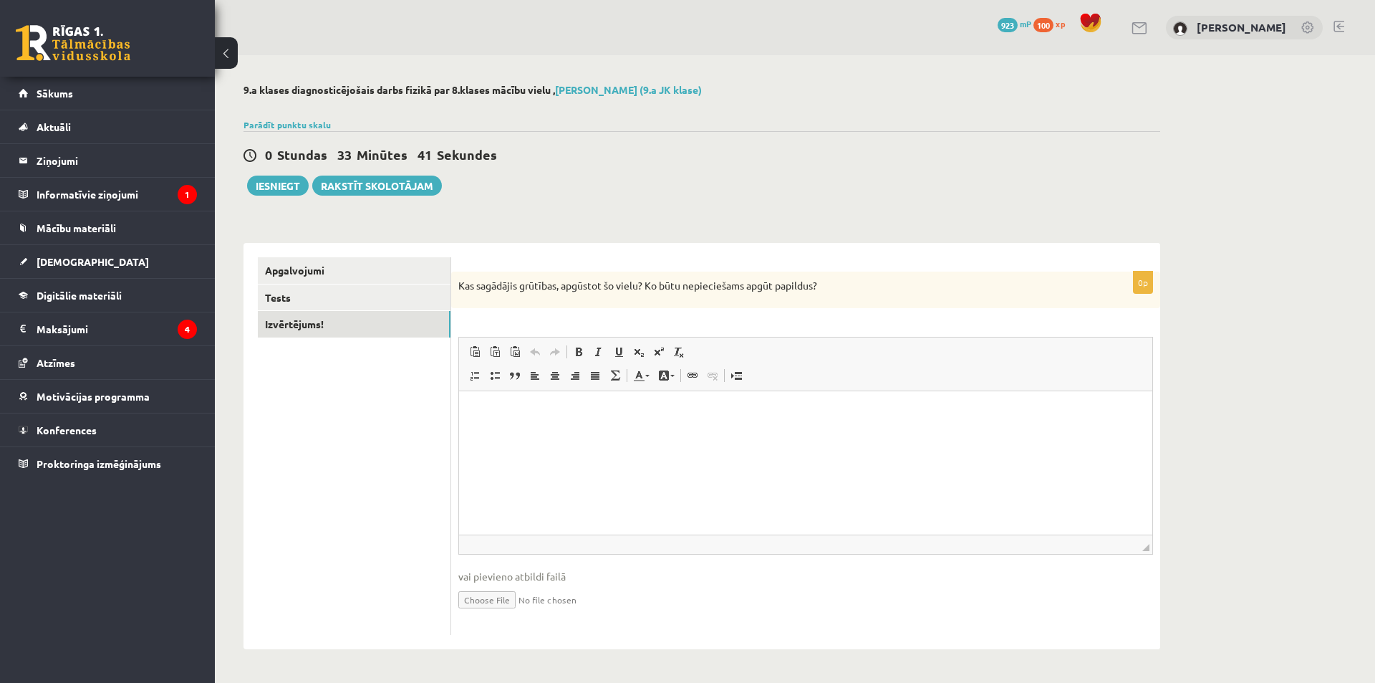
click at [499, 416] on p "Editor, wiswyg-editor-user-answer-47363755843980" at bounding box center [805, 412] width 665 height 15
click at [615, 410] on p "**********" at bounding box center [805, 412] width 665 height 15
click at [790, 403] on html "**********" at bounding box center [805, 413] width 693 height 44
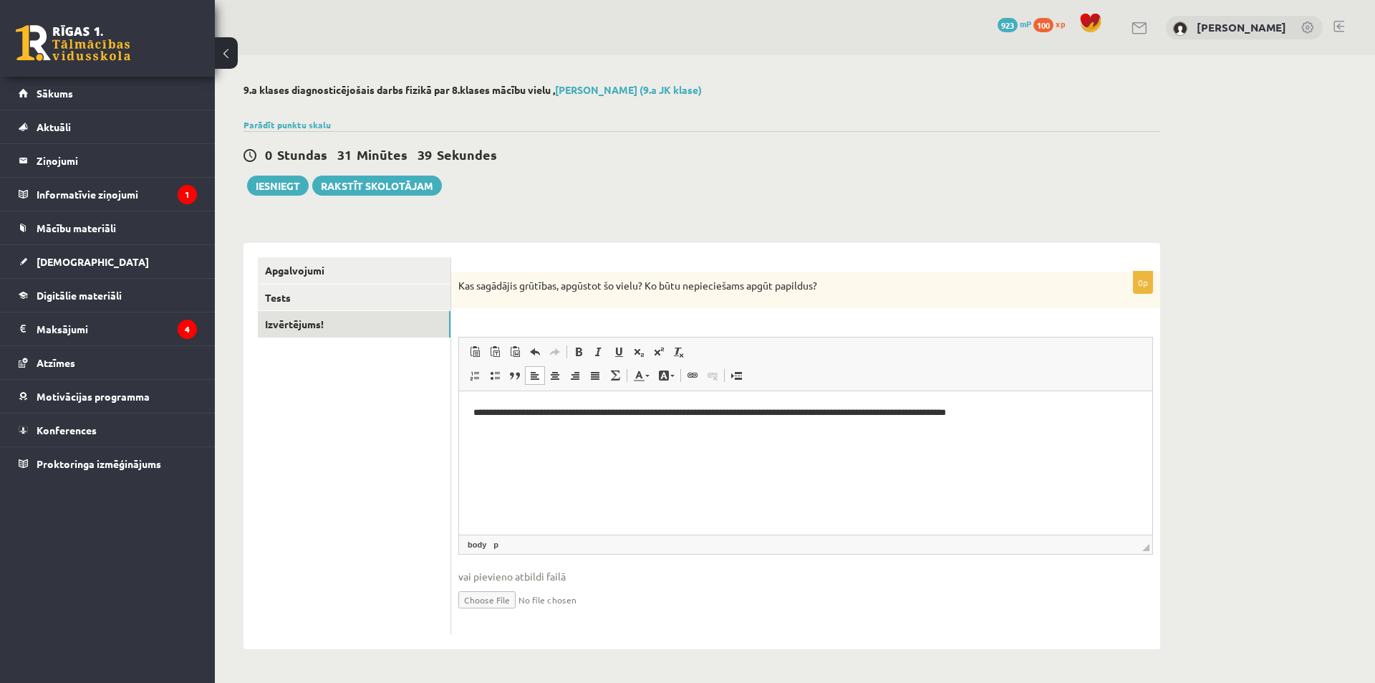
click at [731, 410] on p "**********" at bounding box center [805, 412] width 665 height 15
drag, startPoint x: 693, startPoint y: 413, endPoint x: 632, endPoint y: 419, distance: 61.9
click at [632, 419] on p "**********" at bounding box center [805, 412] width 665 height 15
click at [837, 412] on p "**********" at bounding box center [805, 412] width 665 height 15
click at [1134, 415] on p "**********" at bounding box center [805, 412] width 665 height 15
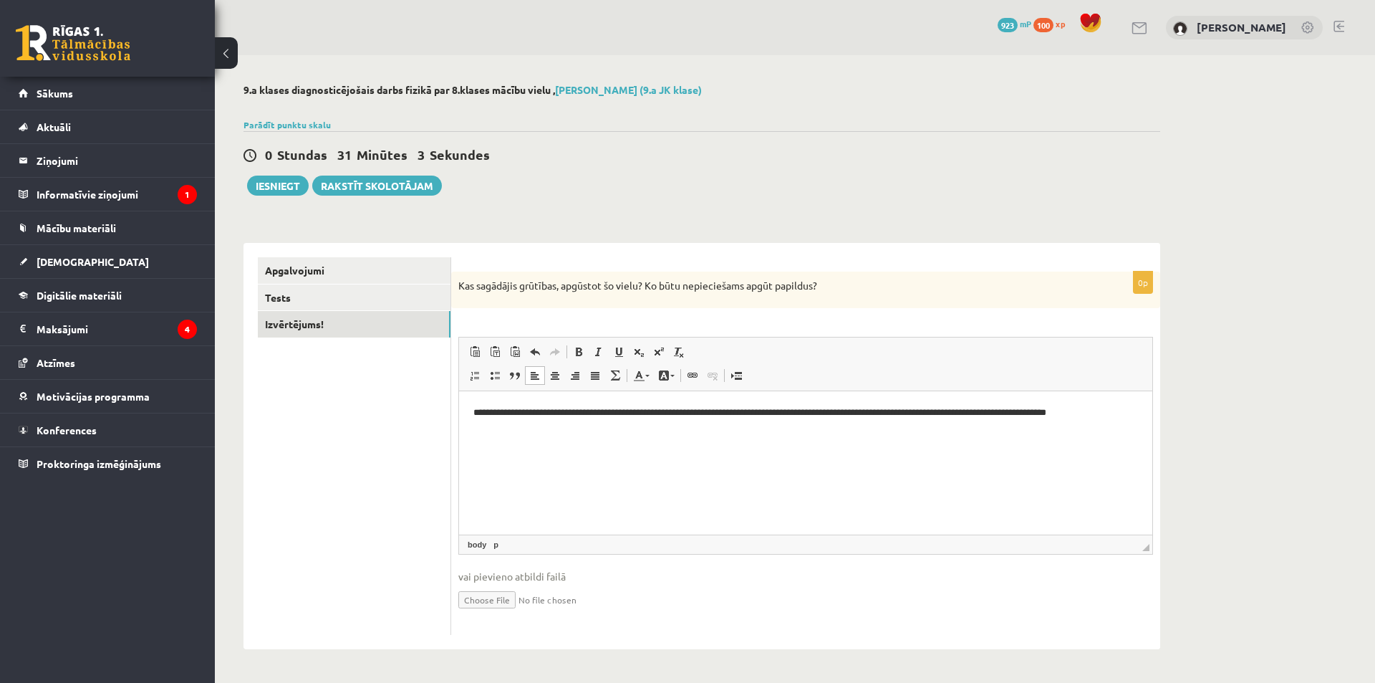
click at [624, 413] on p "**********" at bounding box center [805, 412] width 665 height 15
click at [372, 295] on link "Tests" at bounding box center [354, 297] width 193 height 26
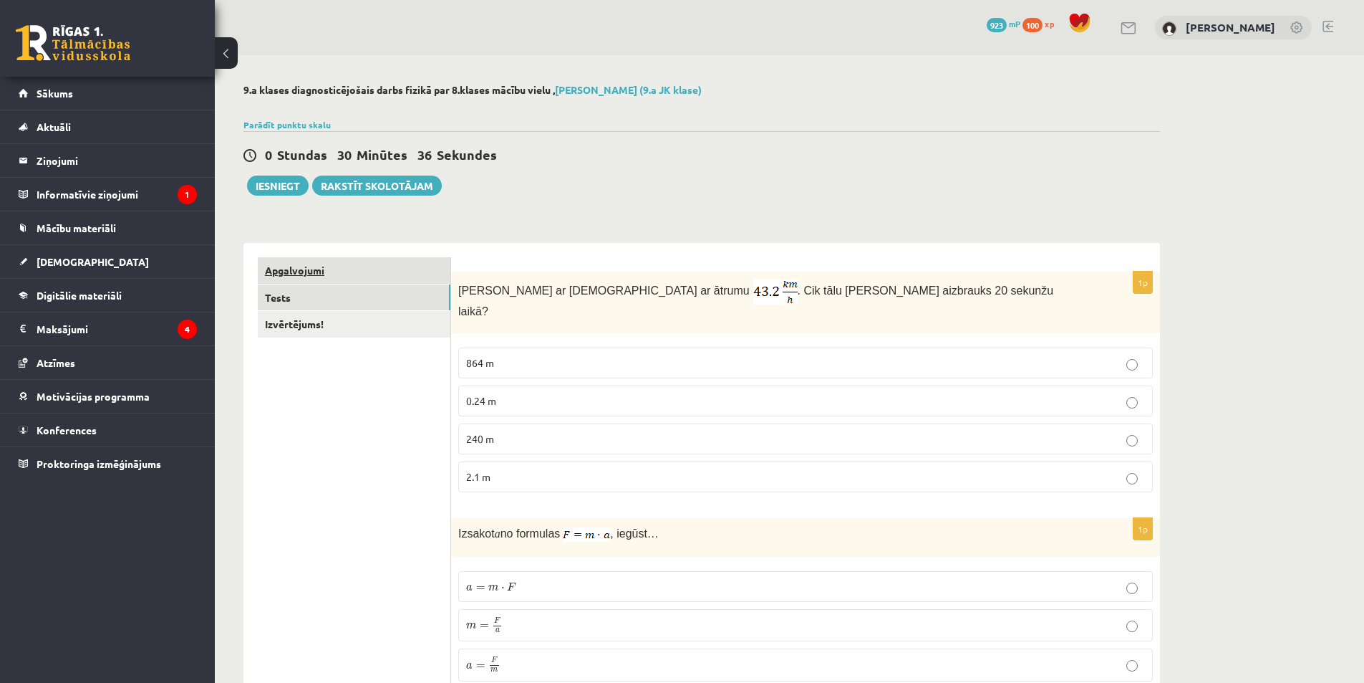
click at [378, 265] on link "Apgalvojumi" at bounding box center [354, 270] width 193 height 26
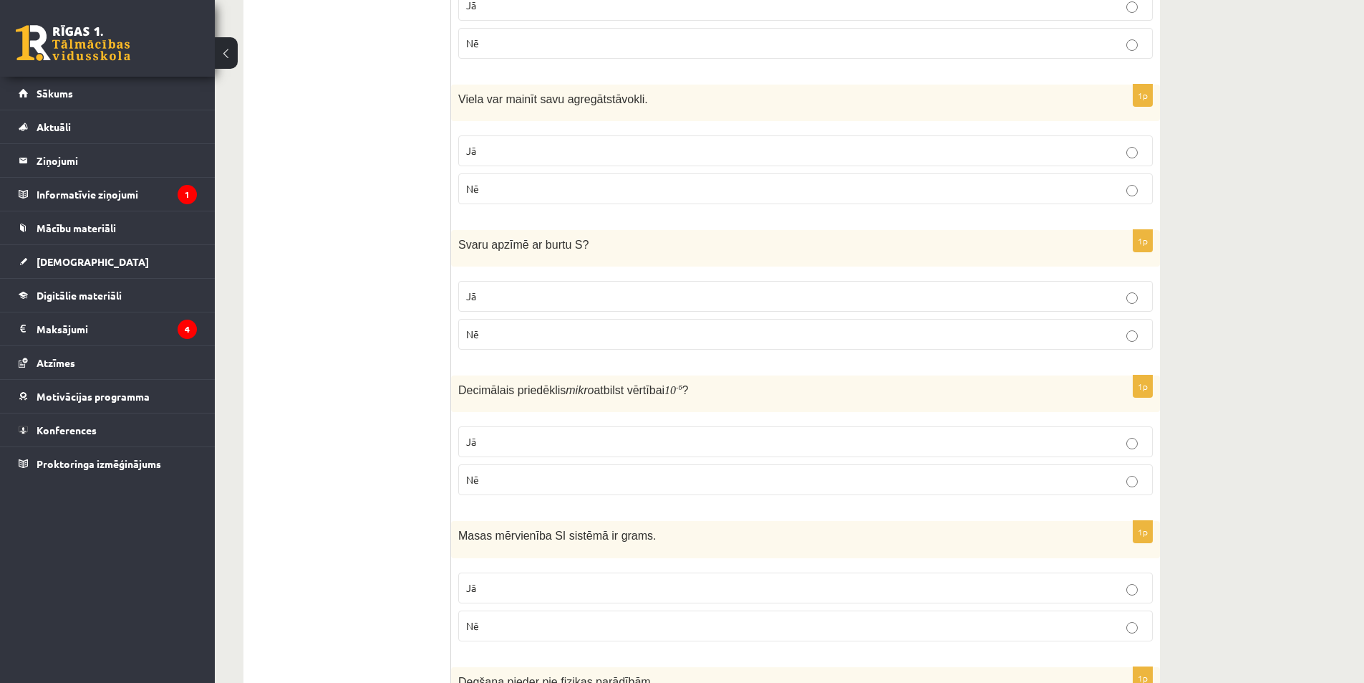
scroll to position [74, 0]
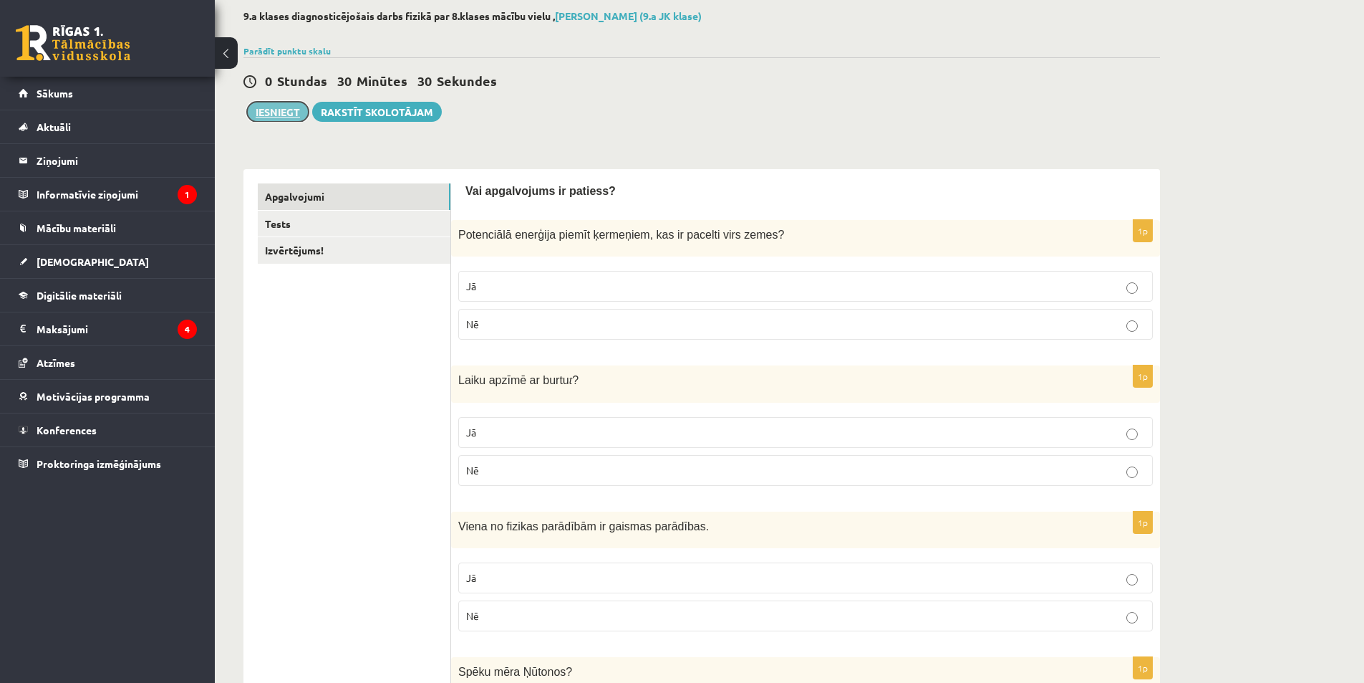
click at [283, 106] on button "Iesniegt" at bounding box center [278, 112] width 62 height 20
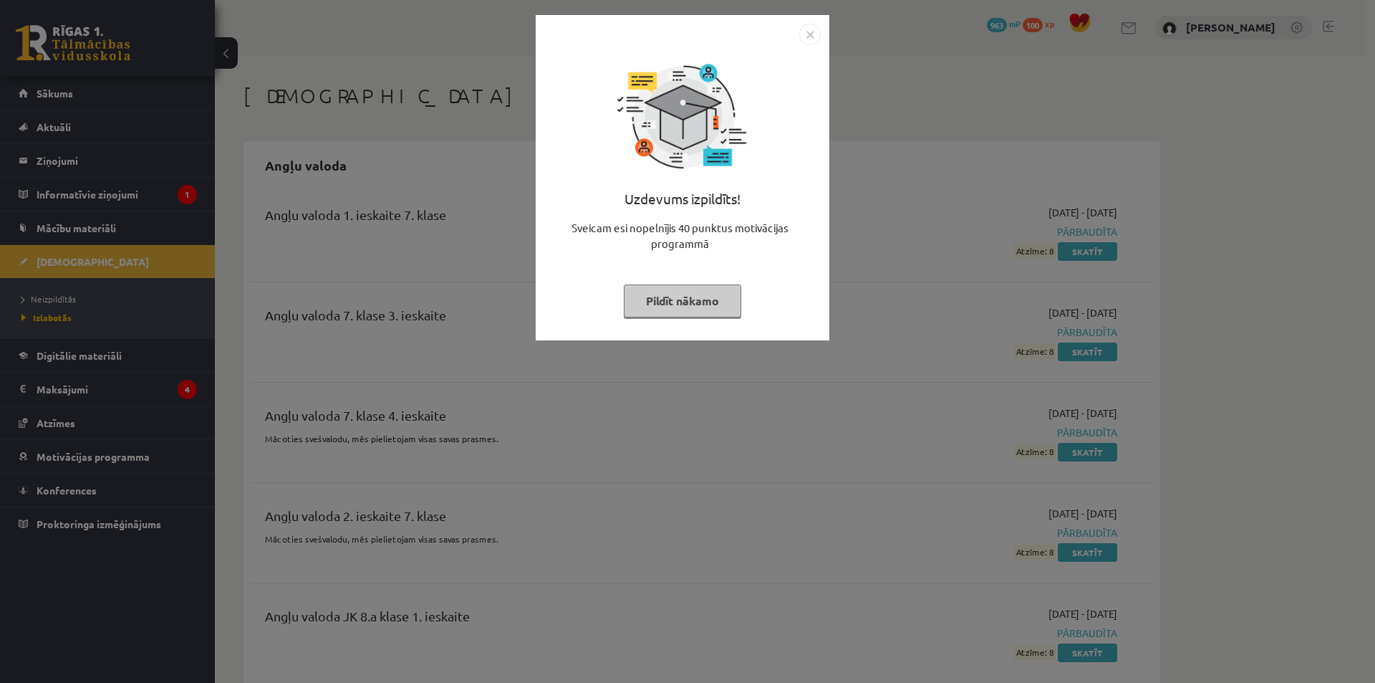
click at [693, 296] on button "Pildīt nākamo" at bounding box center [682, 300] width 117 height 33
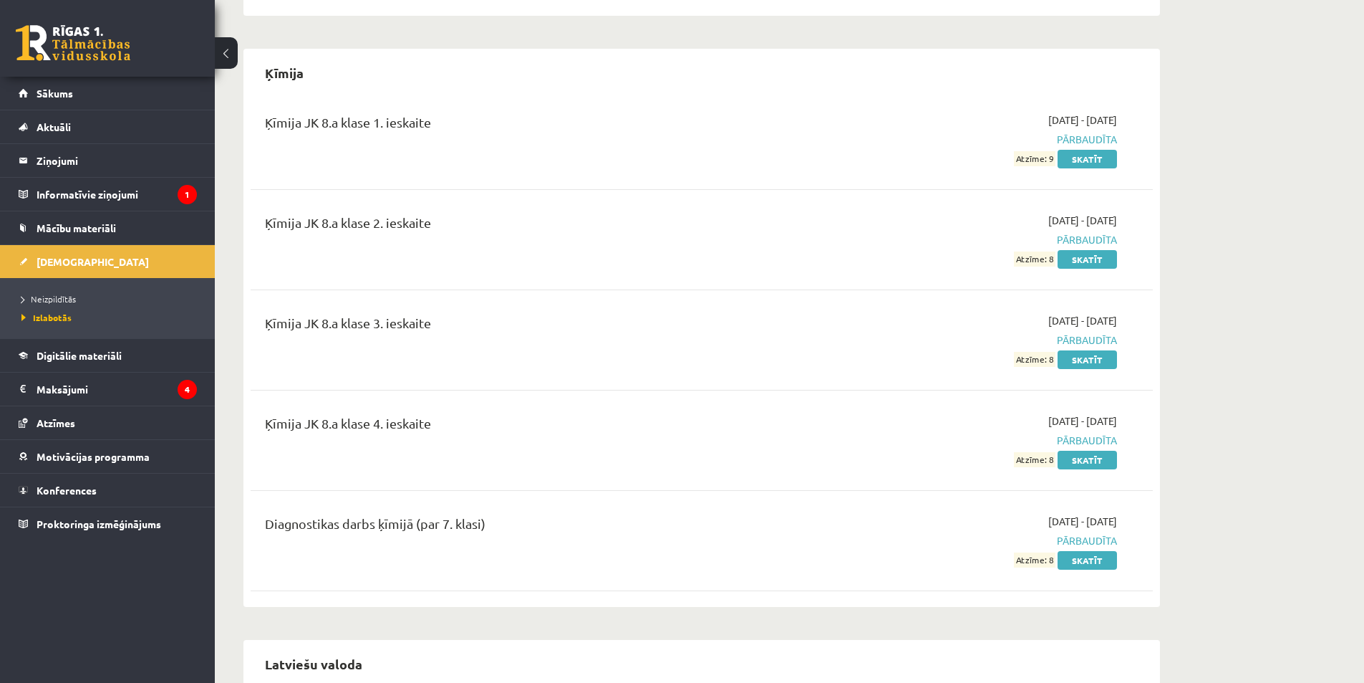
scroll to position [8473, 0]
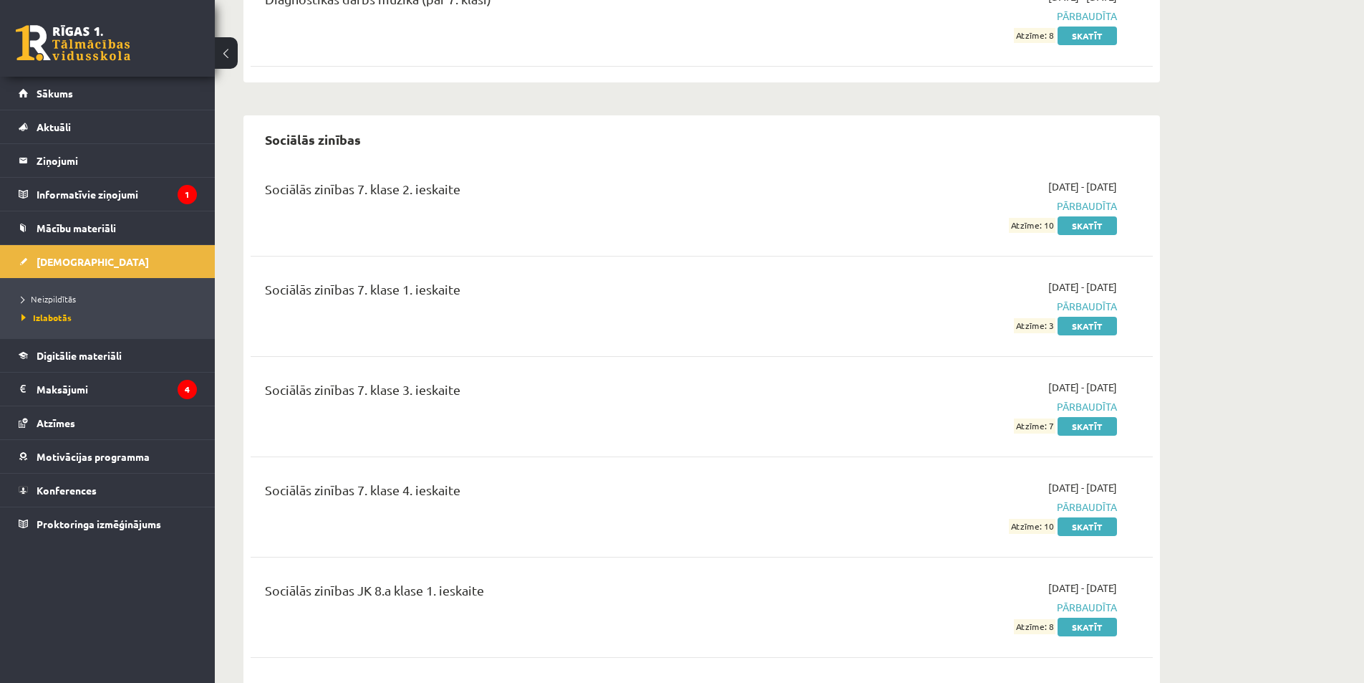
scroll to position [15035, 0]
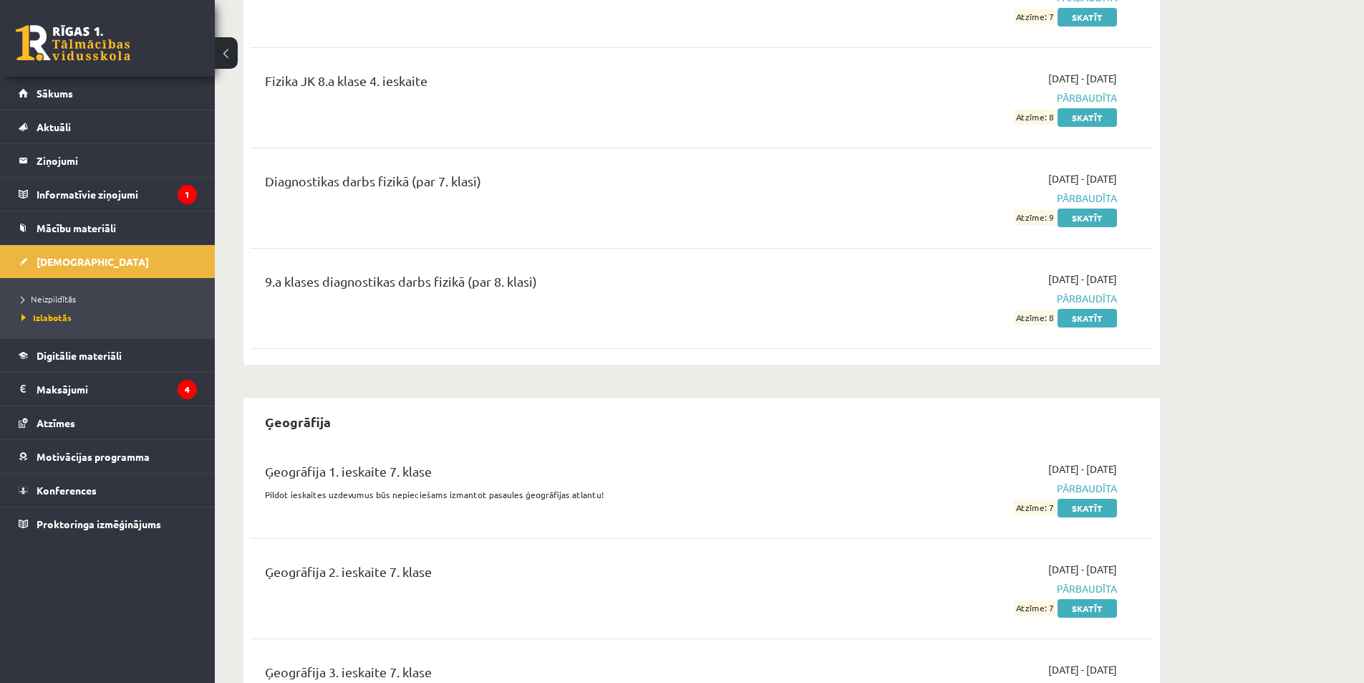
scroll to position [6016, 0]
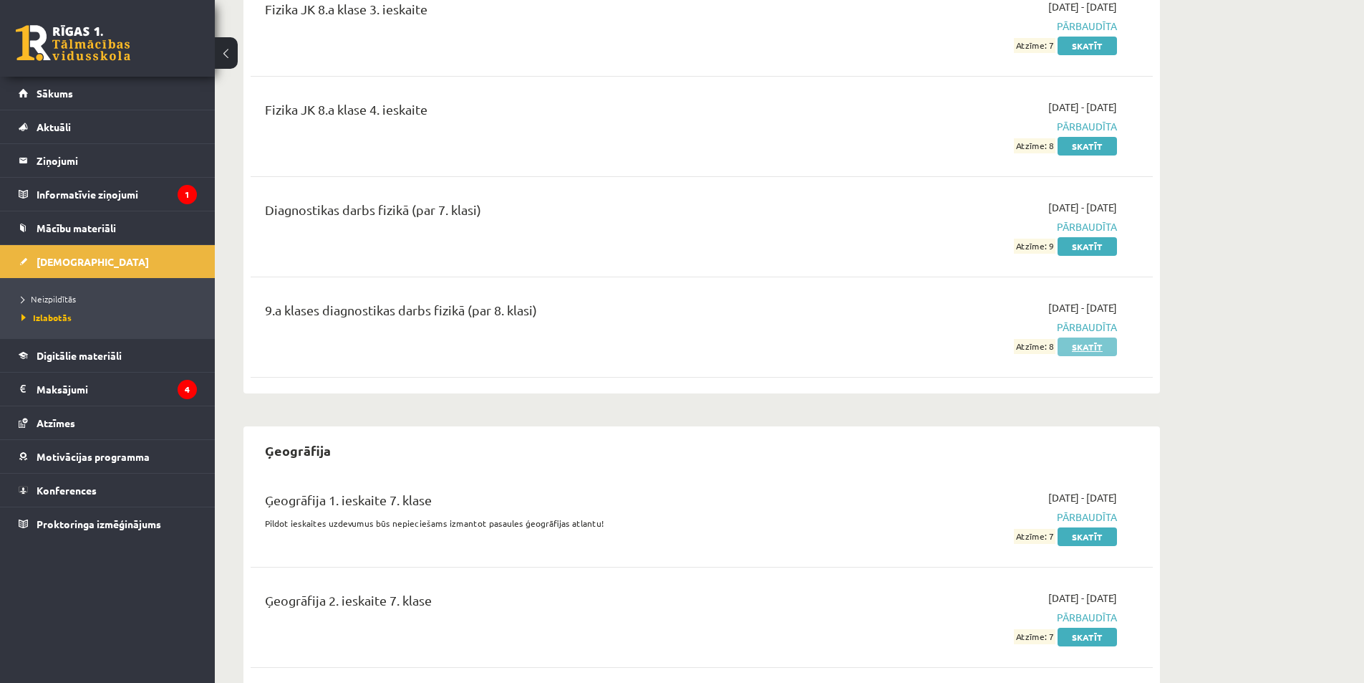
click at [1083, 341] on link "Skatīt" at bounding box center [1087, 346] width 59 height 19
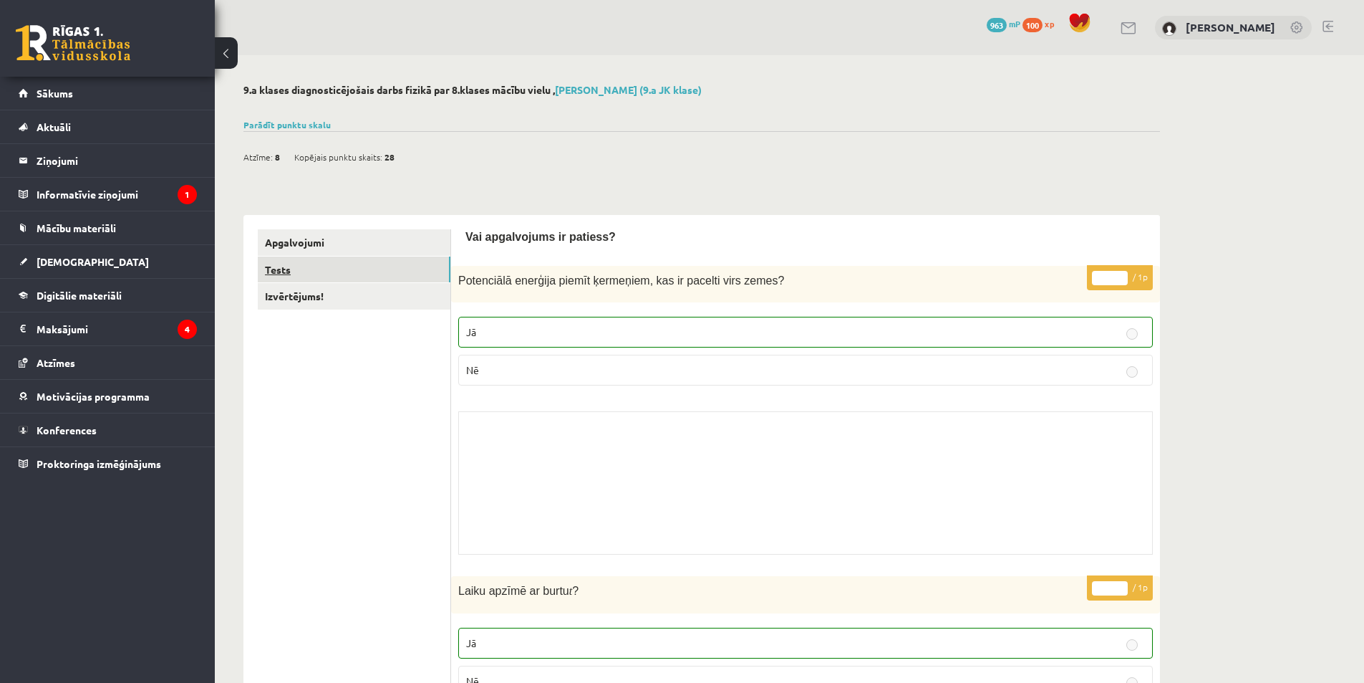
click at [315, 266] on link "Tests" at bounding box center [354, 269] width 193 height 26
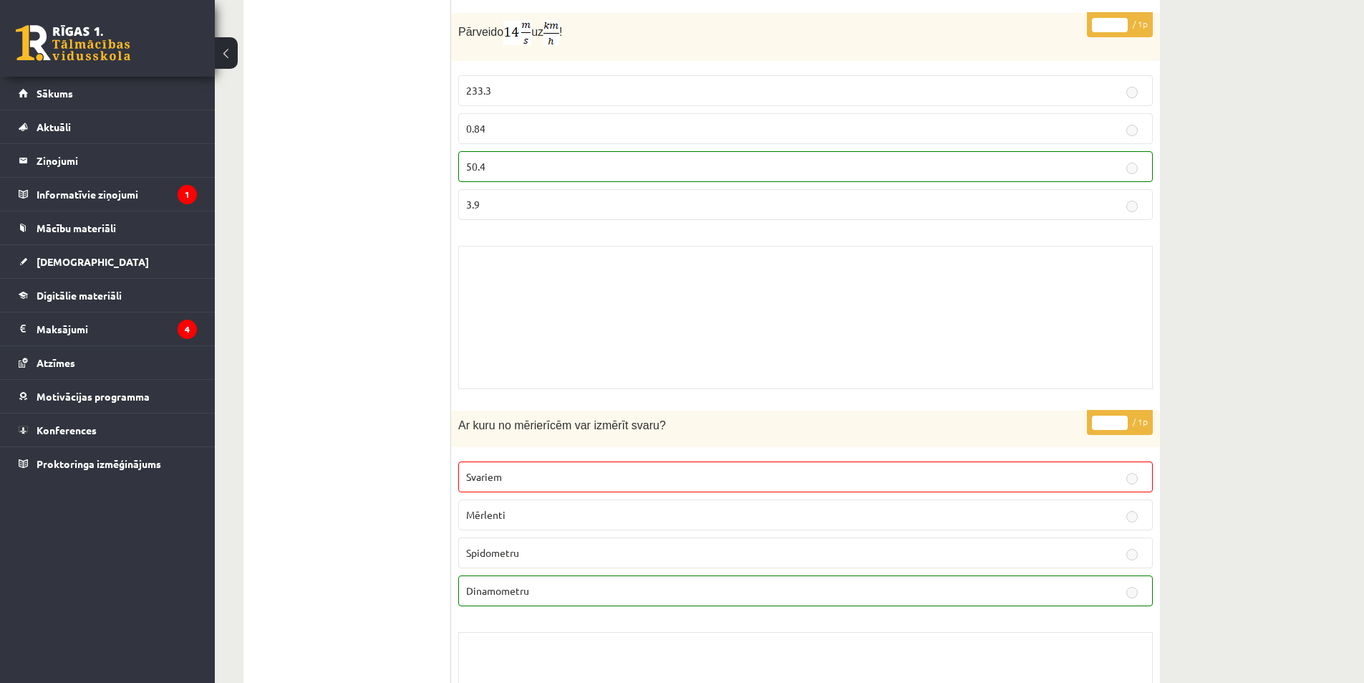
scroll to position [42, 0]
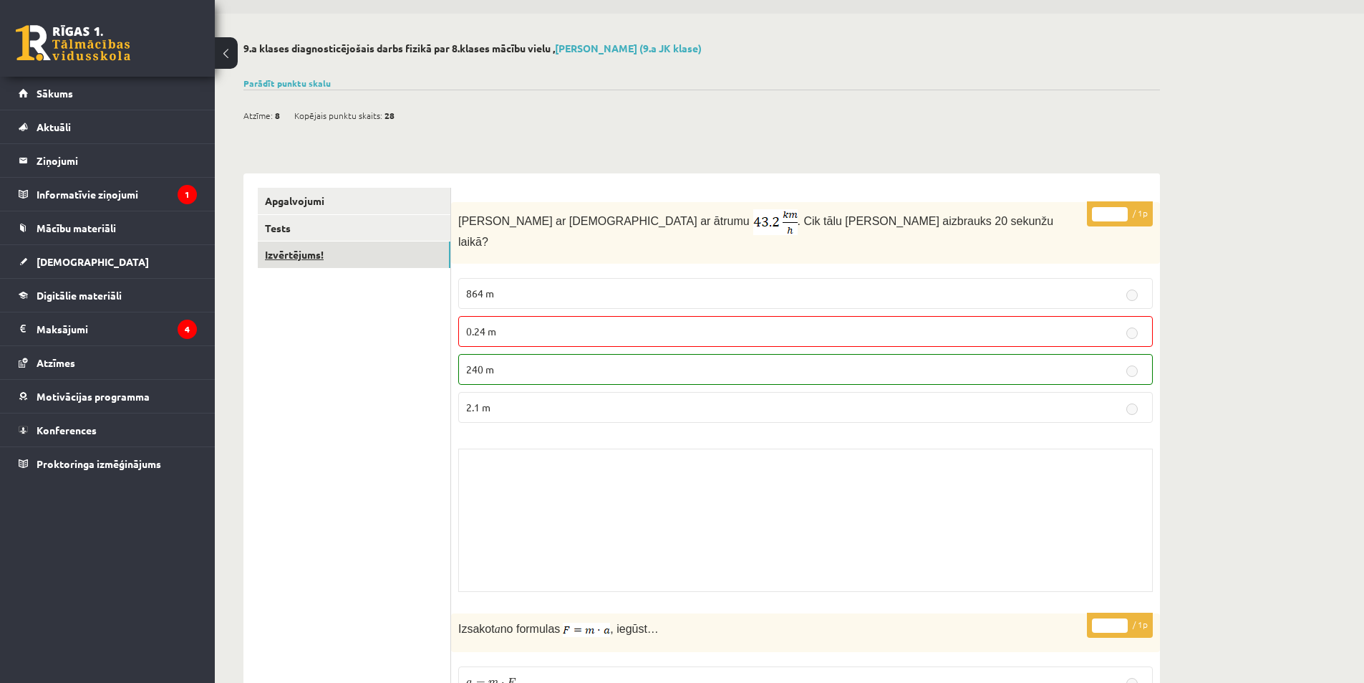
click at [366, 256] on link "Izvērtējums!" at bounding box center [354, 254] width 193 height 26
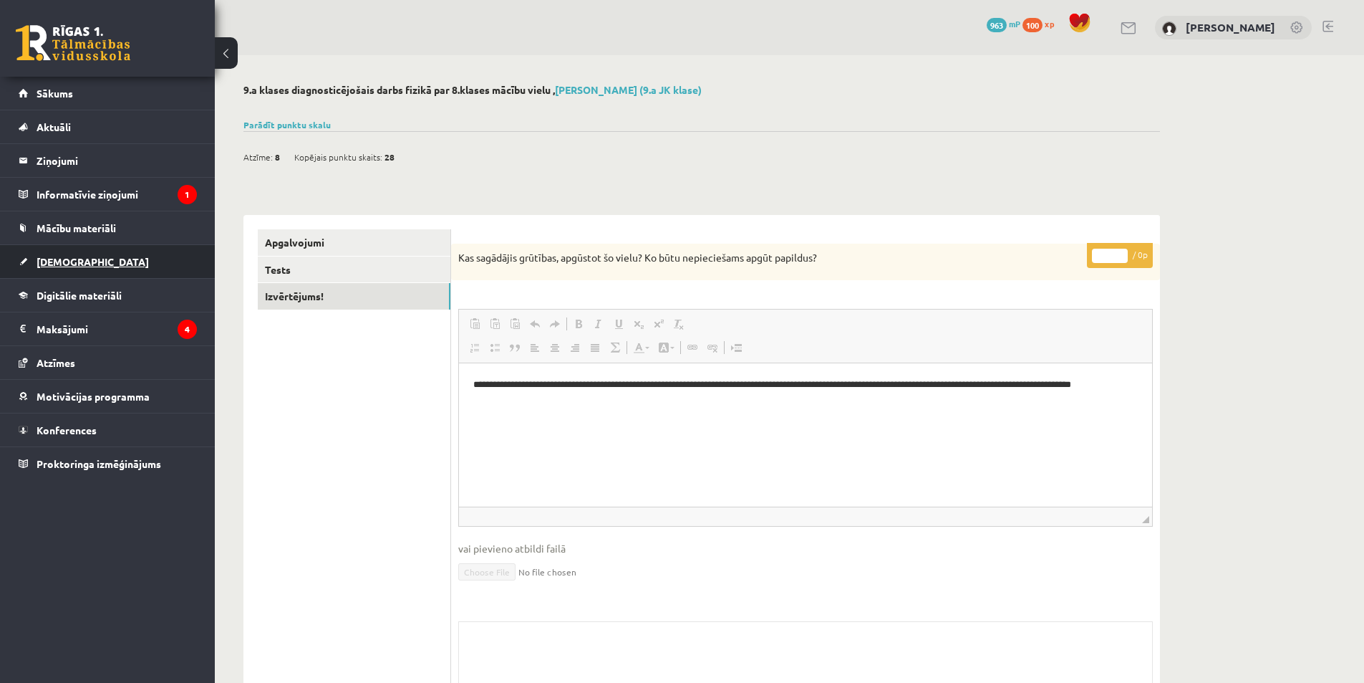
scroll to position [0, 0]
click at [100, 260] on link "[DEMOGRAPHIC_DATA]" at bounding box center [108, 261] width 178 height 33
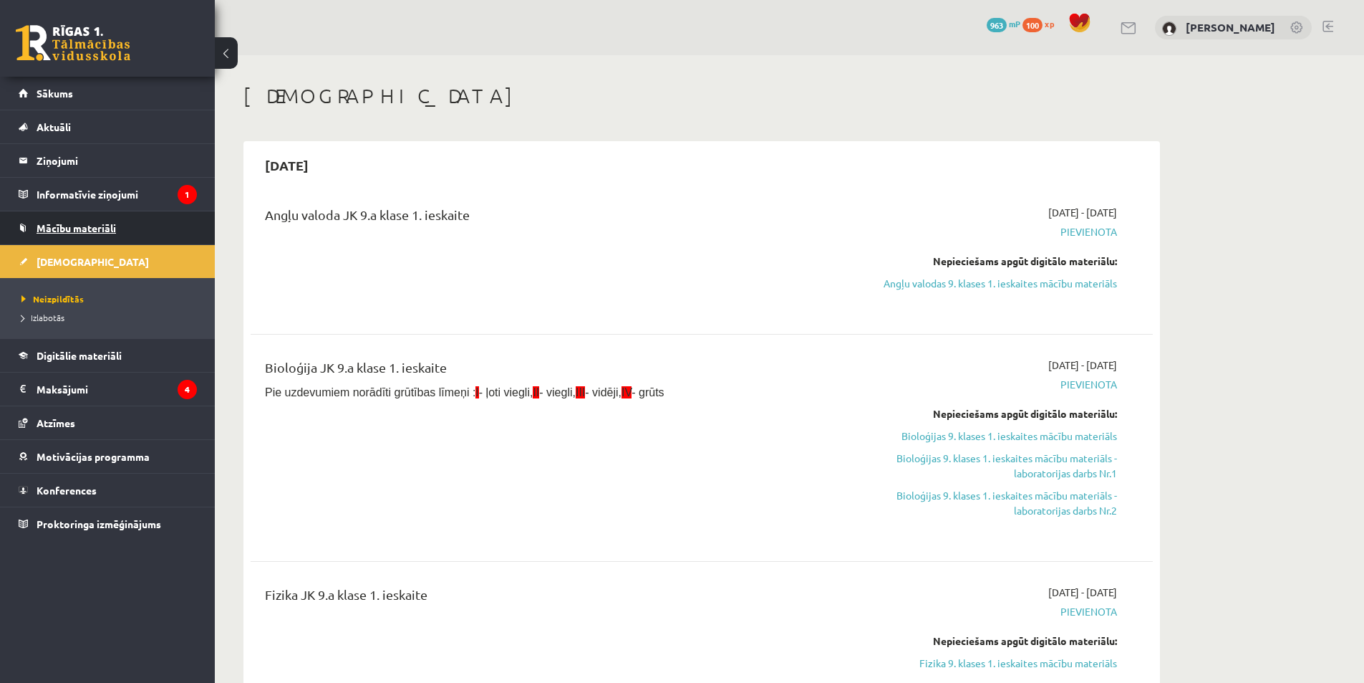
click at [103, 216] on link "Mācību materiāli" at bounding box center [108, 227] width 178 height 33
